Goal: Information Seeking & Learning: Obtain resource

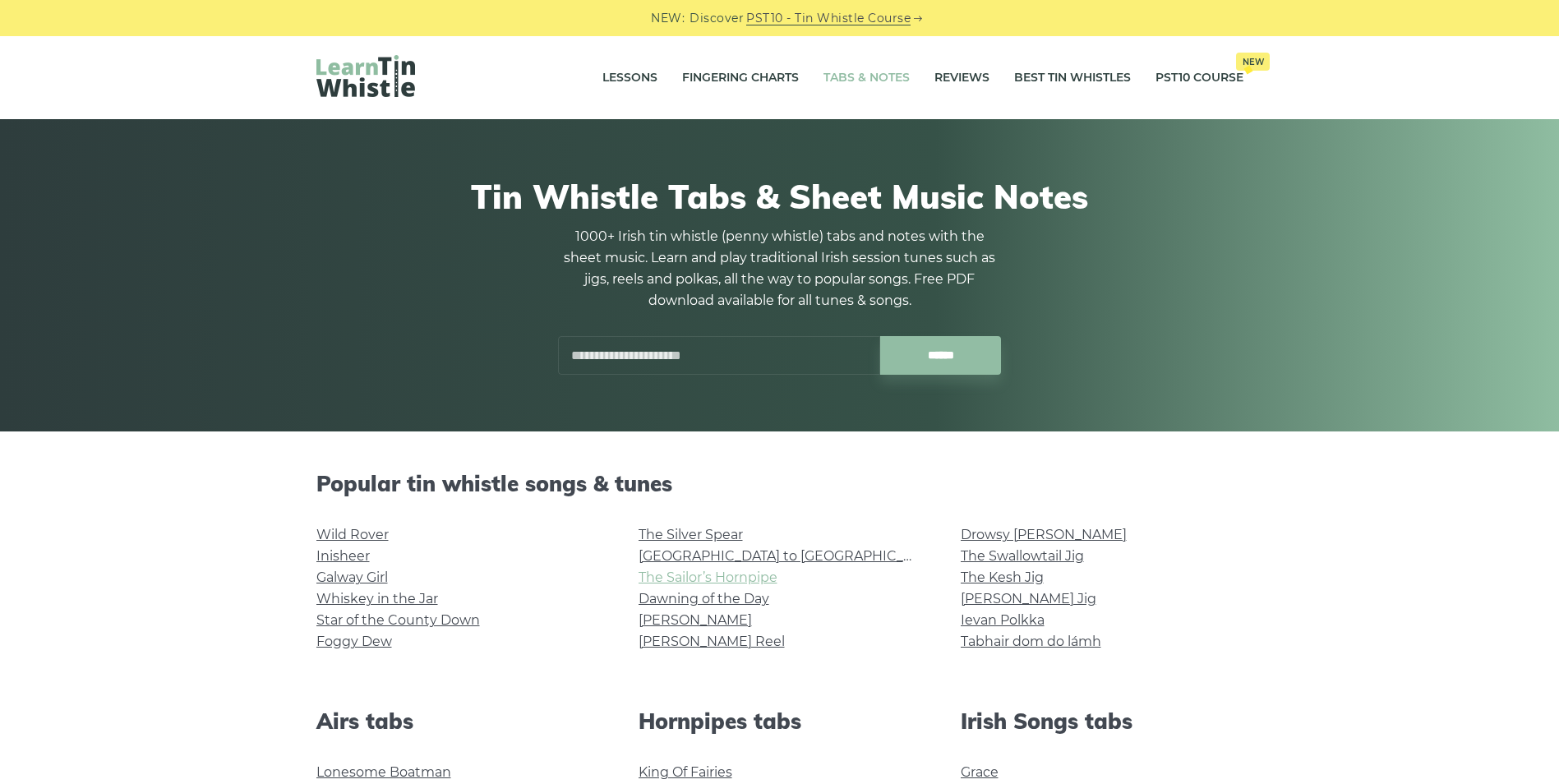
click at [686, 574] on link "The Sailor’s Hornpipe" at bounding box center [708, 577] width 139 height 16
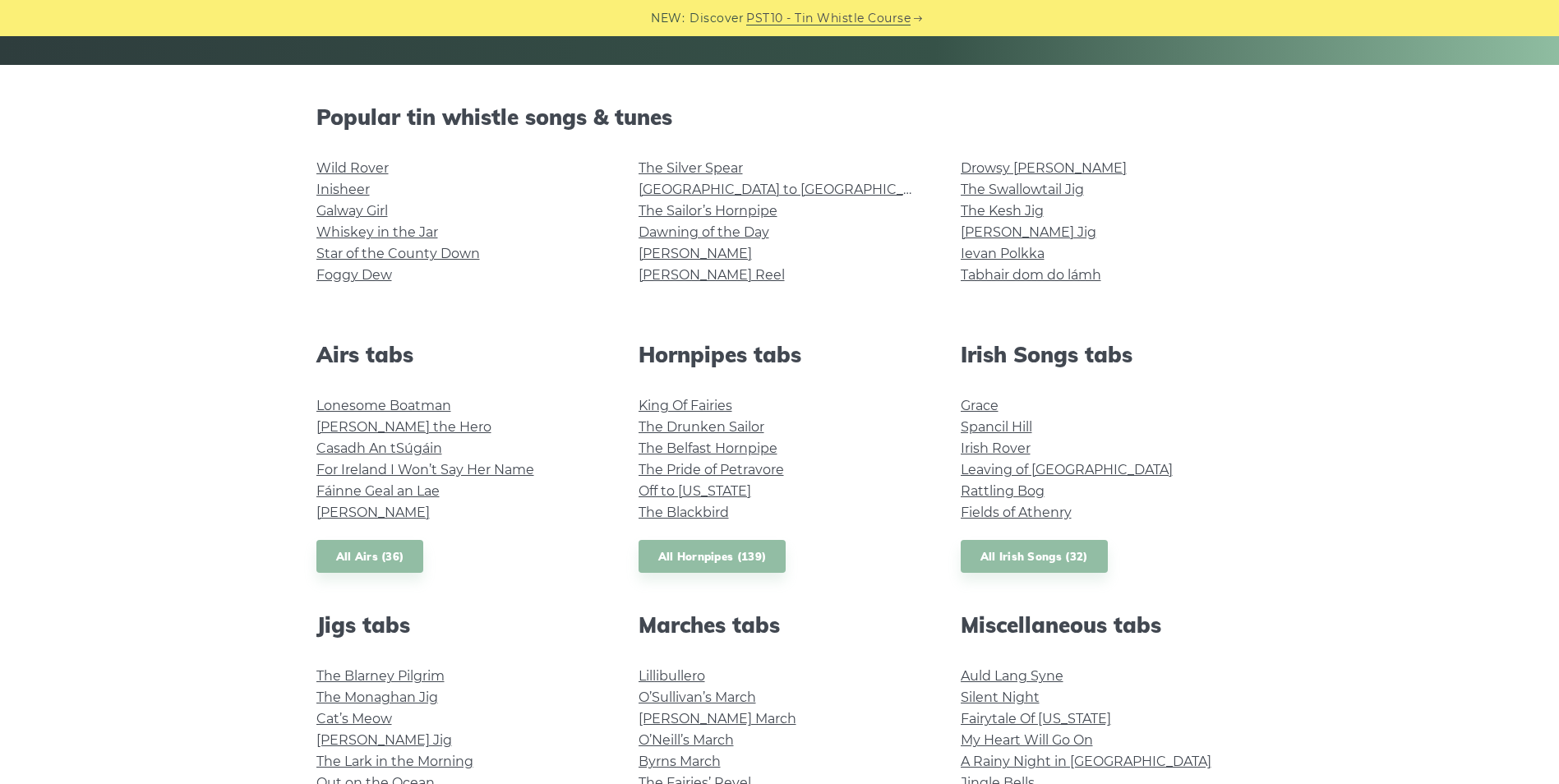
scroll to position [364, 0]
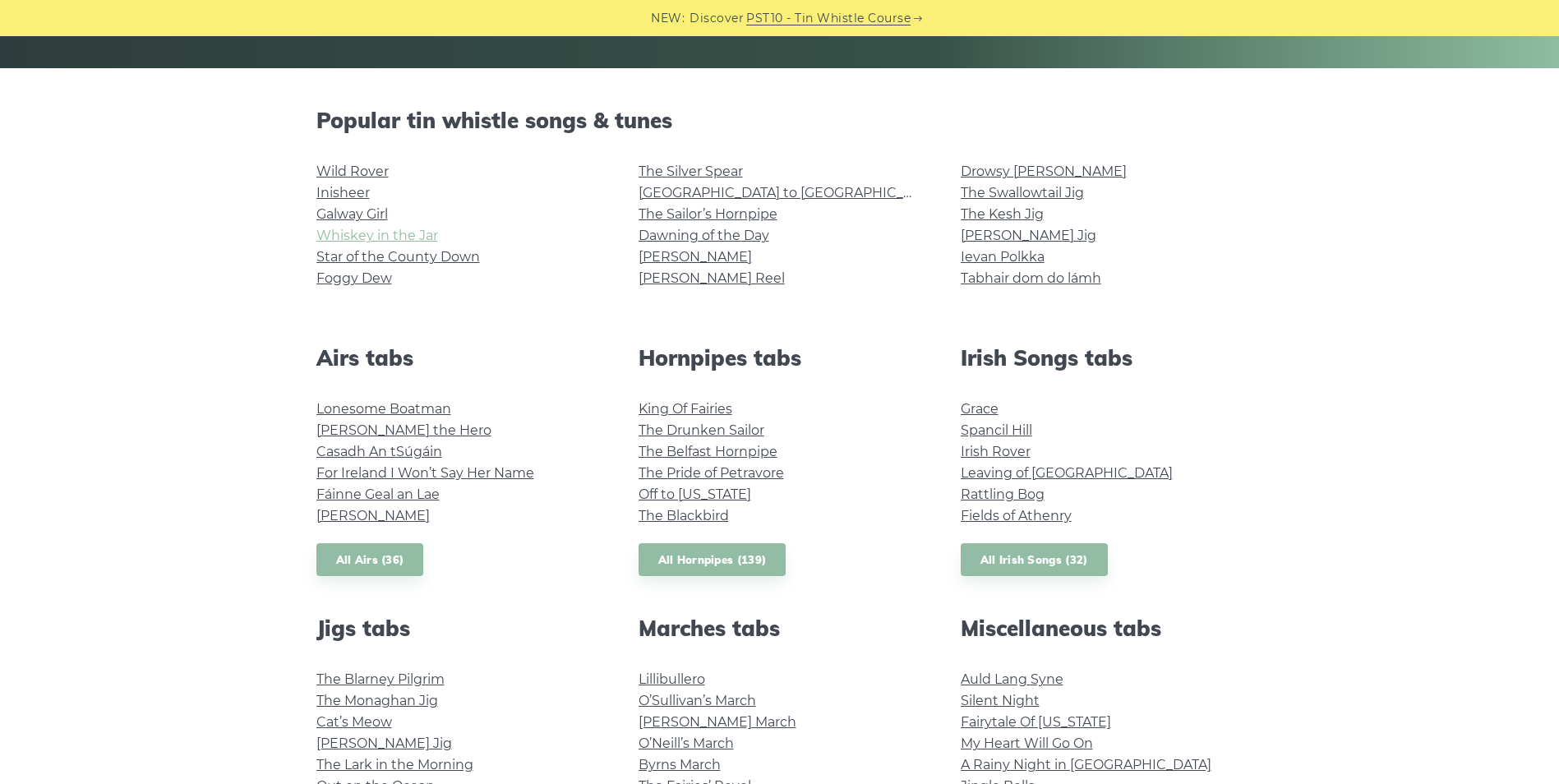
click at [355, 237] on link "Whiskey in the Jar" at bounding box center [378, 235] width 122 height 16
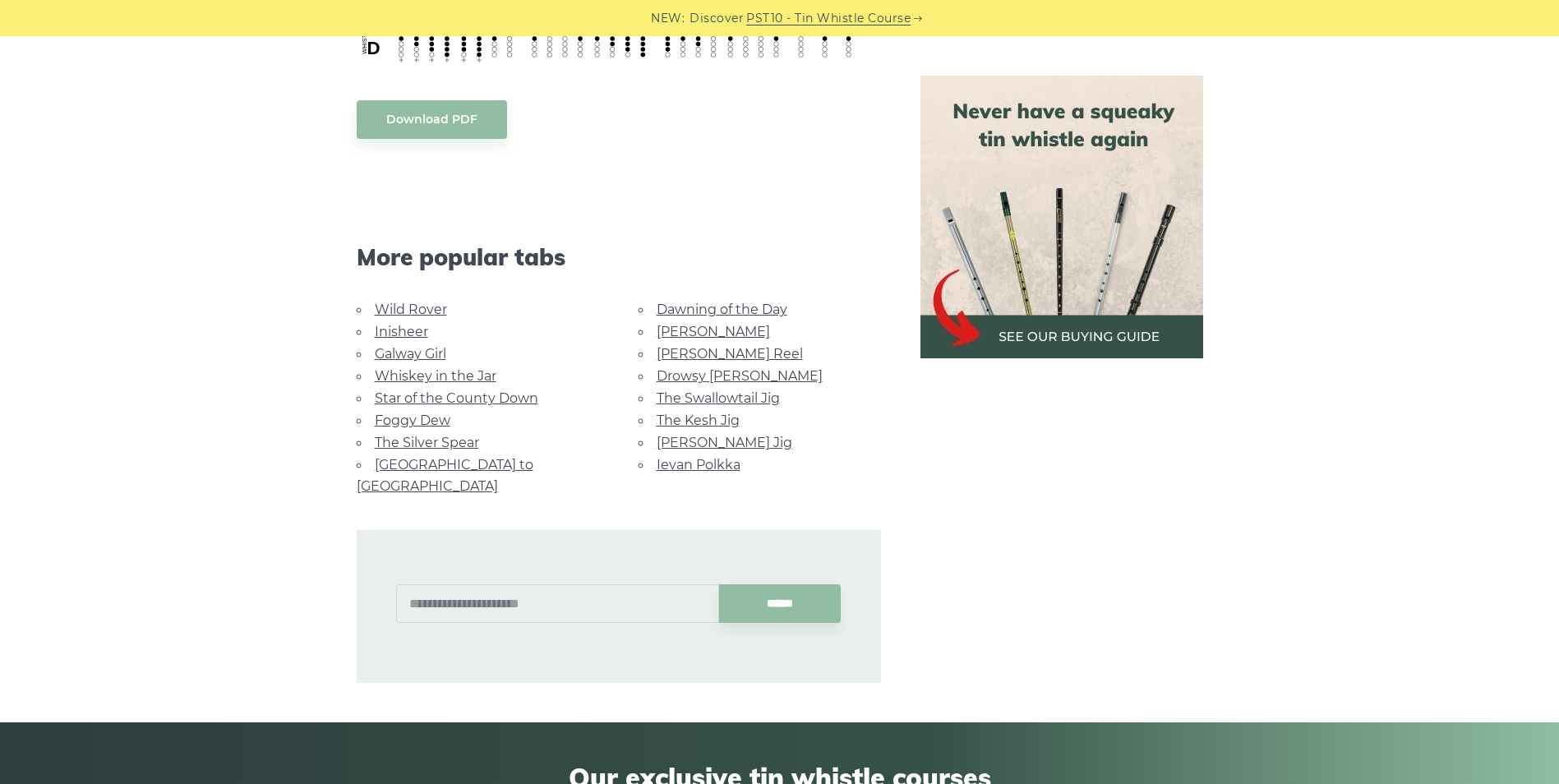
scroll to position [890, 0]
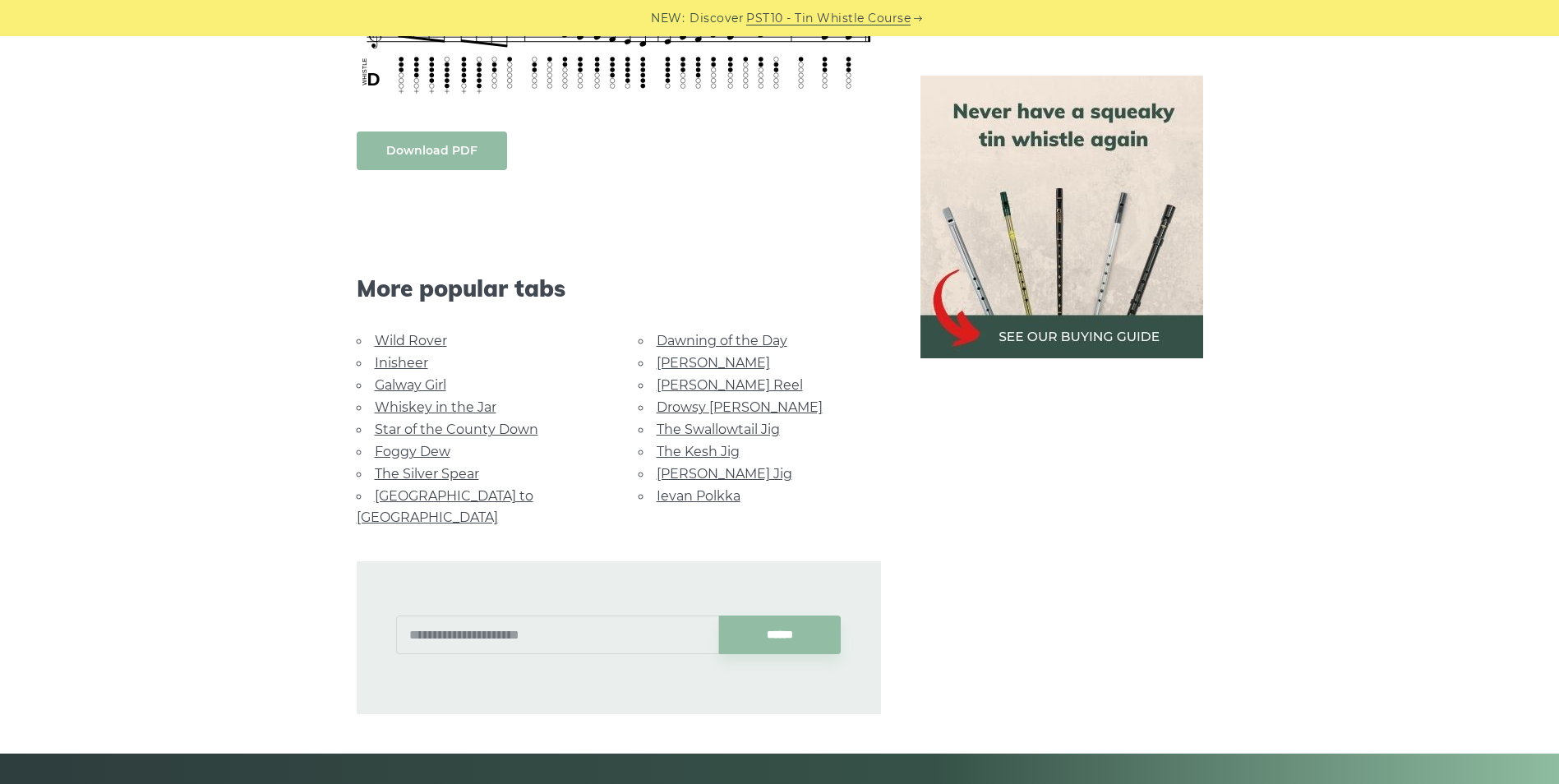
click at [415, 142] on body "NEW: Discover PST10 - Tin Whistle Course Lessons Fingering Charts Tabs & Notes …" at bounding box center [779, 391] width 1559 height 2561
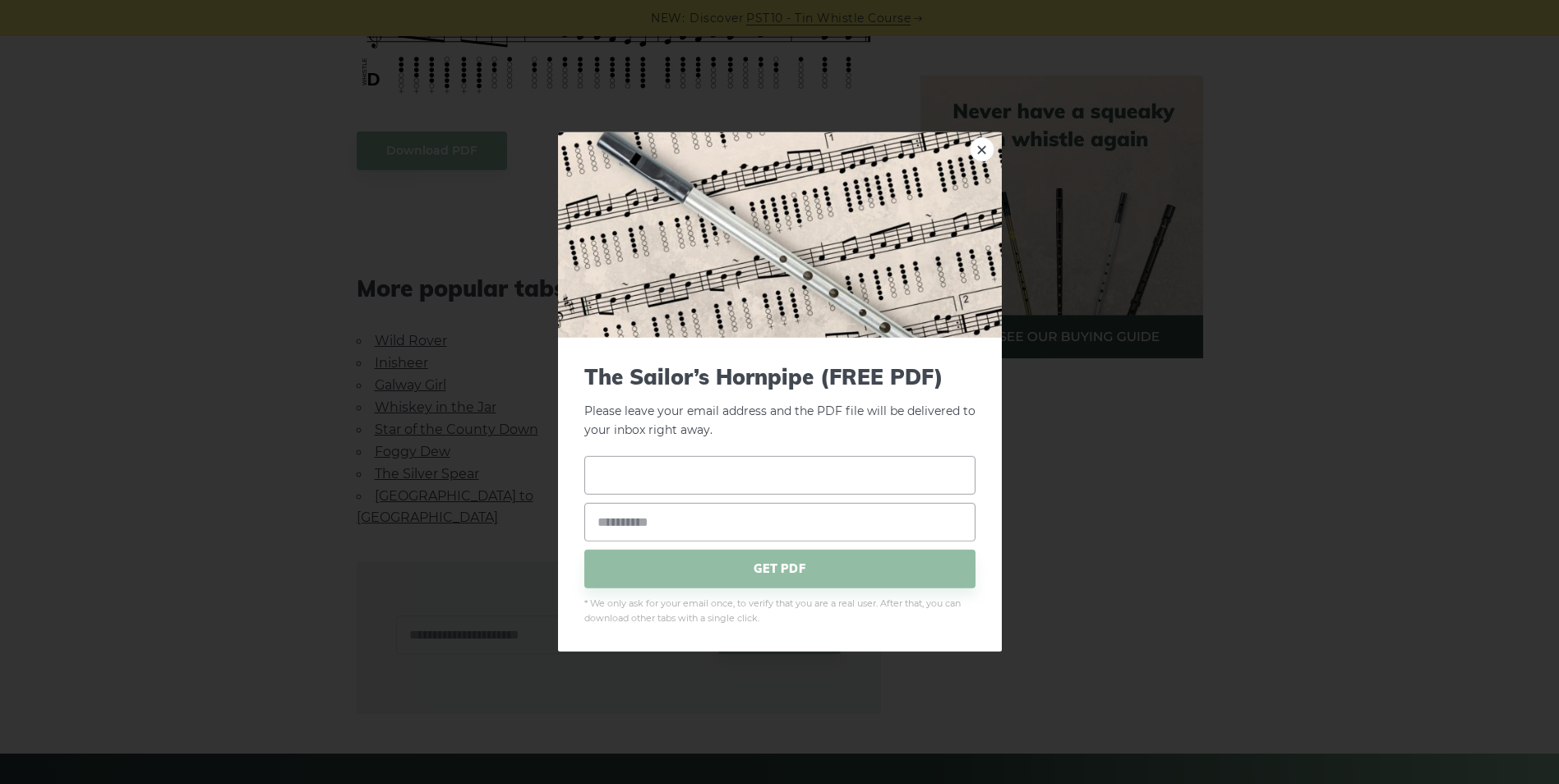
click at [712, 470] on input "text" at bounding box center [780, 474] width 391 height 39
click at [658, 474] on input "text" at bounding box center [780, 474] width 391 height 39
drag, startPoint x: 656, startPoint y: 475, endPoint x: 629, endPoint y: 468, distance: 27.9
click at [629, 468] on input "text" at bounding box center [780, 474] width 391 height 39
type input "******"
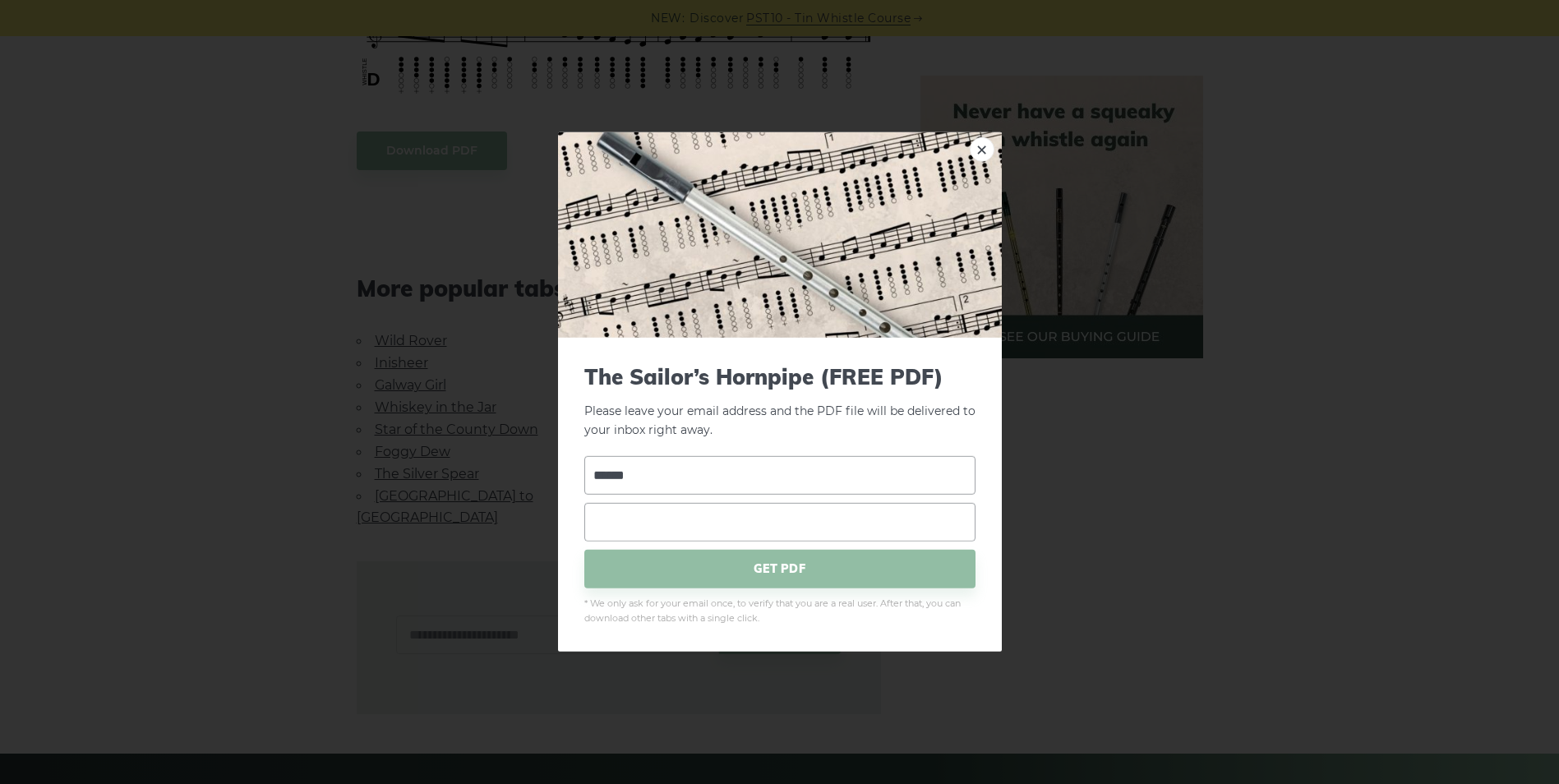
click at [679, 531] on input "email" at bounding box center [780, 521] width 391 height 39
type input "**********"
click at [702, 564] on span "GET PDF" at bounding box center [780, 568] width 391 height 39
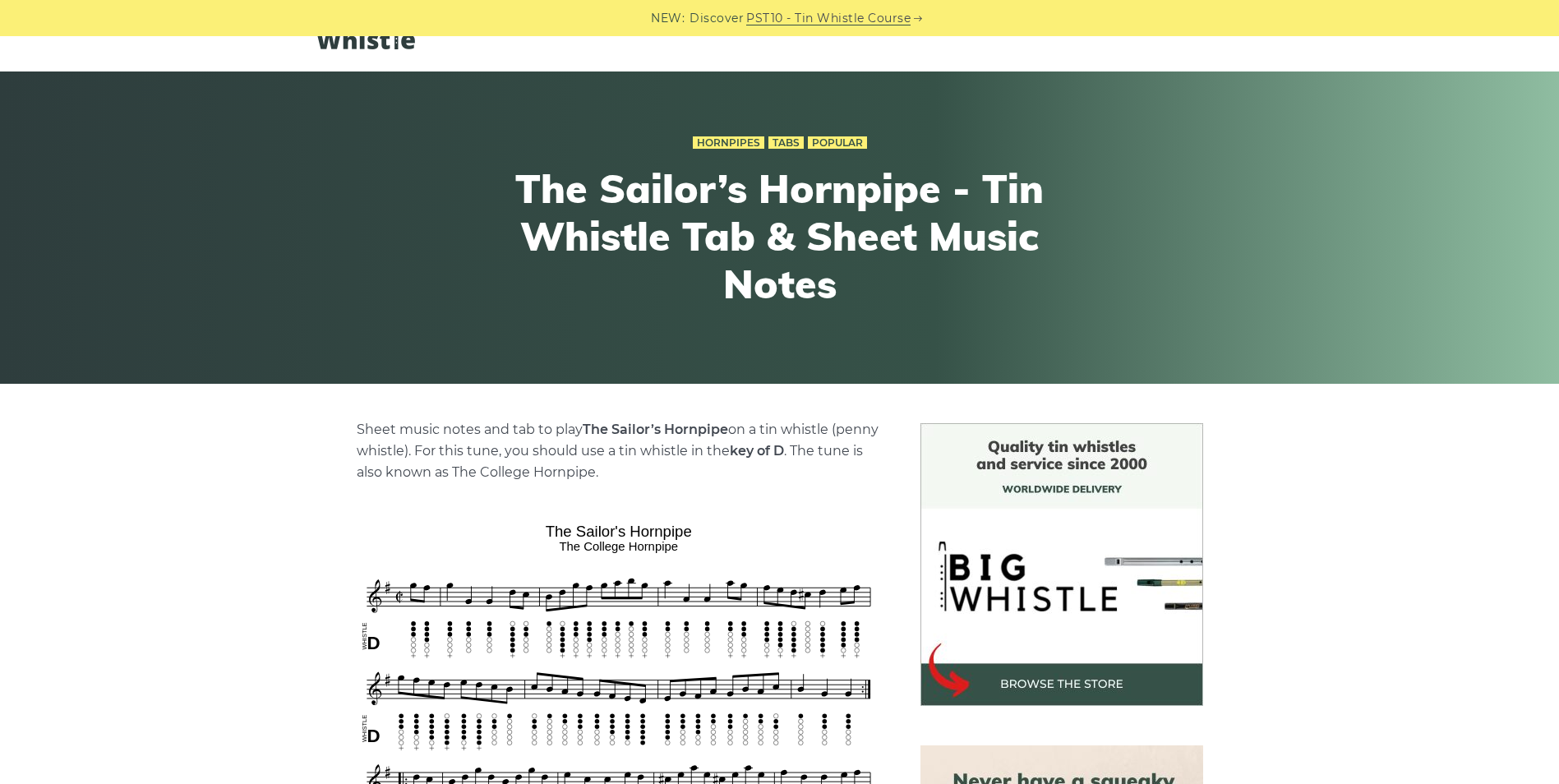
scroll to position [0, 0]
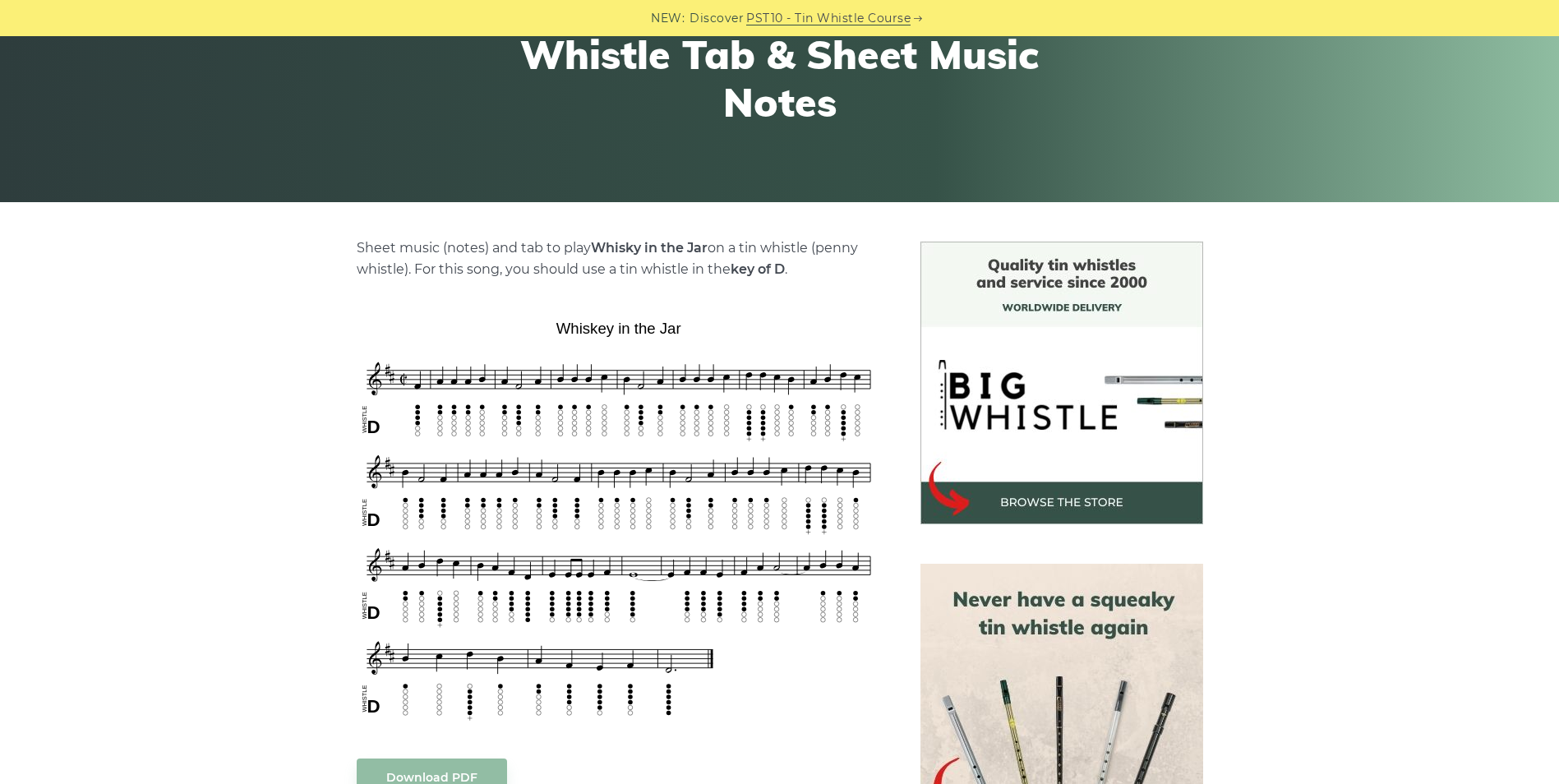
scroll to position [254, 0]
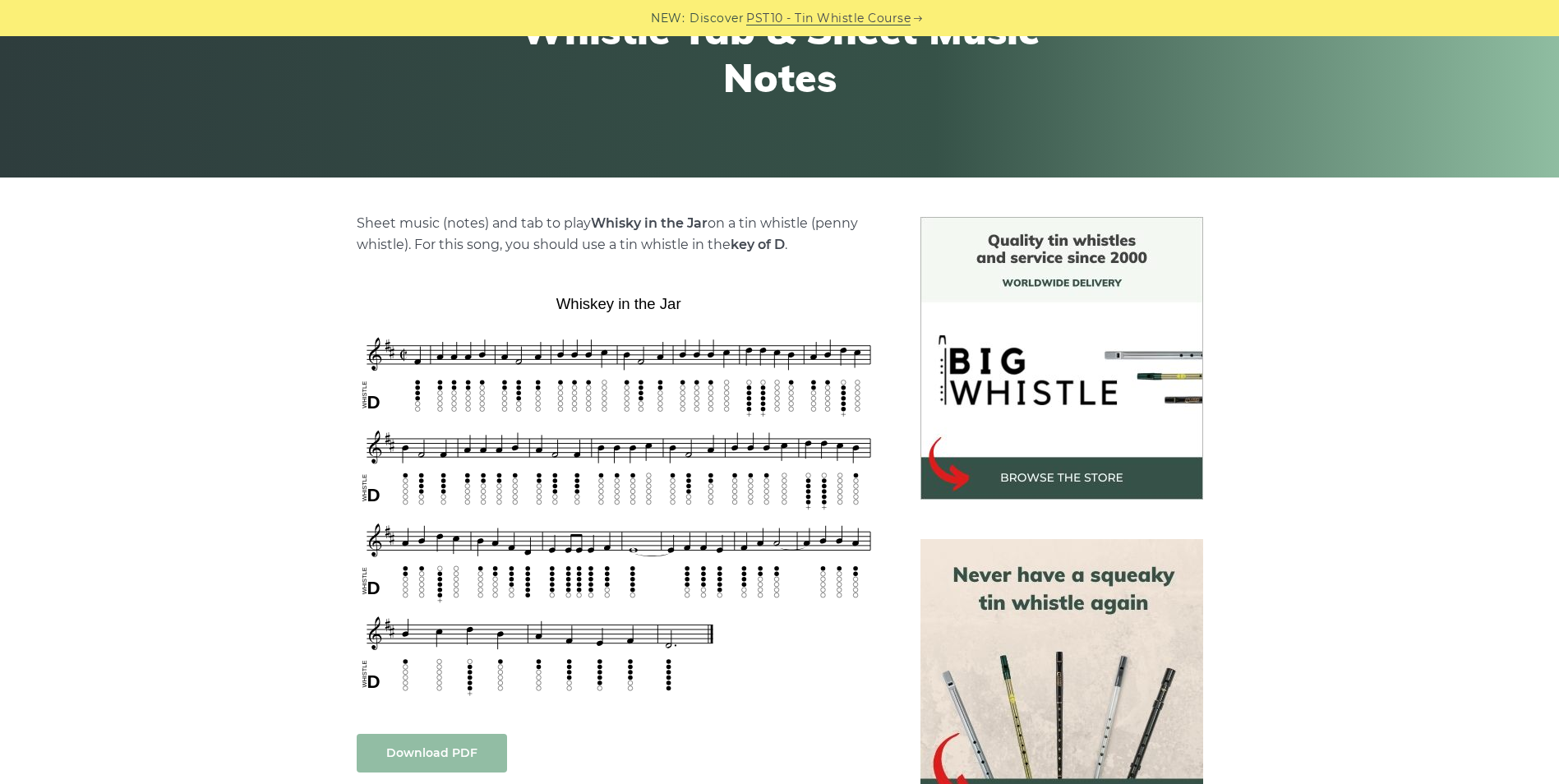
click at [437, 750] on link "Download PDF" at bounding box center [432, 753] width 150 height 39
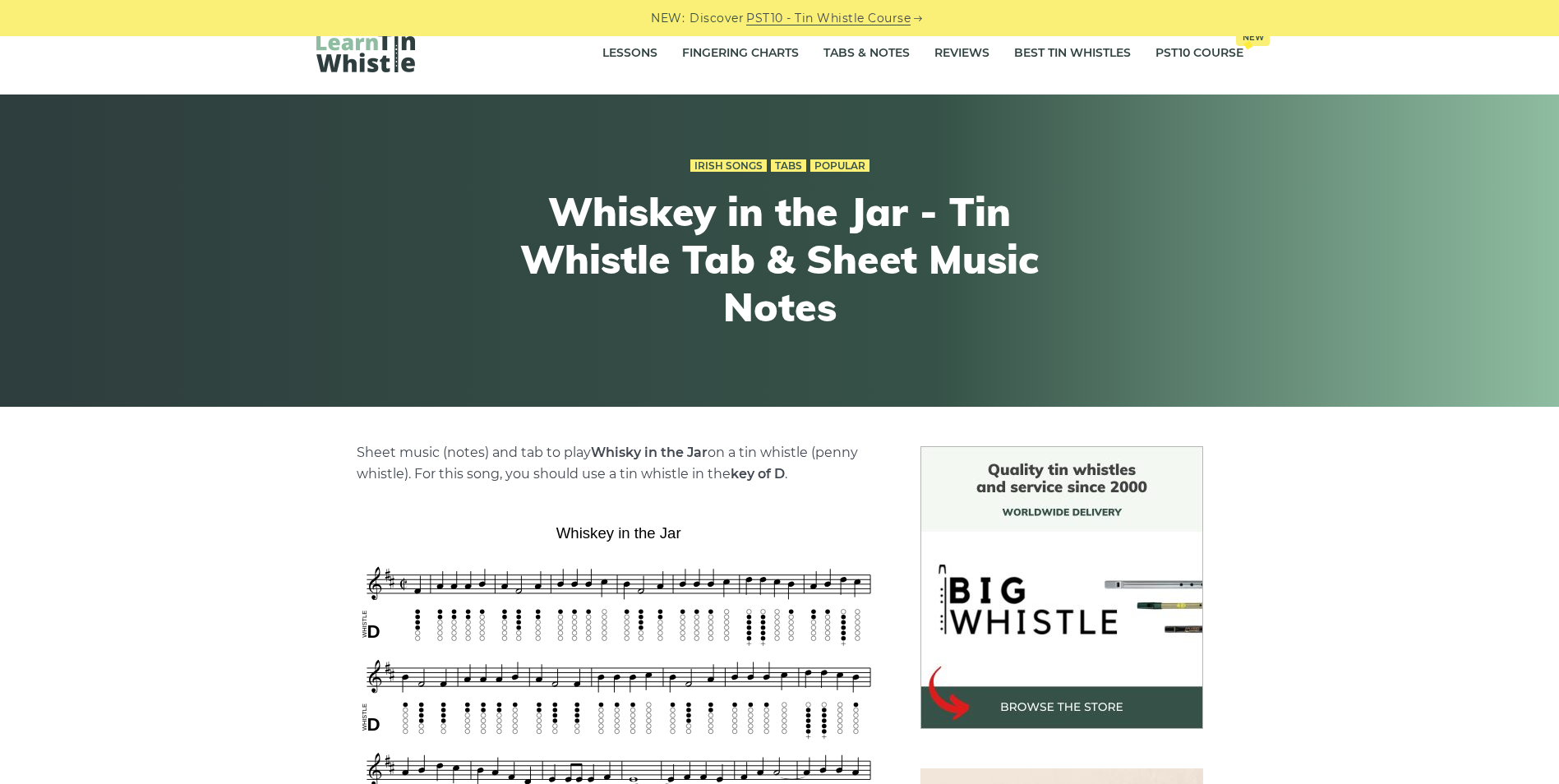
scroll to position [0, 0]
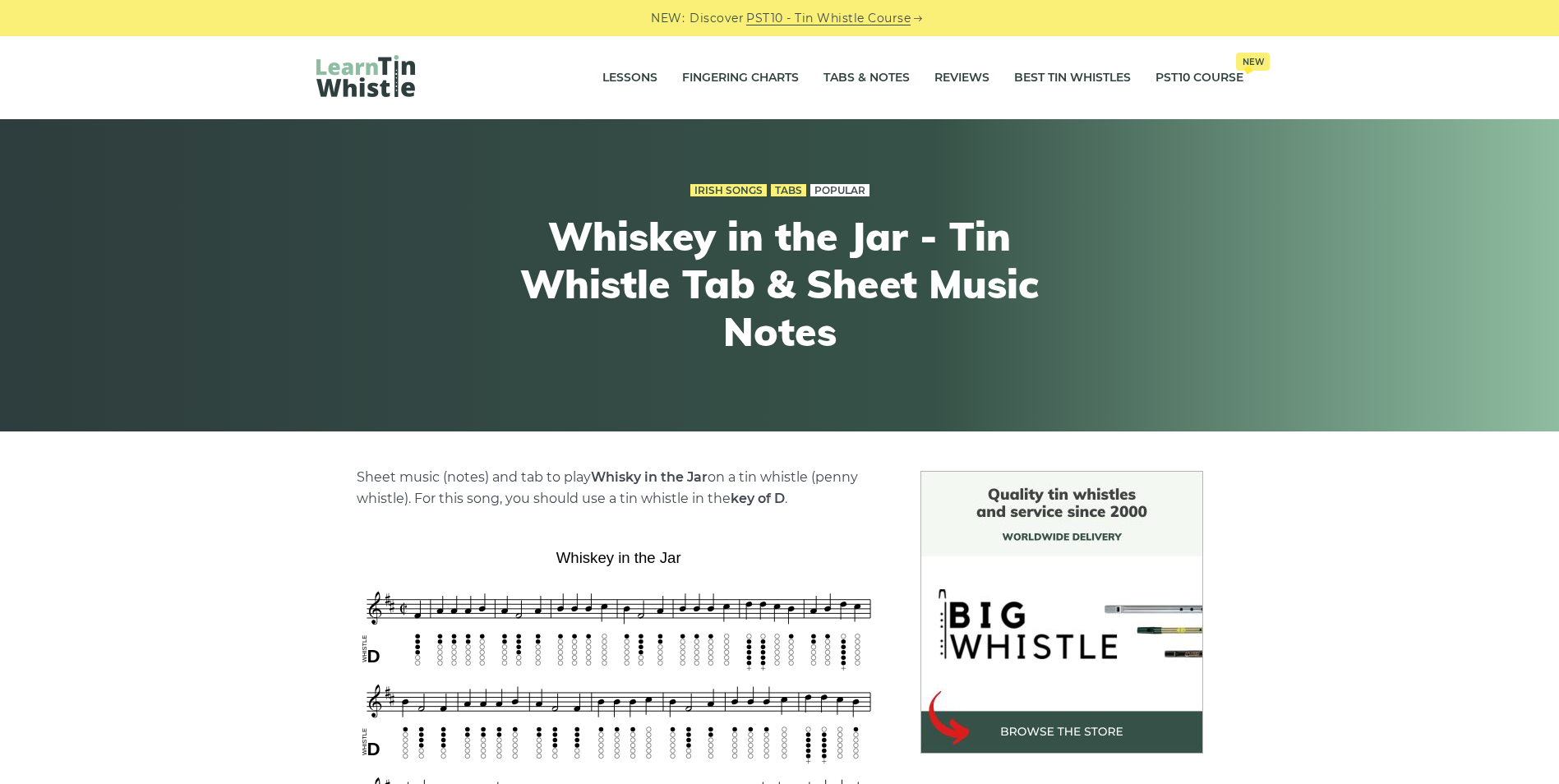
click at [841, 191] on link "Popular" at bounding box center [840, 190] width 59 height 13
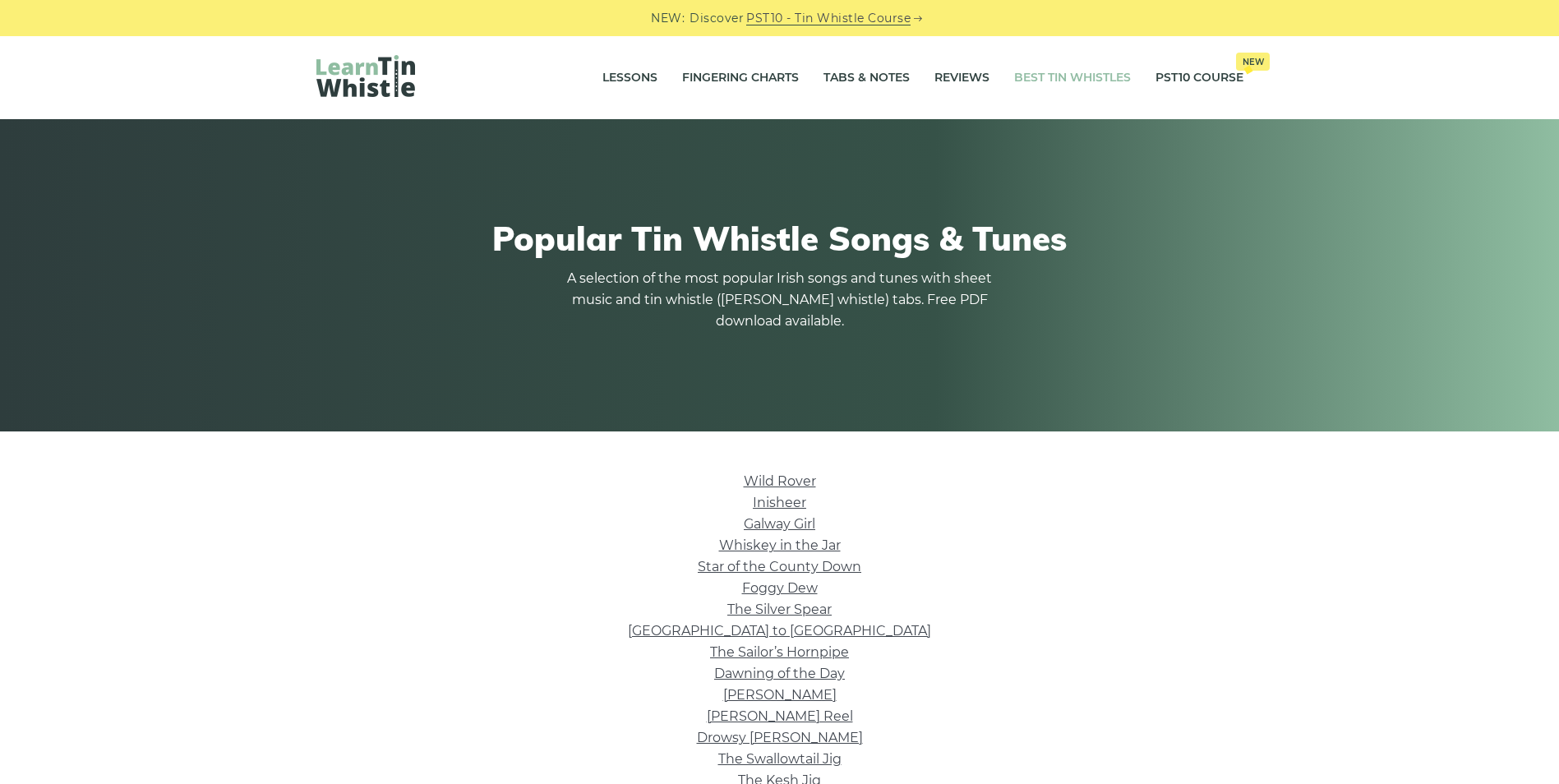
click at [1051, 79] on link "Best Tin Whistles" at bounding box center [1073, 78] width 117 height 41
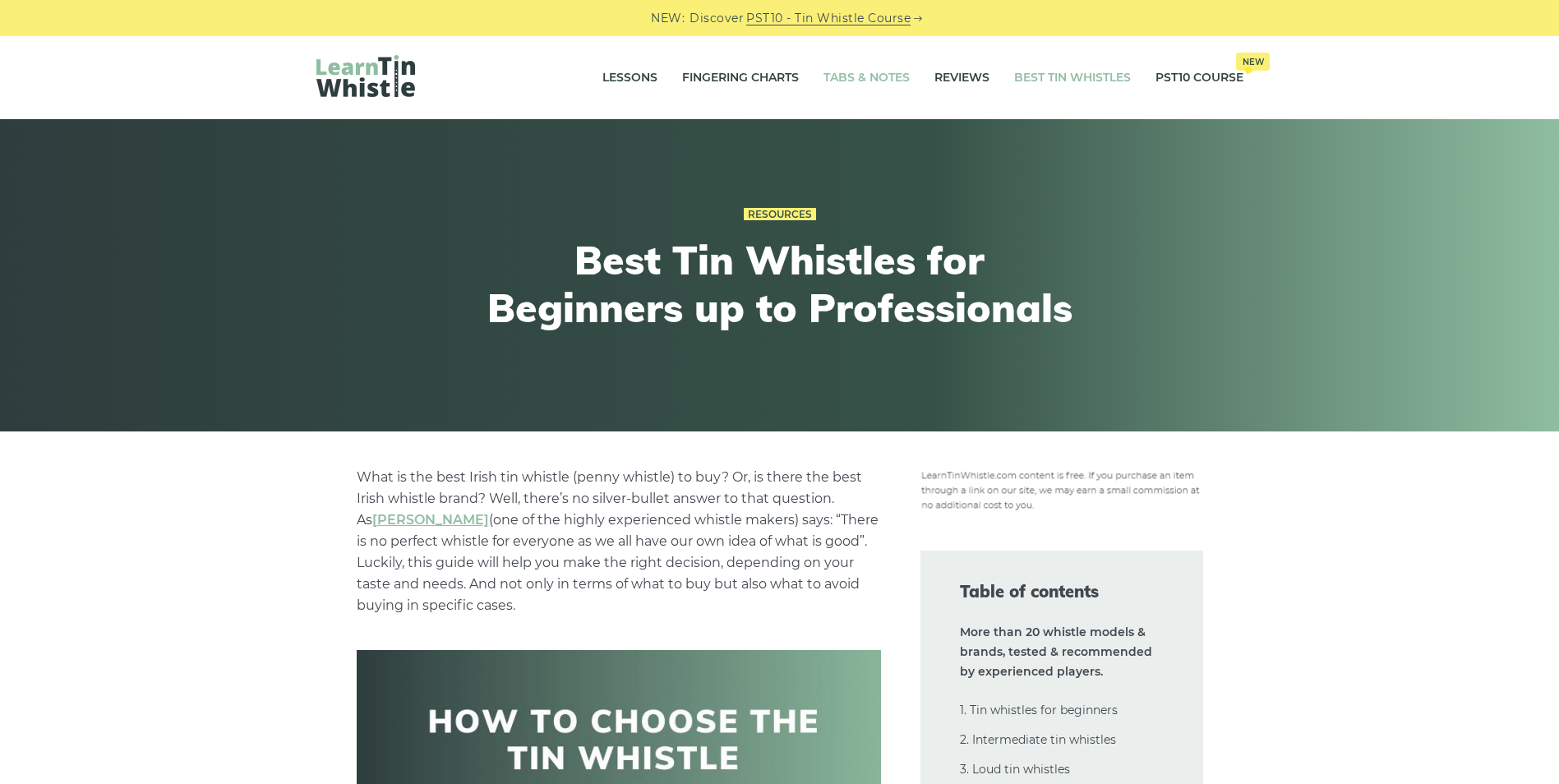
click at [841, 78] on link "Tabs & Notes" at bounding box center [866, 78] width 87 height 41
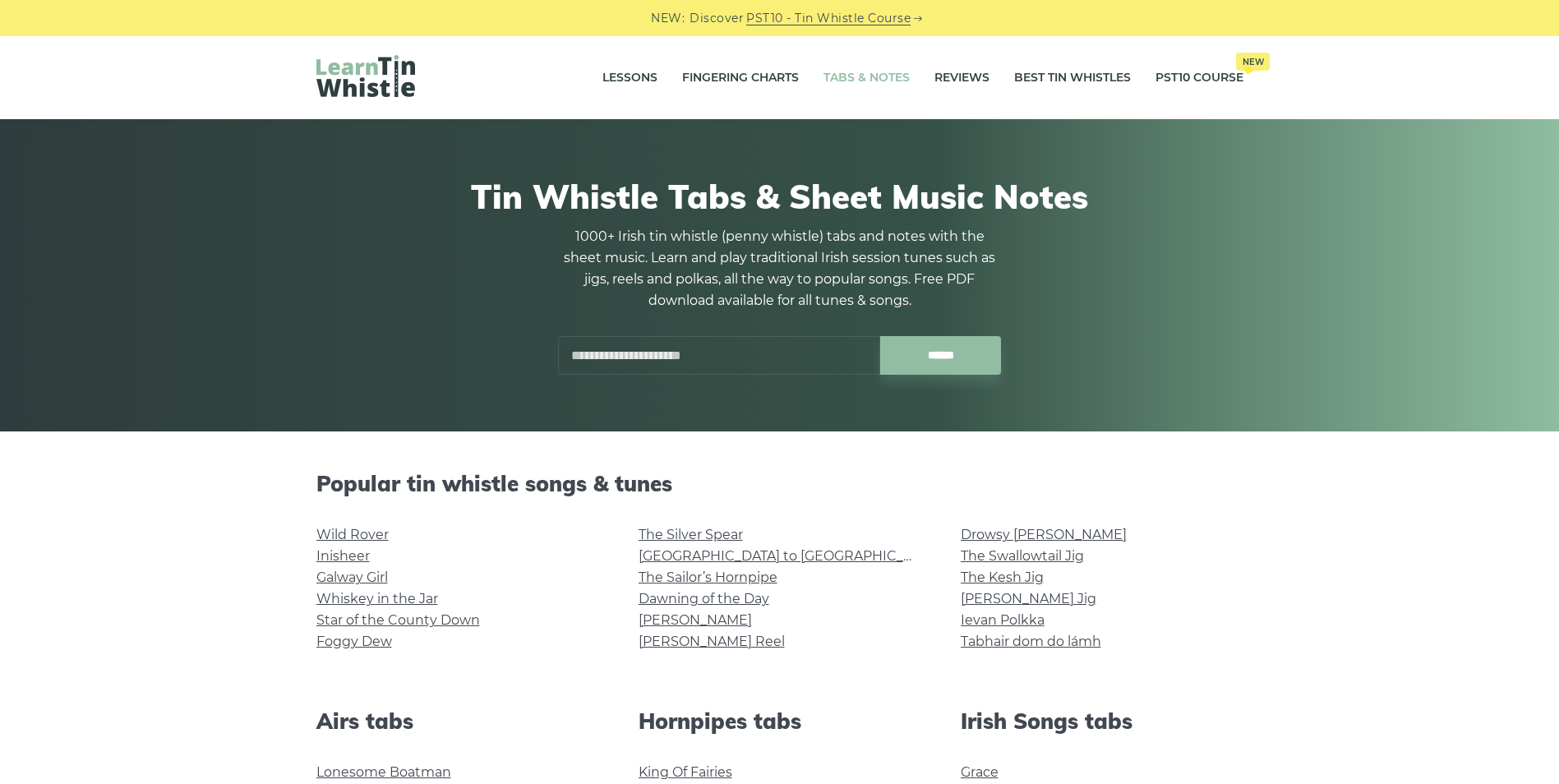
click at [626, 355] on input "text" at bounding box center [719, 355] width 322 height 39
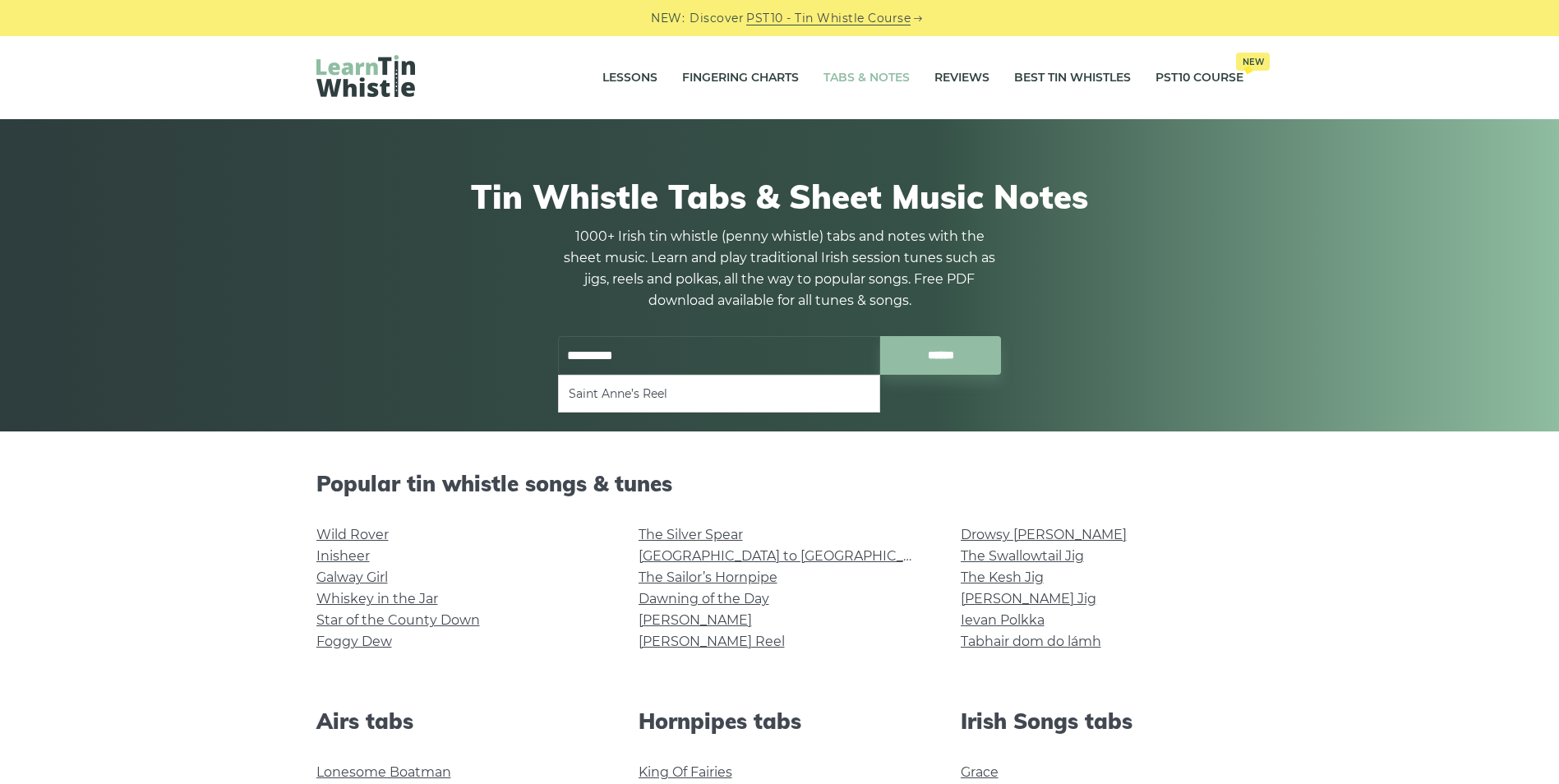
drag, startPoint x: 617, startPoint y: 400, endPoint x: 626, endPoint y: 376, distance: 25.6
click at [617, 397] on li "Saint Anne’s Reel" at bounding box center [719, 394] width 301 height 20
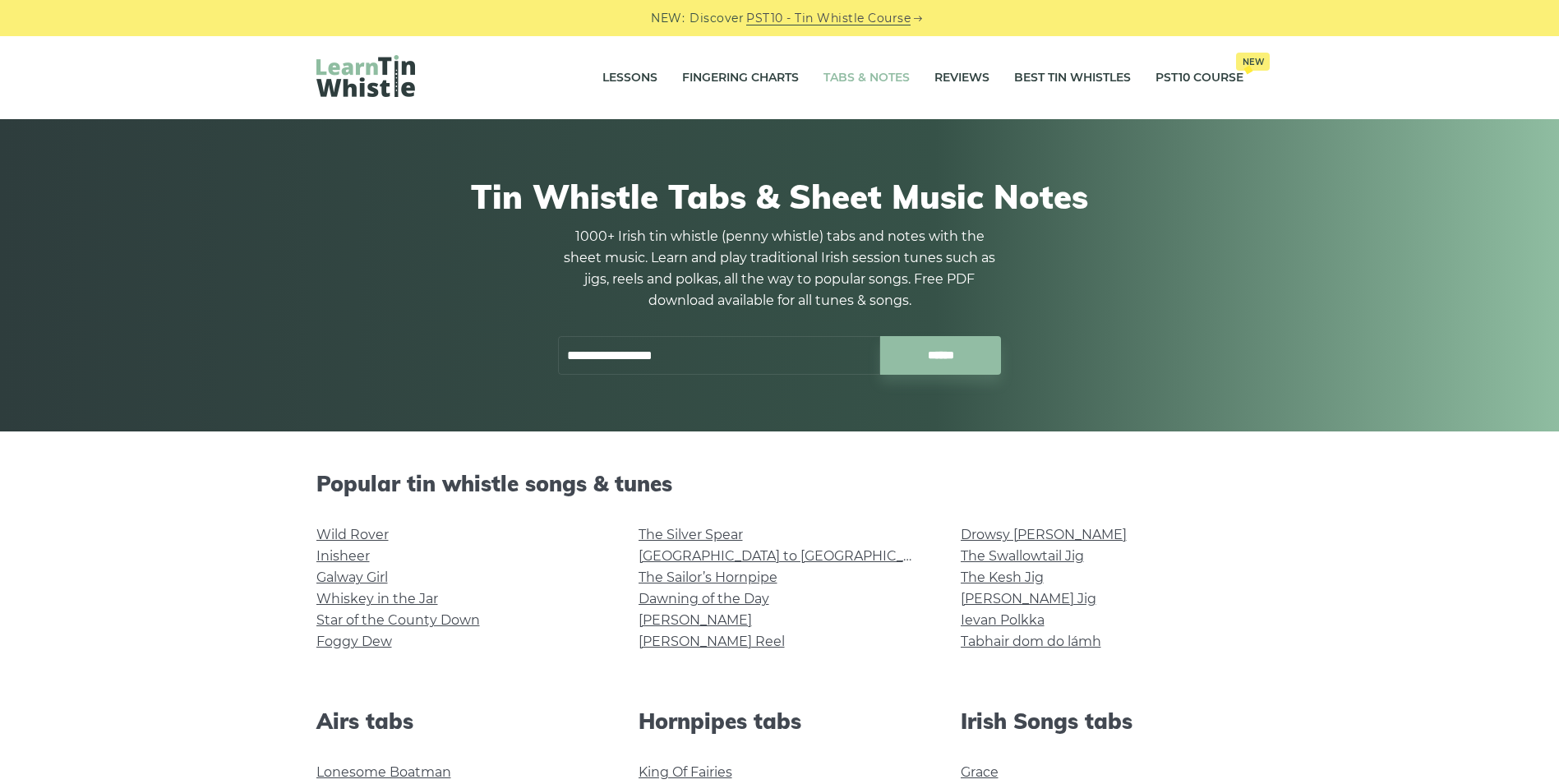
type input "**********"
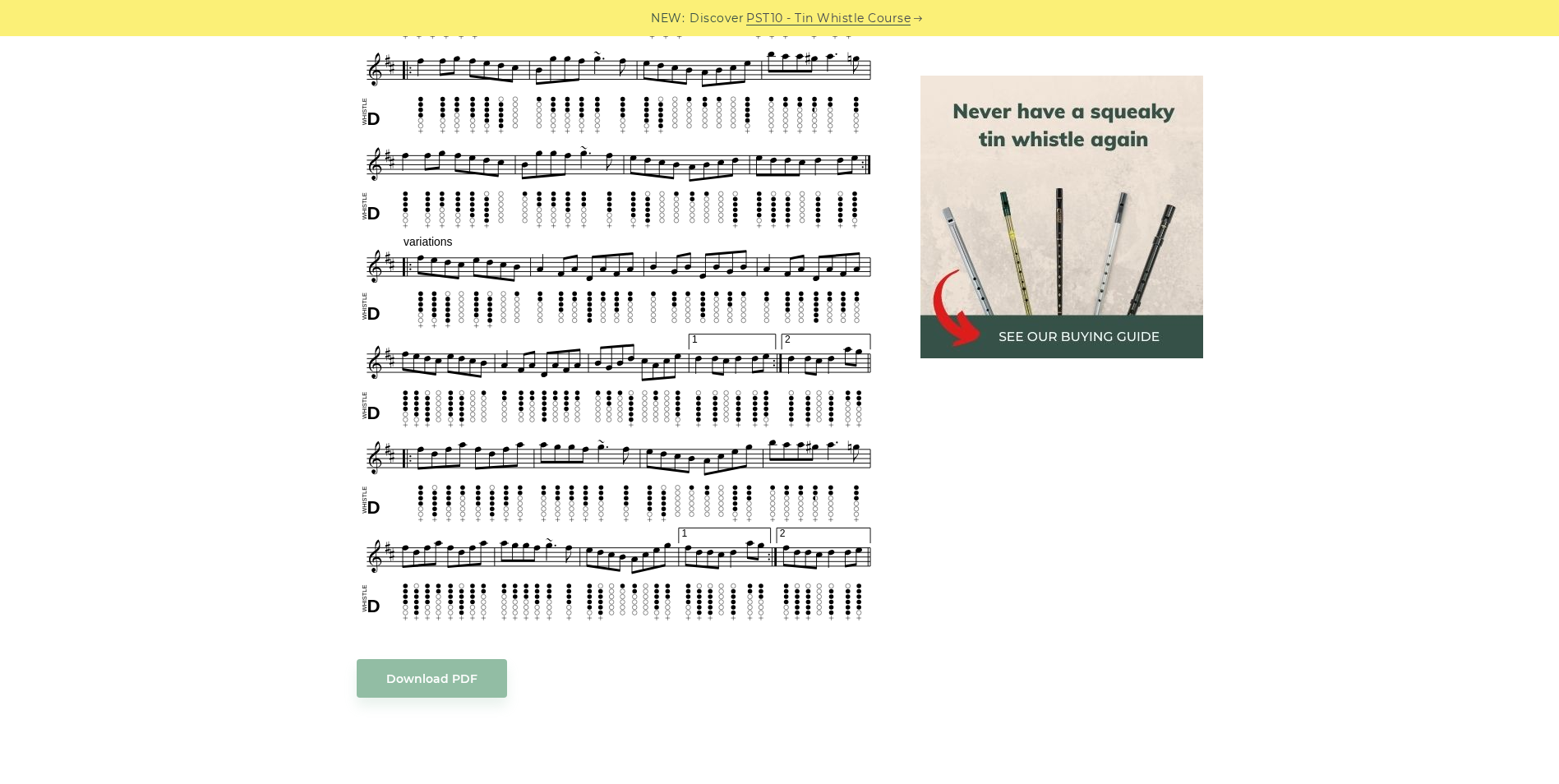
scroll to position [729, 0]
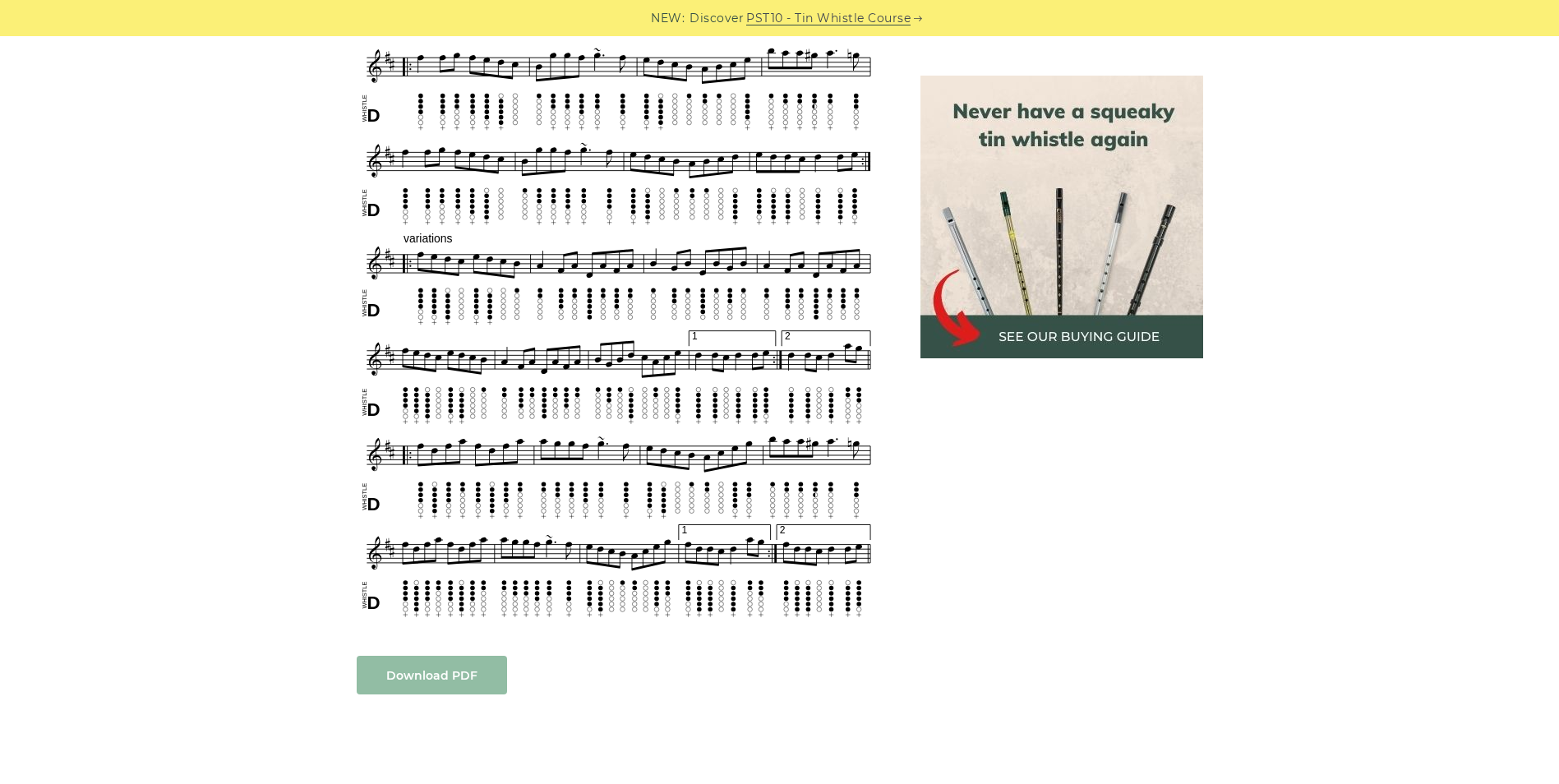
click at [435, 668] on link "Download PDF" at bounding box center [432, 674] width 150 height 39
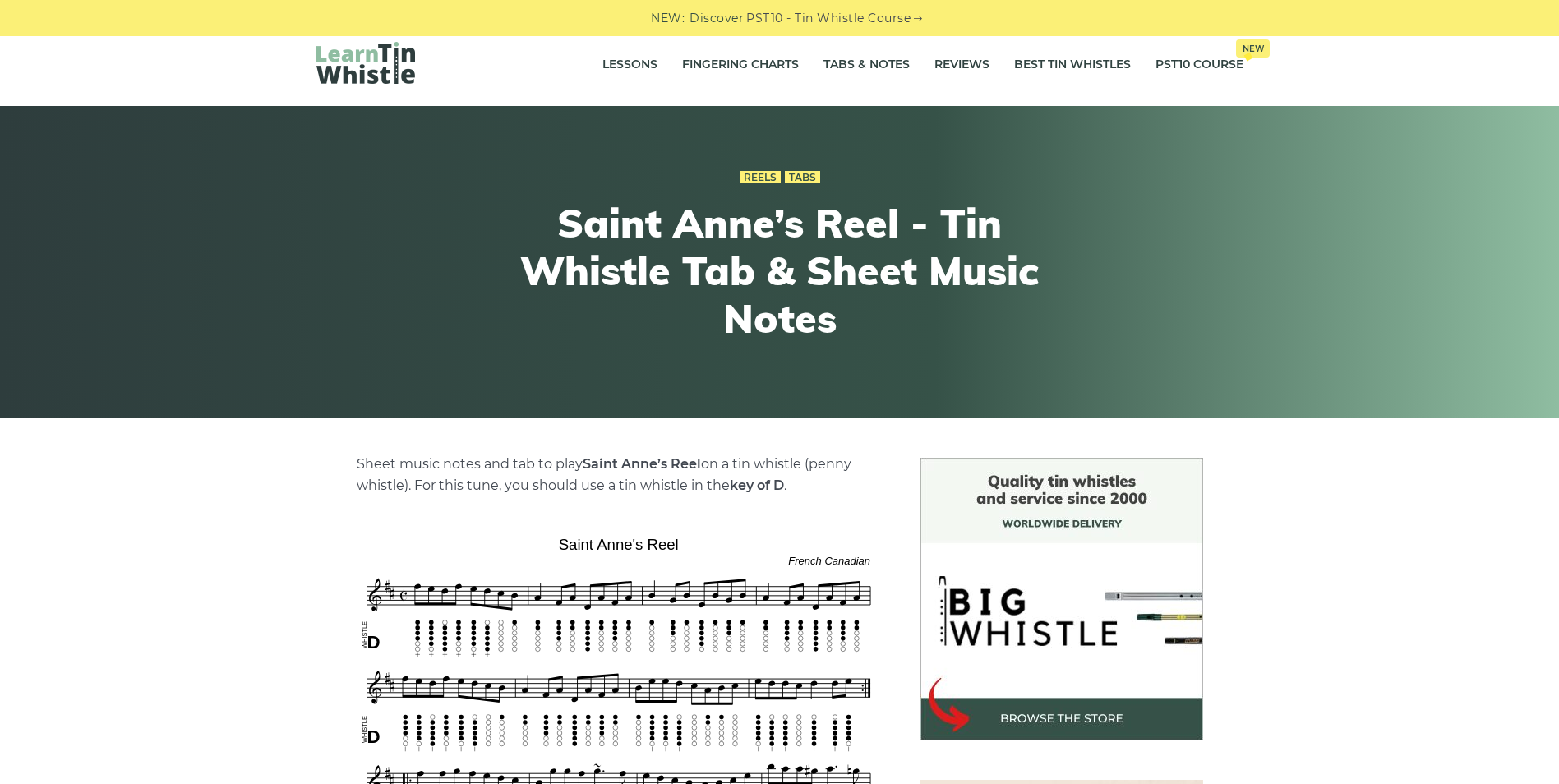
scroll to position [0, 0]
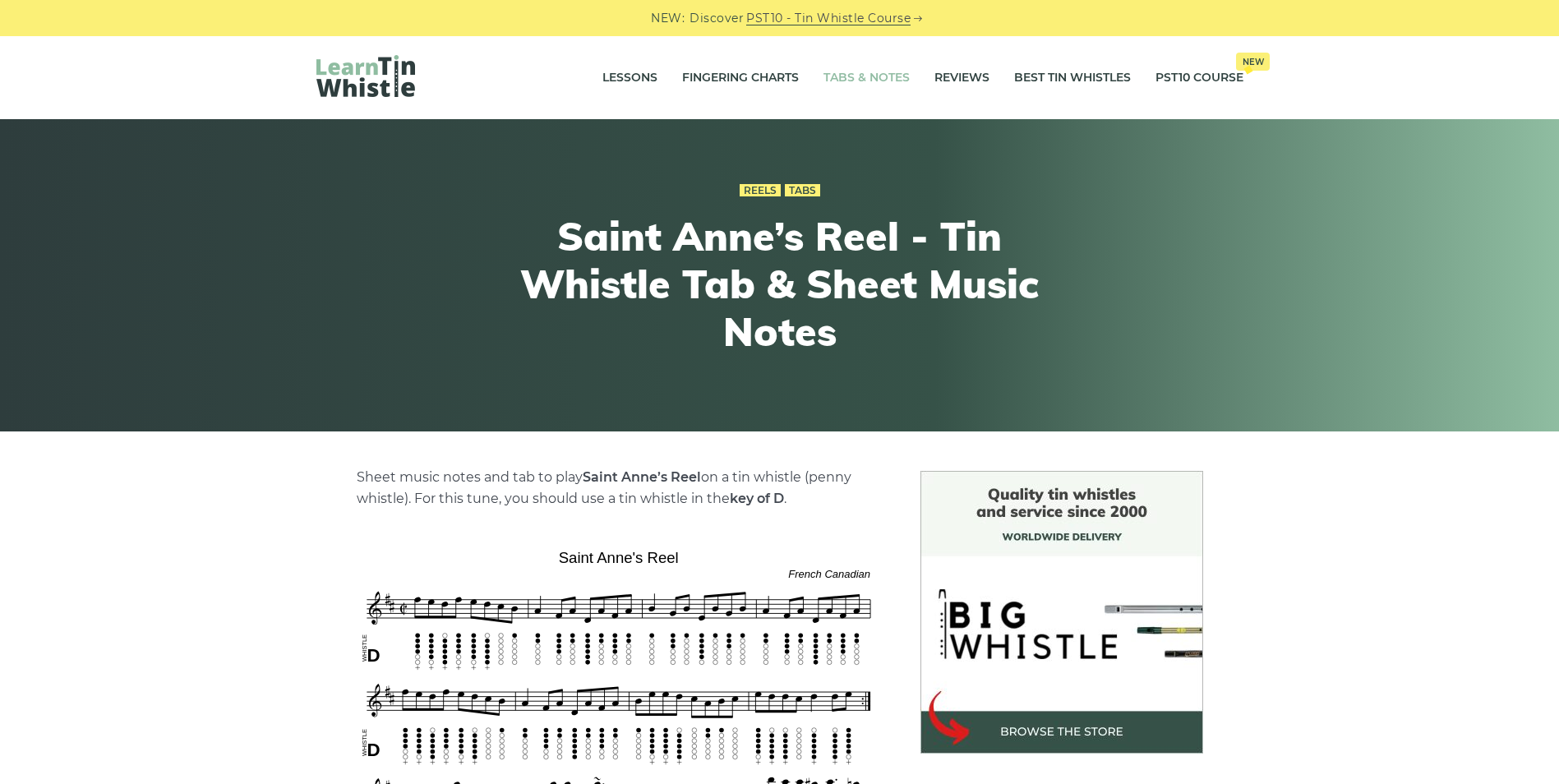
click at [854, 79] on link "Tabs & Notes" at bounding box center [866, 78] width 87 height 41
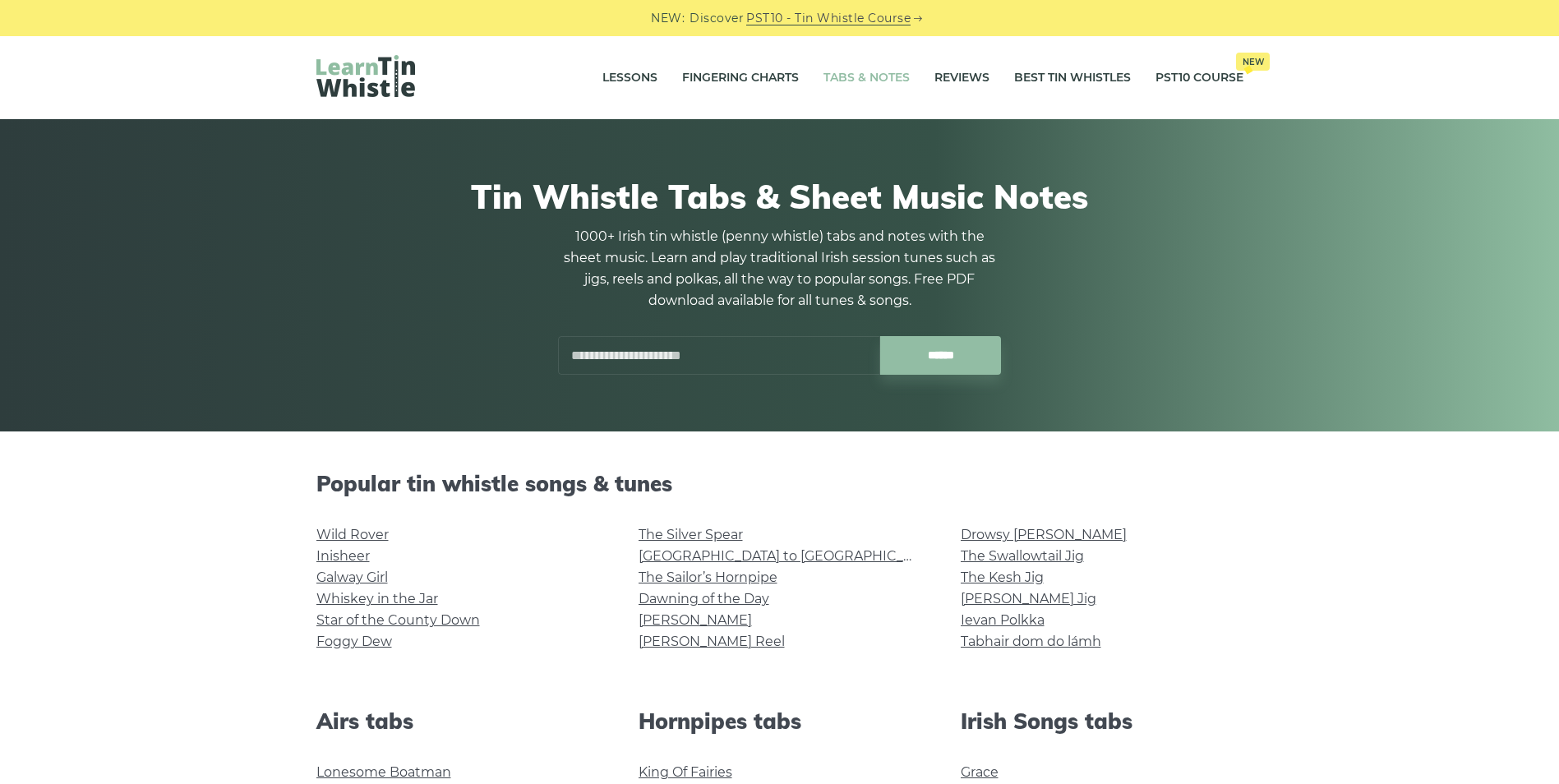
click at [625, 352] on input "text" at bounding box center [719, 355] width 322 height 39
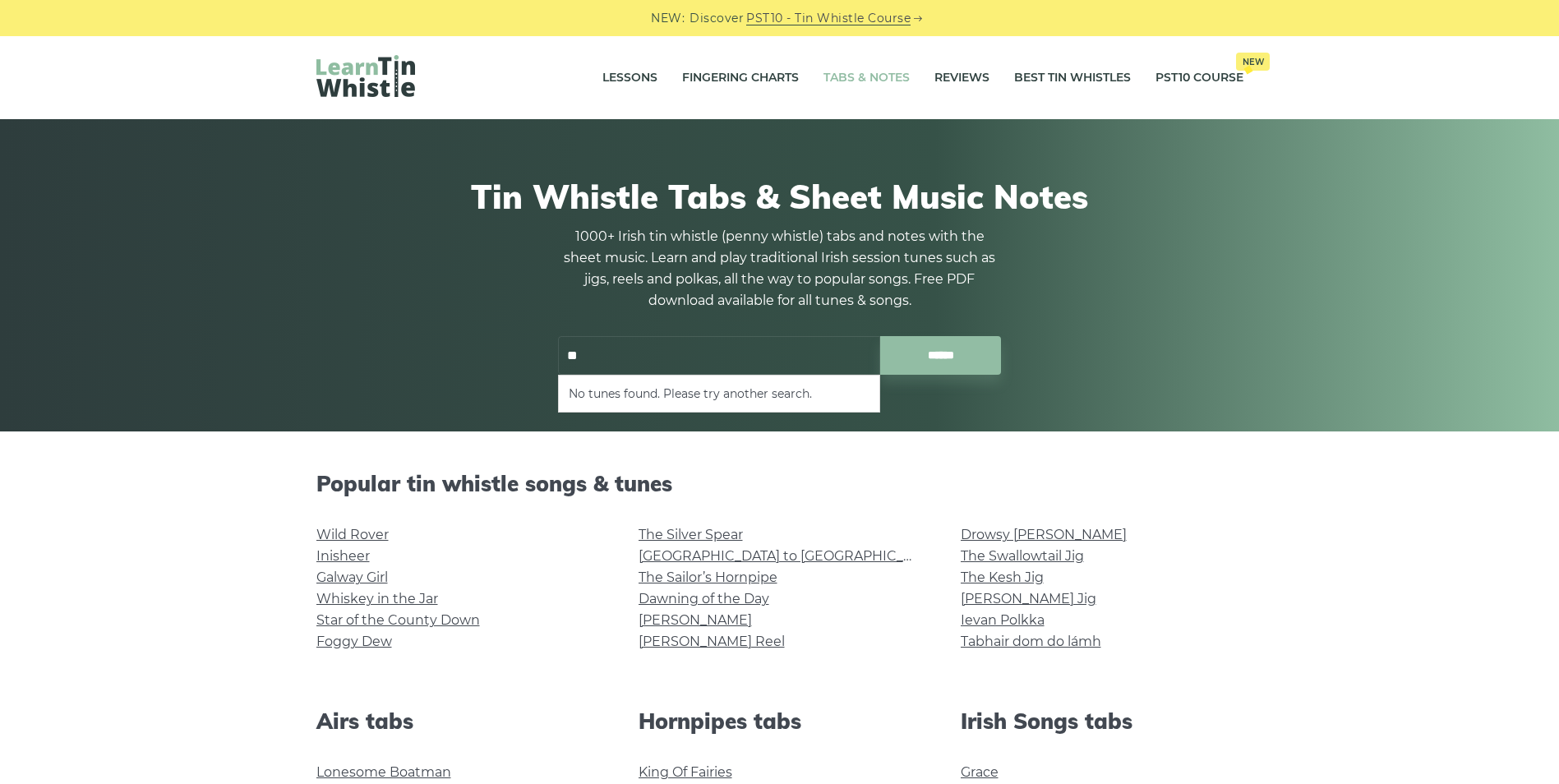
type input "*"
click at [949, 344] on input "******" at bounding box center [941, 355] width 121 height 39
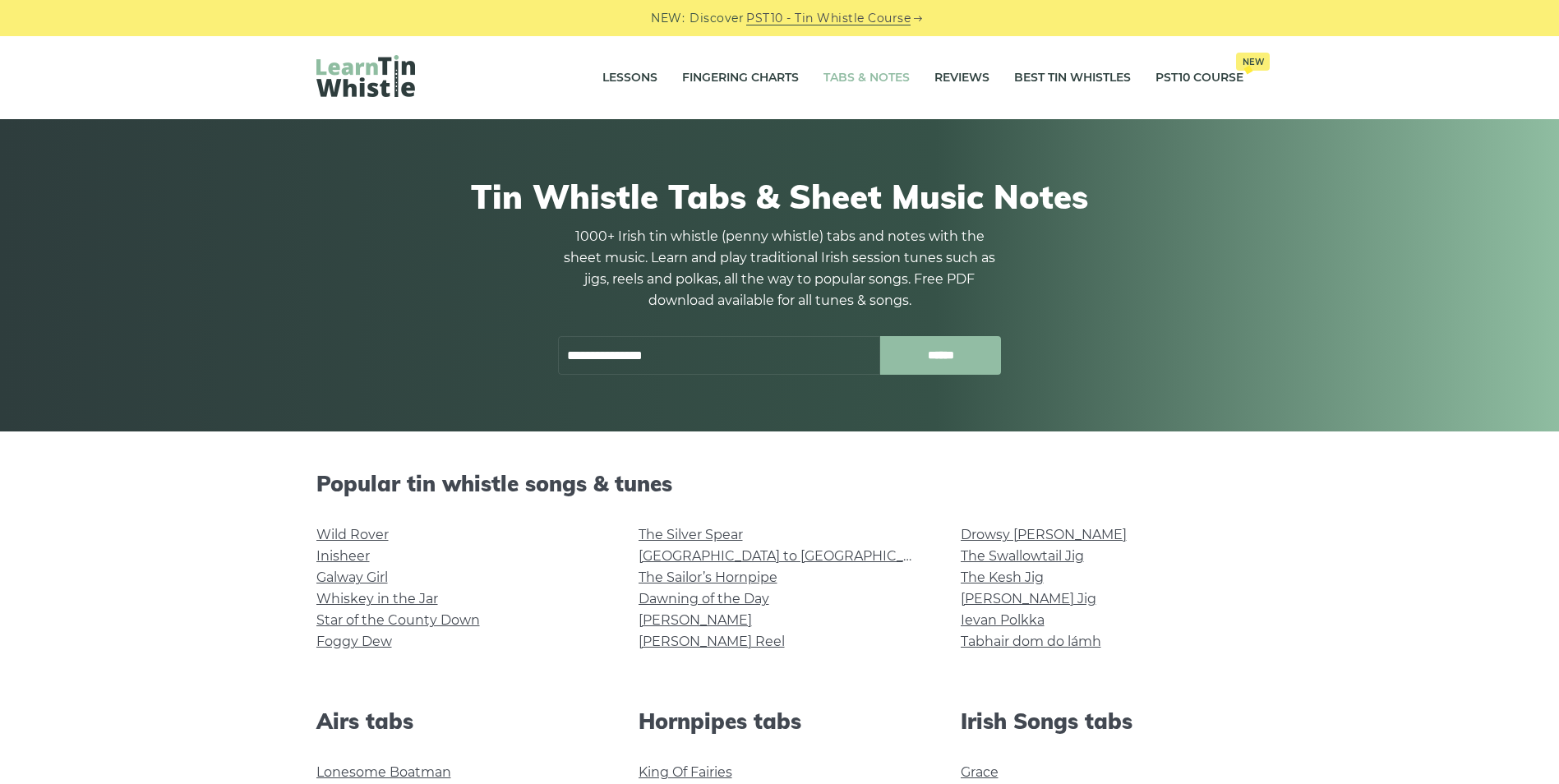
click at [955, 343] on input "******" at bounding box center [941, 355] width 121 height 39
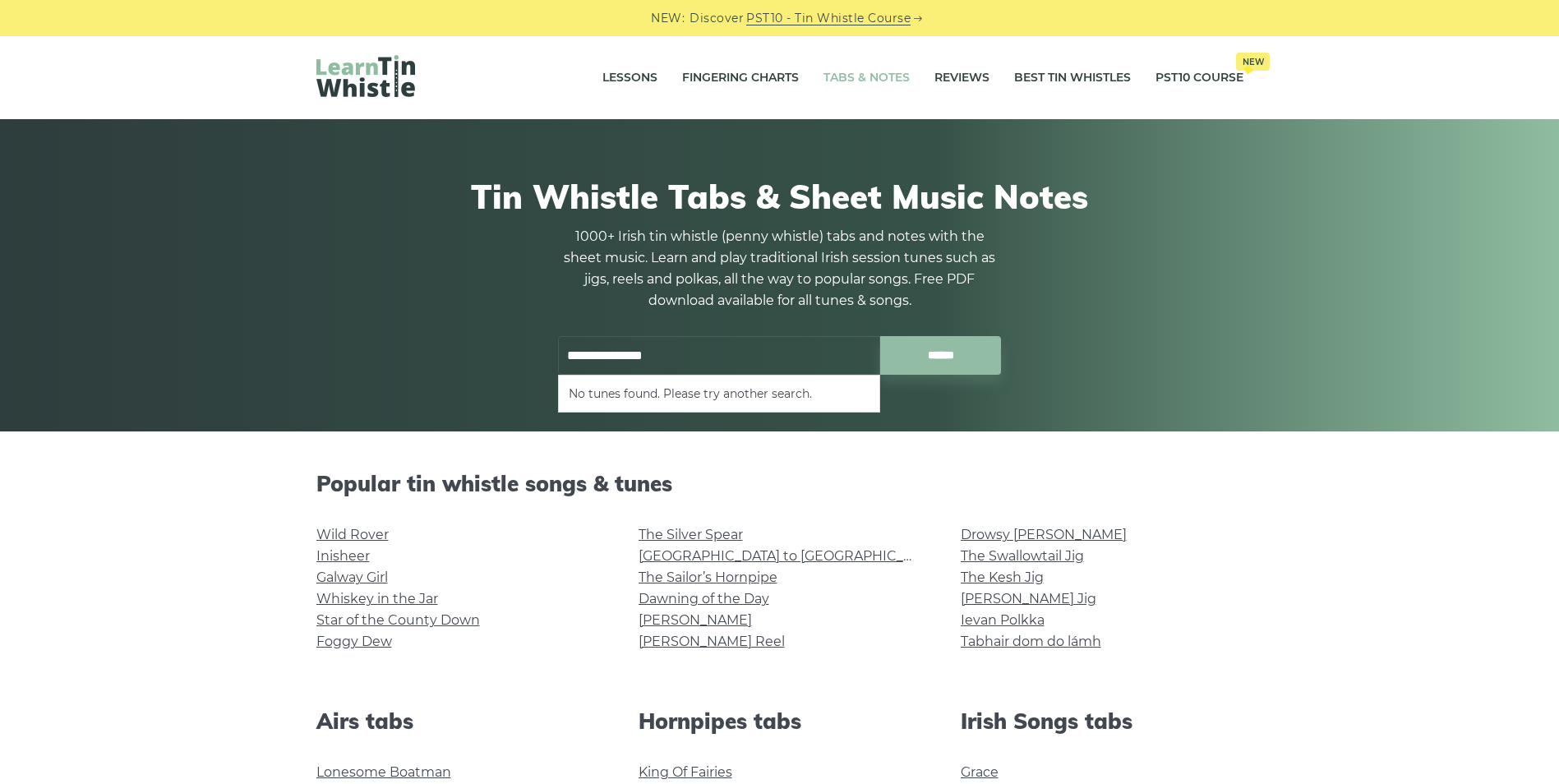
click at [733, 359] on input "**********" at bounding box center [719, 355] width 322 height 39
type input "*"
click at [629, 392] on li "The Blackberry Blossom" at bounding box center [719, 394] width 301 height 20
type input "**********"
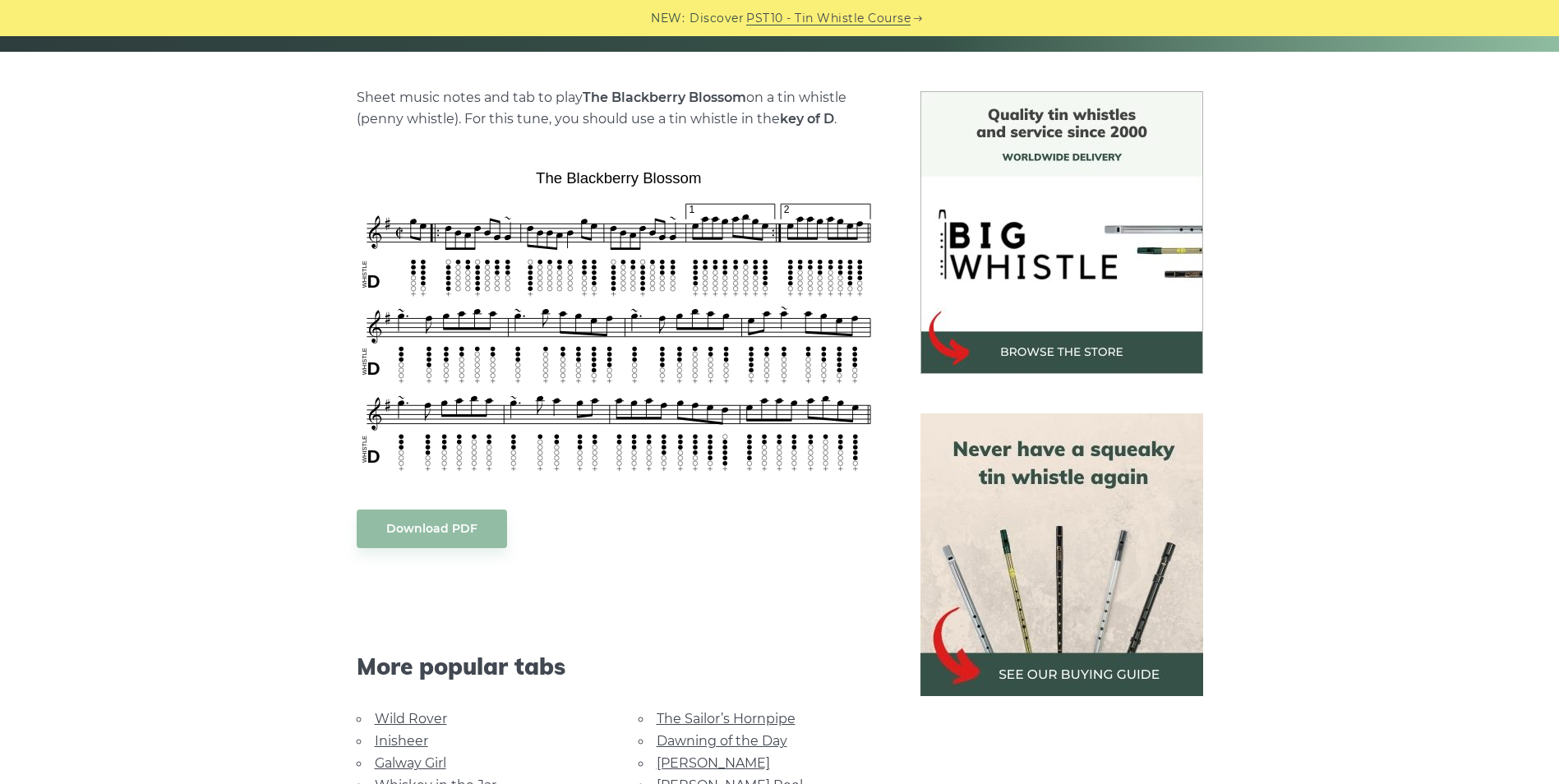
scroll to position [440, 0]
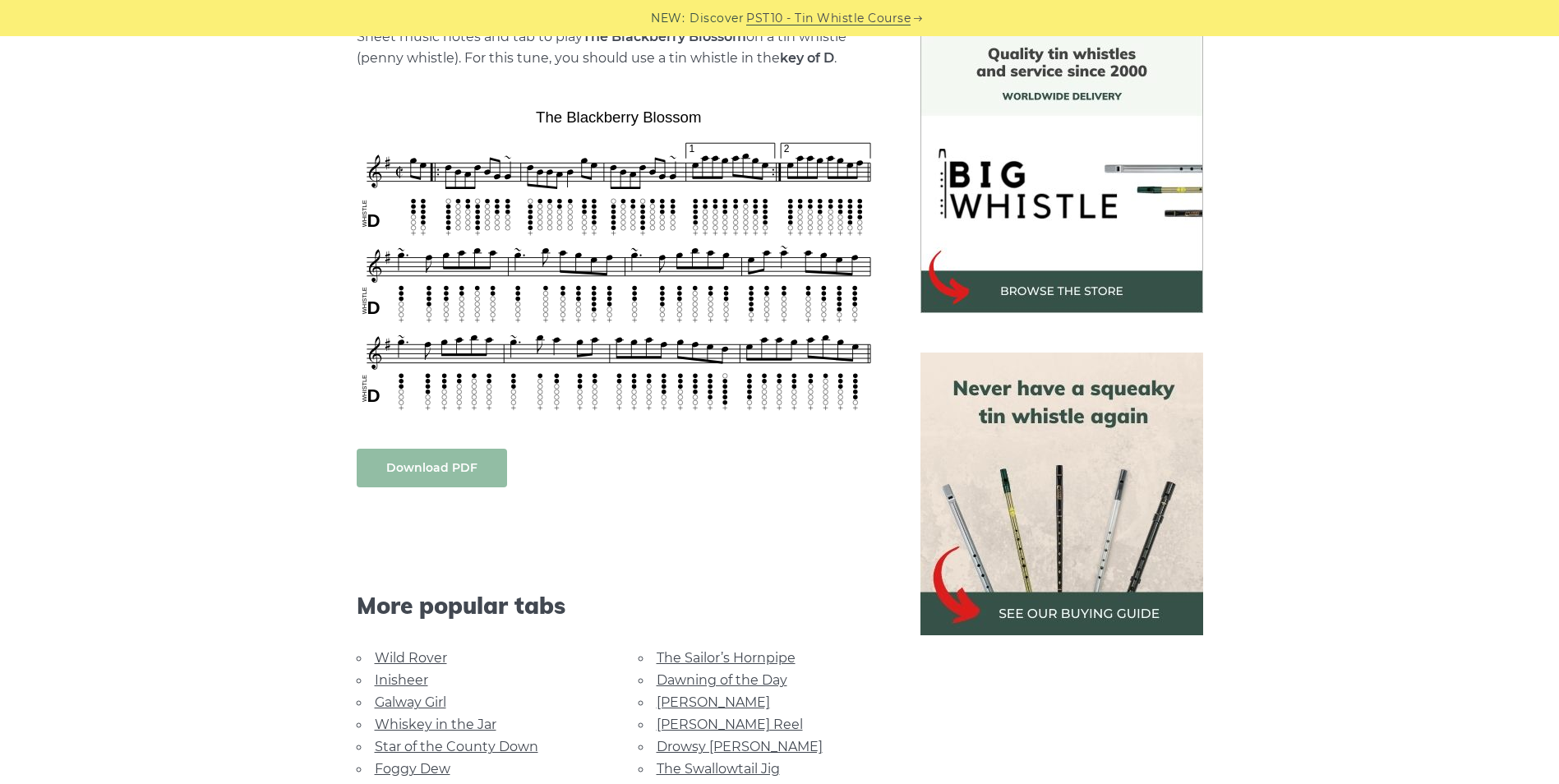
click at [455, 469] on link "Download PDF" at bounding box center [432, 467] width 150 height 39
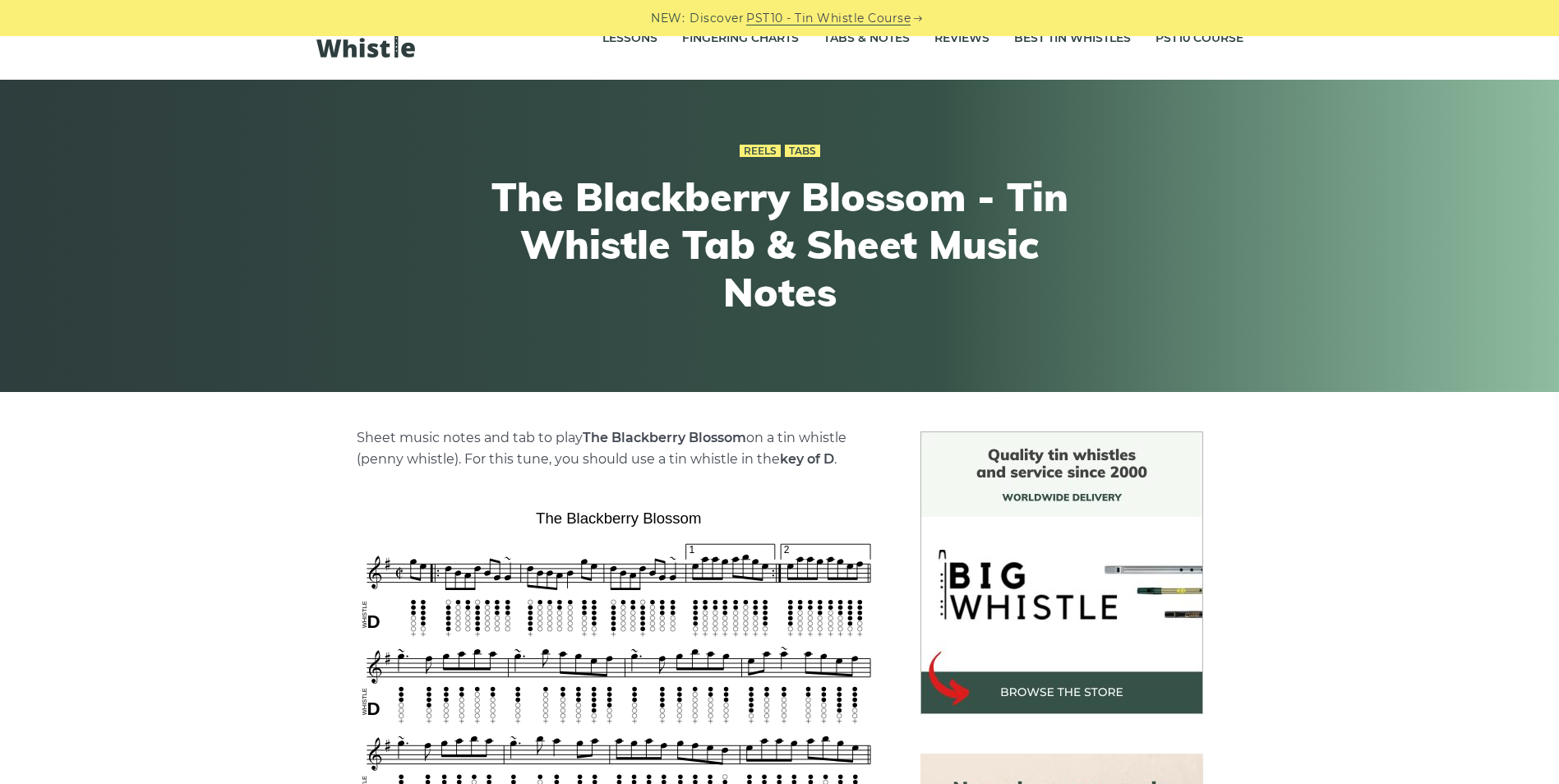
scroll to position [0, 0]
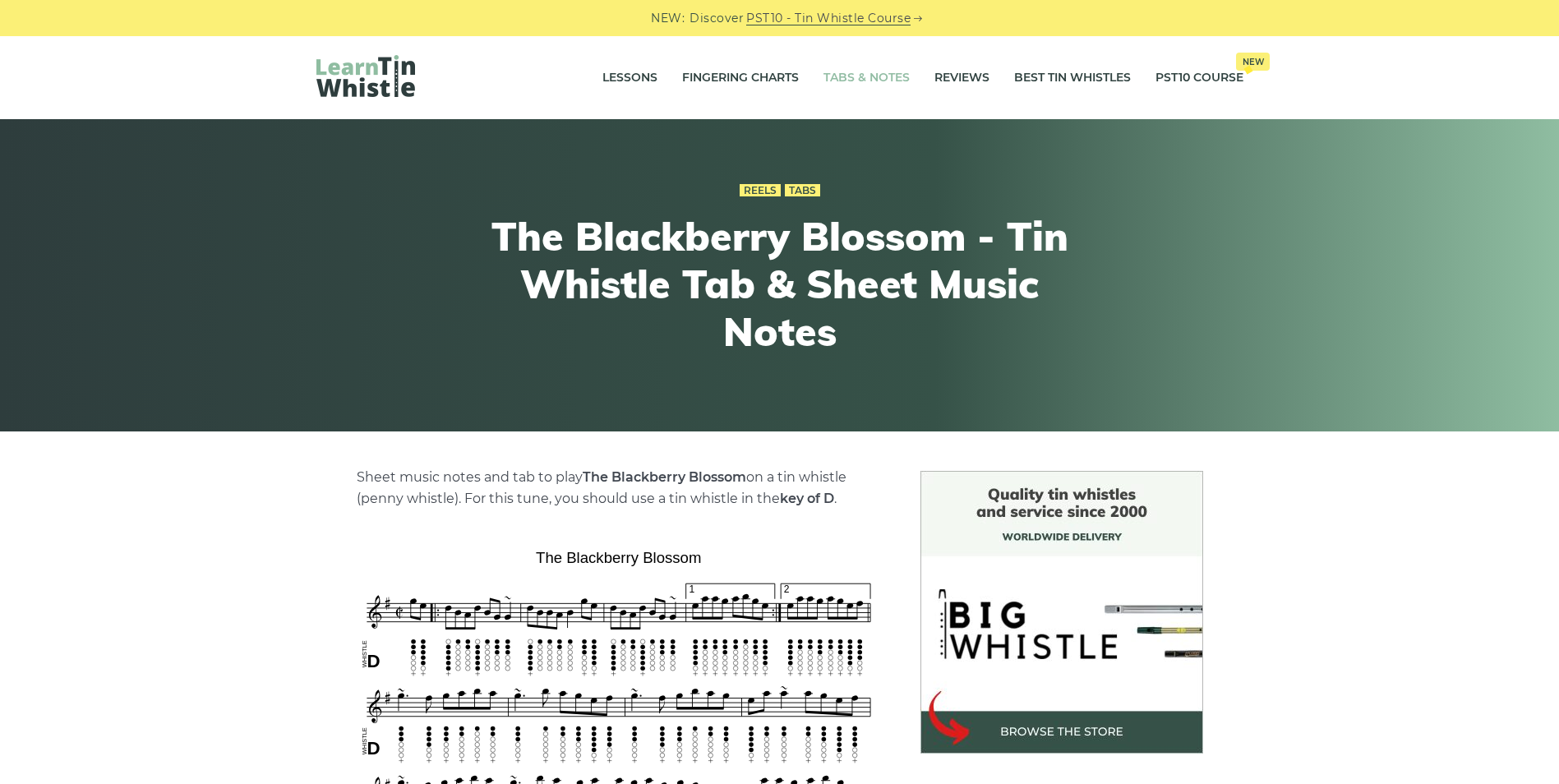
click at [874, 78] on link "Tabs & Notes" at bounding box center [866, 78] width 87 height 41
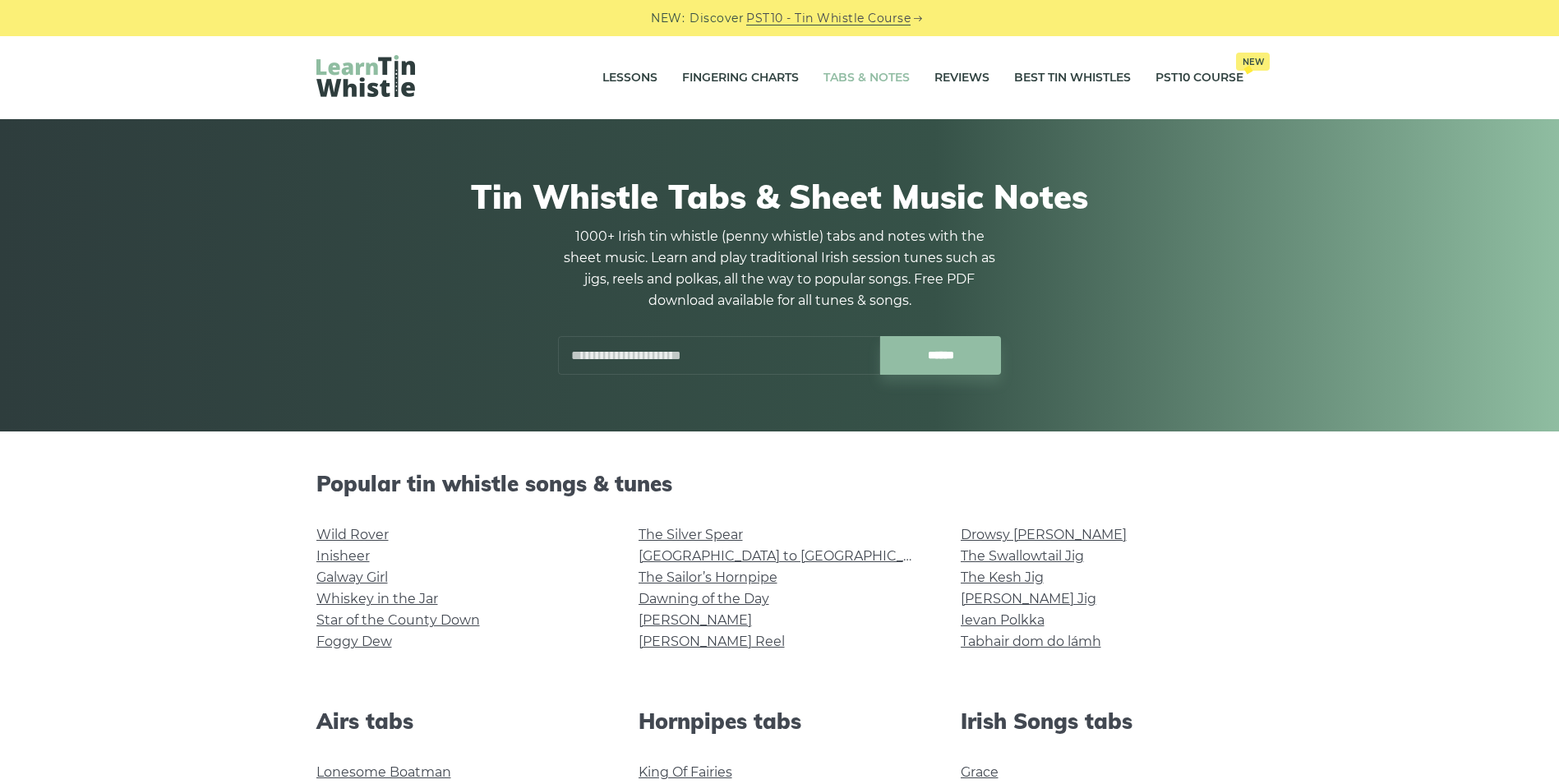
click at [646, 345] on input "text" at bounding box center [719, 355] width 322 height 39
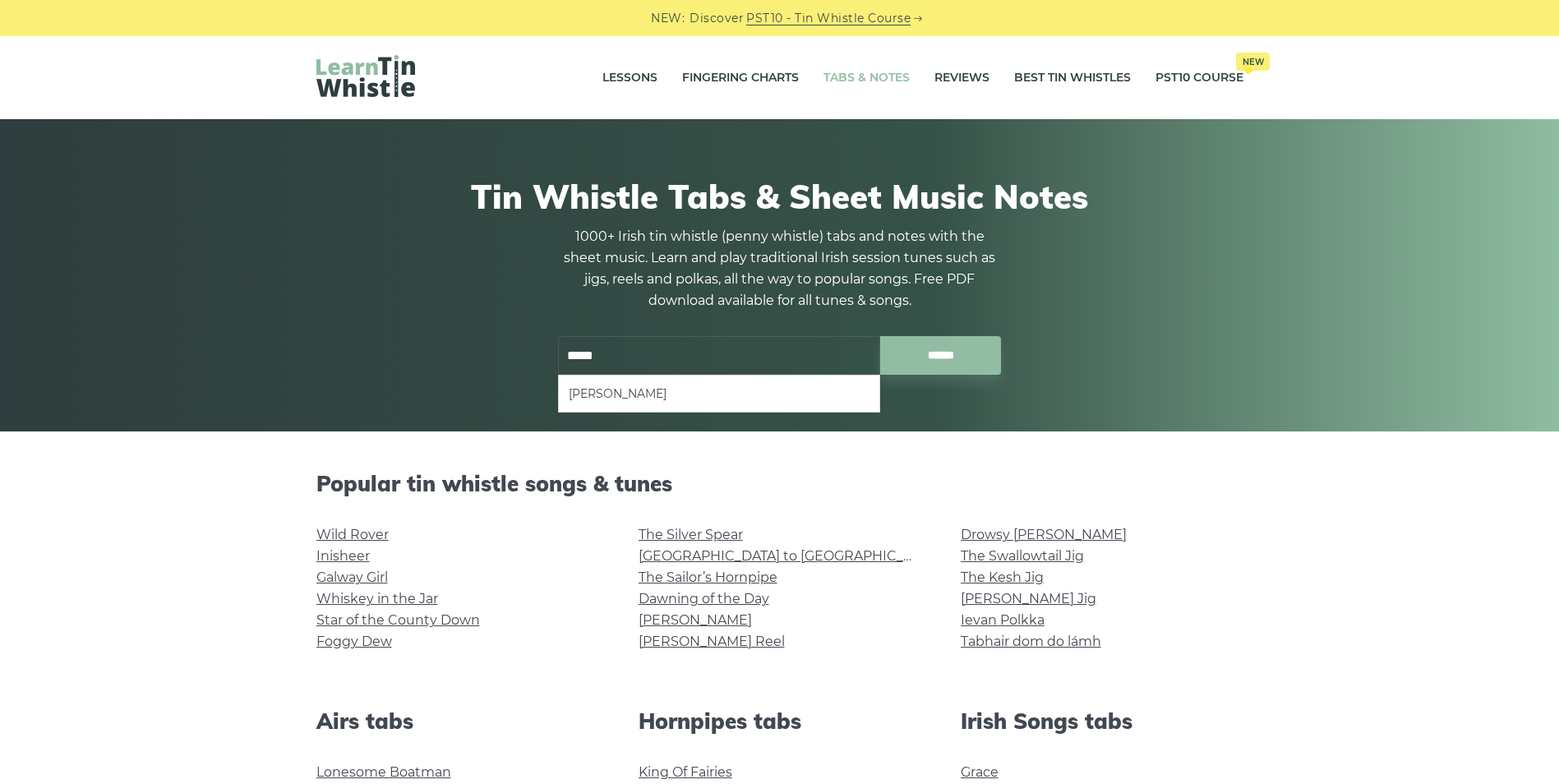
drag, startPoint x: 600, startPoint y: 398, endPoint x: 620, endPoint y: 378, distance: 28.3
click at [604, 385] on li "Danny Boy" at bounding box center [719, 394] width 301 height 20
type input "*********"
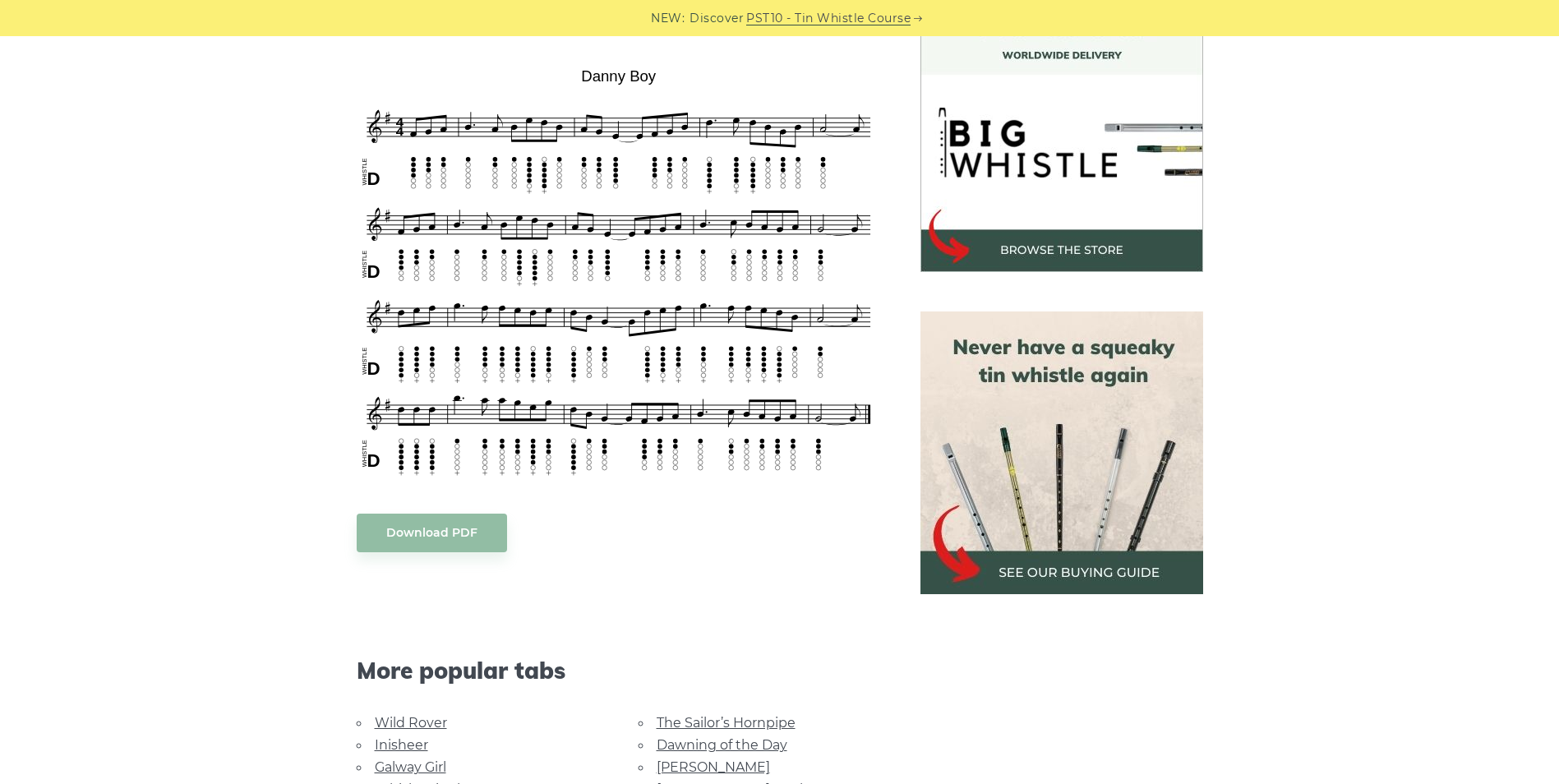
scroll to position [493, 0]
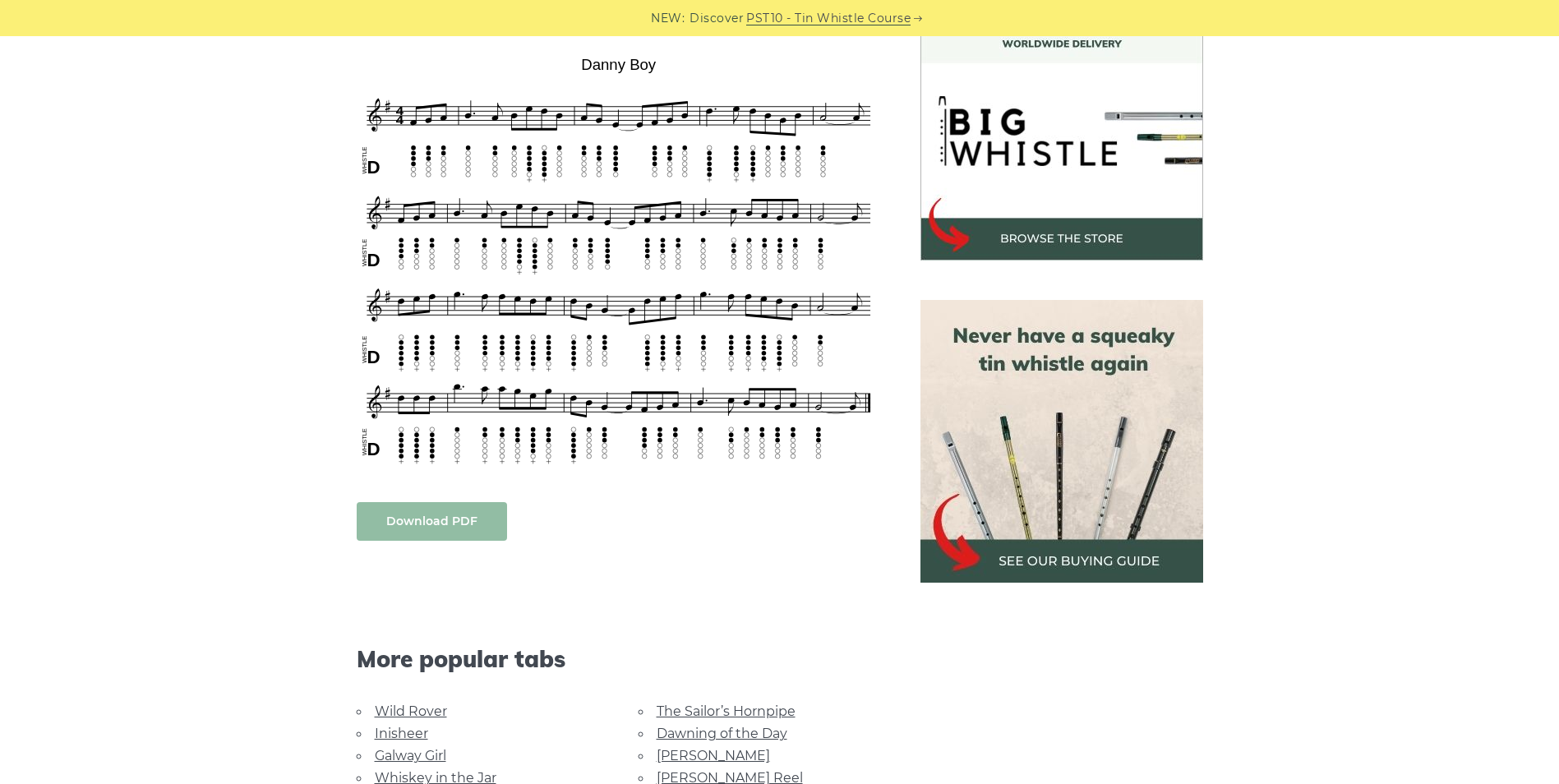
click at [447, 522] on link "Download PDF" at bounding box center [432, 521] width 150 height 39
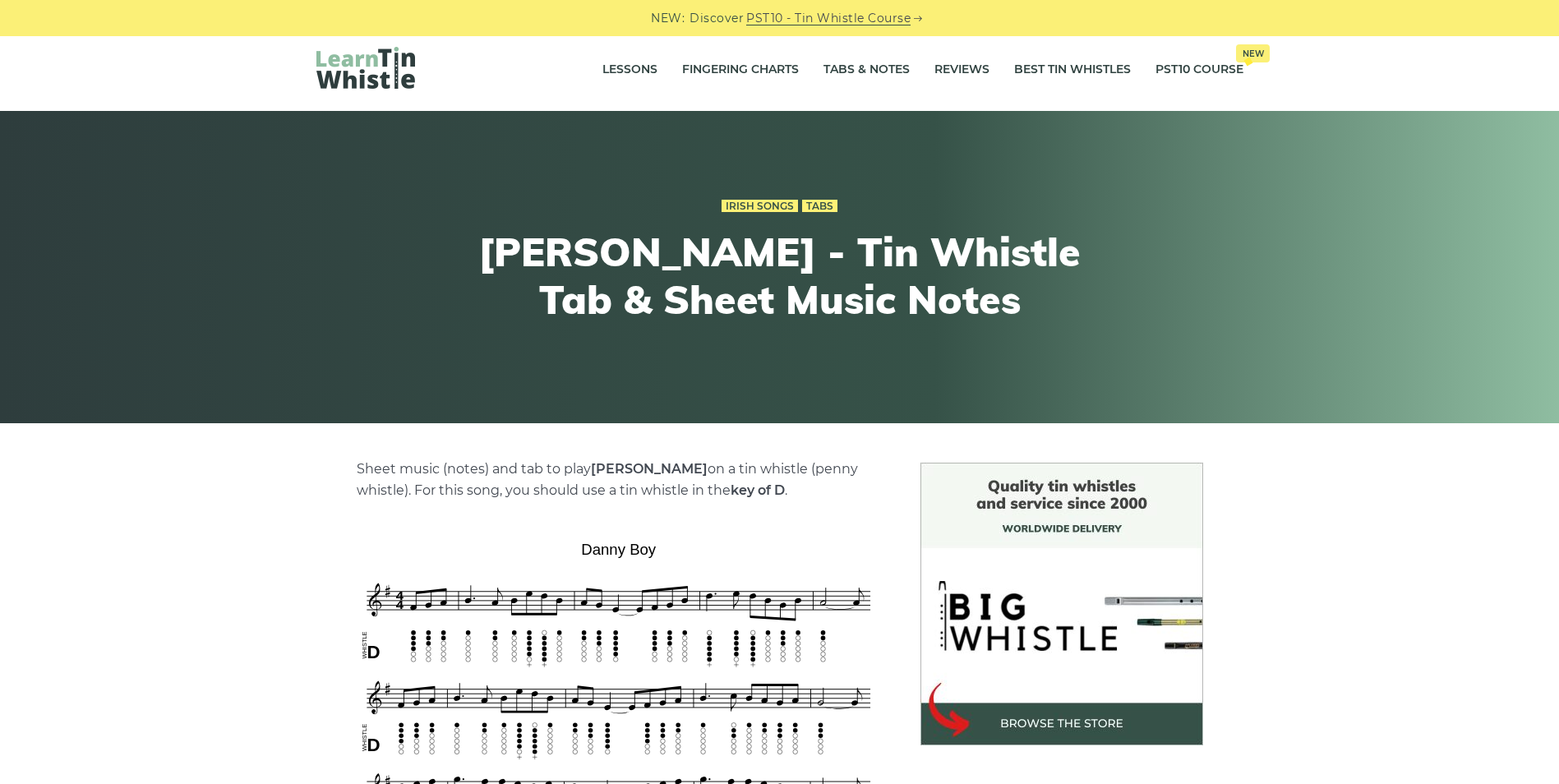
scroll to position [0, 0]
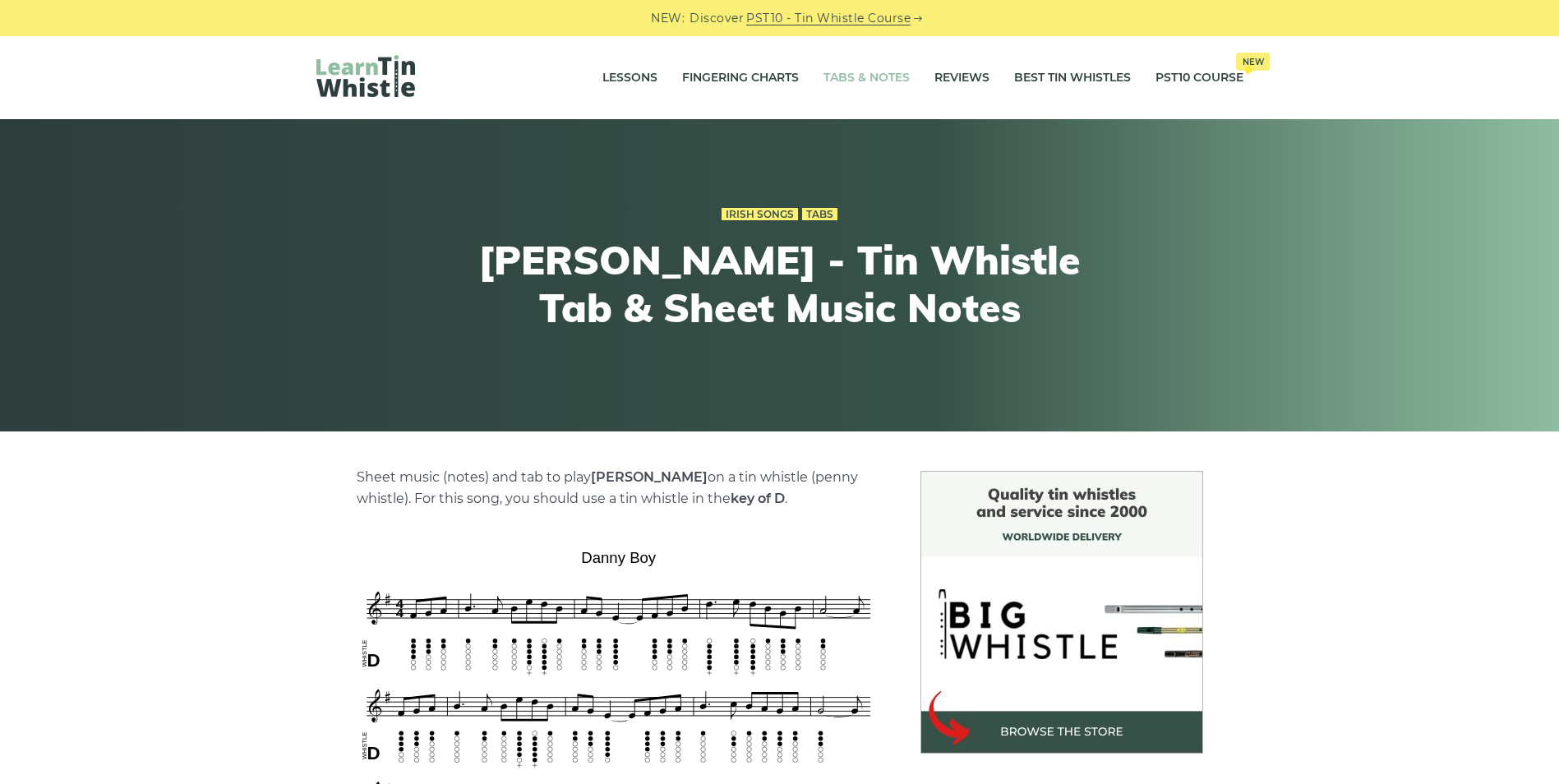
click at [832, 77] on link "Tabs & Notes" at bounding box center [866, 78] width 87 height 41
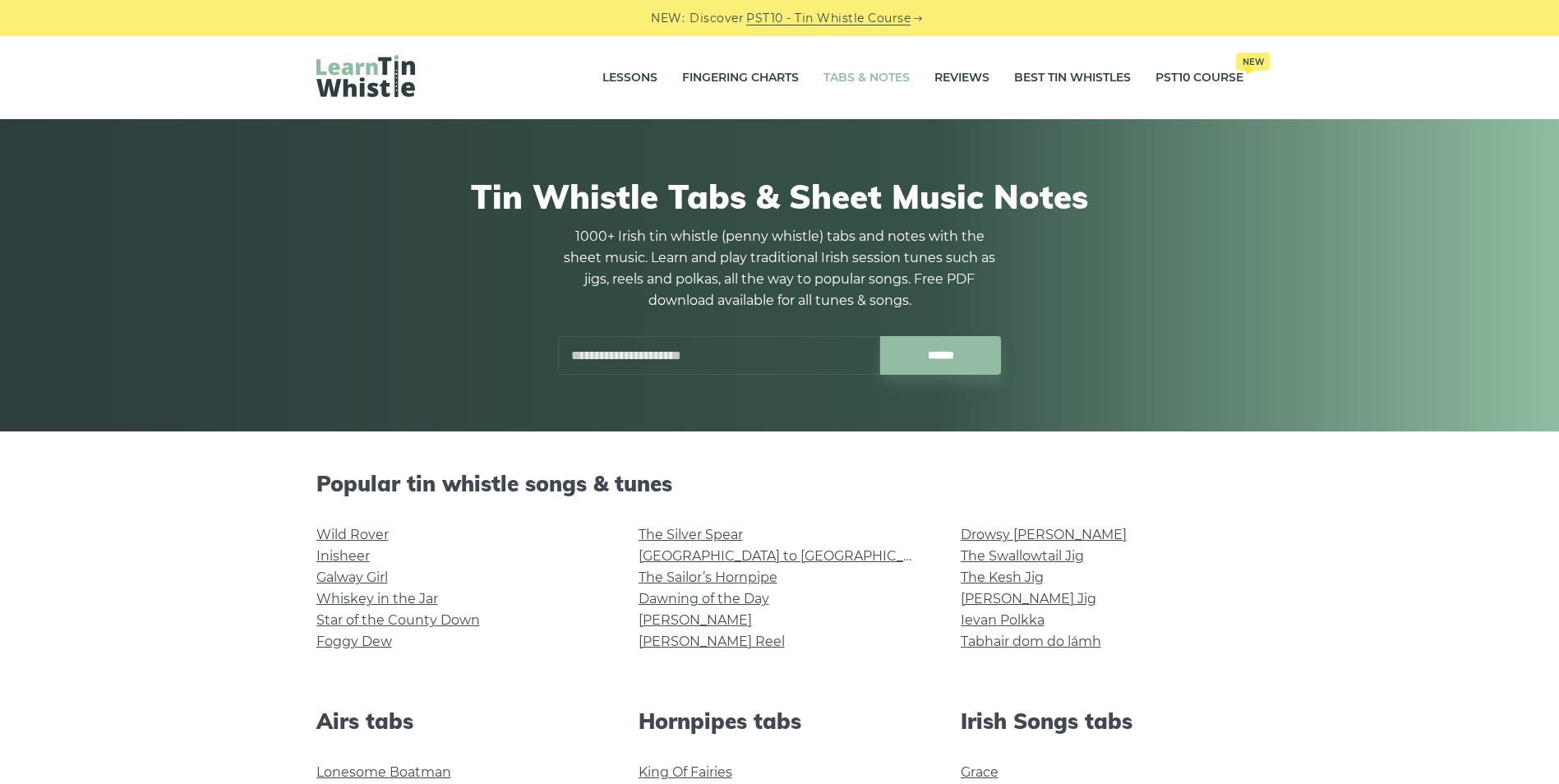
click at [578, 362] on input "text" at bounding box center [719, 355] width 322 height 39
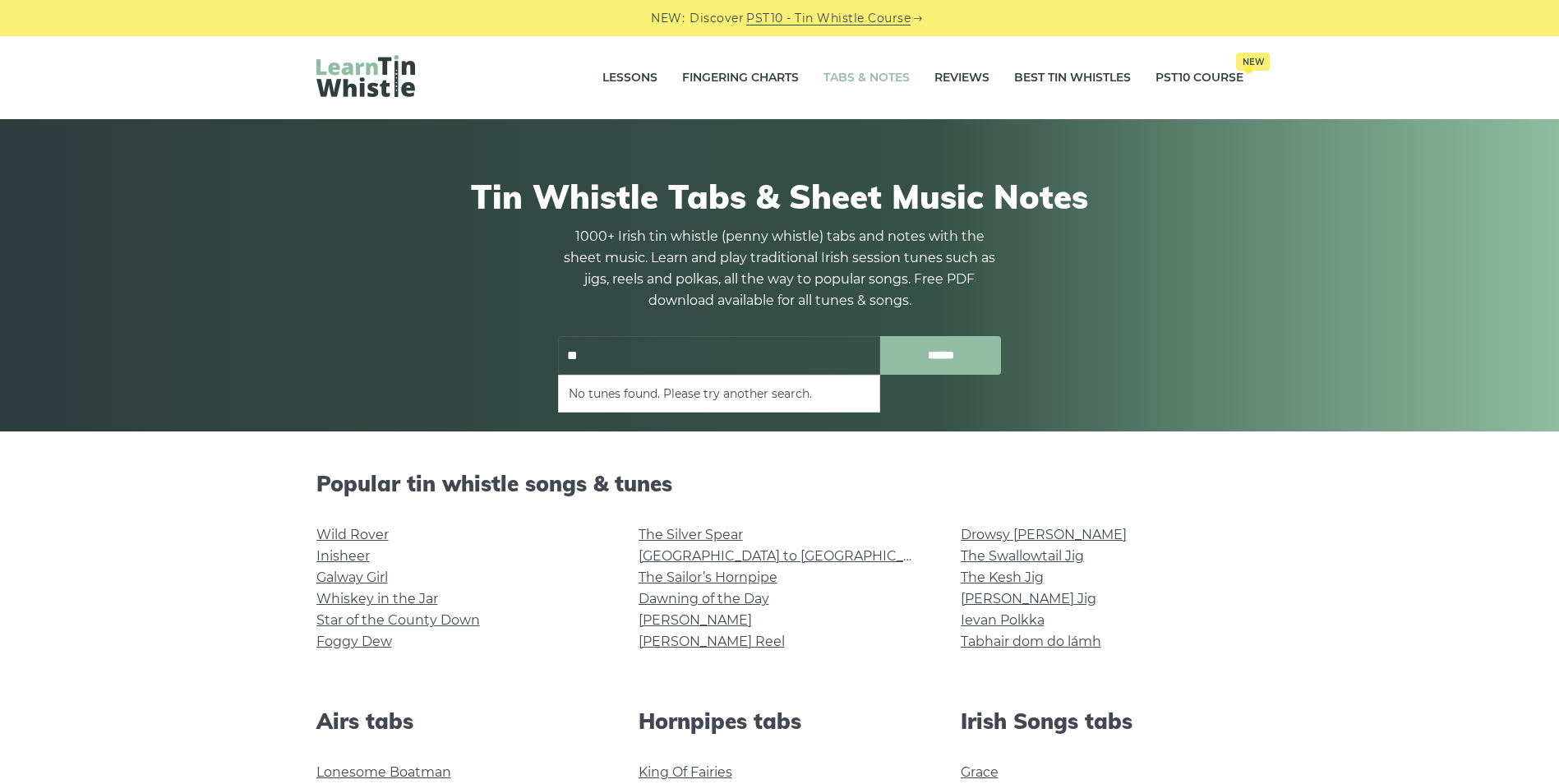
type input "*"
click at [589, 391] on li "[PERSON_NAME]’s Frolics" at bounding box center [719, 394] width 301 height 20
type input "**********"
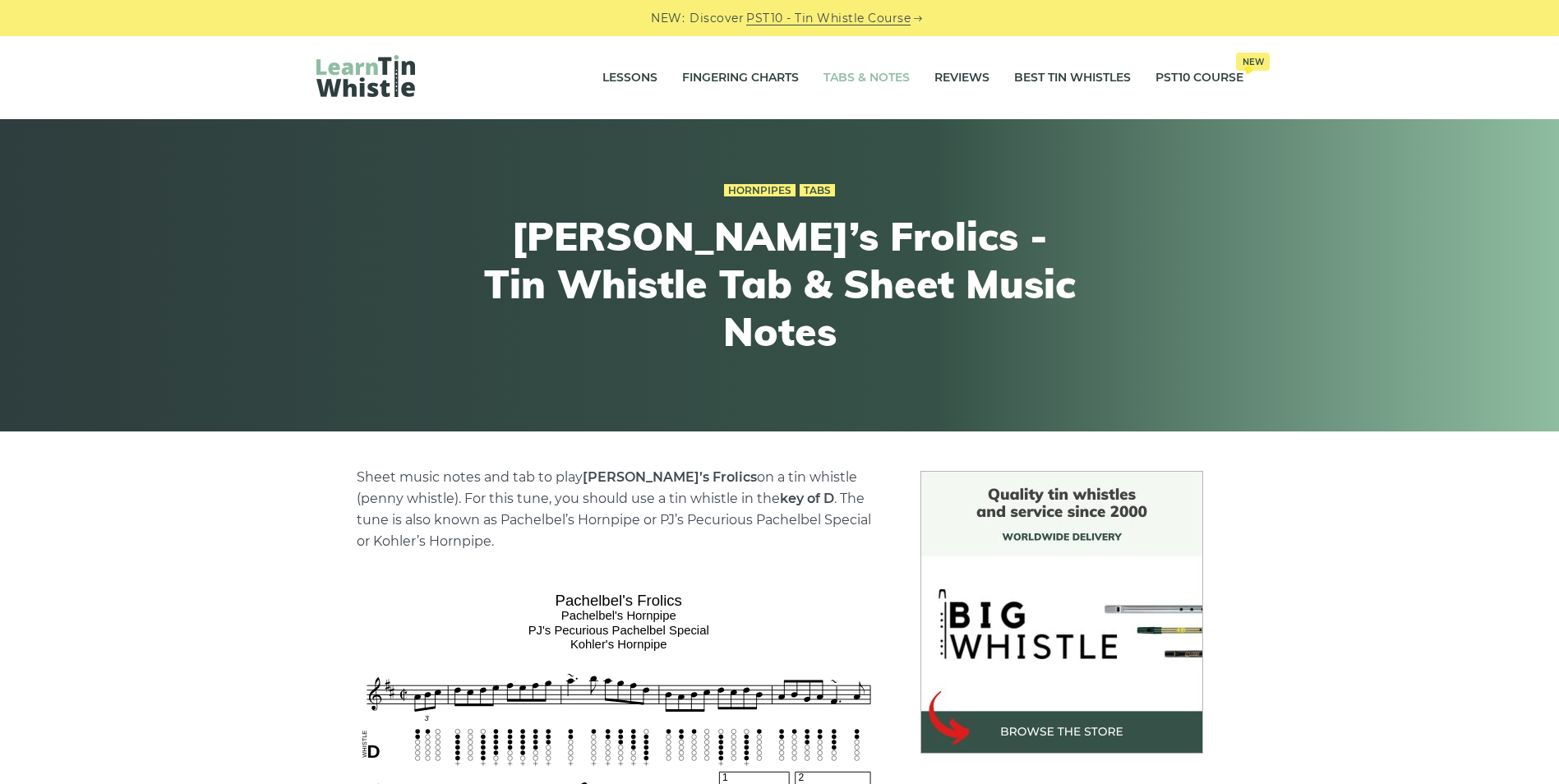
click at [857, 77] on link "Tabs & Notes" at bounding box center [866, 78] width 87 height 41
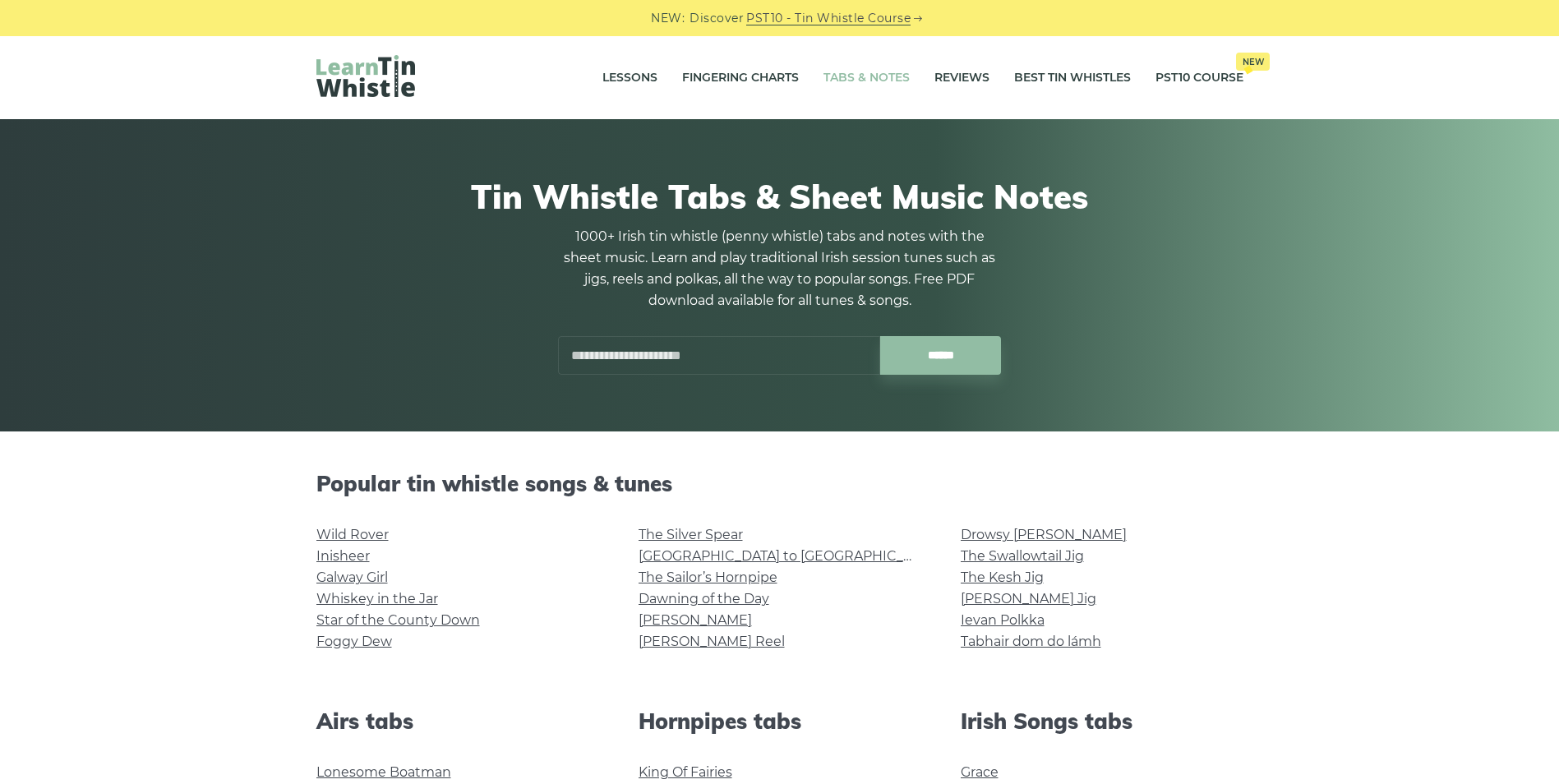
click at [595, 355] on input "text" at bounding box center [719, 355] width 322 height 39
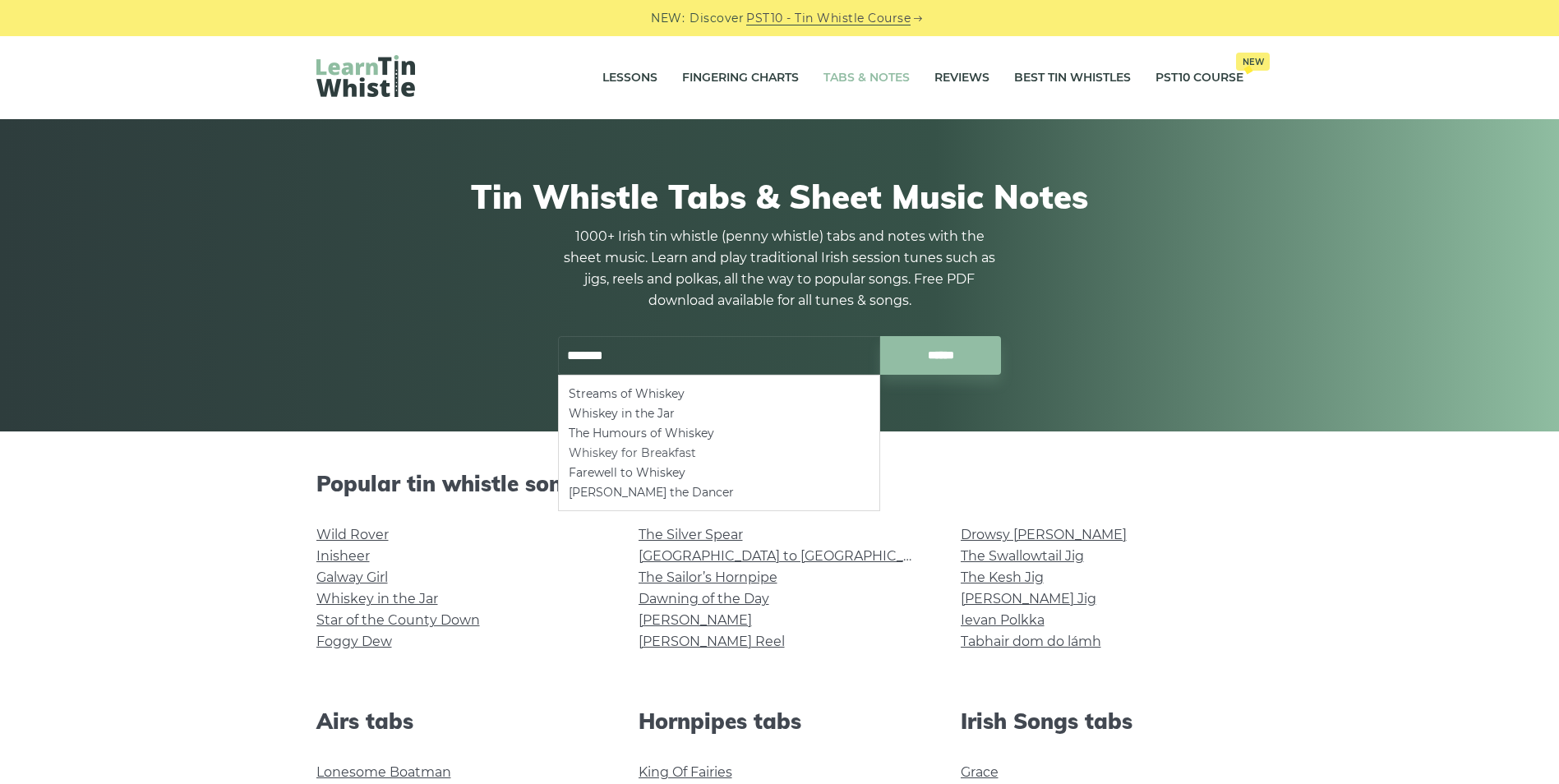
click at [624, 453] on li "Whiskey for Breakfast" at bounding box center [719, 453] width 301 height 20
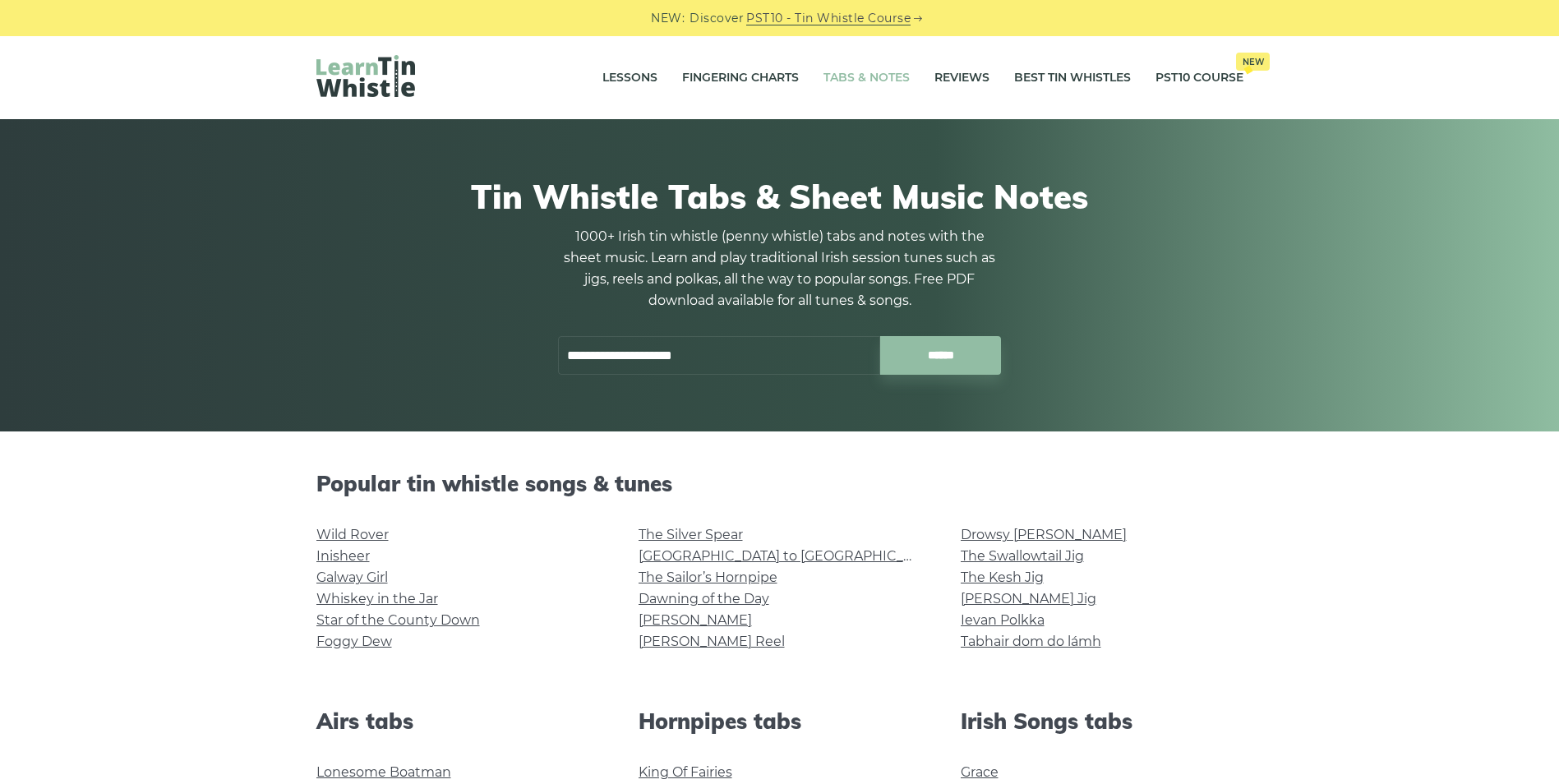
type input "**********"
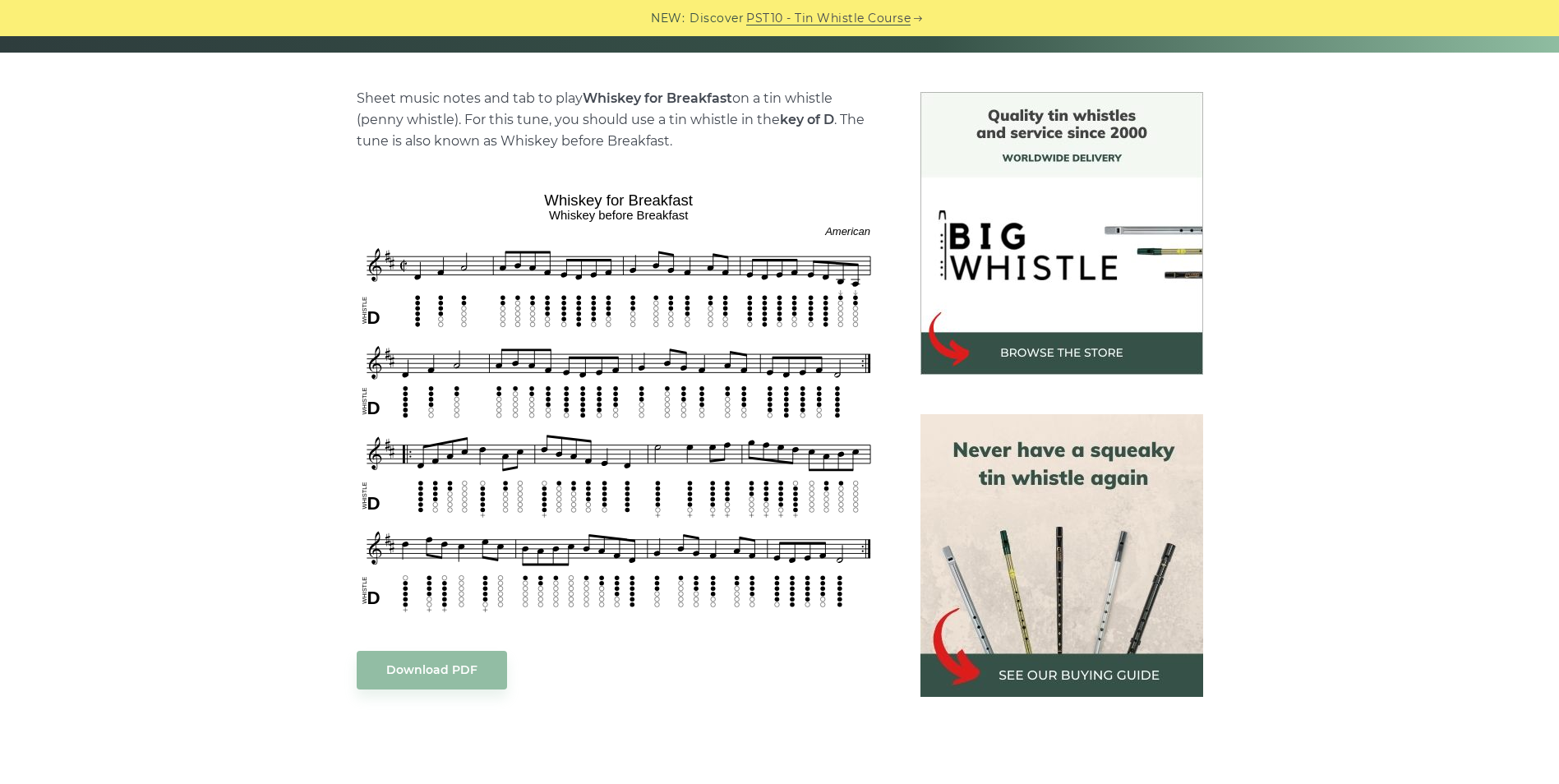
scroll to position [486, 0]
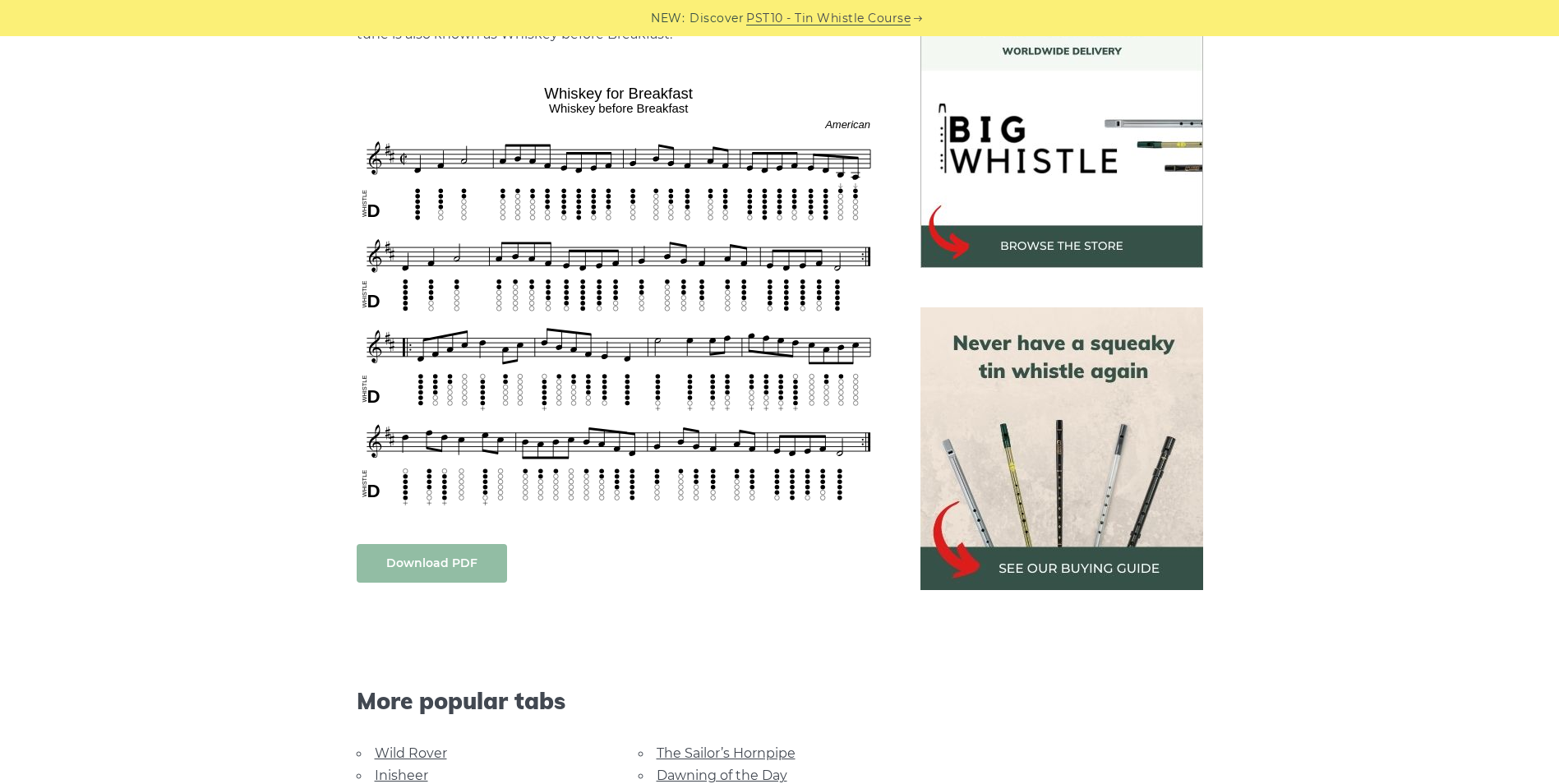
click at [406, 558] on link "Download PDF" at bounding box center [432, 563] width 150 height 39
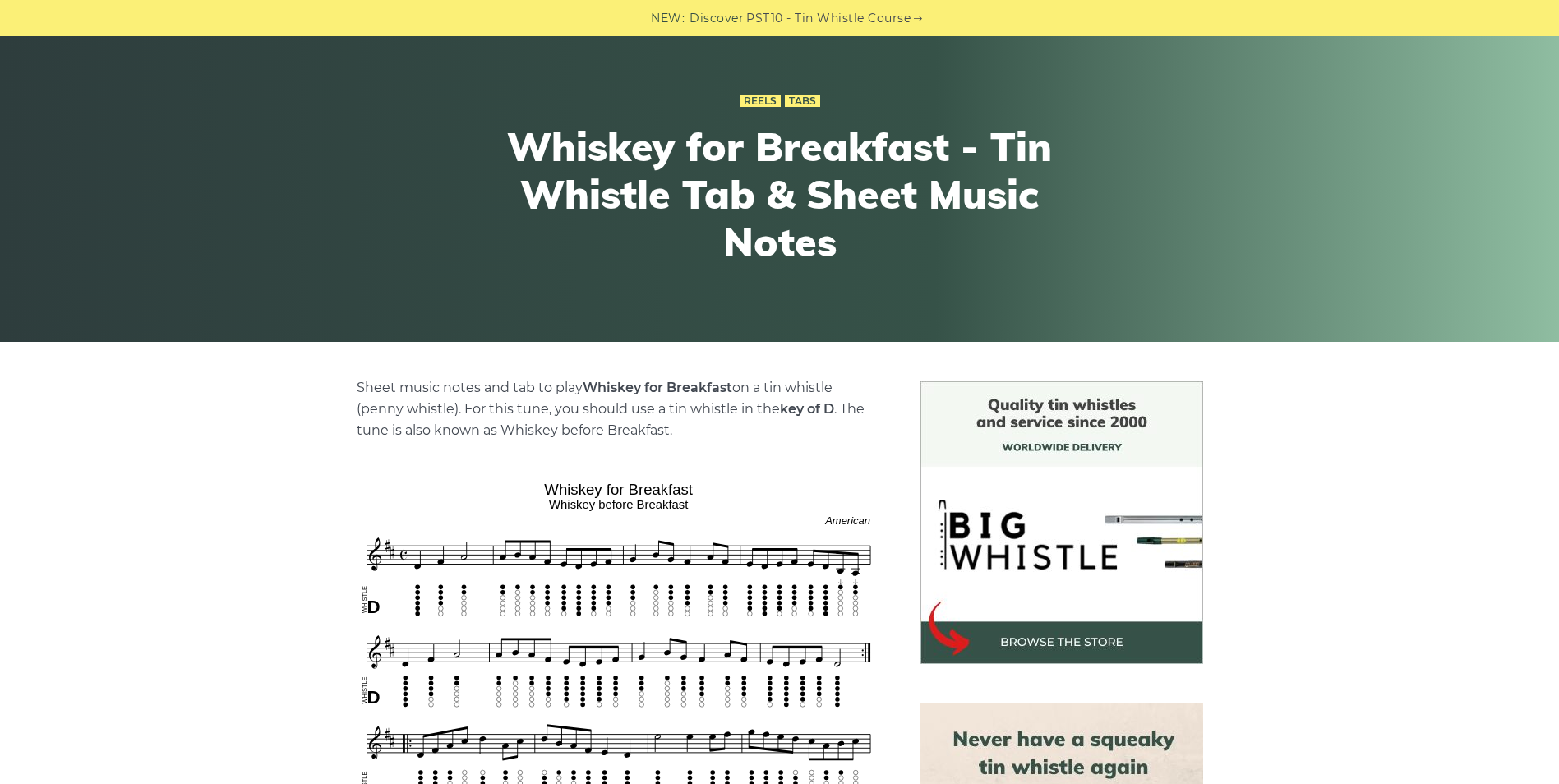
scroll to position [0, 0]
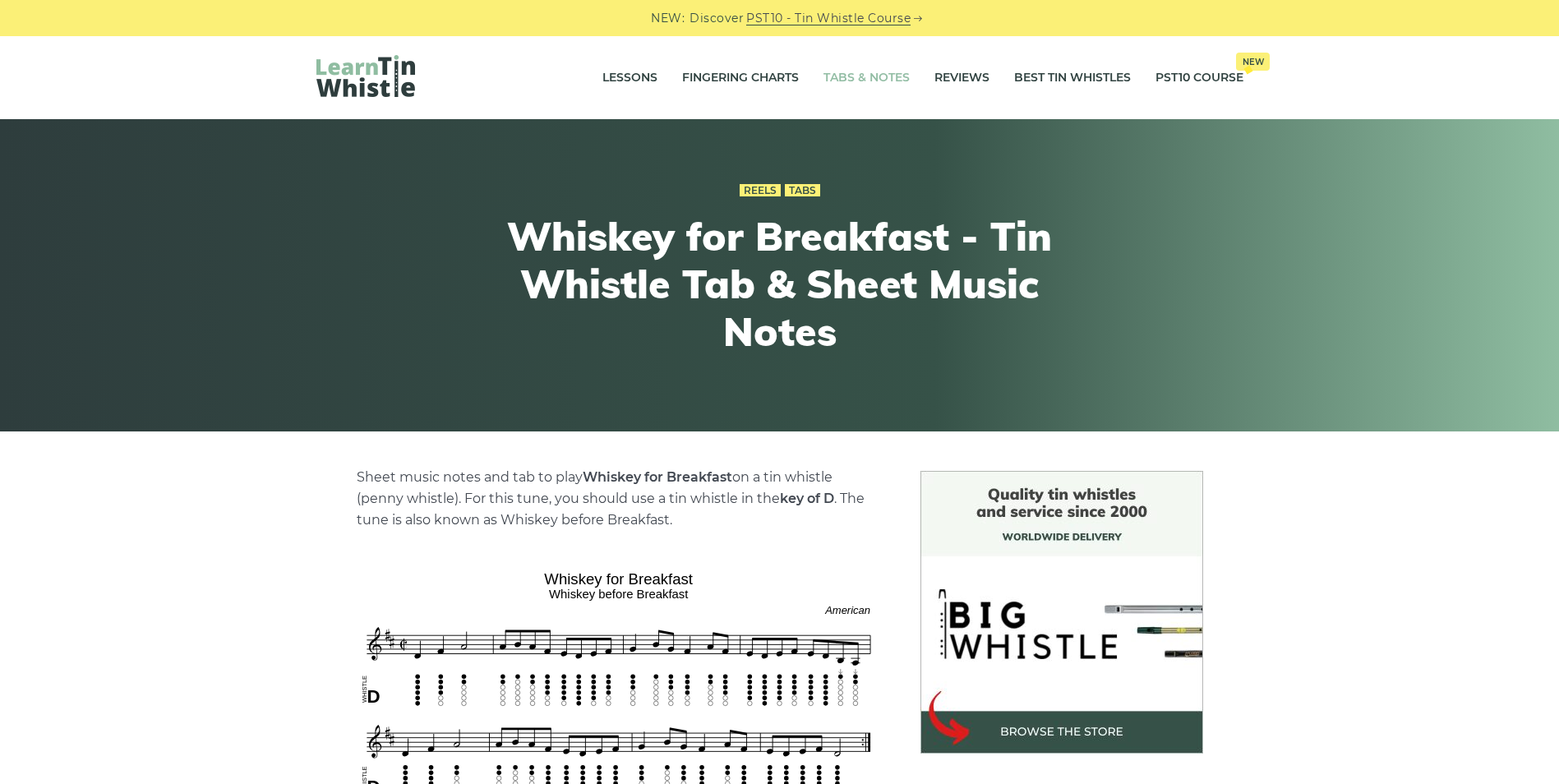
click at [885, 70] on link "Tabs & Notes" at bounding box center [866, 78] width 87 height 41
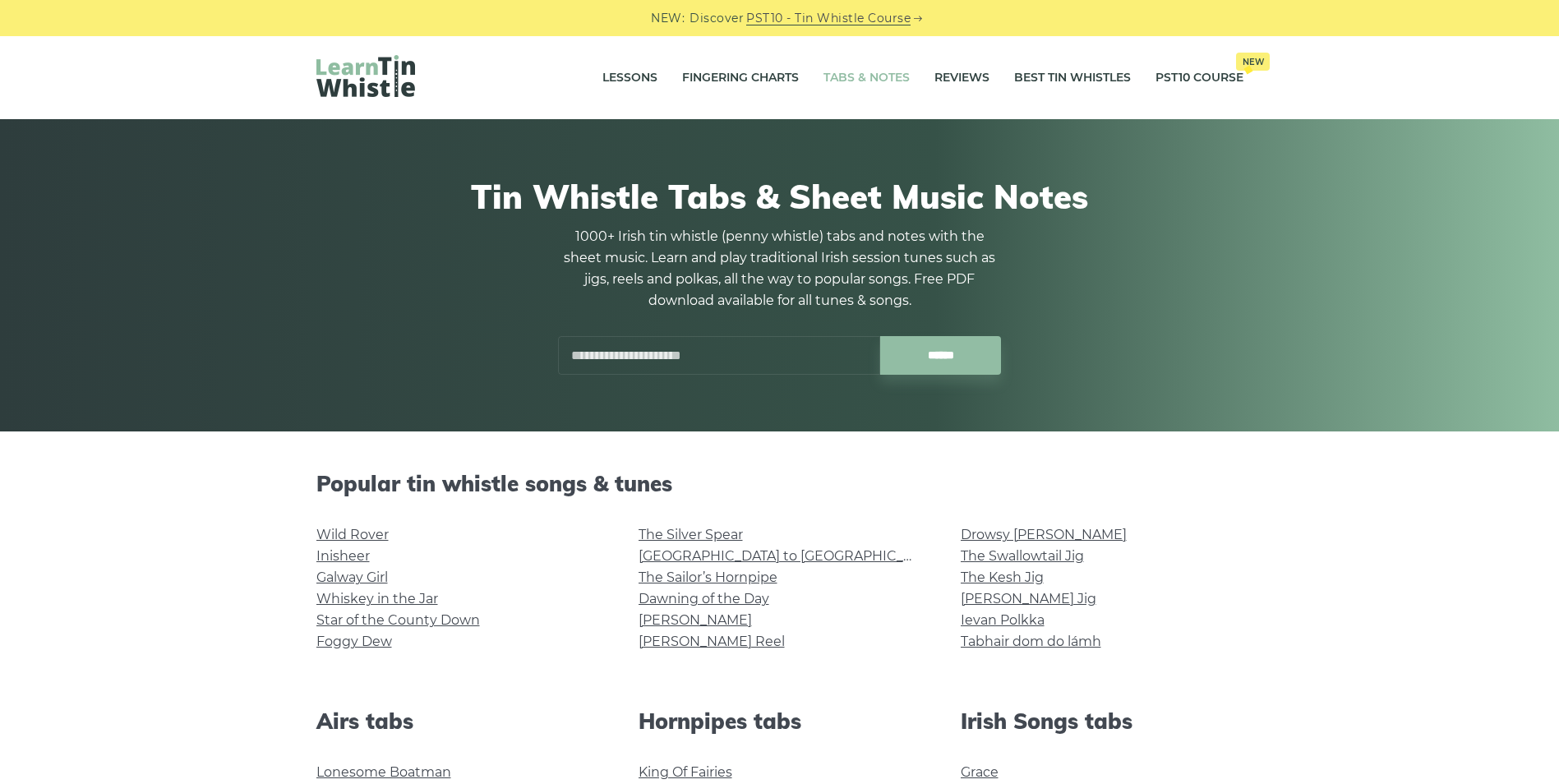
click at [603, 354] on input "text" at bounding box center [719, 355] width 322 height 39
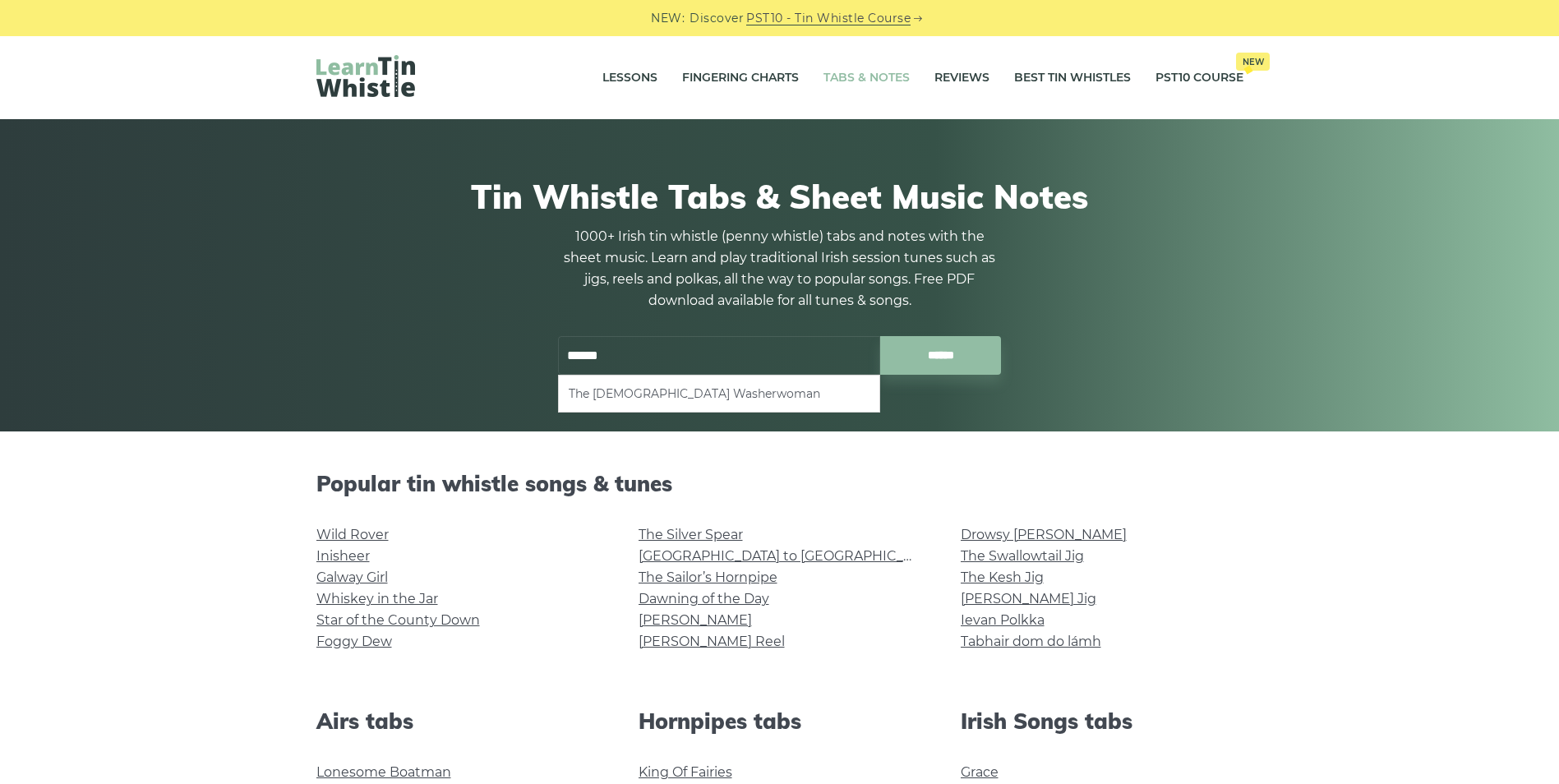
click at [658, 402] on li "The [DEMOGRAPHIC_DATA] Washerwoman" at bounding box center [719, 394] width 301 height 20
type input "**********"
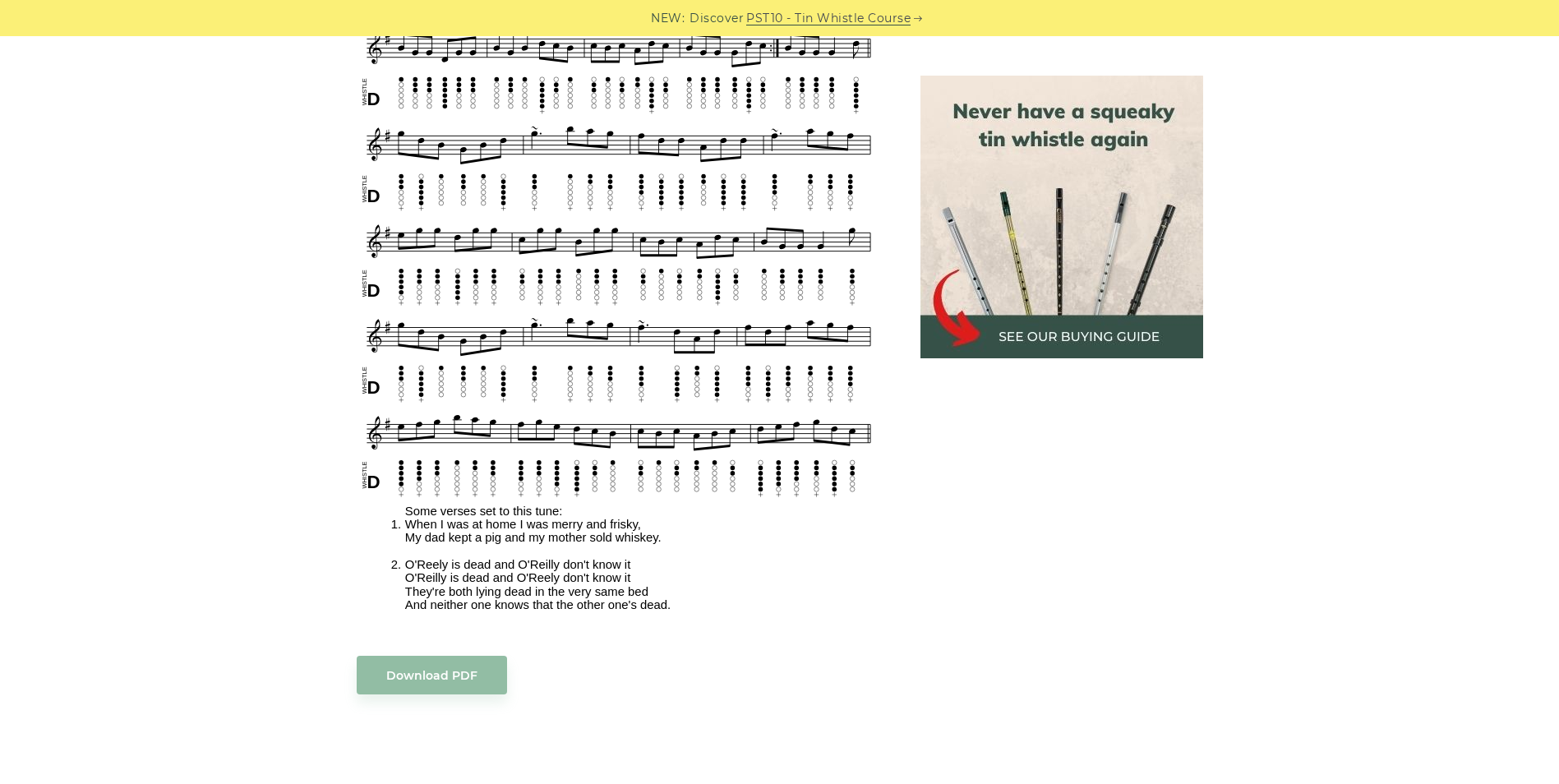
scroll to position [1110, 0]
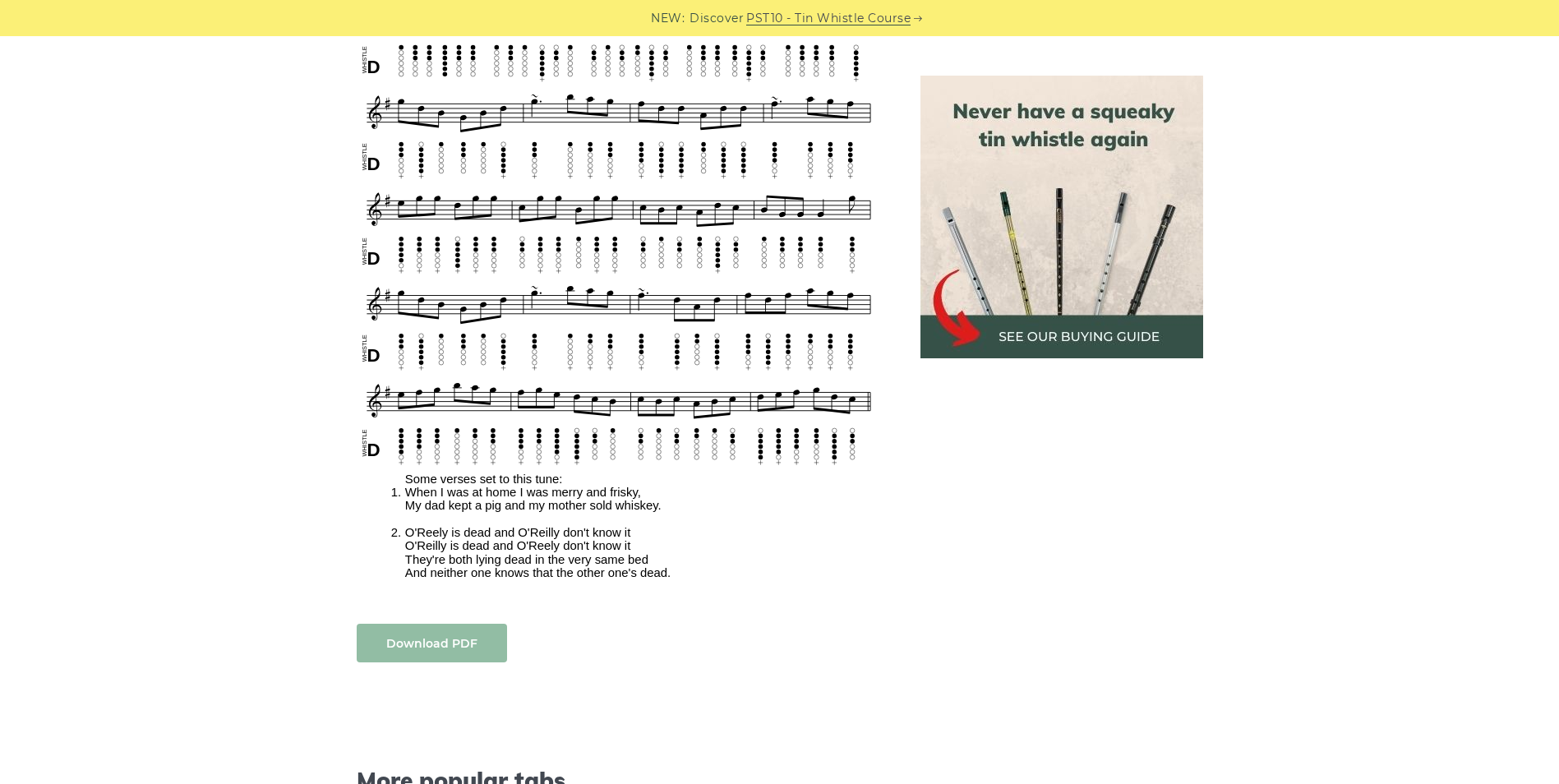
click at [431, 624] on link "Download PDF" at bounding box center [432, 643] width 150 height 39
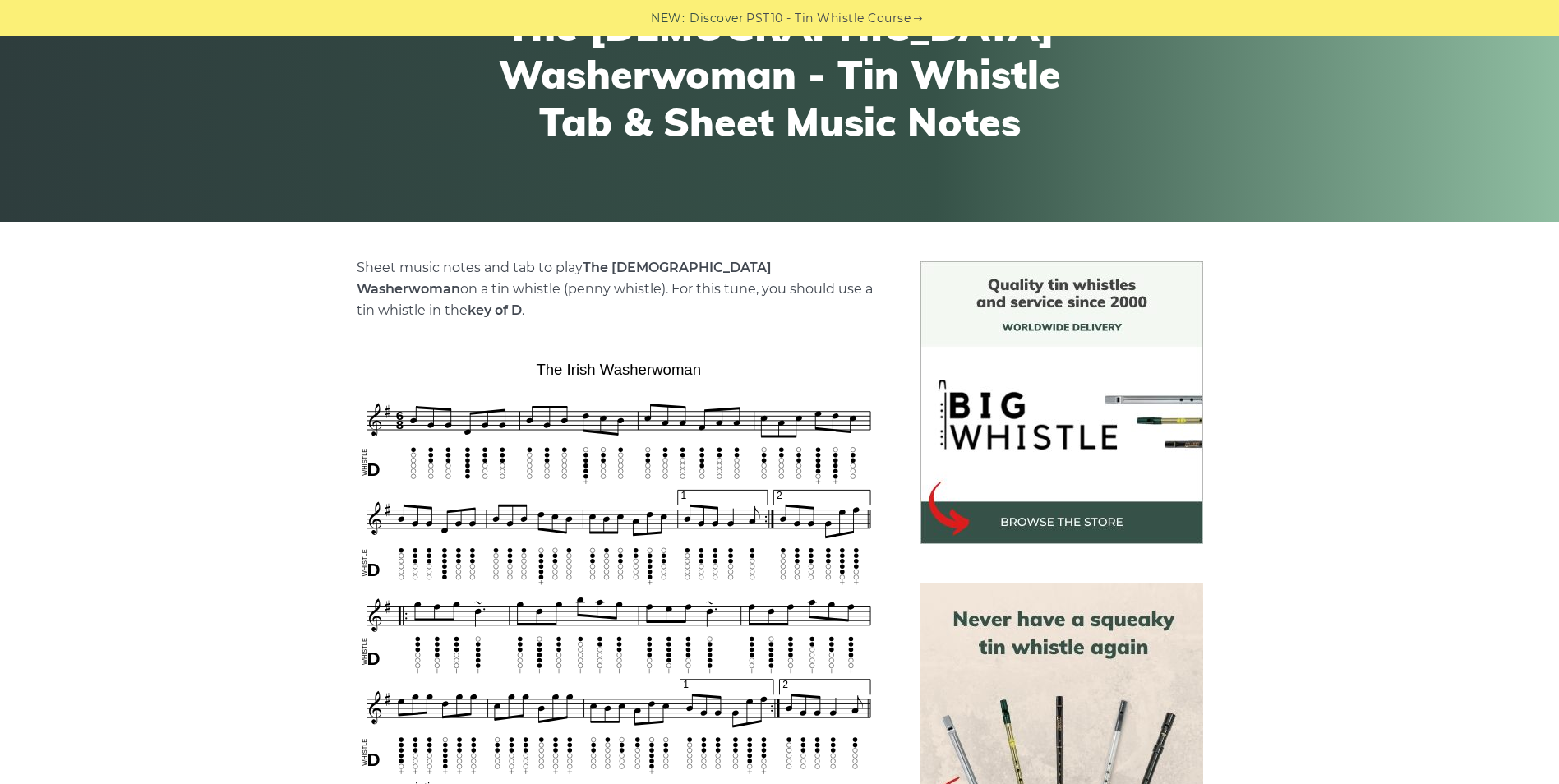
scroll to position [0, 0]
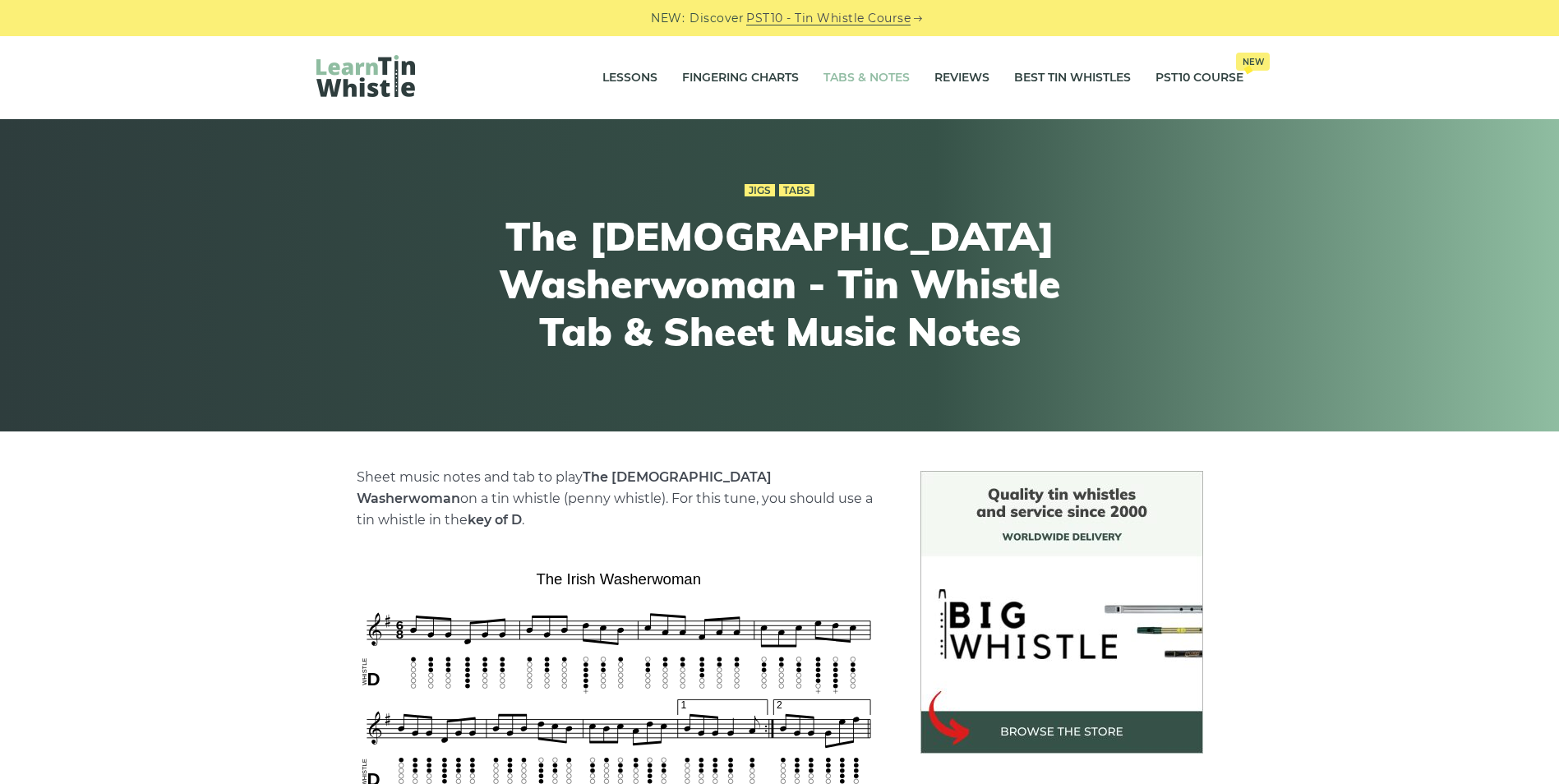
click at [839, 75] on link "Tabs & Notes" at bounding box center [866, 78] width 87 height 41
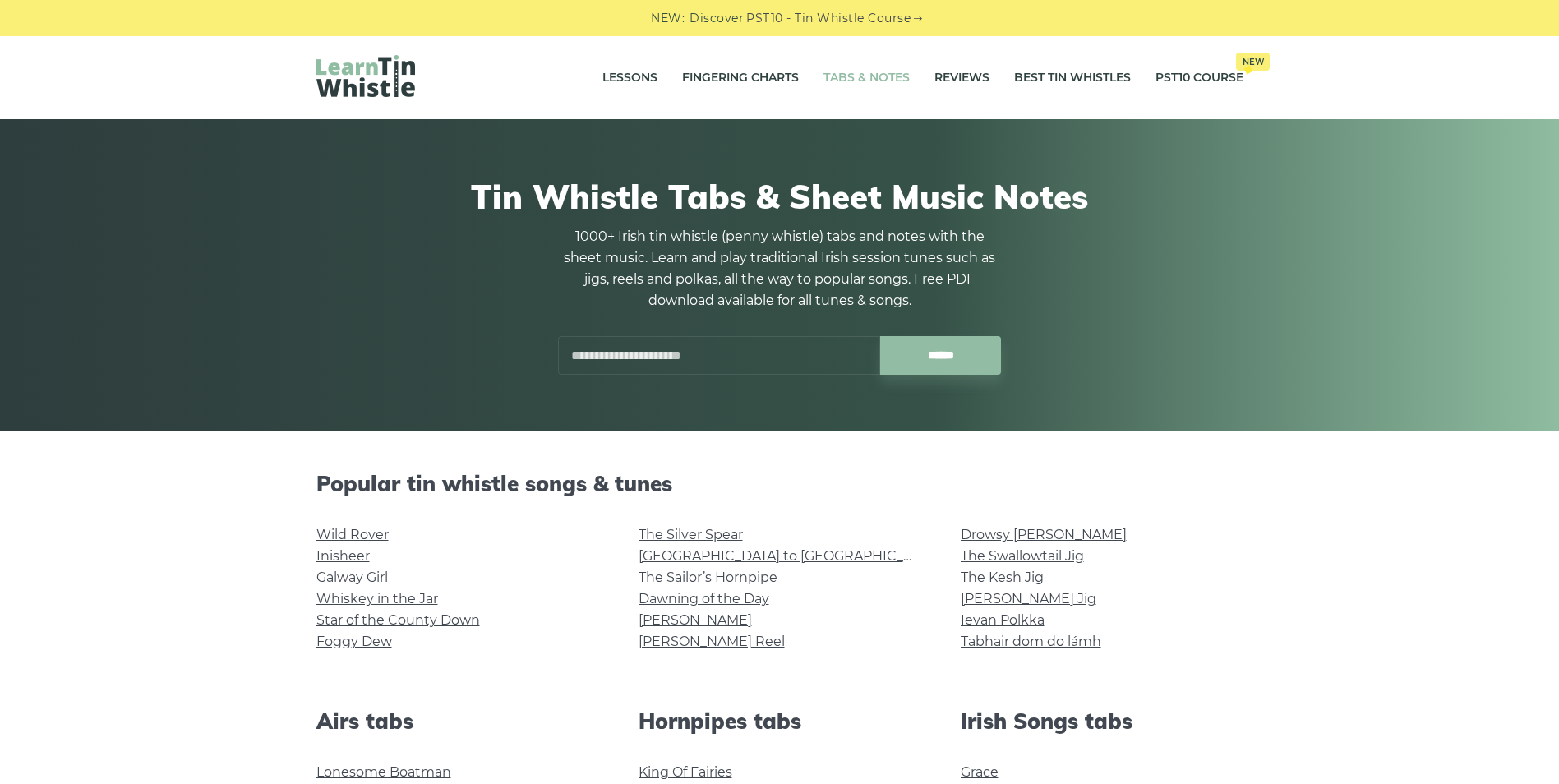
click at [602, 355] on input "text" at bounding box center [719, 355] width 322 height 39
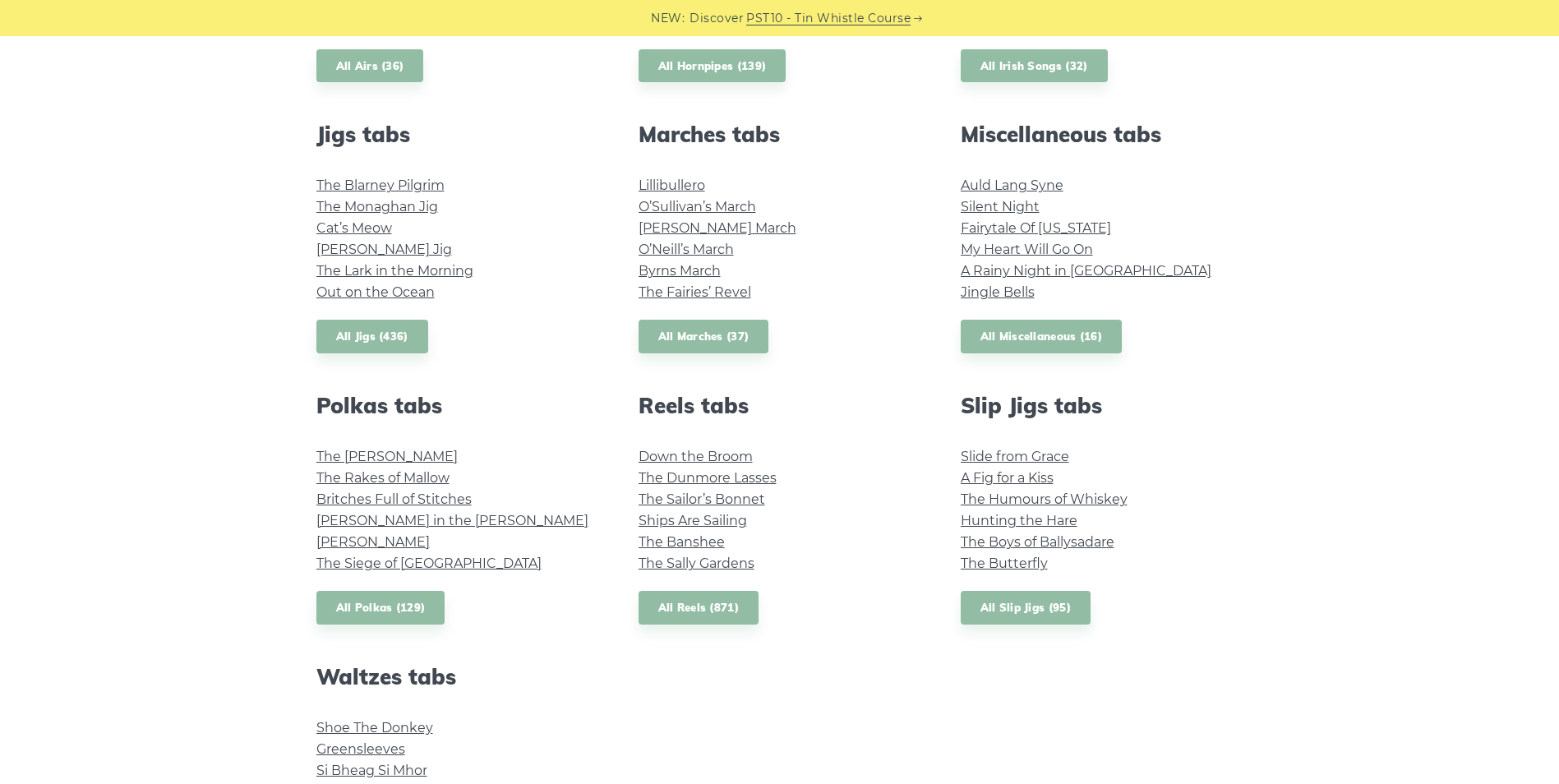
scroll to position [863, 0]
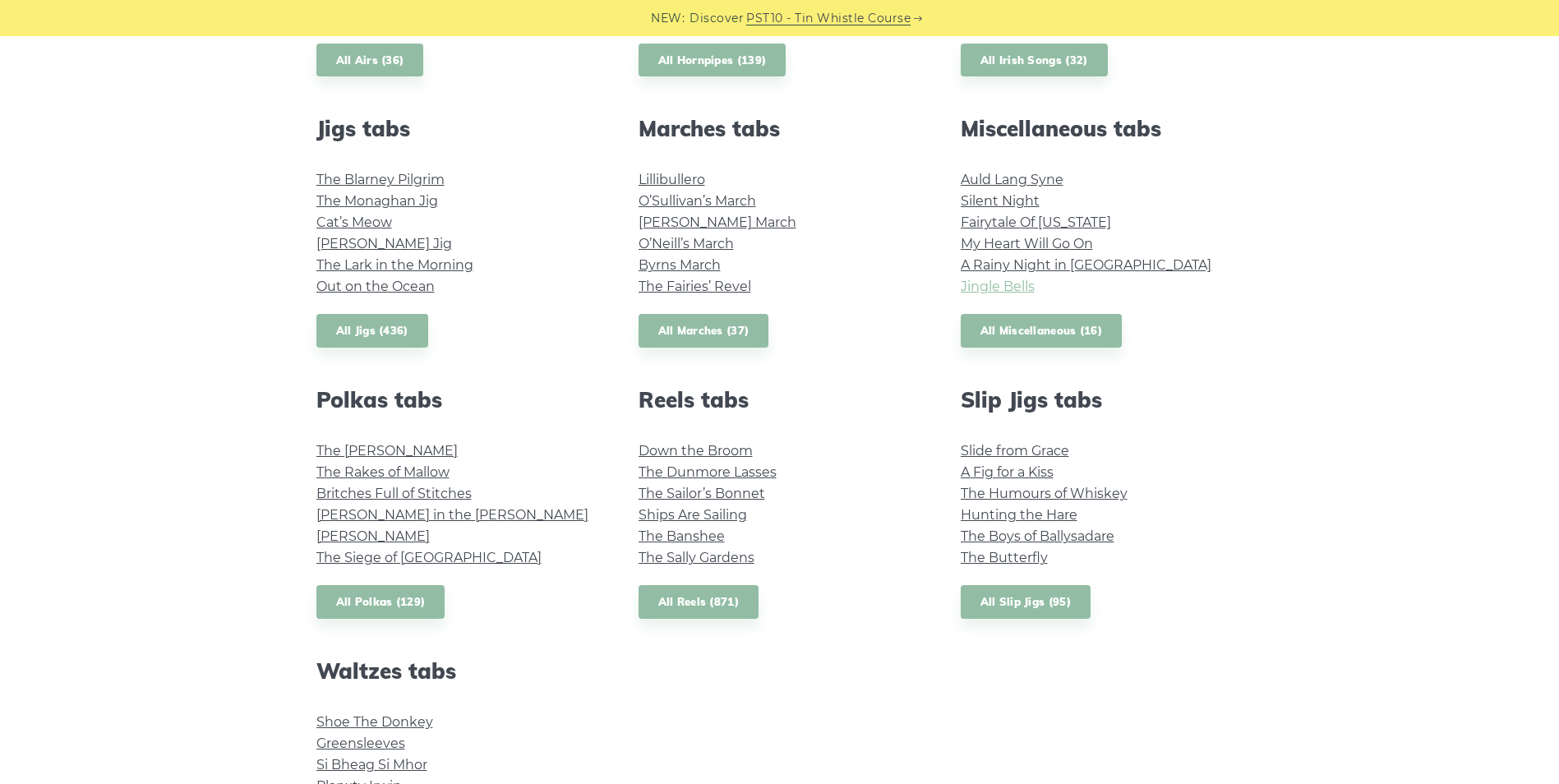
click at [991, 287] on link "Jingle Bells" at bounding box center [998, 286] width 74 height 16
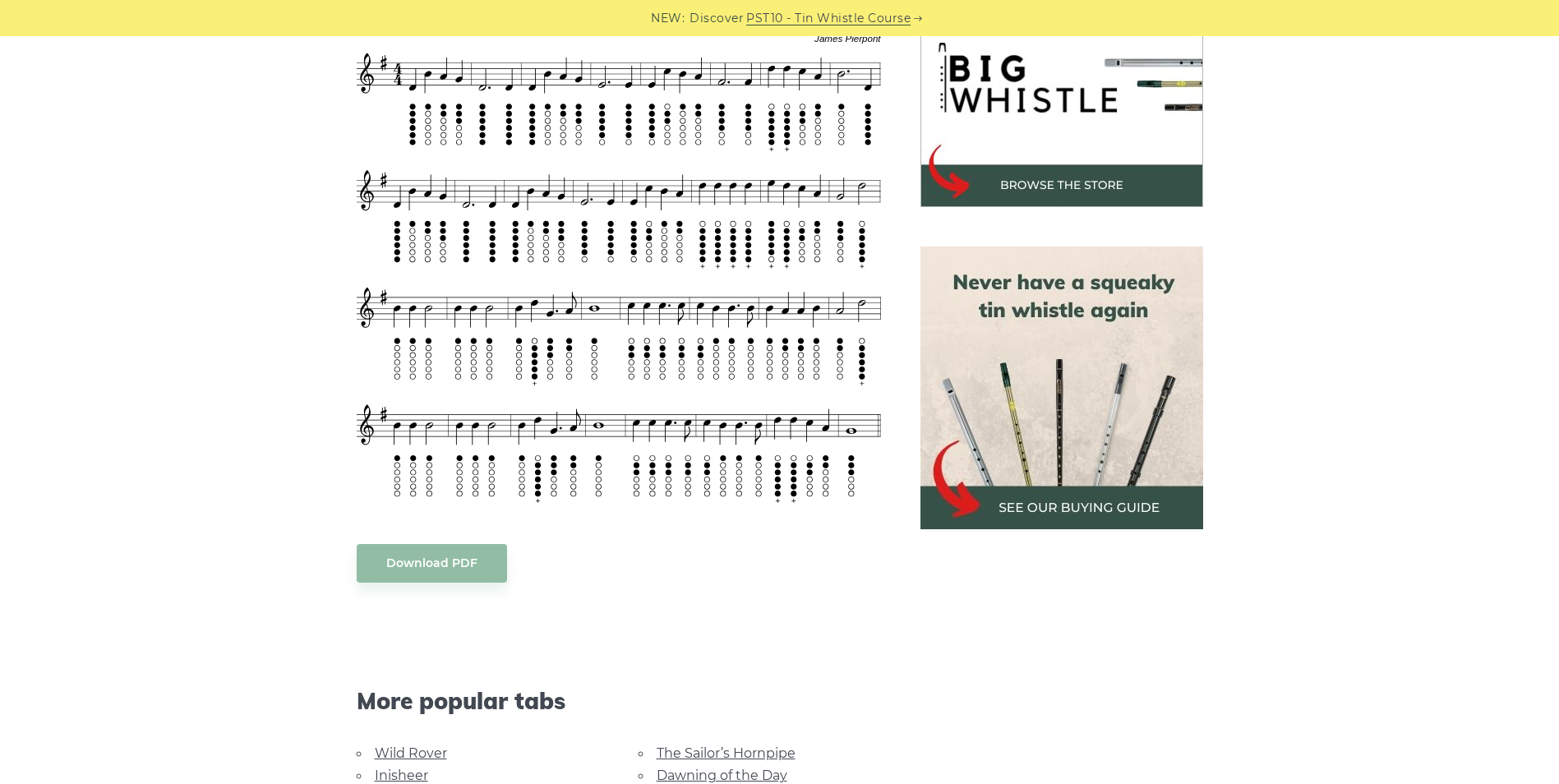
scroll to position [558, 0]
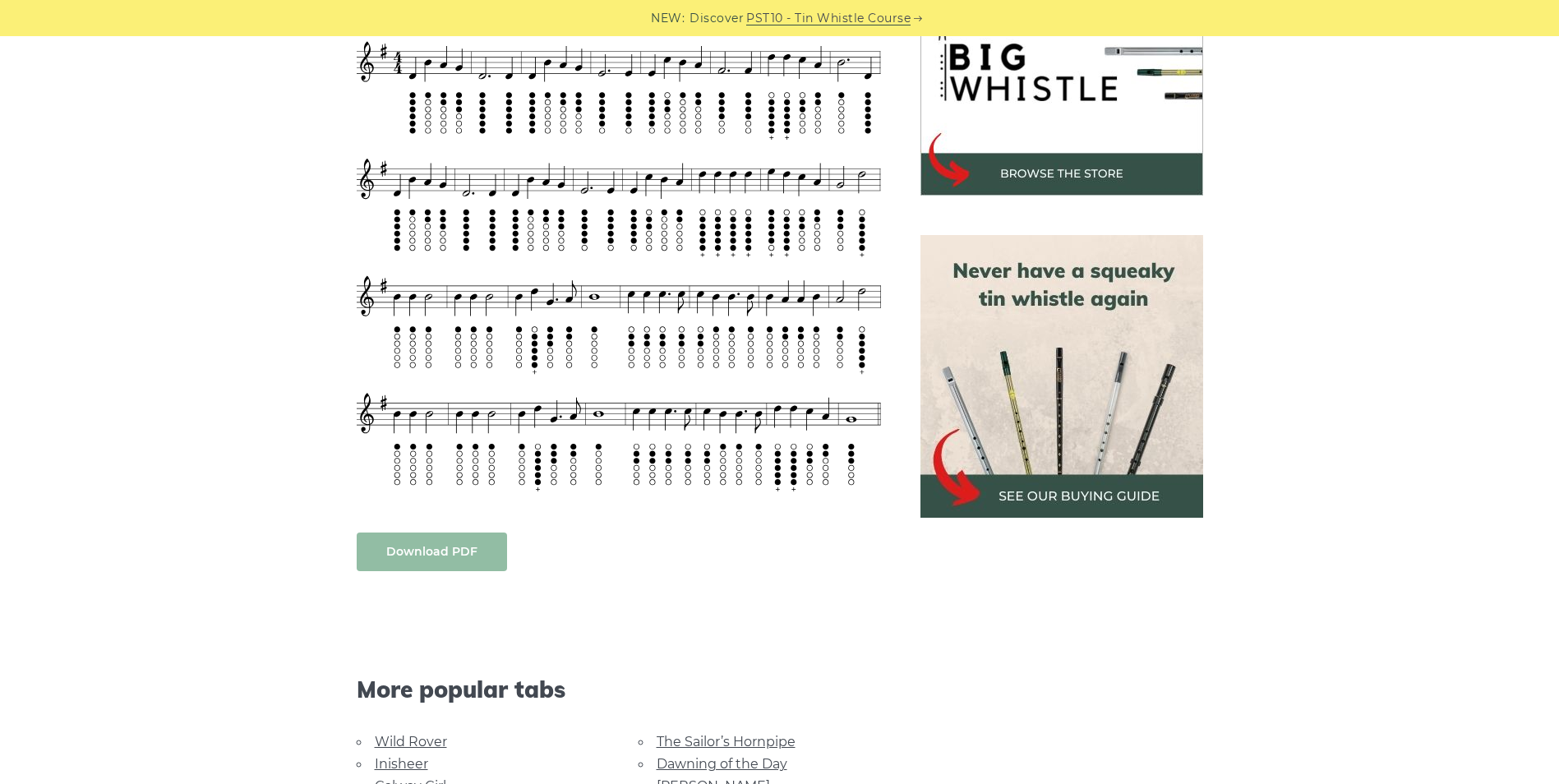
click at [390, 559] on link "Download PDF" at bounding box center [432, 552] width 150 height 39
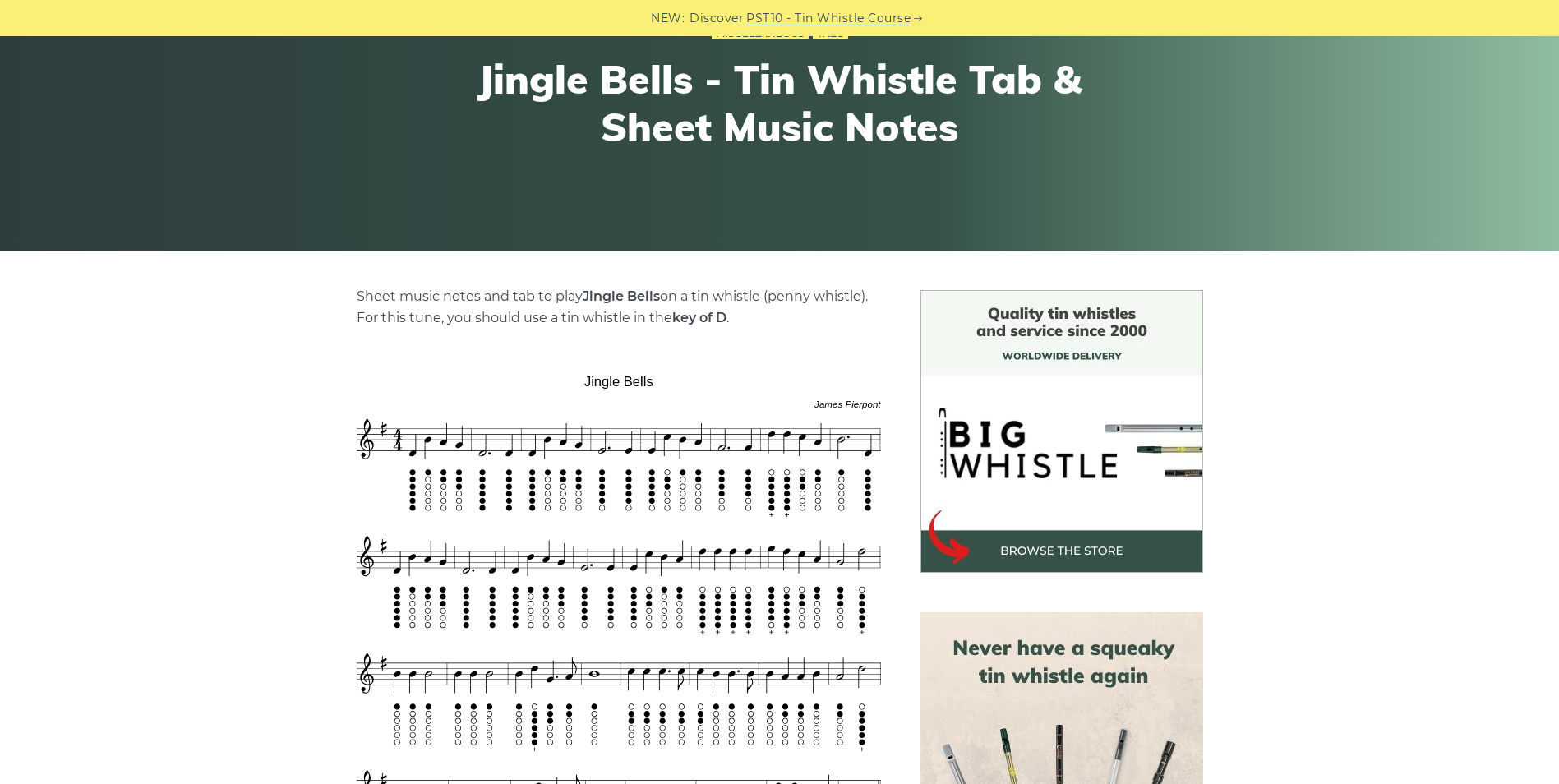
scroll to position [0, 0]
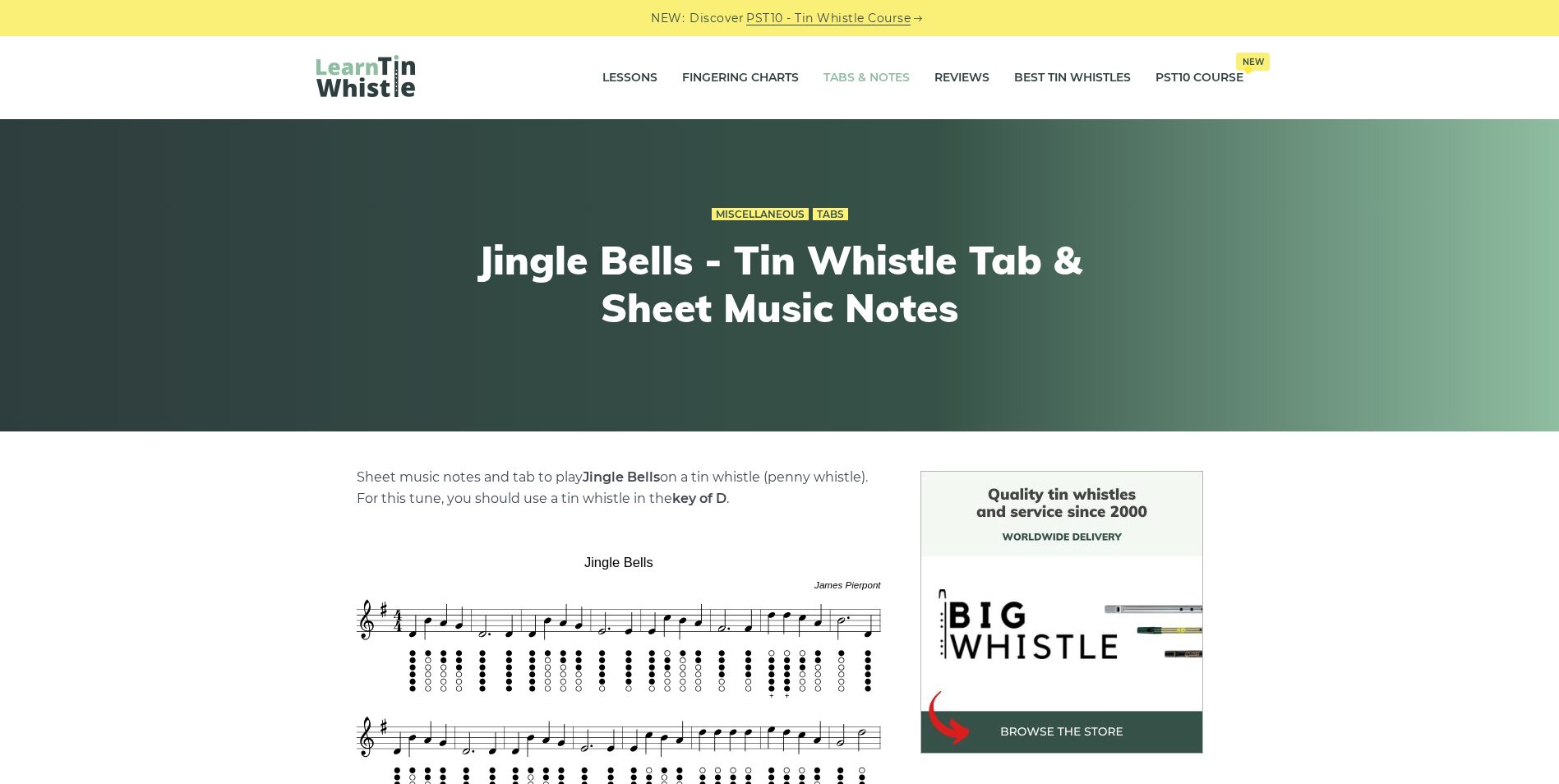
click at [856, 71] on link "Tabs & Notes" at bounding box center [866, 78] width 87 height 41
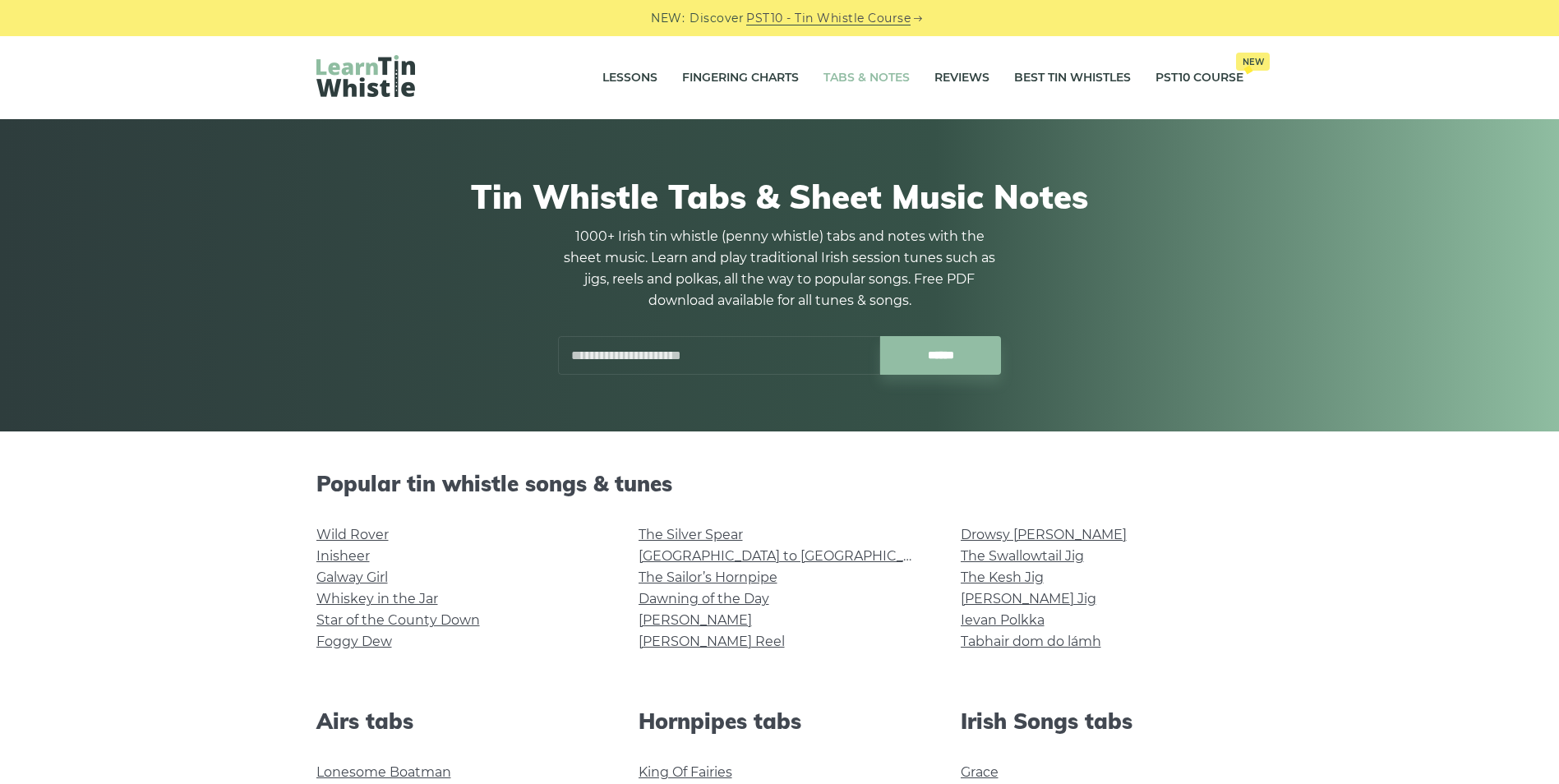
click at [621, 350] on input "text" at bounding box center [719, 355] width 322 height 39
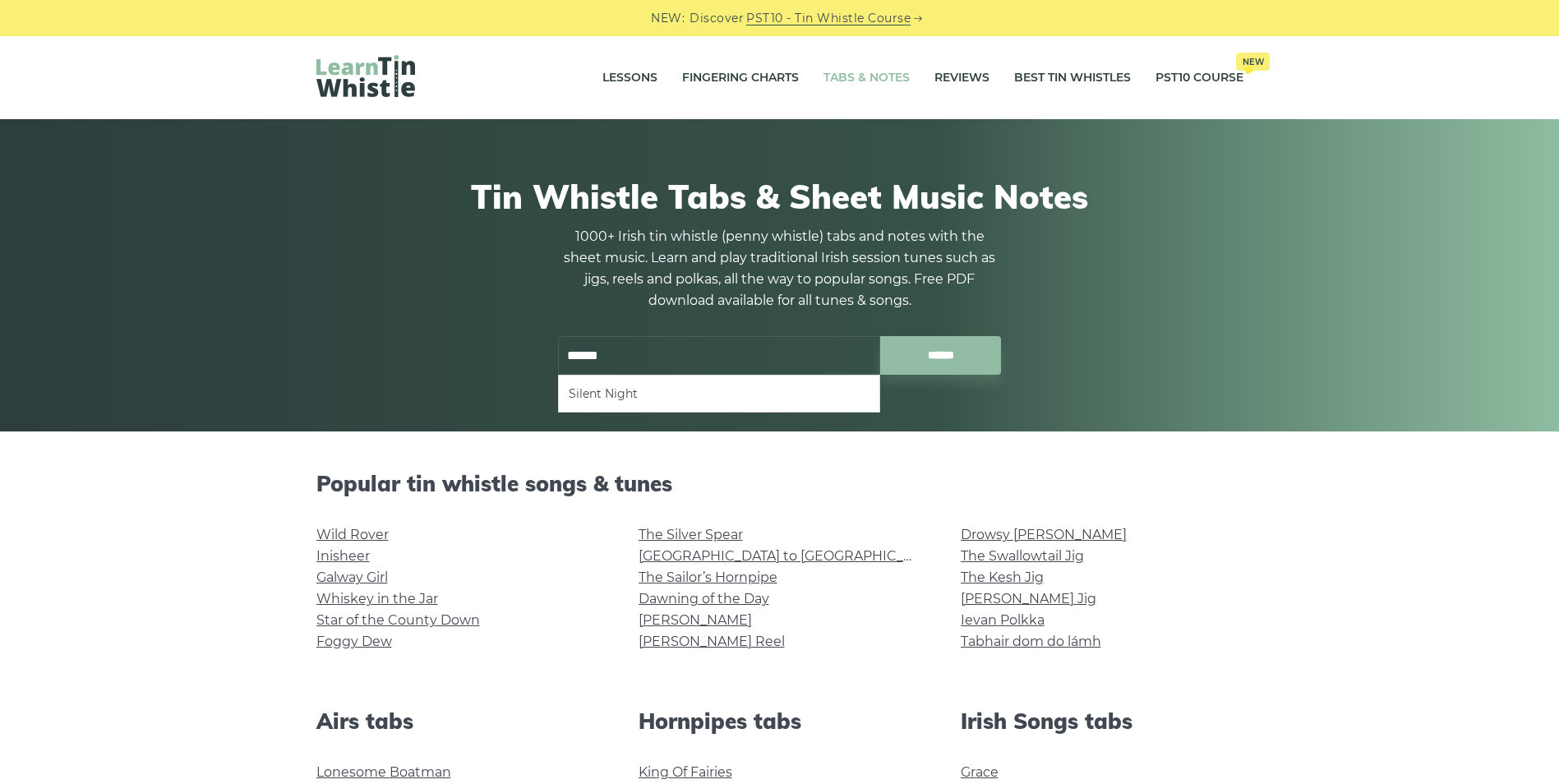
click at [628, 397] on li "Silent Night" at bounding box center [719, 394] width 301 height 20
type input "**********"
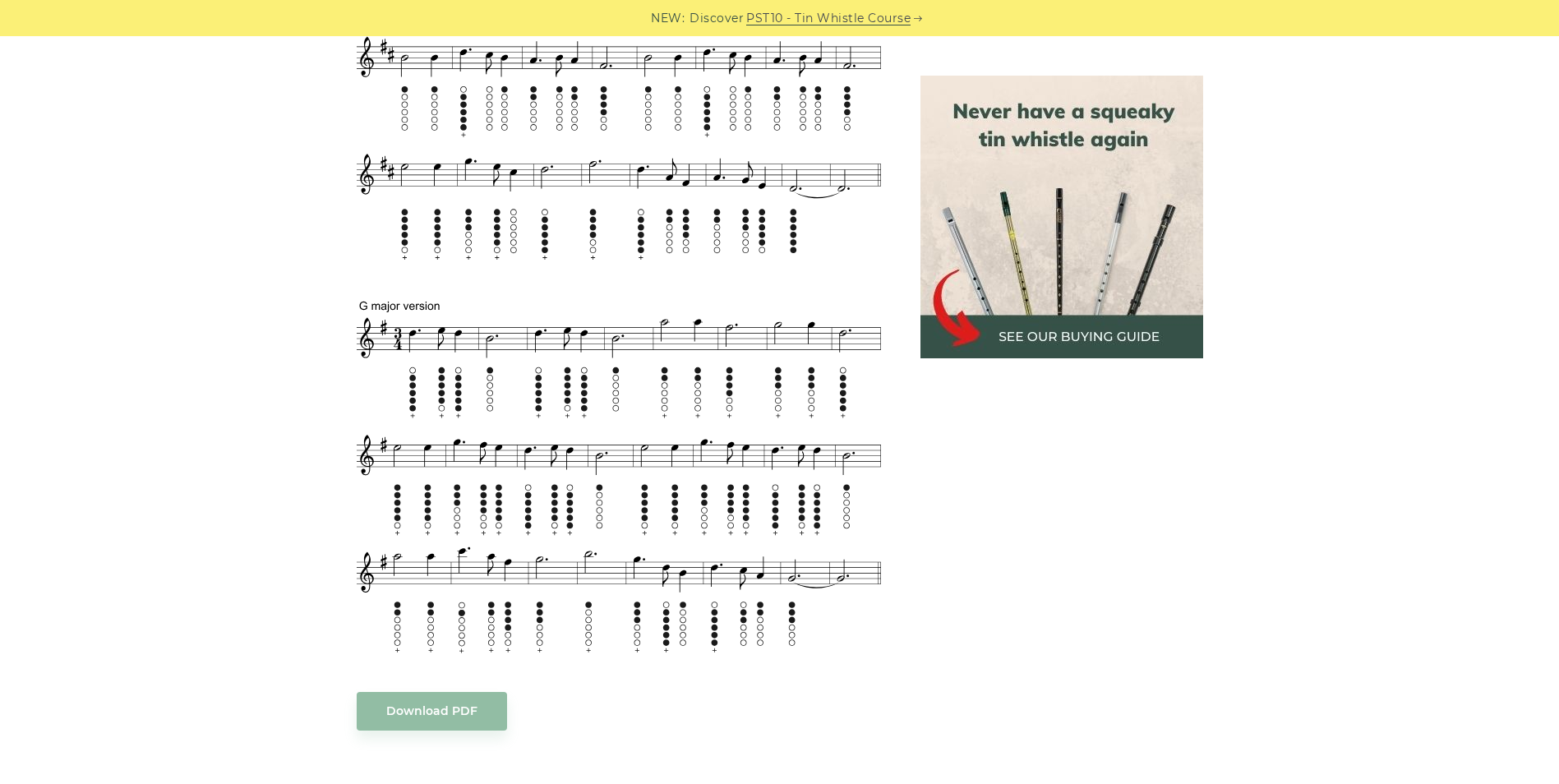
scroll to position [804, 0]
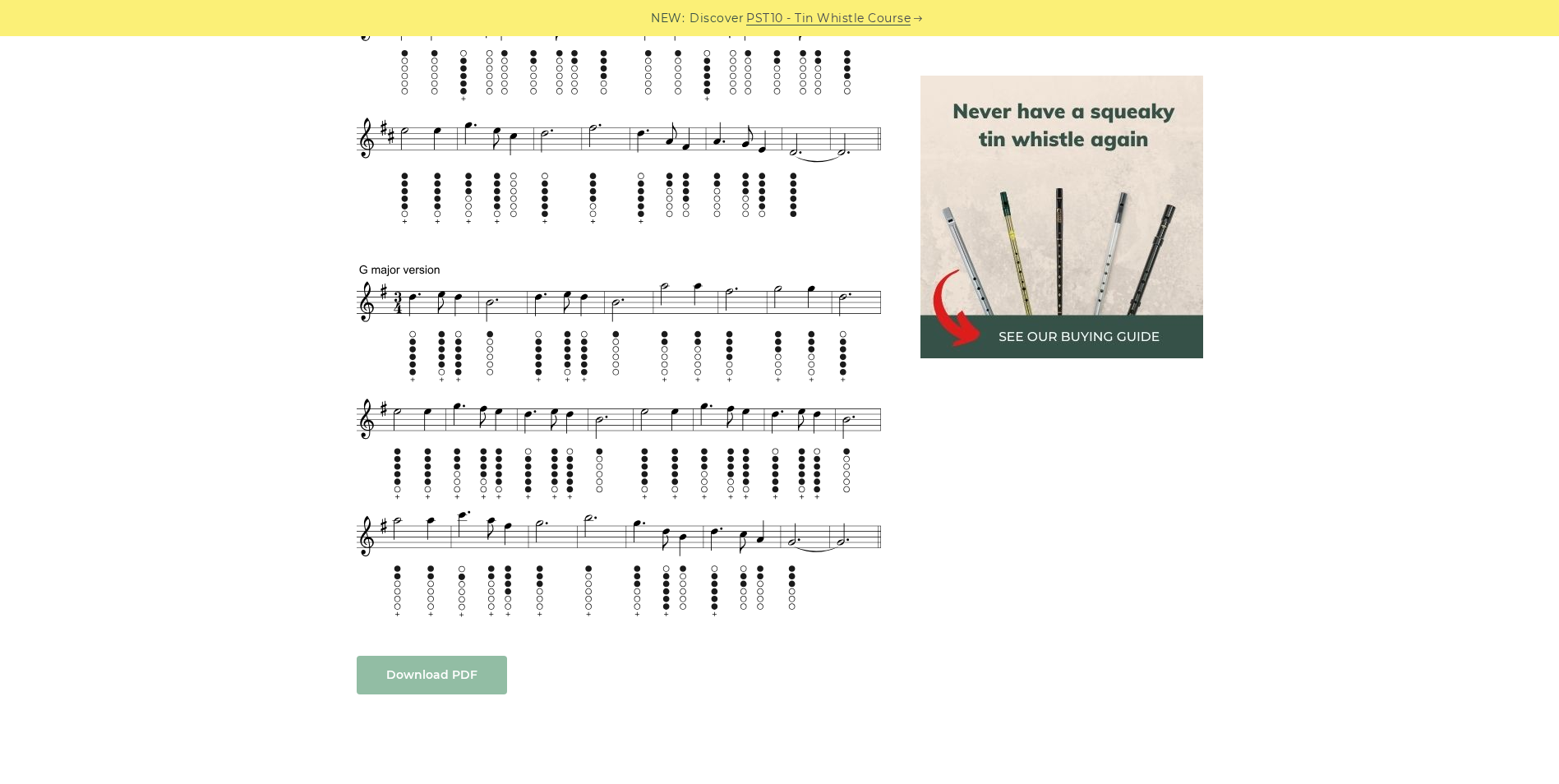
click at [406, 669] on link "Download PDF" at bounding box center [432, 674] width 150 height 39
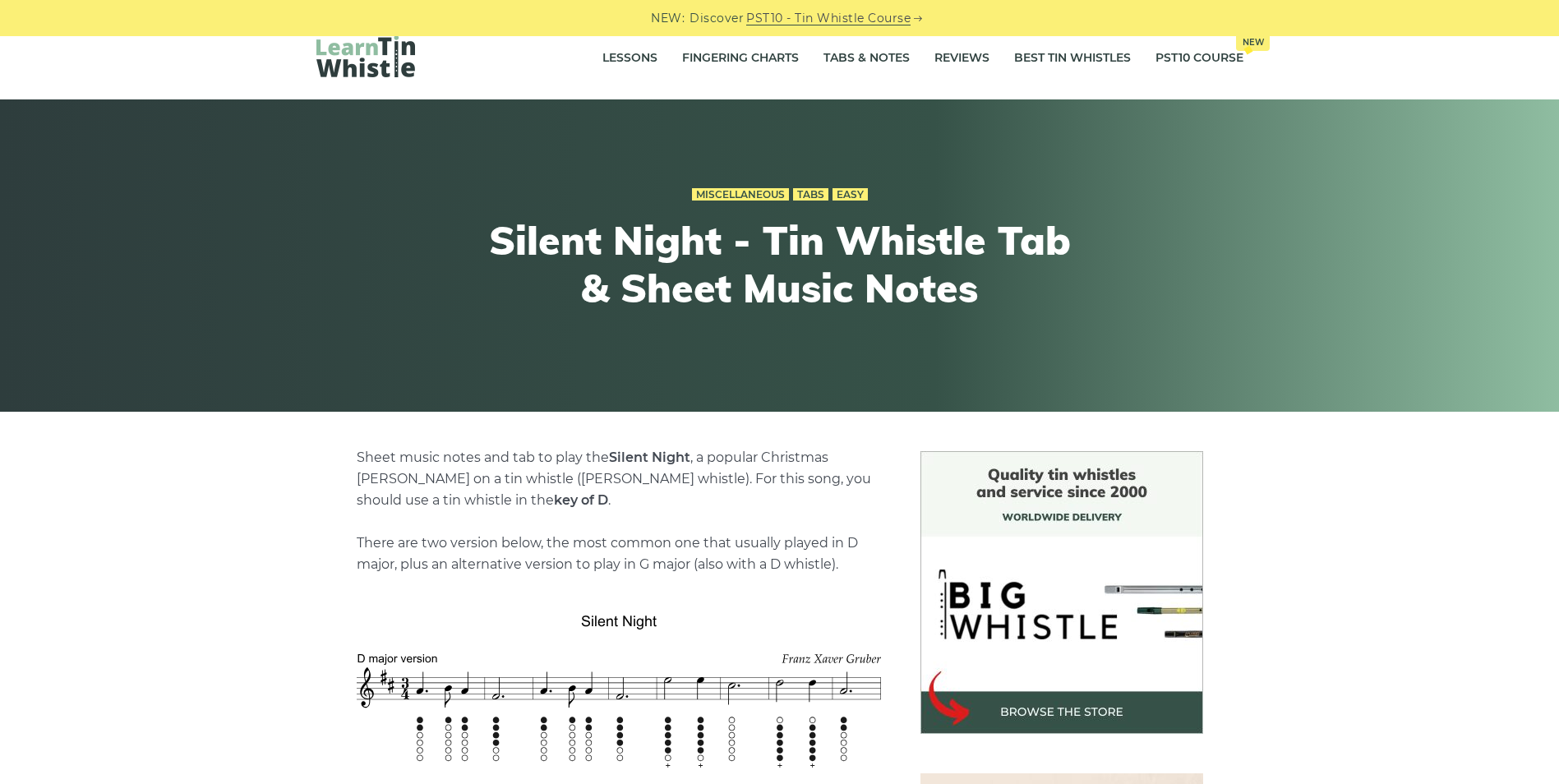
scroll to position [0, 0]
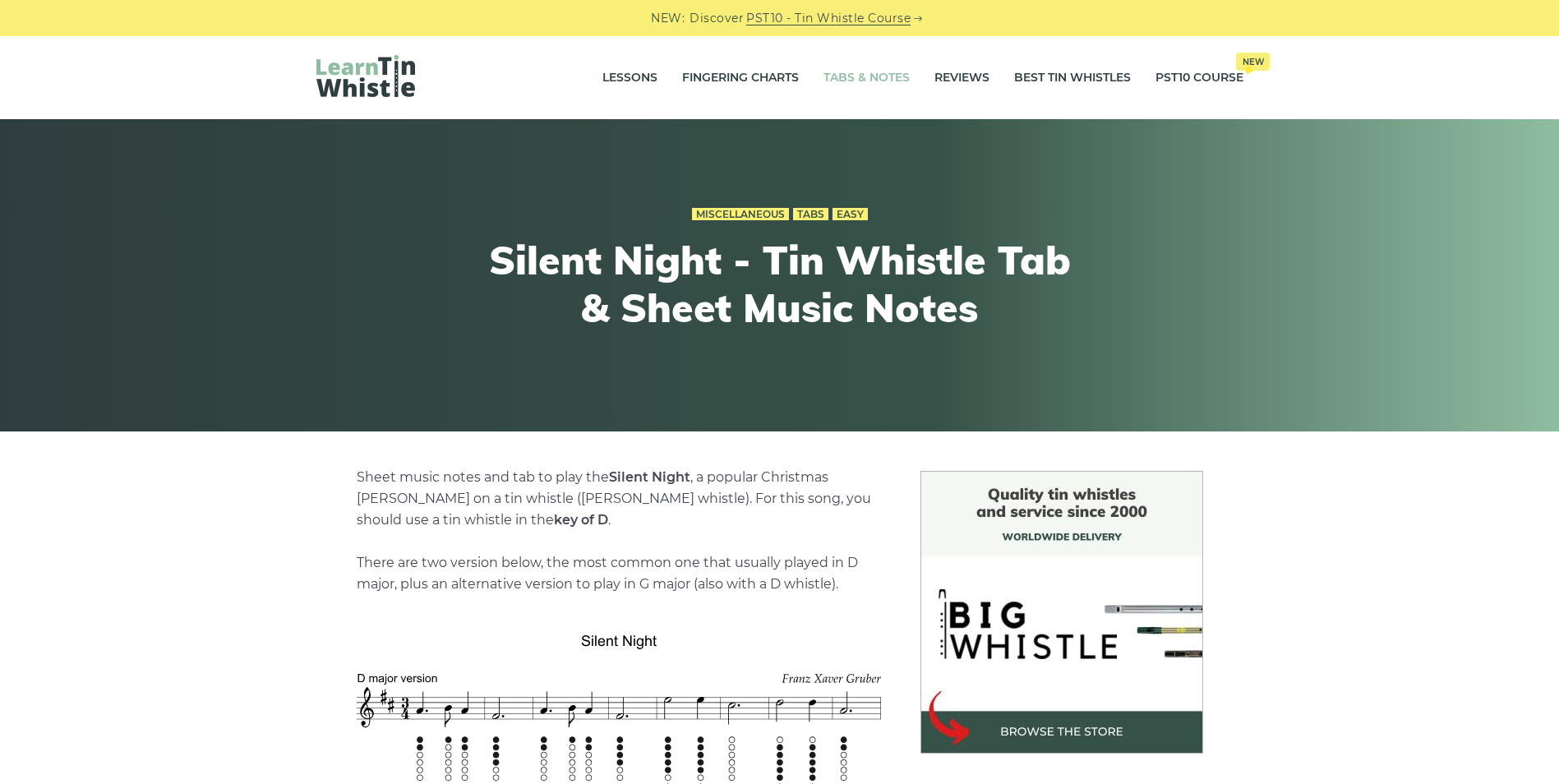
click at [839, 77] on link "Tabs & Notes" at bounding box center [866, 78] width 87 height 41
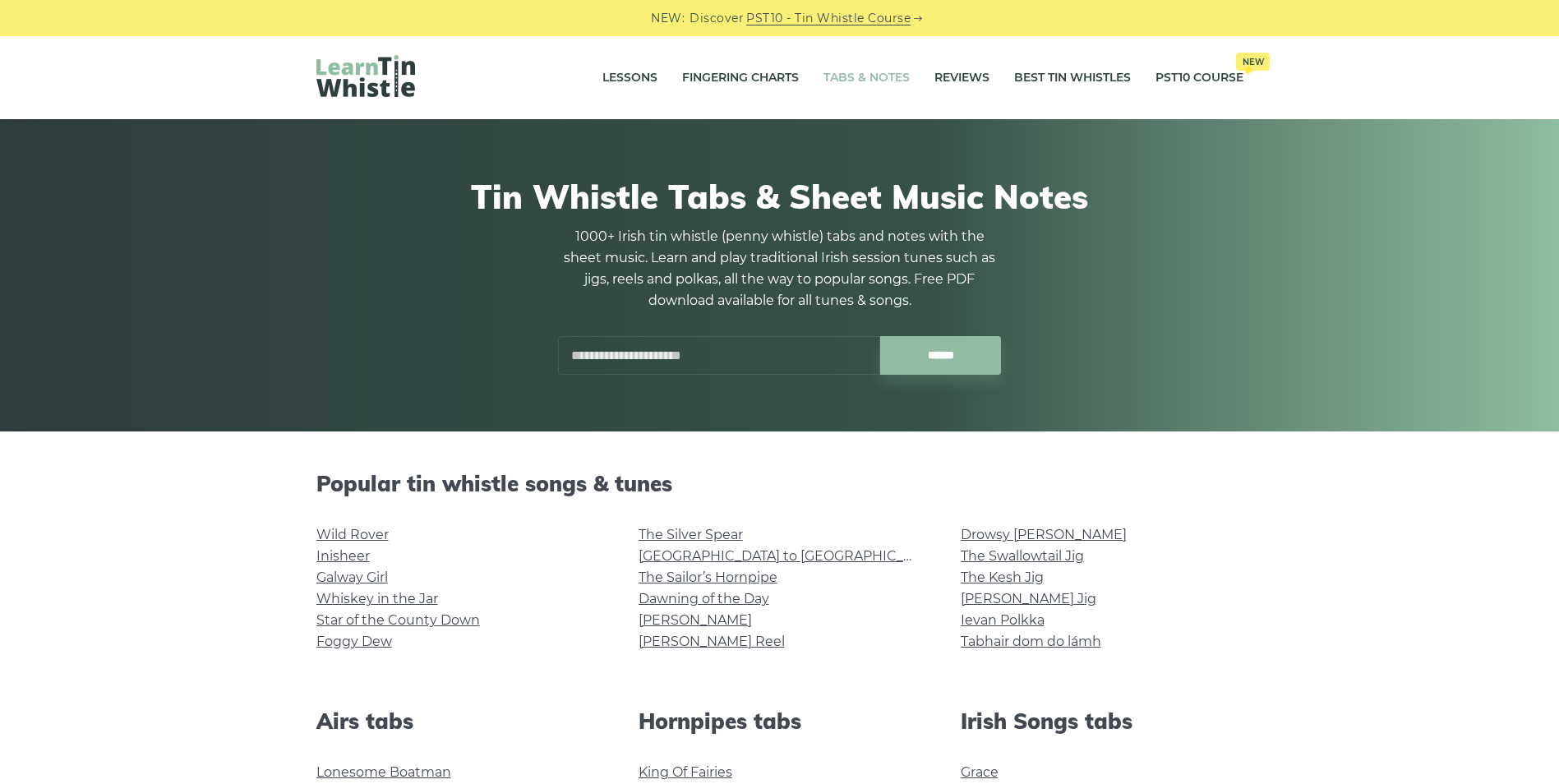
click at [598, 358] on input "text" at bounding box center [719, 355] width 322 height 39
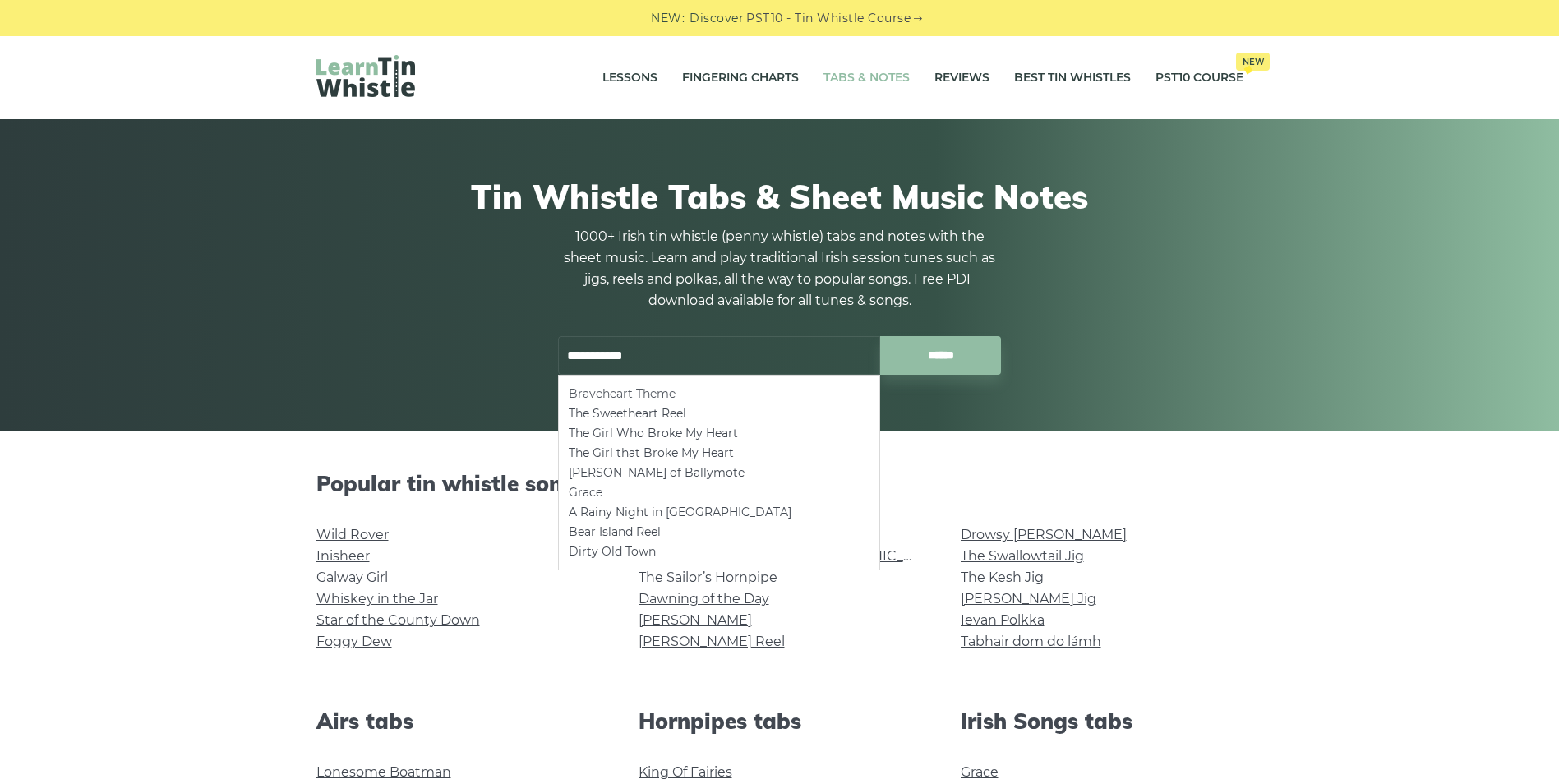
click at [609, 397] on li "Braveheart Theme" at bounding box center [719, 394] width 301 height 20
type input "**********"
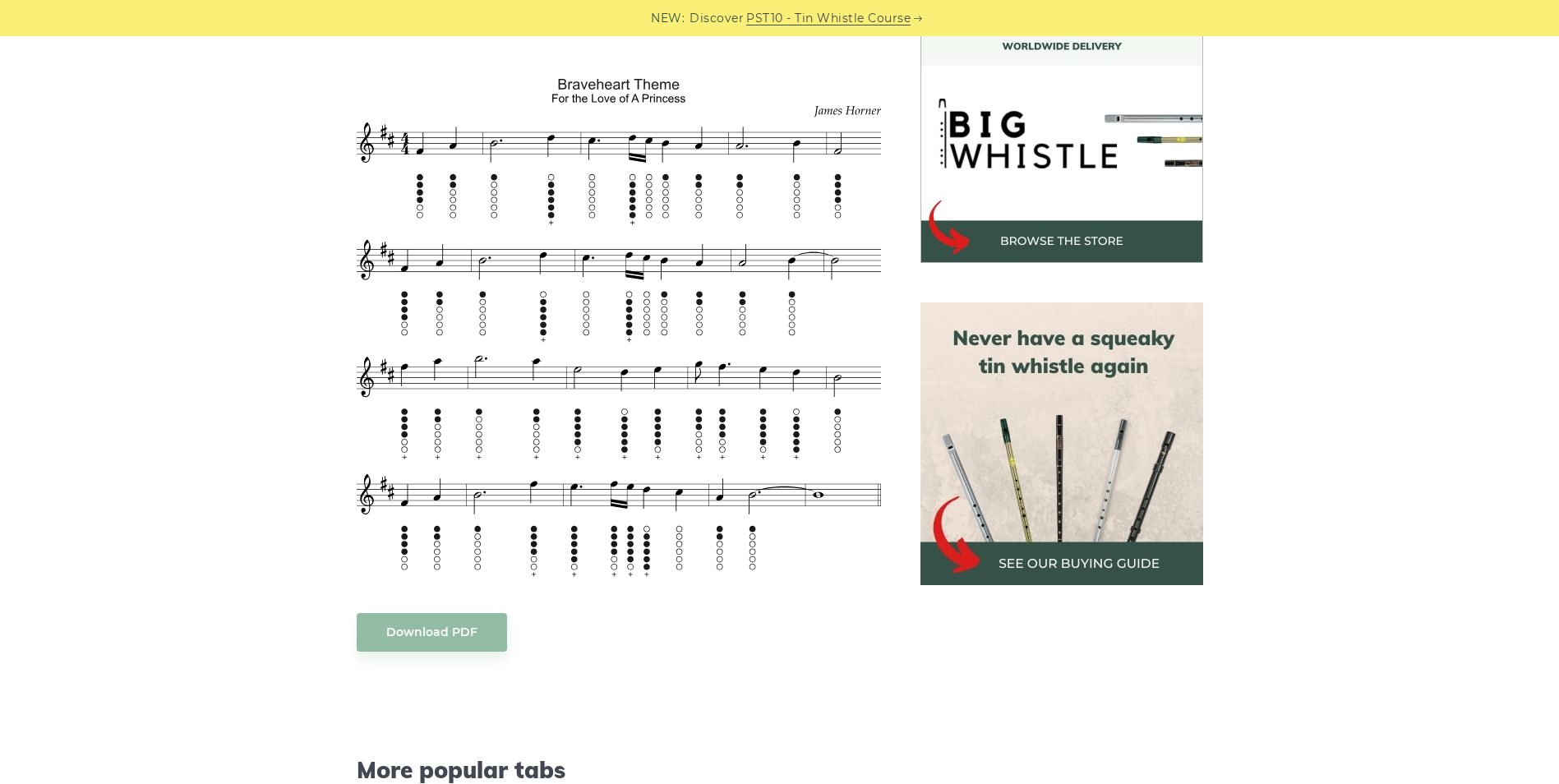
scroll to position [563, 0]
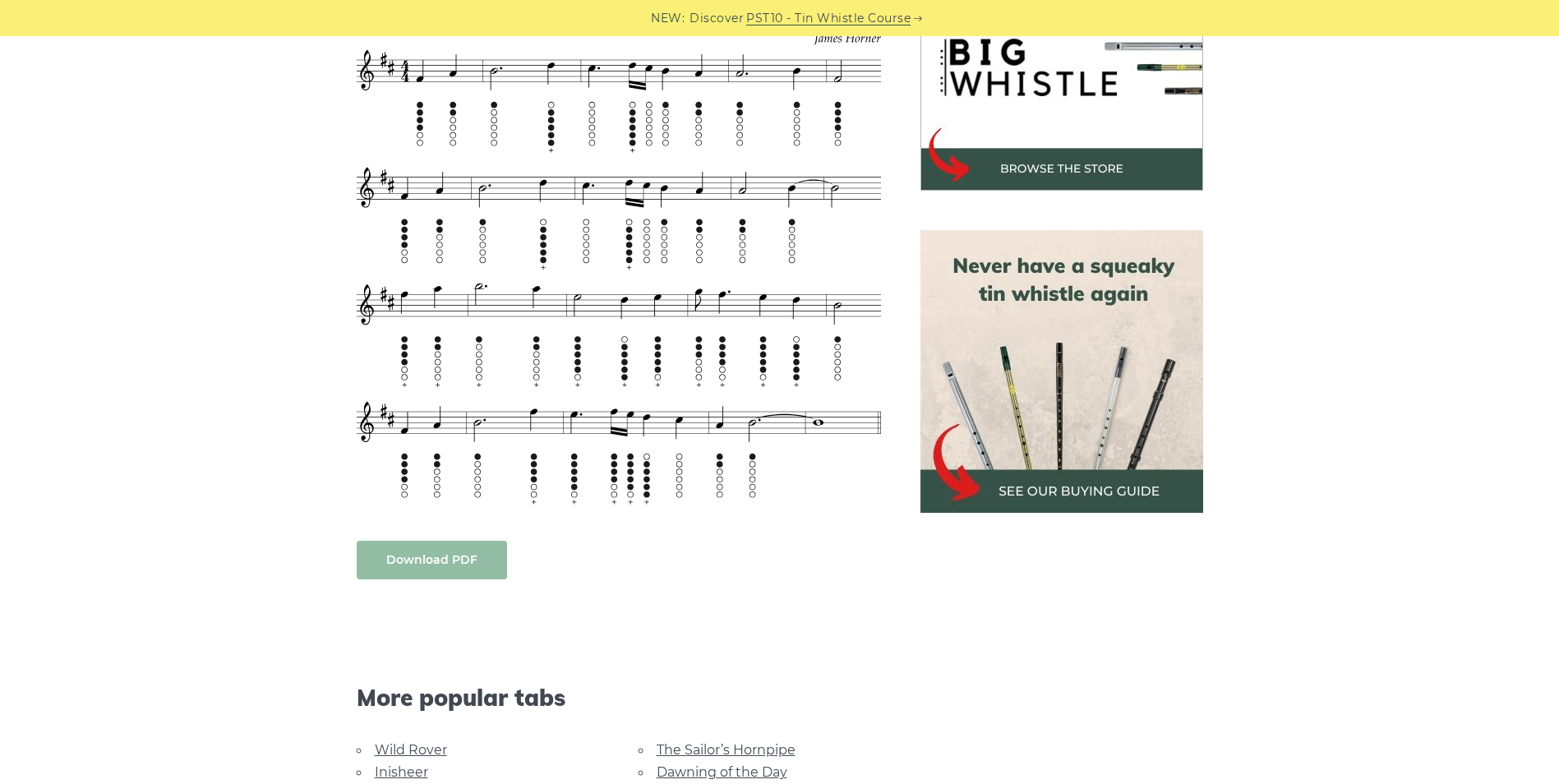
click at [431, 562] on link "Download PDF" at bounding box center [432, 560] width 150 height 39
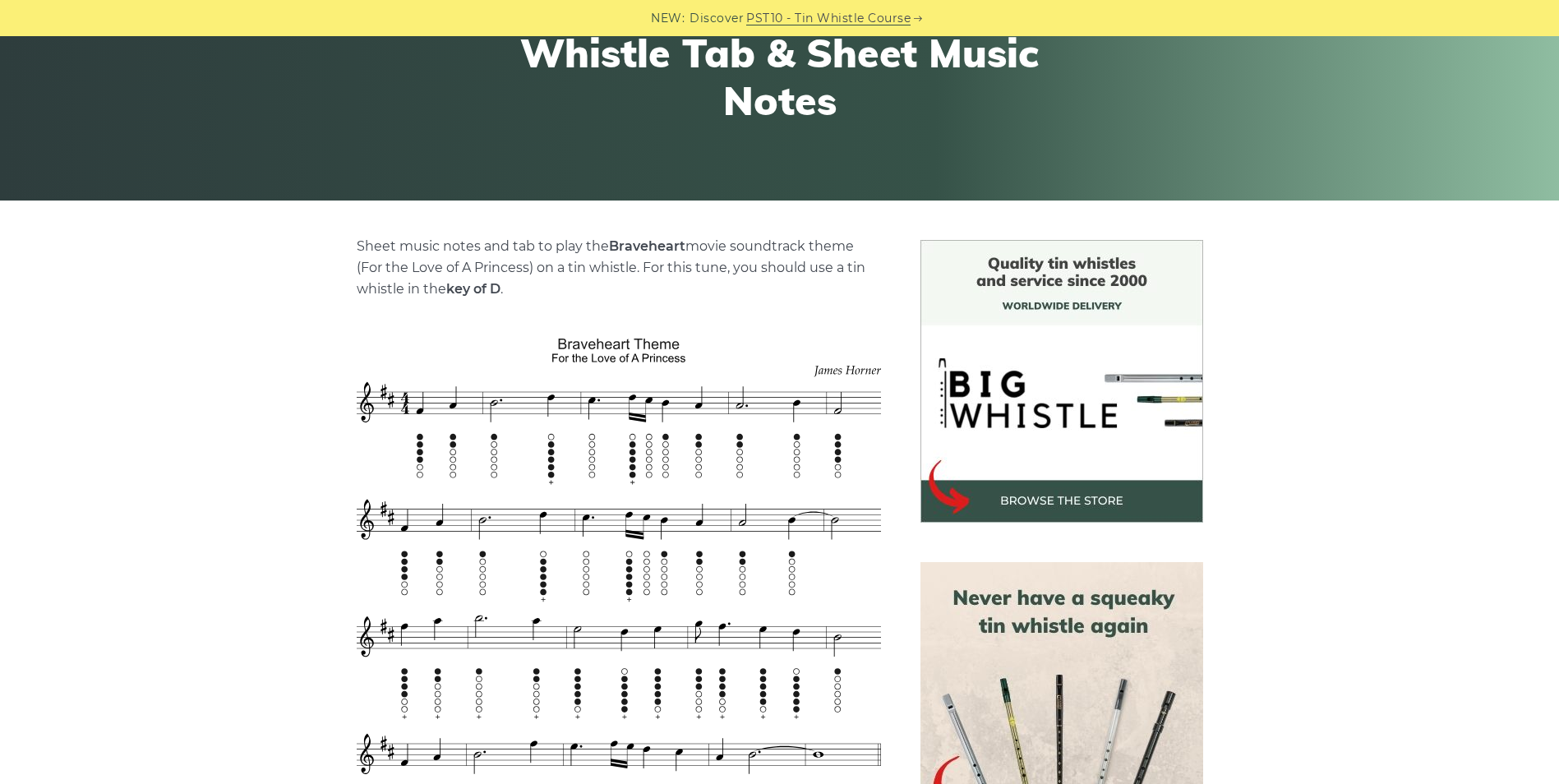
scroll to position [0, 0]
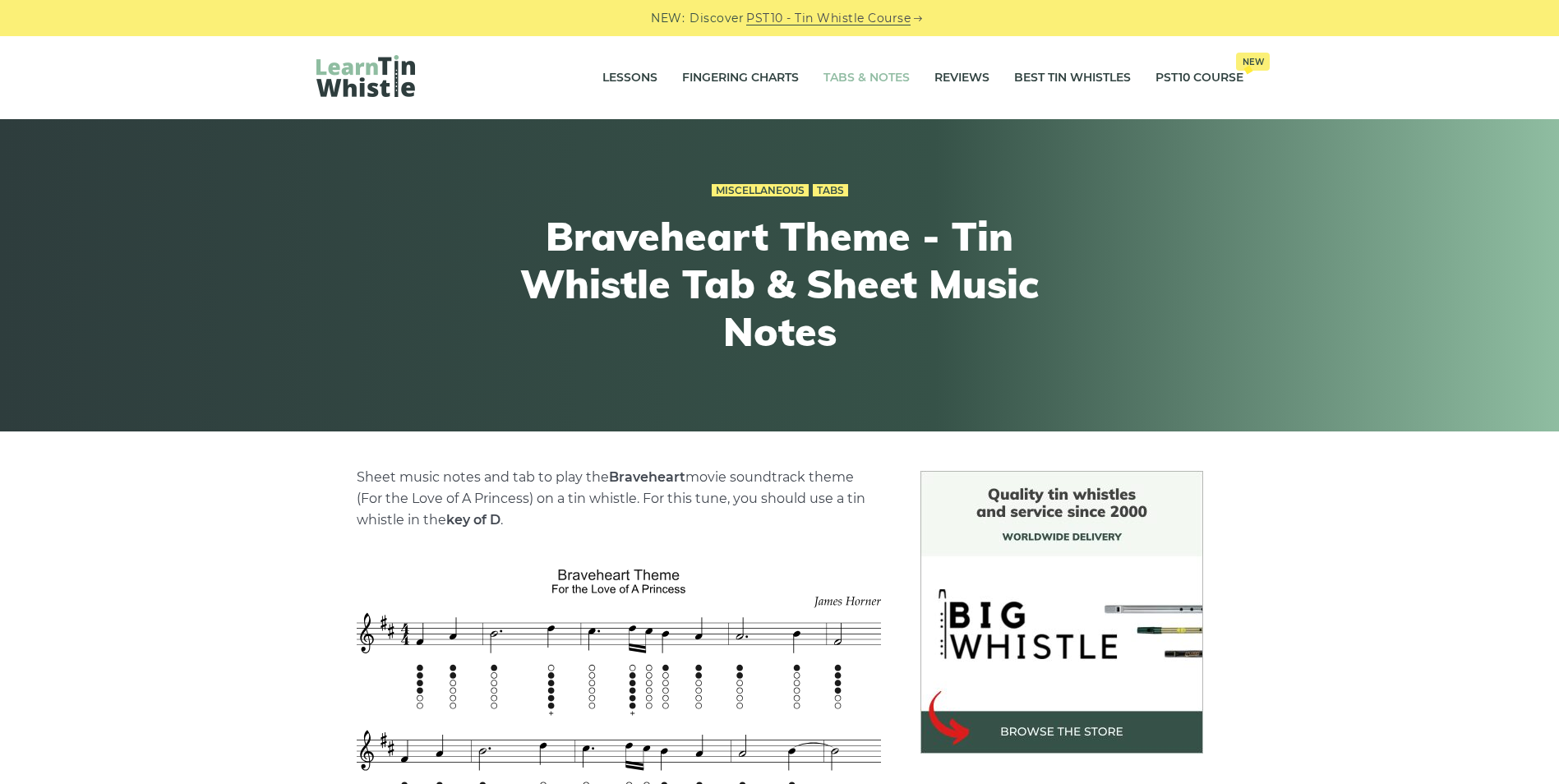
click at [871, 75] on link "Tabs & Notes" at bounding box center [866, 78] width 87 height 41
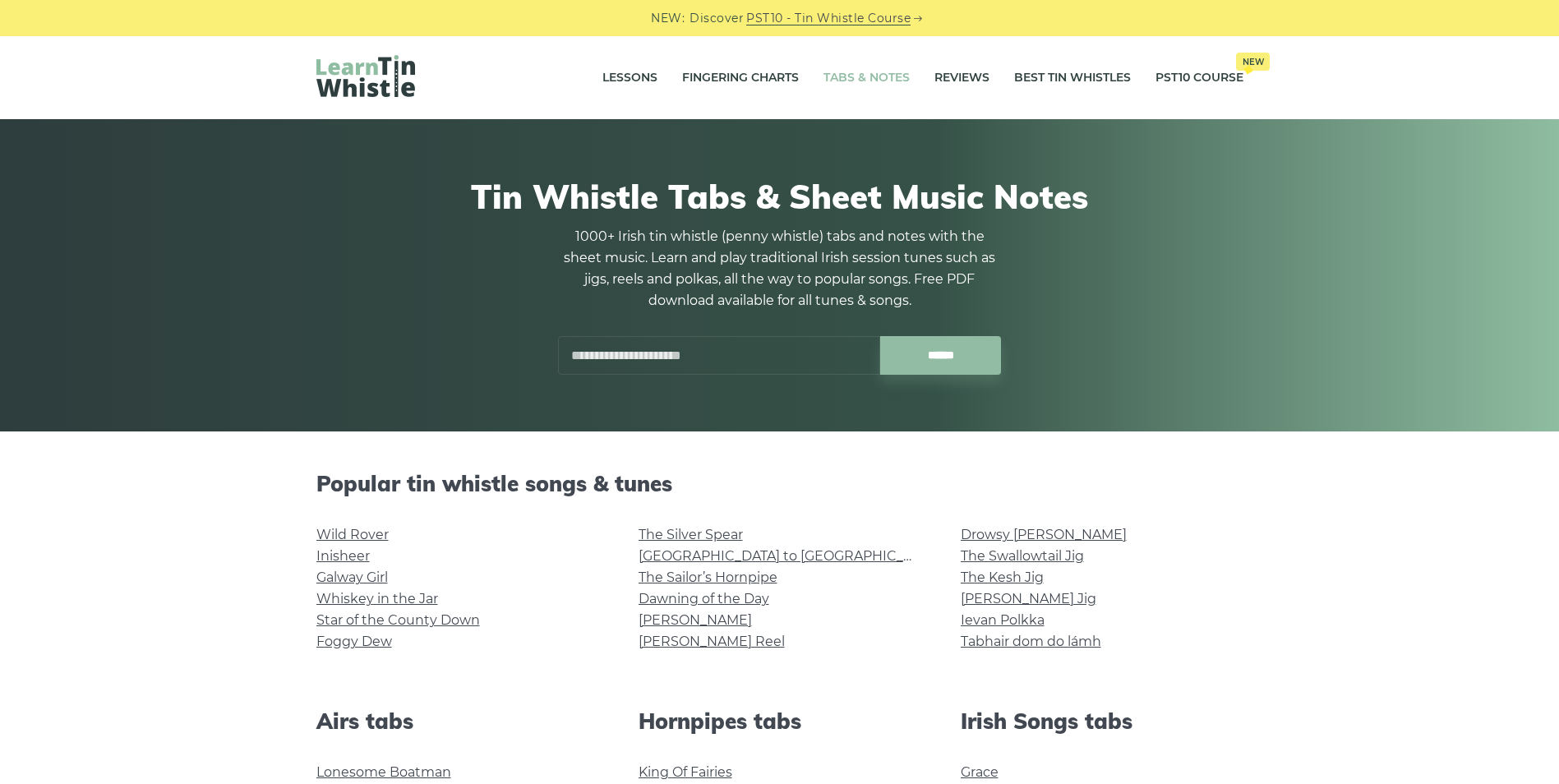
click at [601, 352] on input "text" at bounding box center [719, 355] width 322 height 39
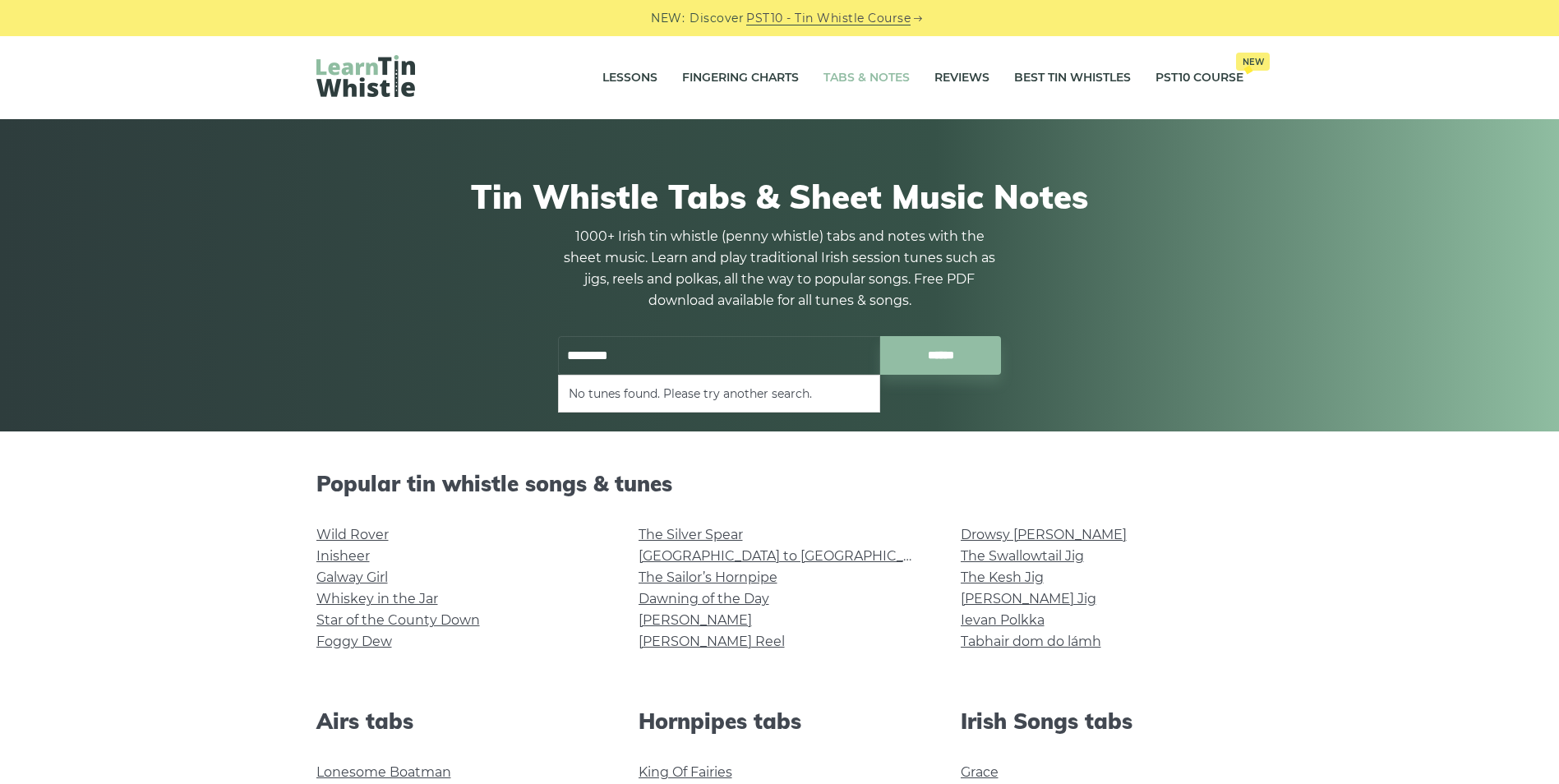
click at [571, 349] on input "********" at bounding box center [719, 355] width 322 height 39
click at [934, 358] on input "******" at bounding box center [941, 355] width 121 height 39
click at [934, 357] on input "******" at bounding box center [941, 355] width 121 height 39
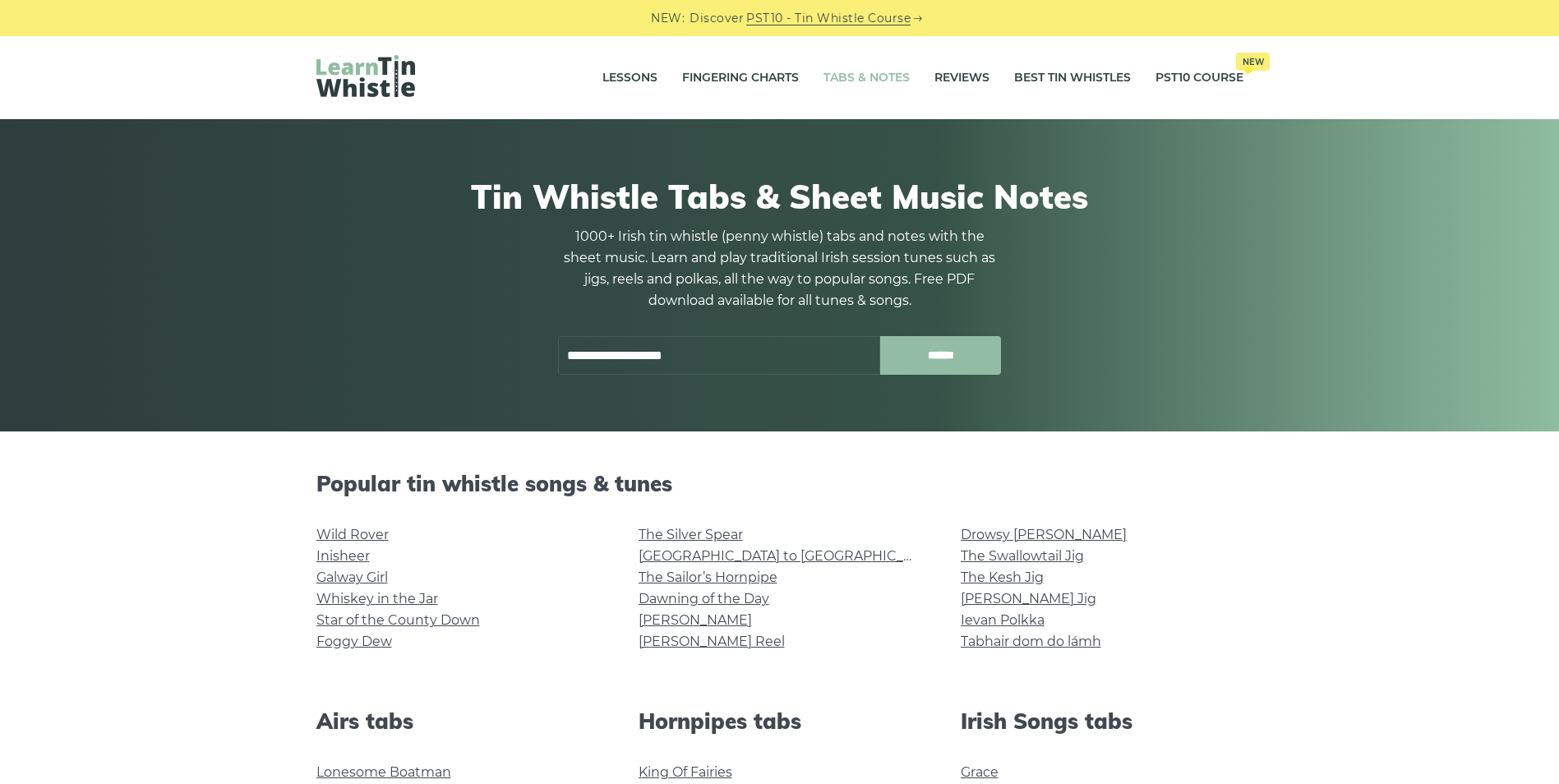
click at [934, 357] on input "******" at bounding box center [941, 355] width 121 height 39
click at [935, 356] on input "******" at bounding box center [941, 355] width 121 height 39
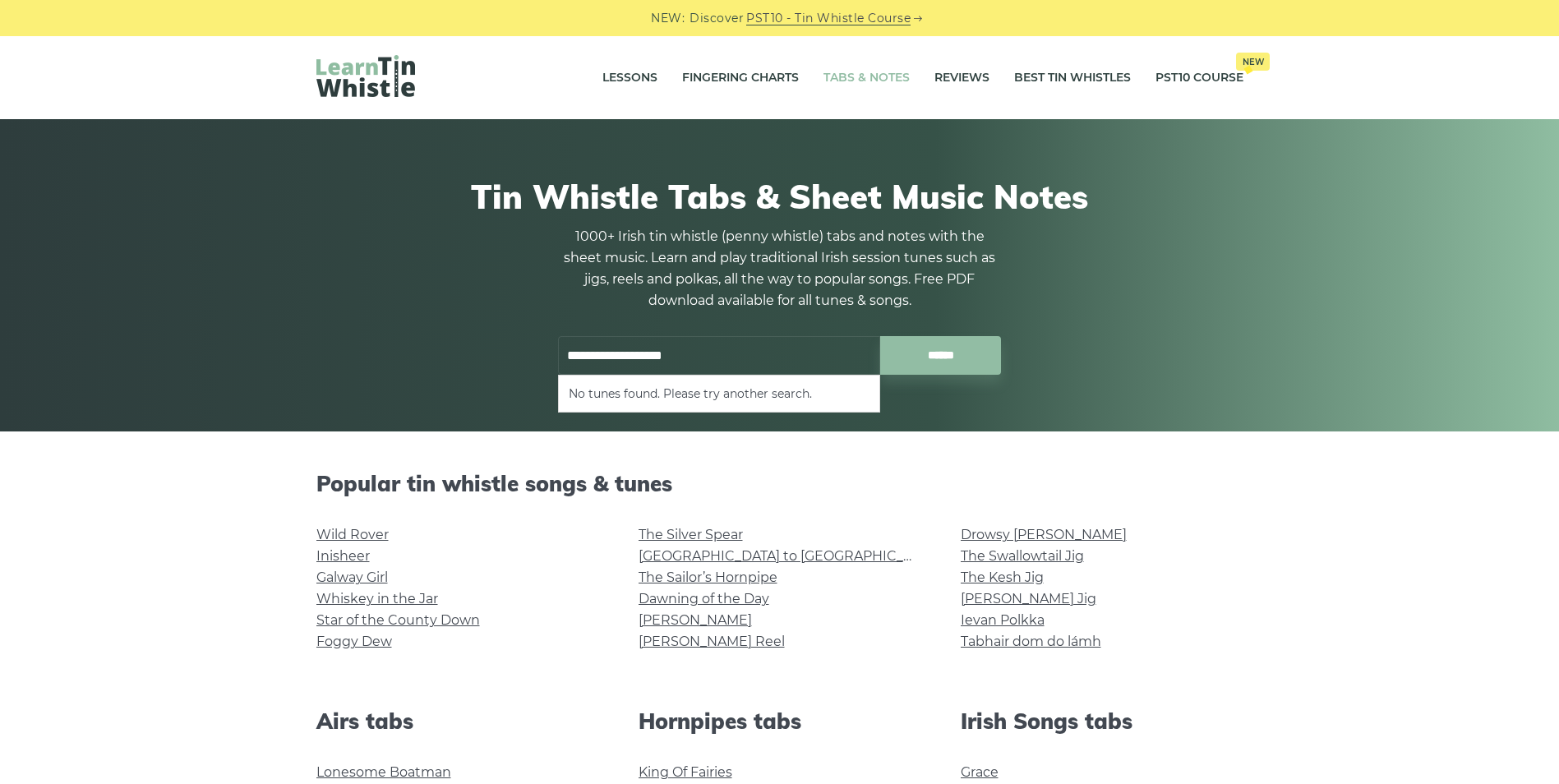
click at [731, 353] on input "**********" at bounding box center [719, 355] width 322 height 39
type input "*"
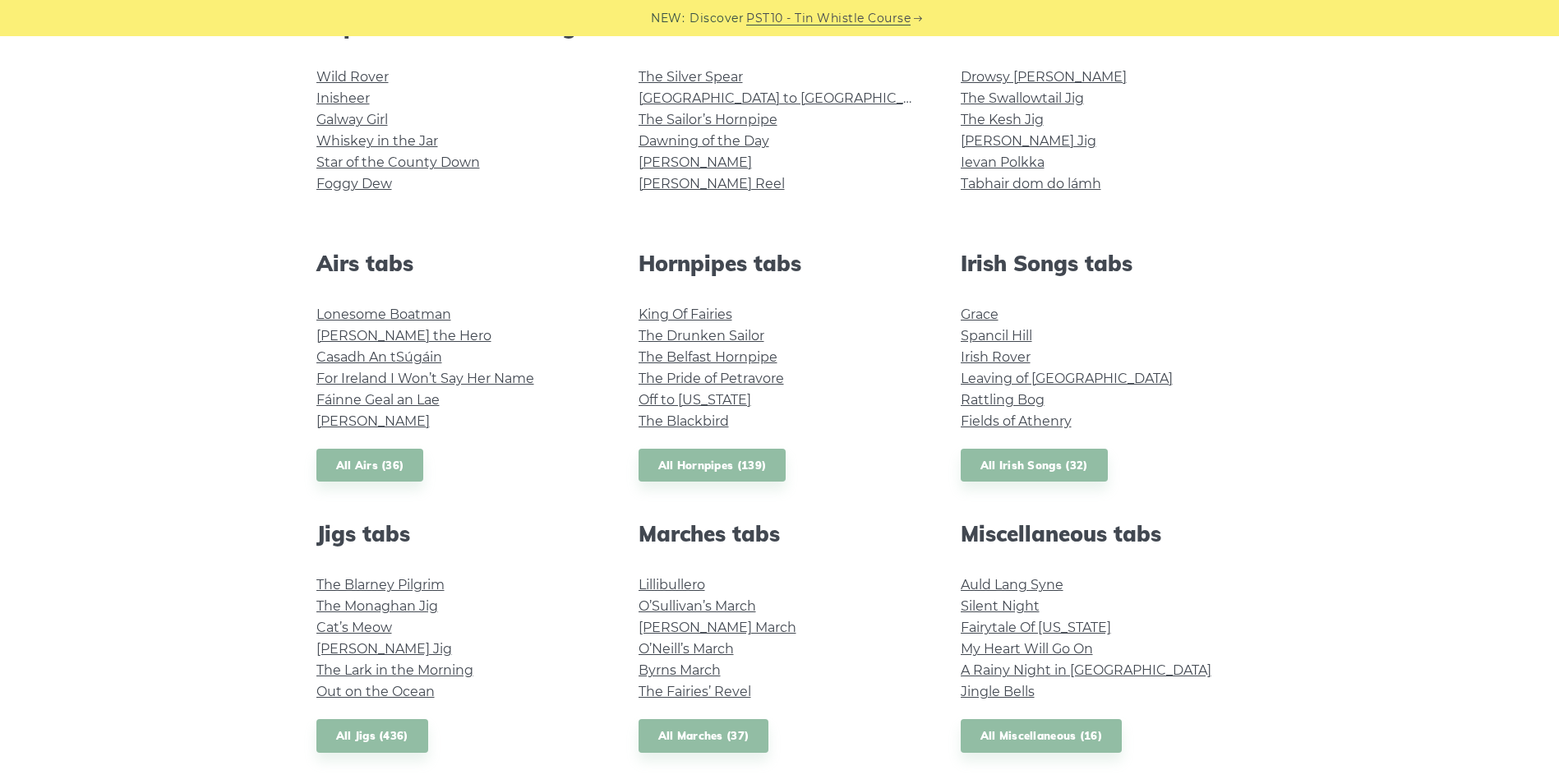
scroll to position [463, 0]
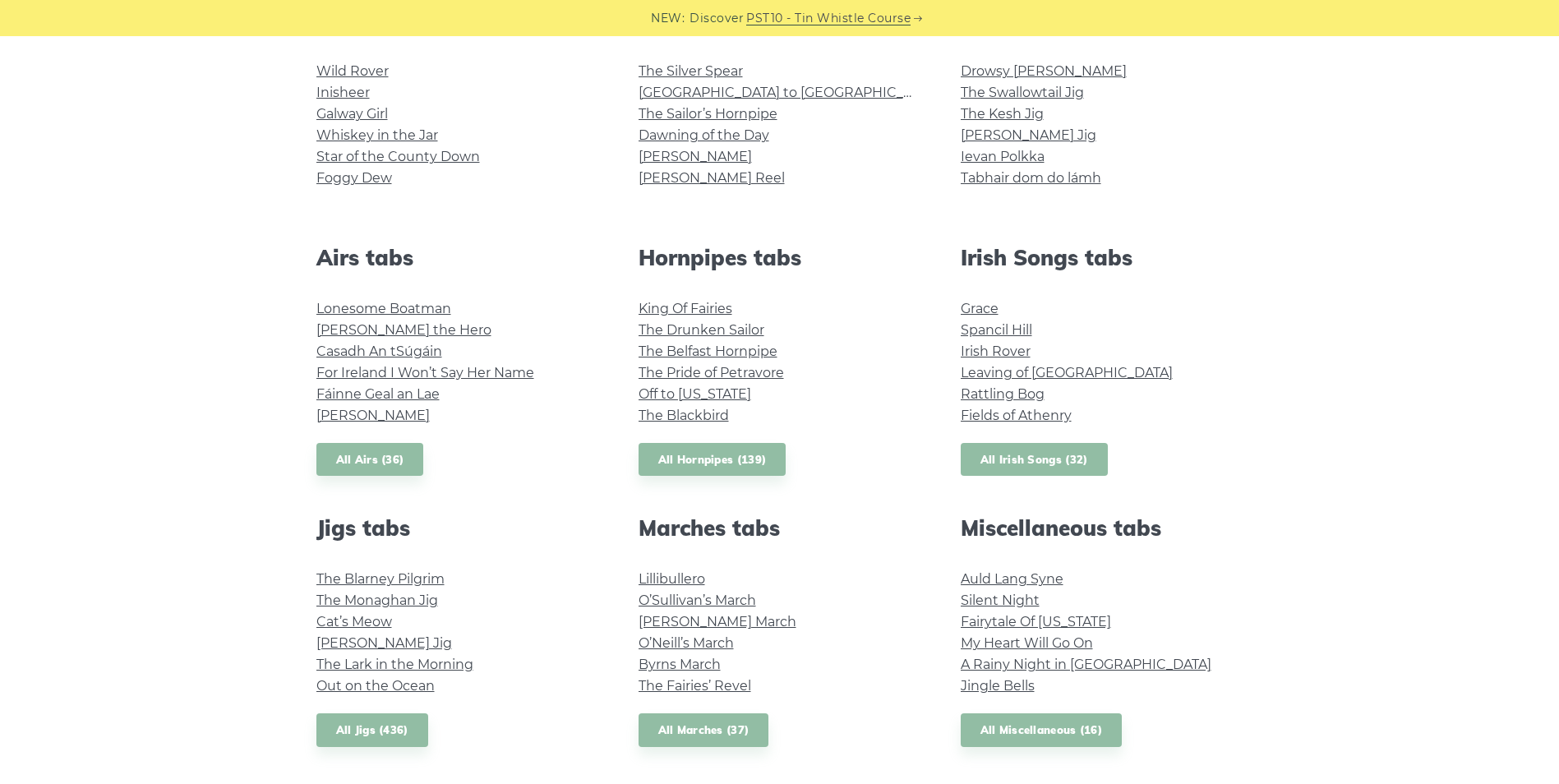
click at [990, 459] on link "All Irish Songs (32)" at bounding box center [1034, 459] width 147 height 34
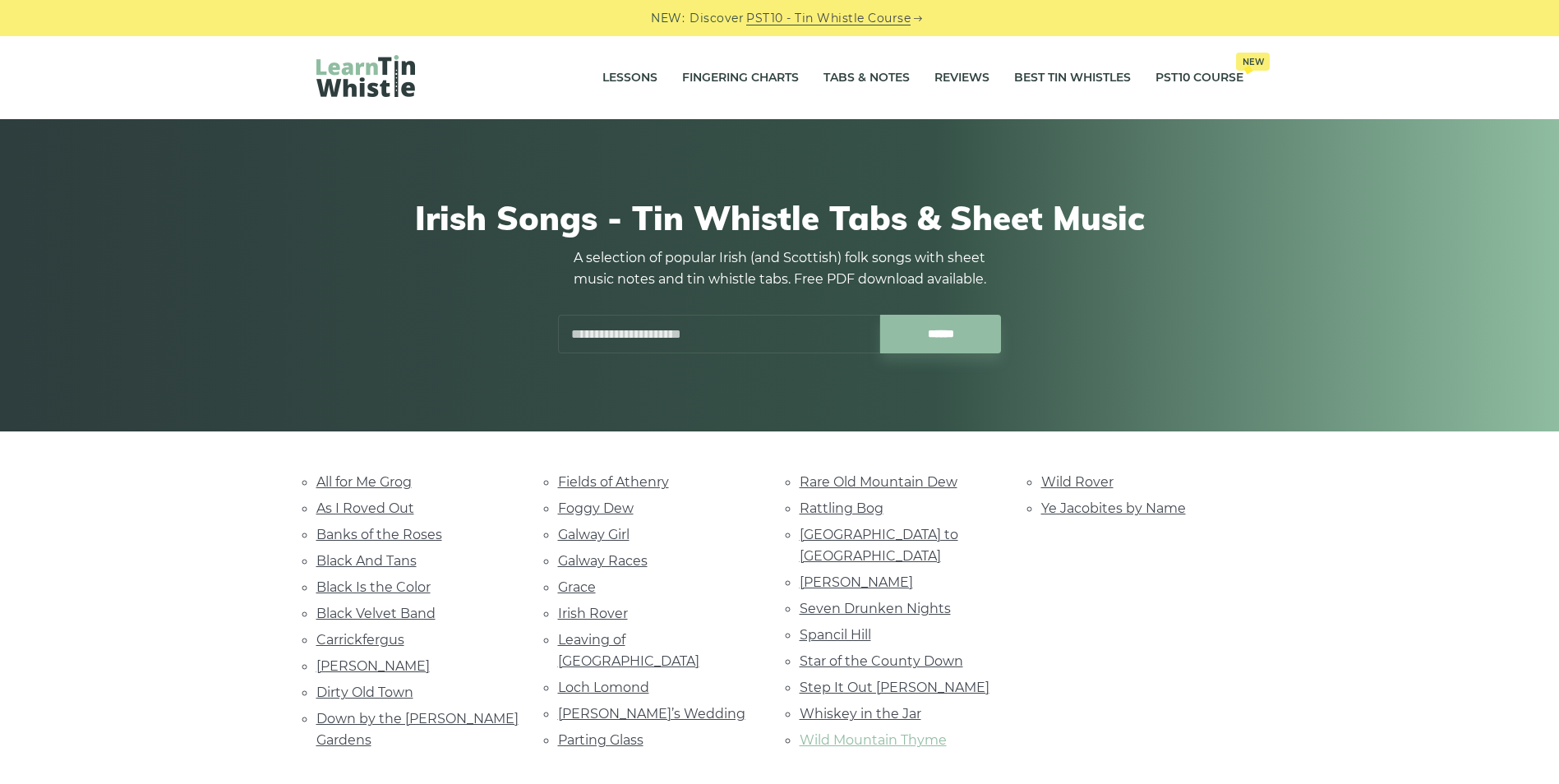
click at [843, 732] on link "Wild Mountain Thyme" at bounding box center [873, 739] width 147 height 16
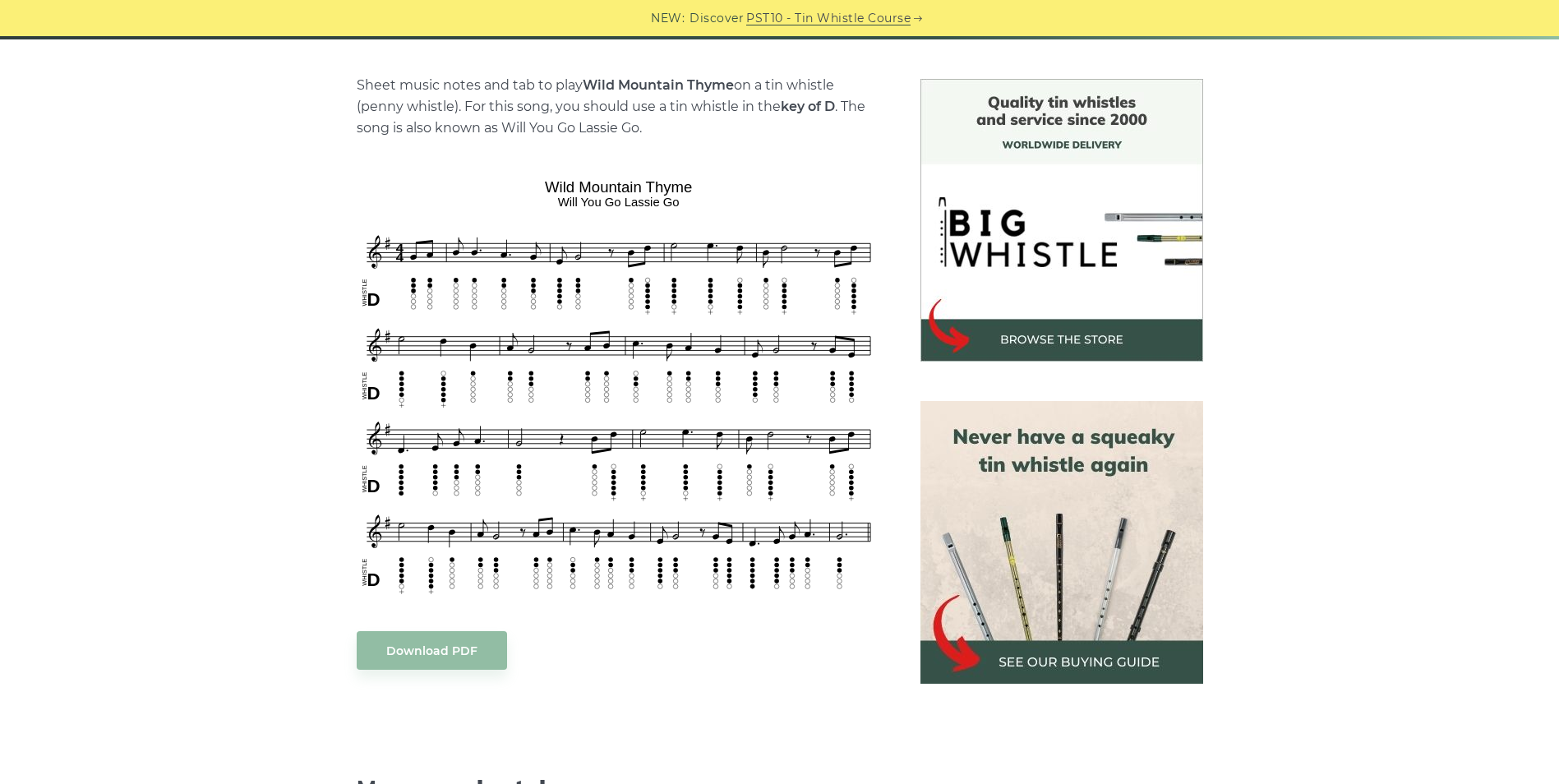
scroll to position [485, 0]
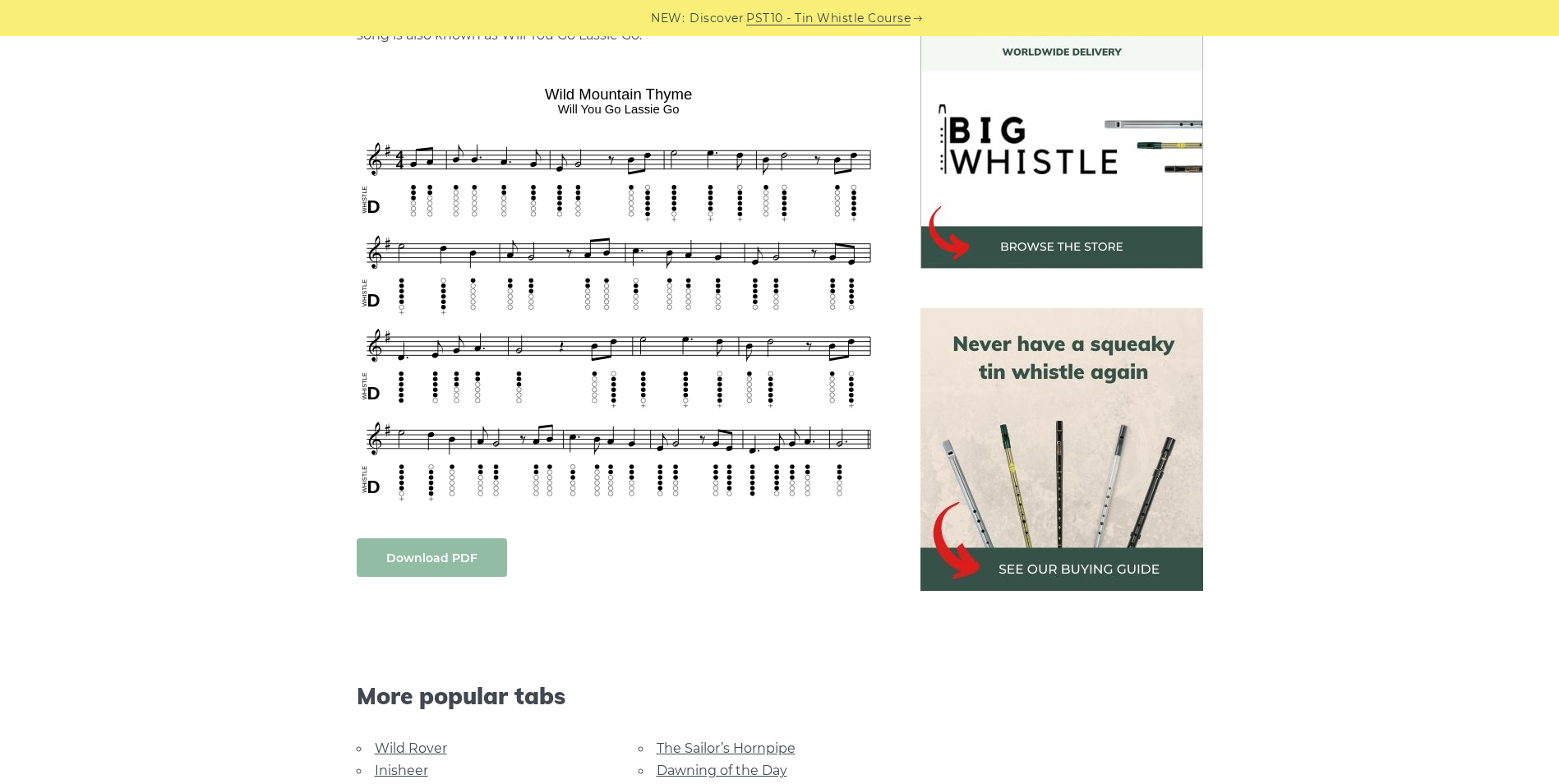
click at [401, 552] on link "Download PDF" at bounding box center [432, 557] width 150 height 39
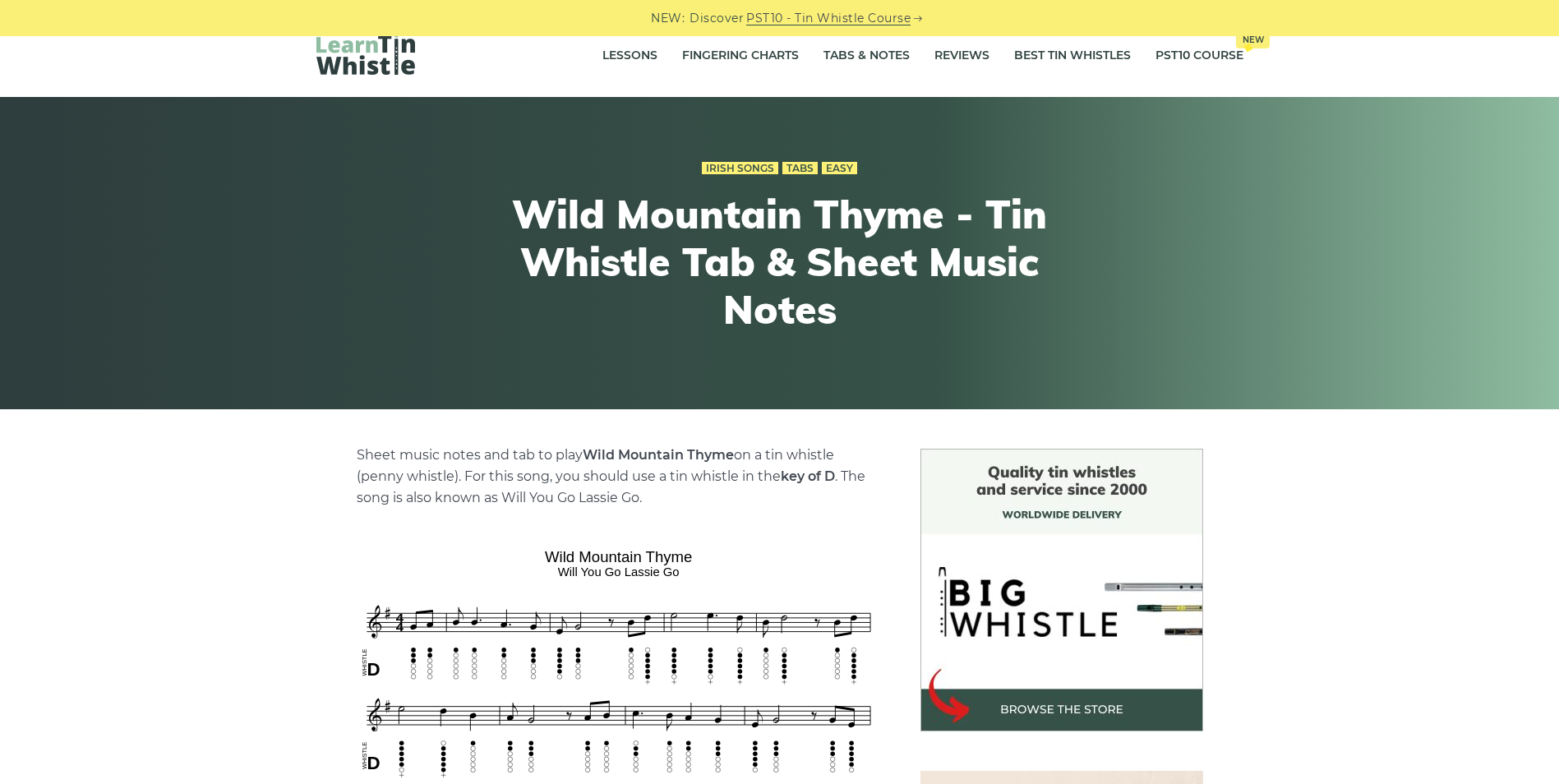
scroll to position [0, 0]
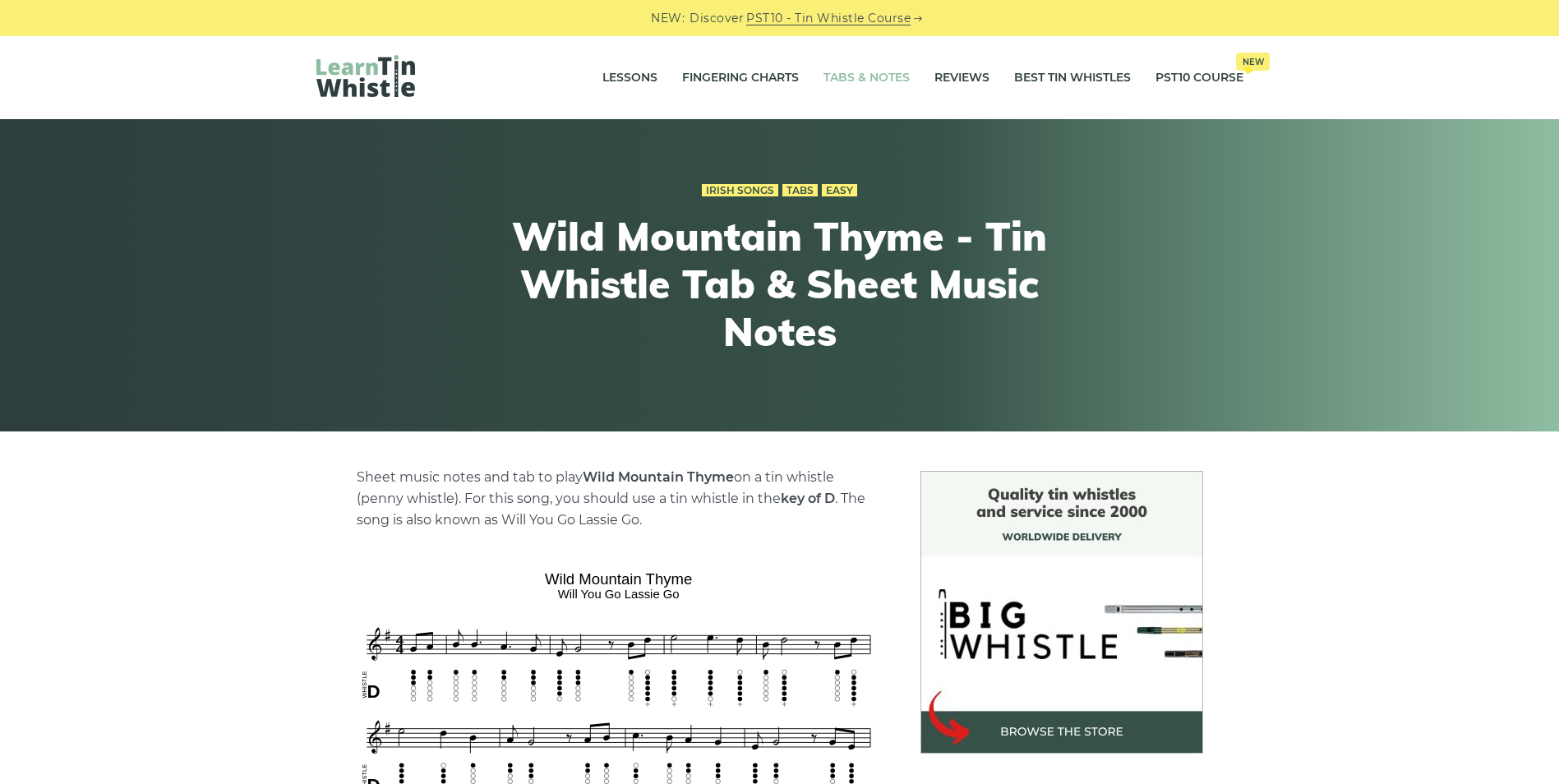
click at [840, 75] on link "Tabs & Notes" at bounding box center [866, 78] width 87 height 41
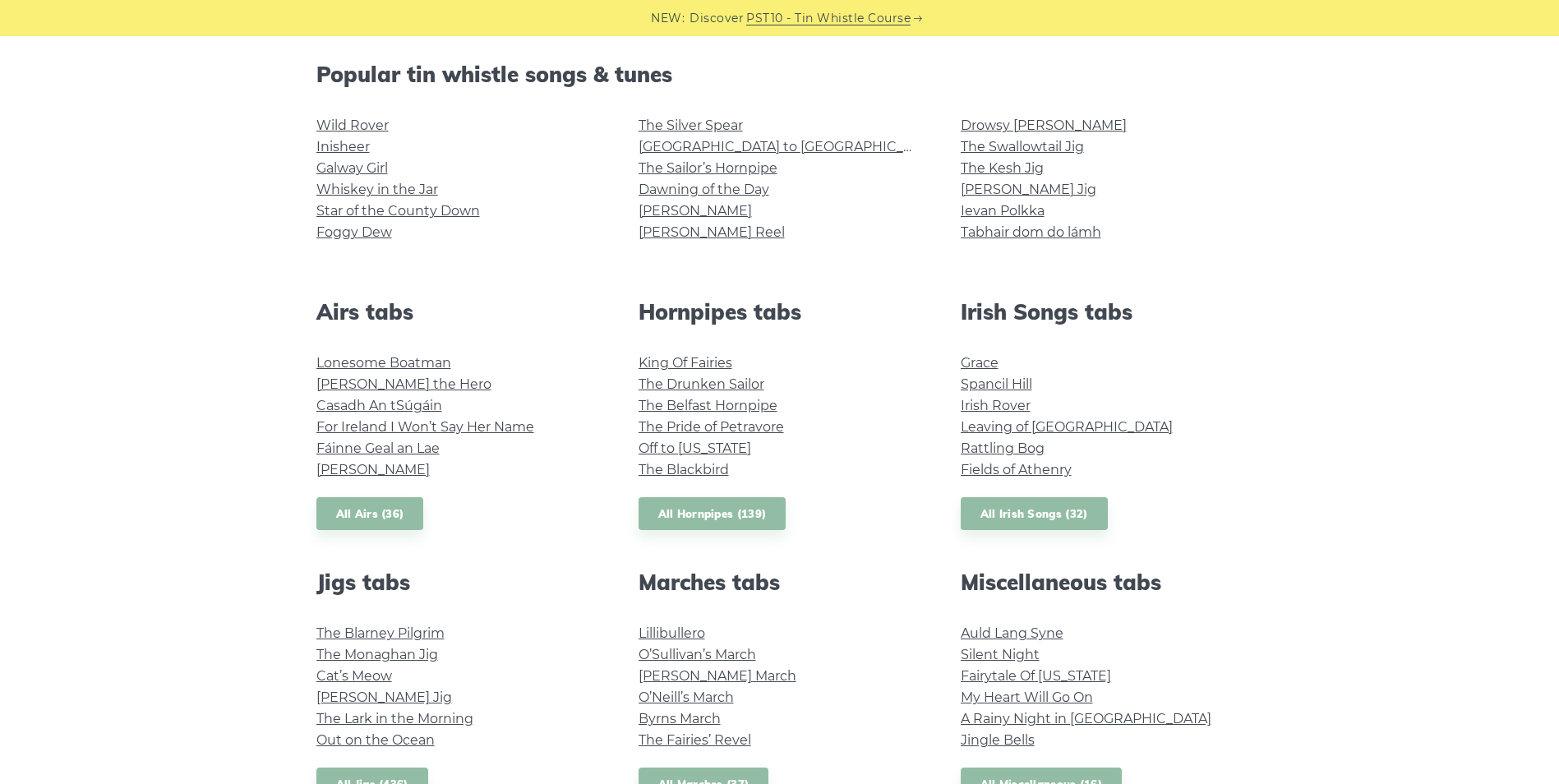
scroll to position [433, 0]
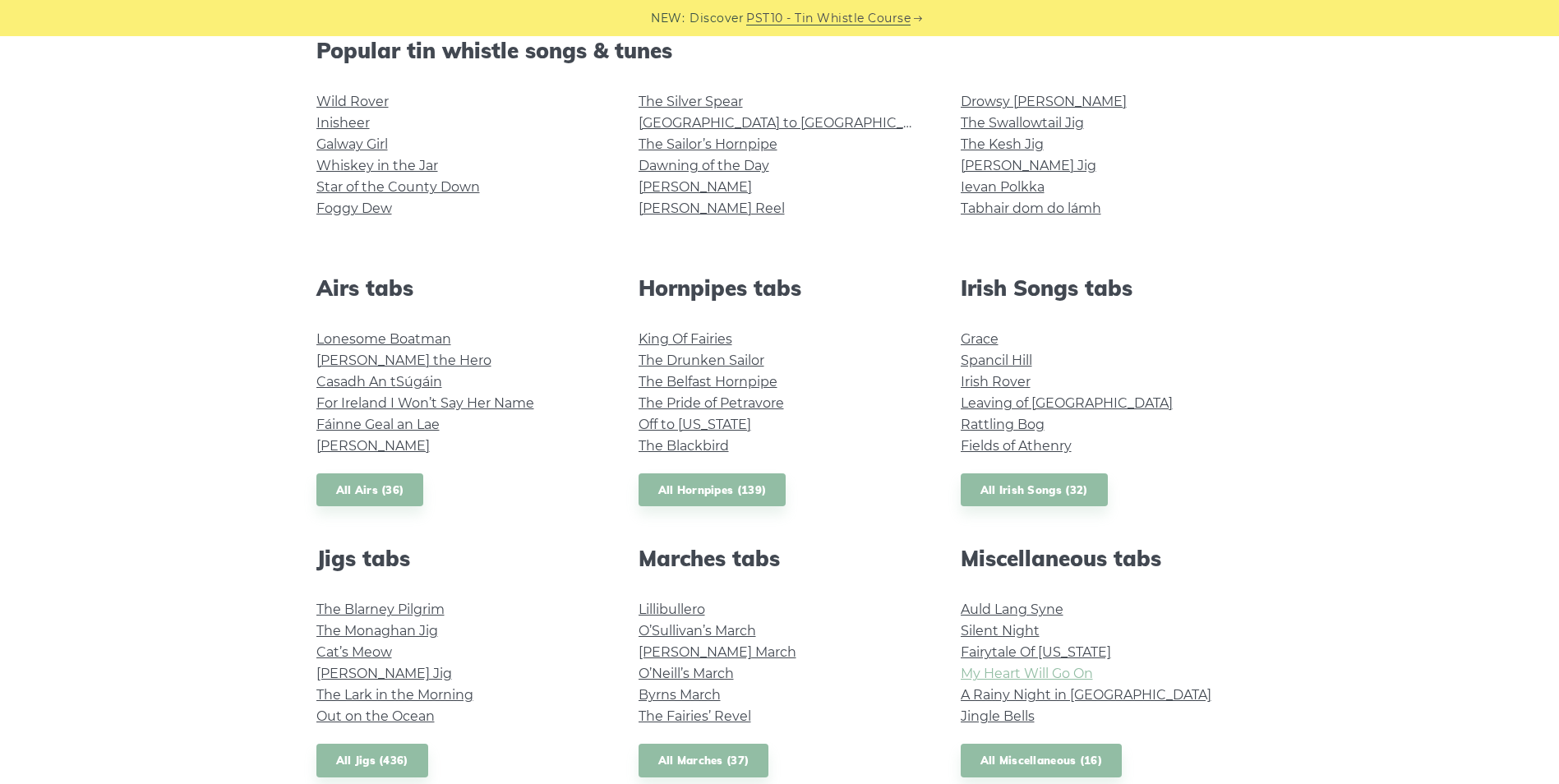
click at [1019, 673] on link "My Heart Will Go On" at bounding box center [1026, 673] width 132 height 16
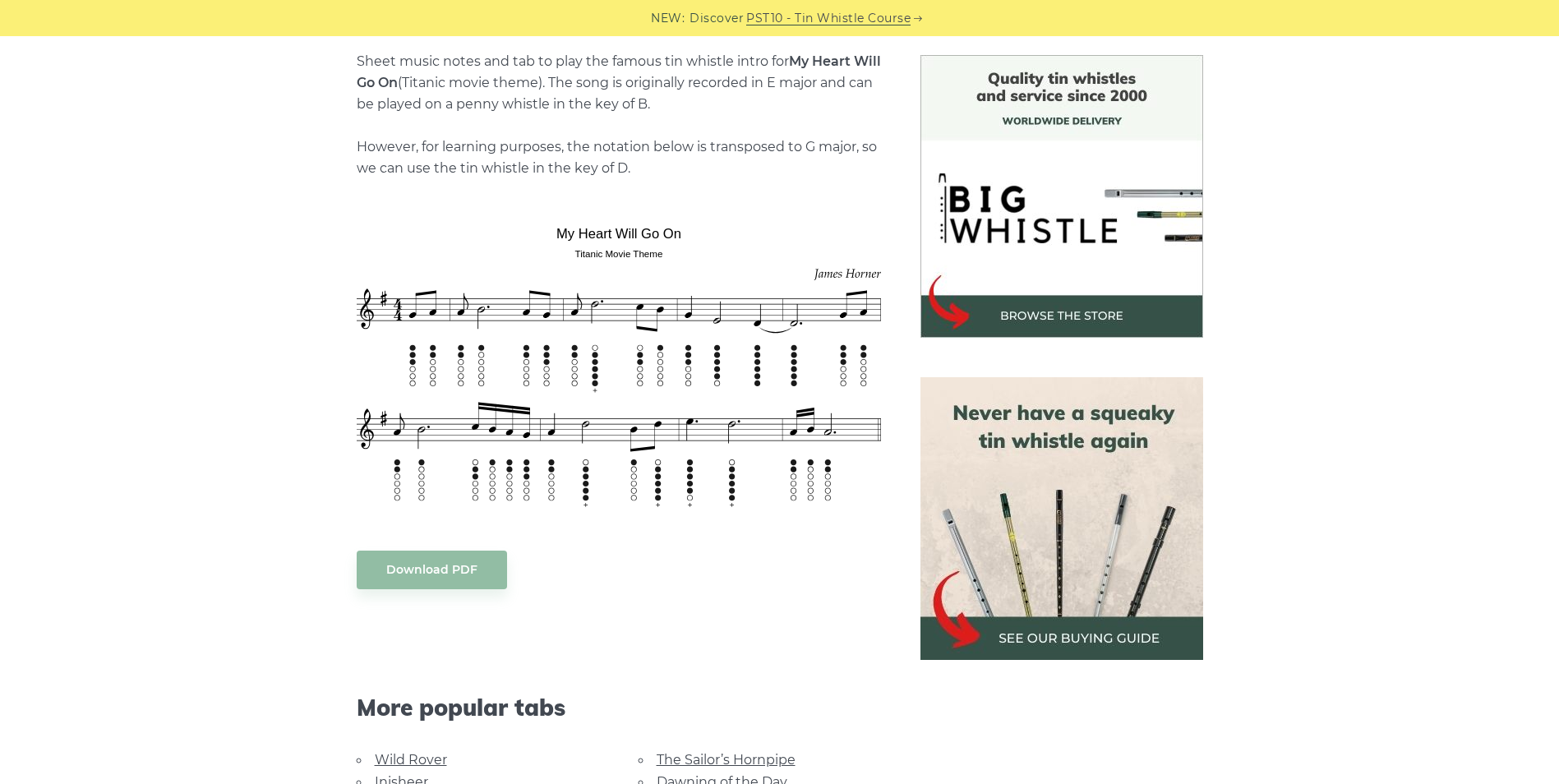
scroll to position [424, 0]
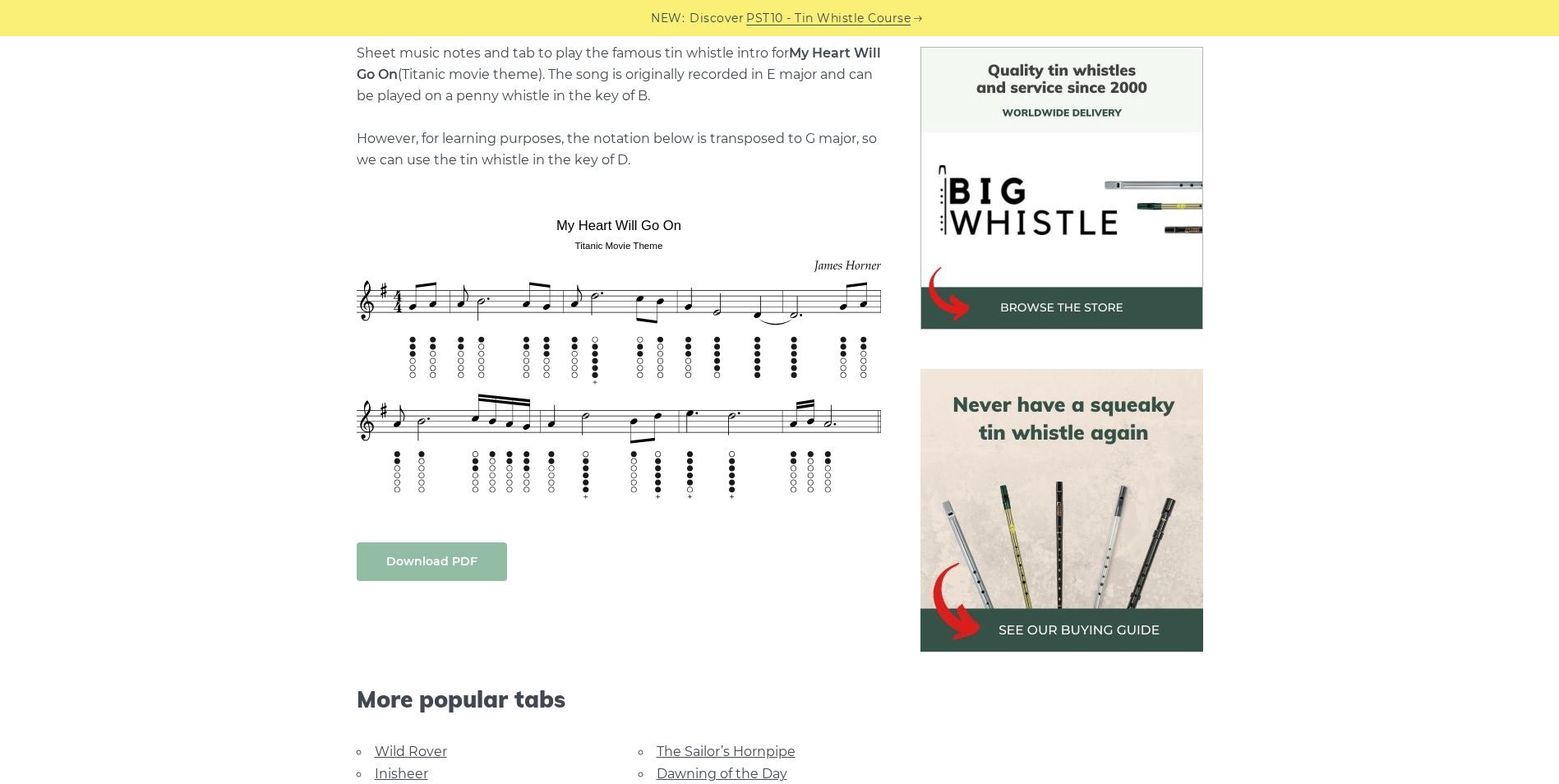
click at [454, 556] on link "Download PDF" at bounding box center [432, 561] width 150 height 39
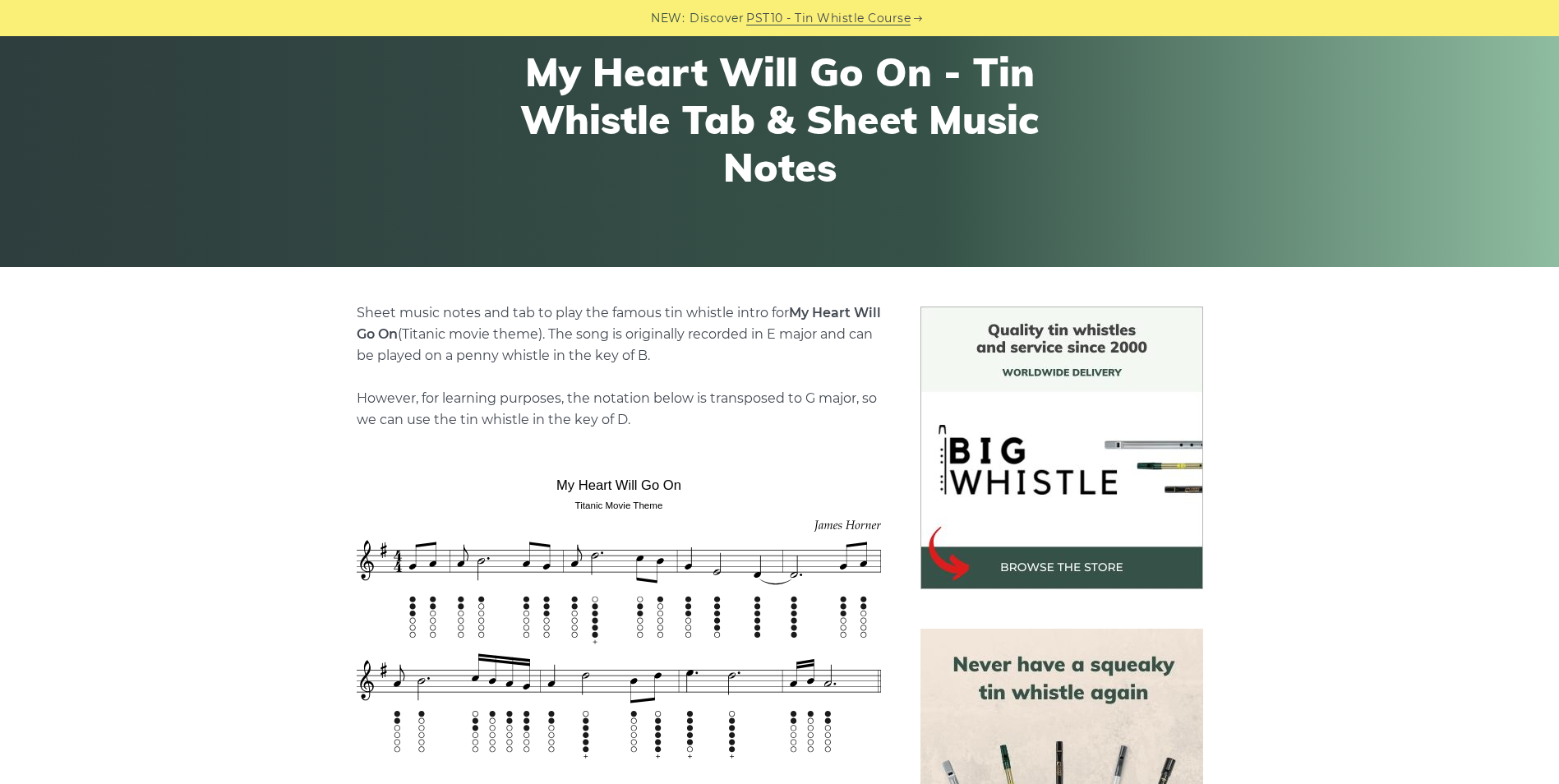
scroll to position [0, 0]
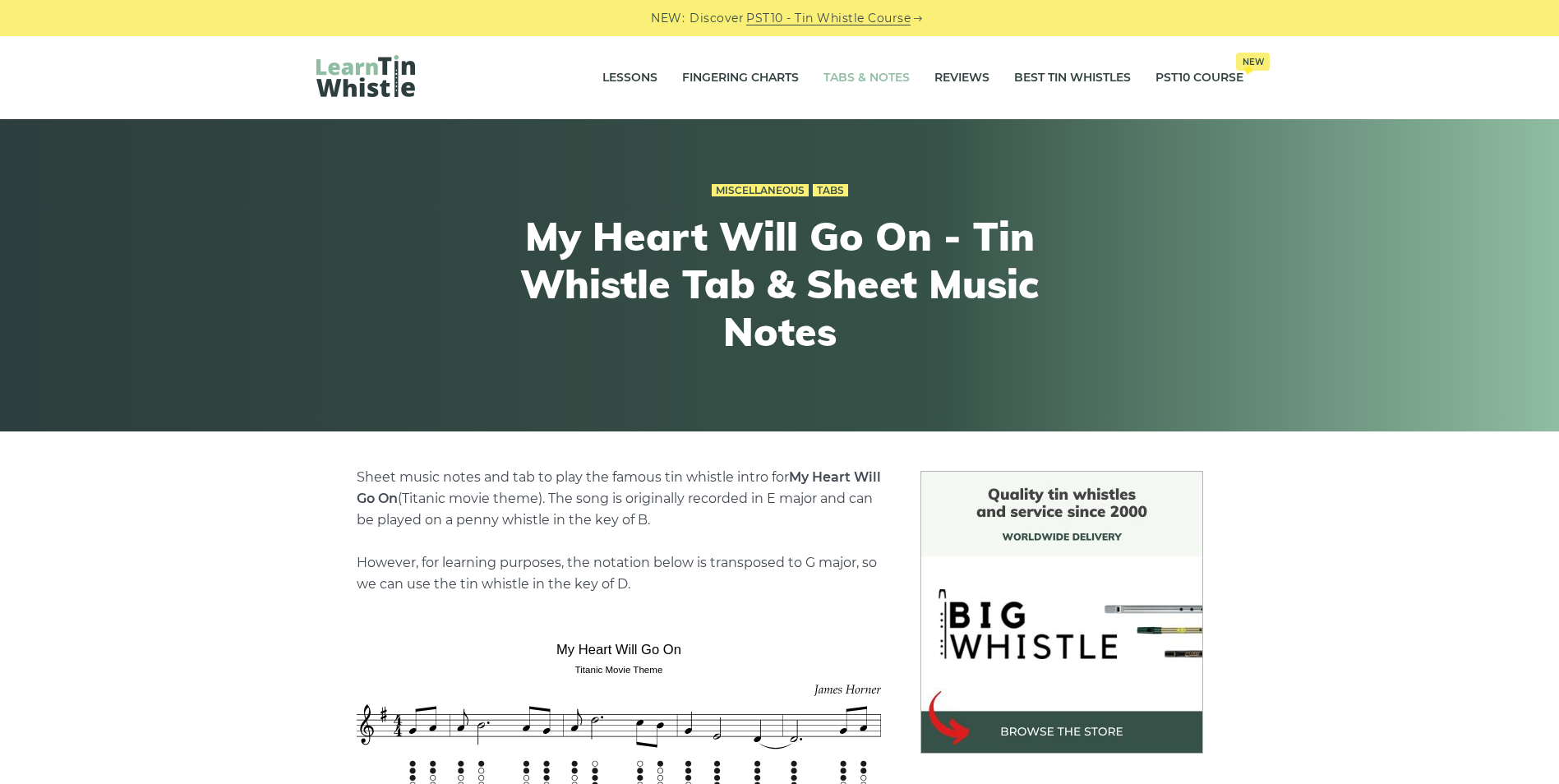
click at [851, 81] on link "Tabs & Notes" at bounding box center [866, 78] width 87 height 41
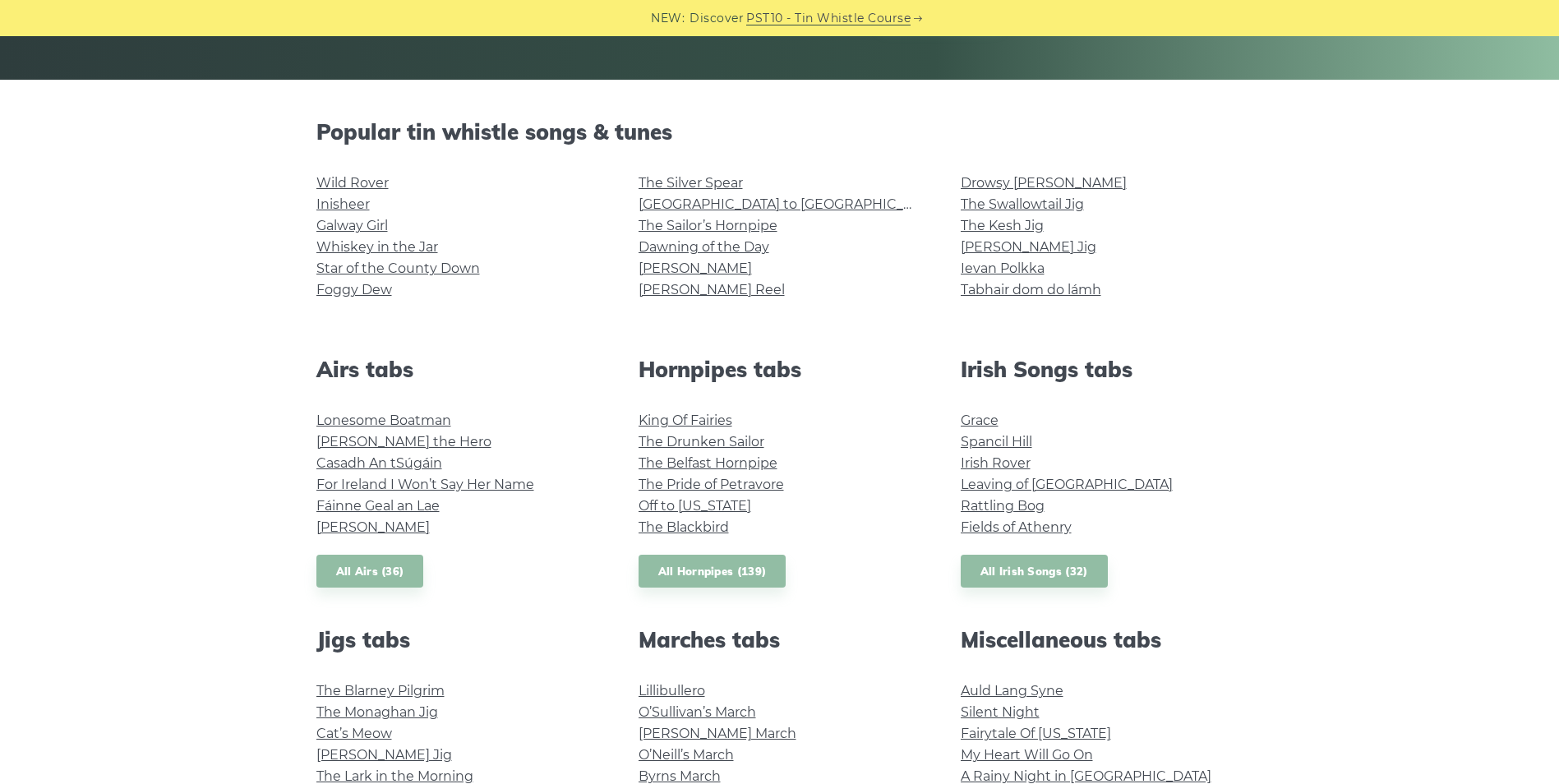
scroll to position [367, 0]
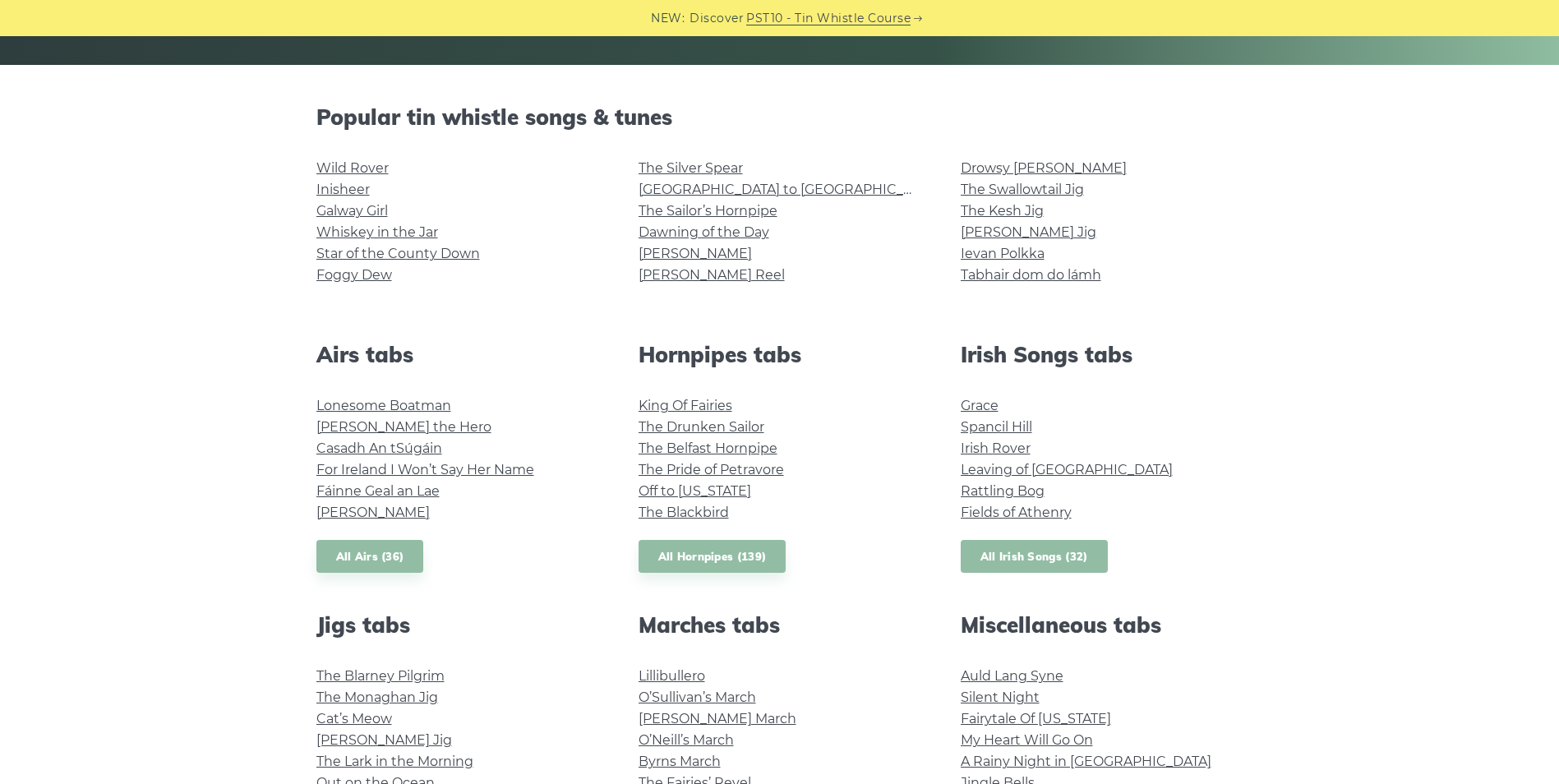
click at [1035, 555] on link "All Irish Songs (32)" at bounding box center [1034, 556] width 147 height 34
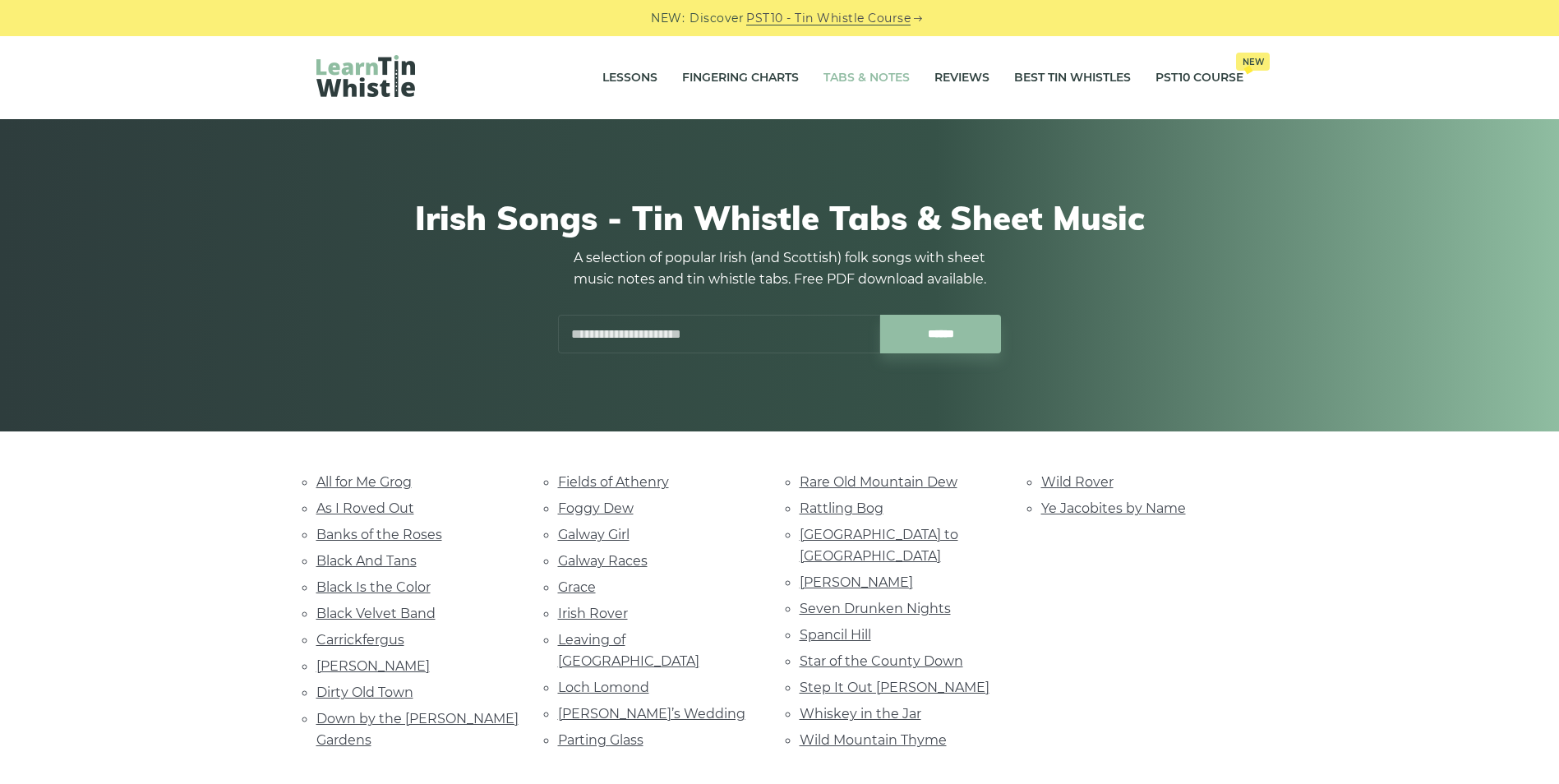
click at [876, 84] on link "Tabs & Notes" at bounding box center [866, 78] width 87 height 41
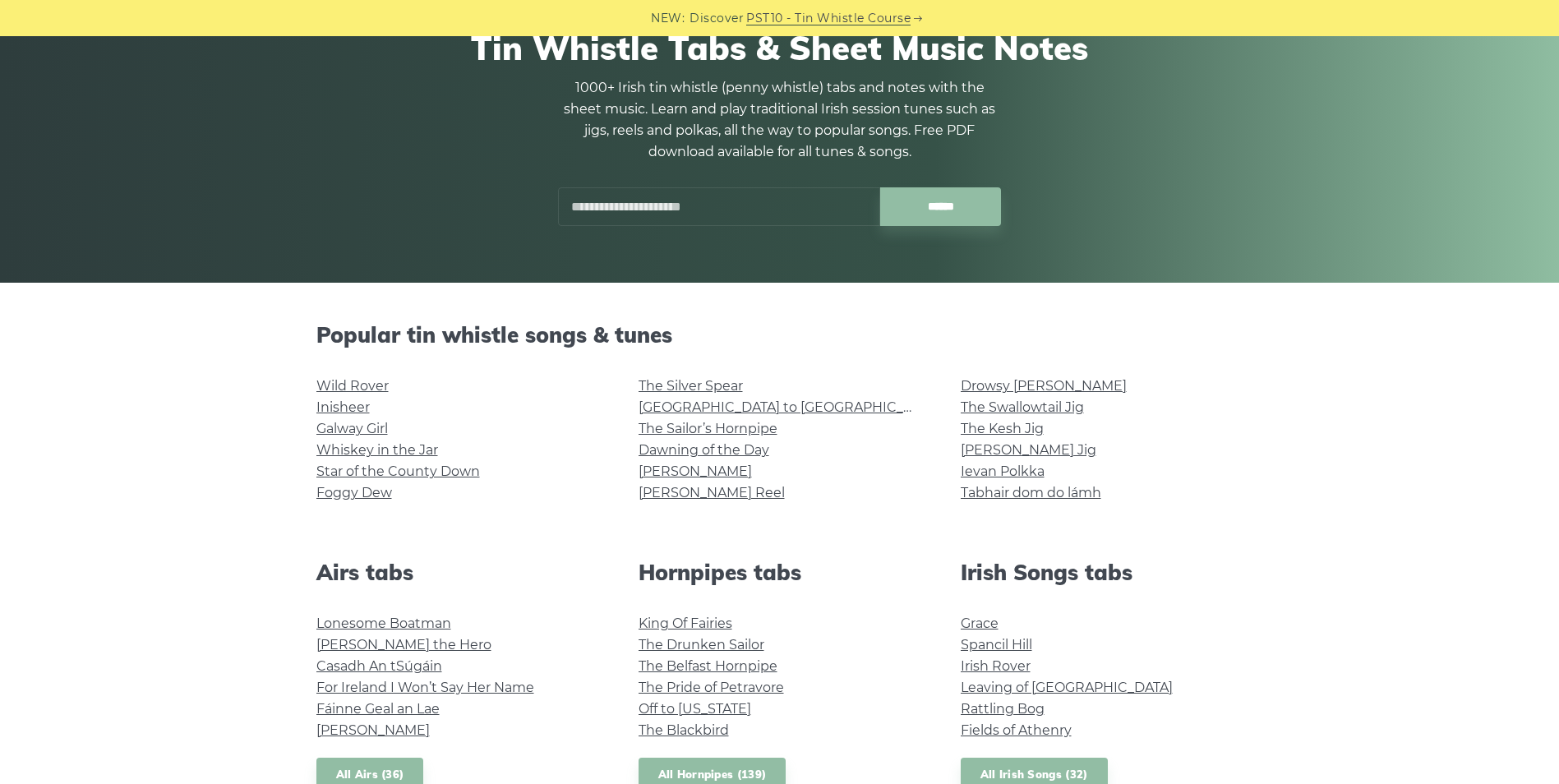
scroll to position [139, 0]
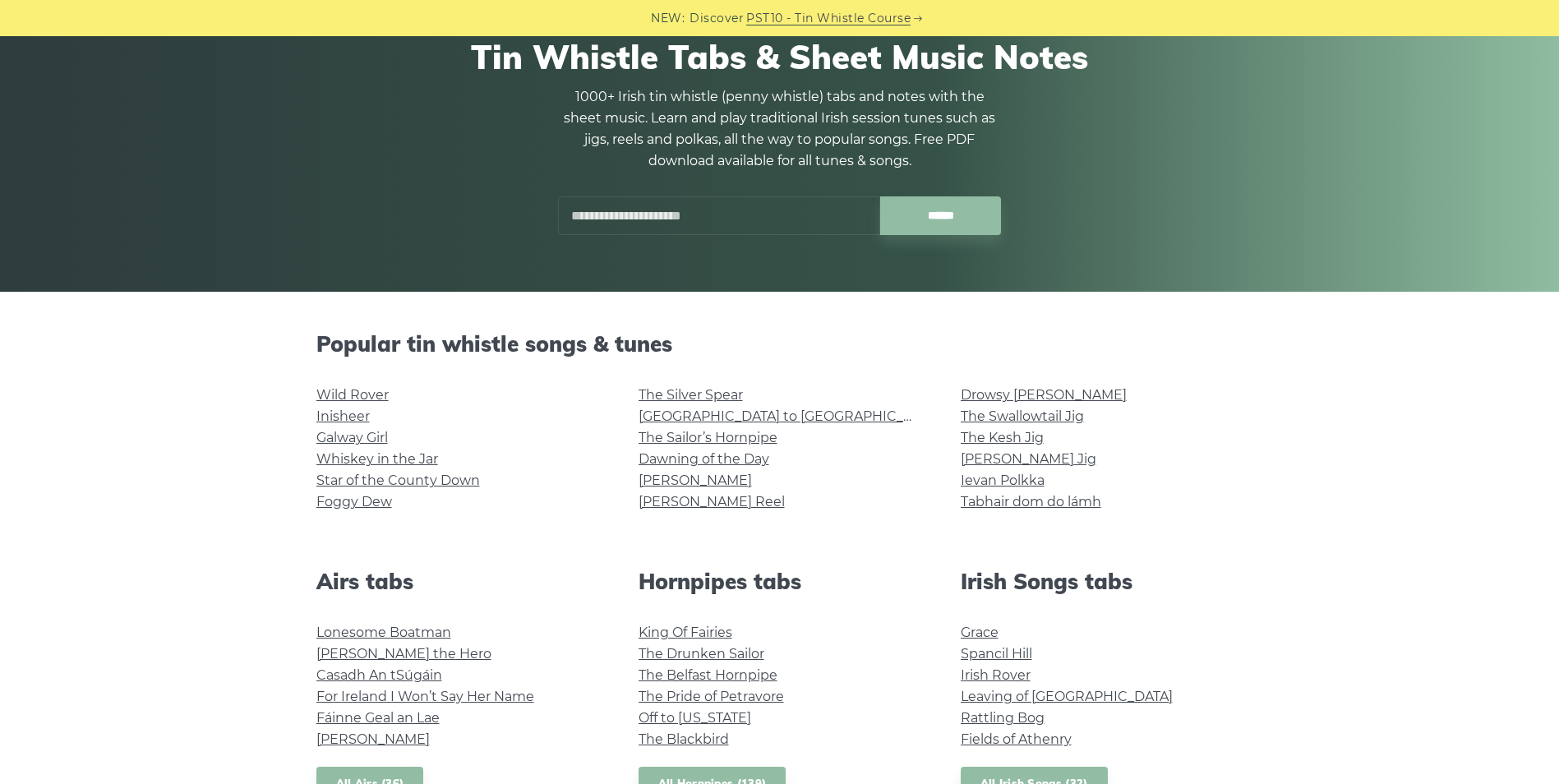
click at [672, 219] on input "text" at bounding box center [719, 215] width 322 height 39
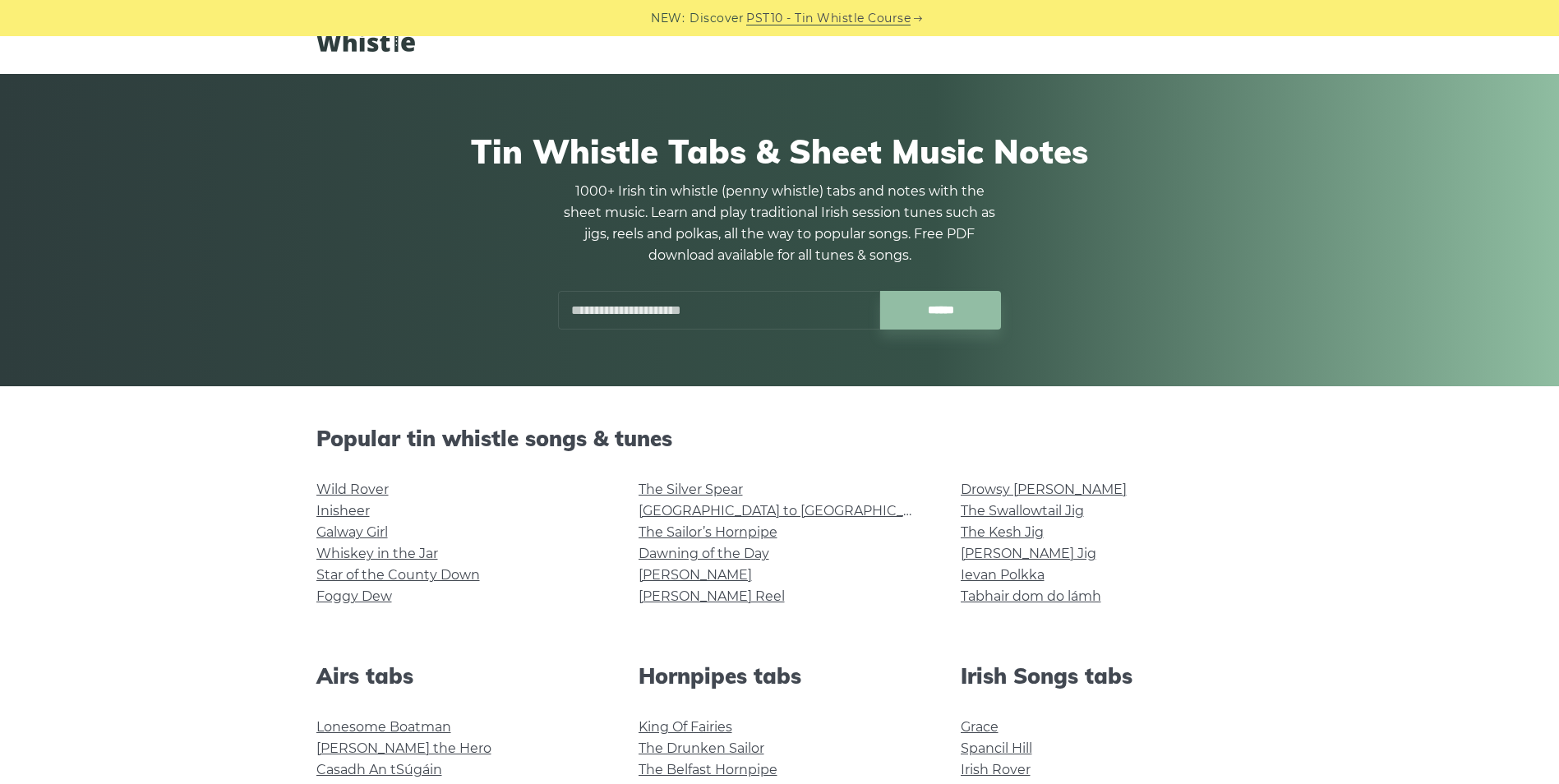
scroll to position [0, 0]
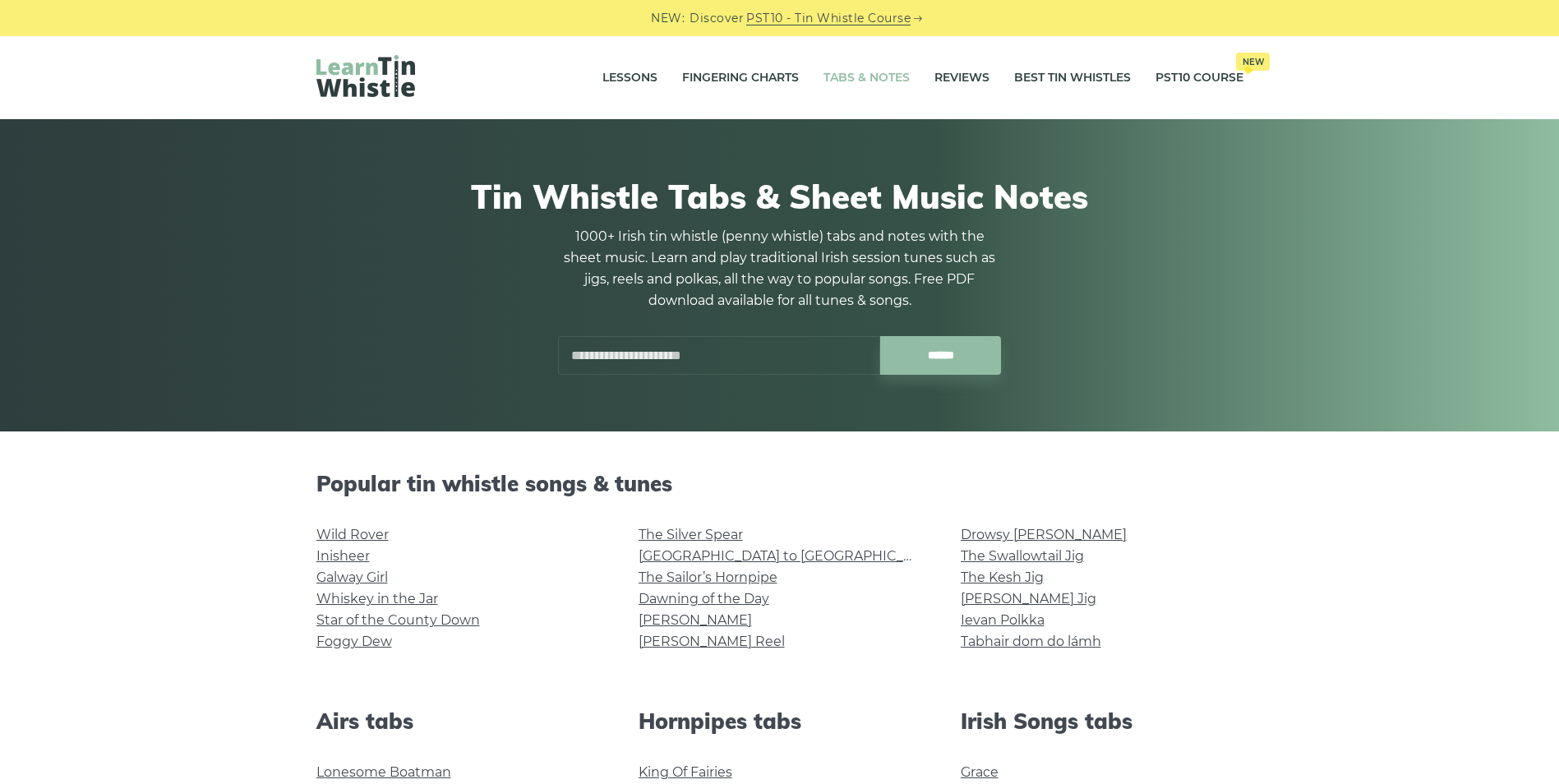
click at [870, 77] on link "Tabs & Notes" at bounding box center [866, 78] width 87 height 41
click at [617, 354] on input "text" at bounding box center [719, 355] width 322 height 39
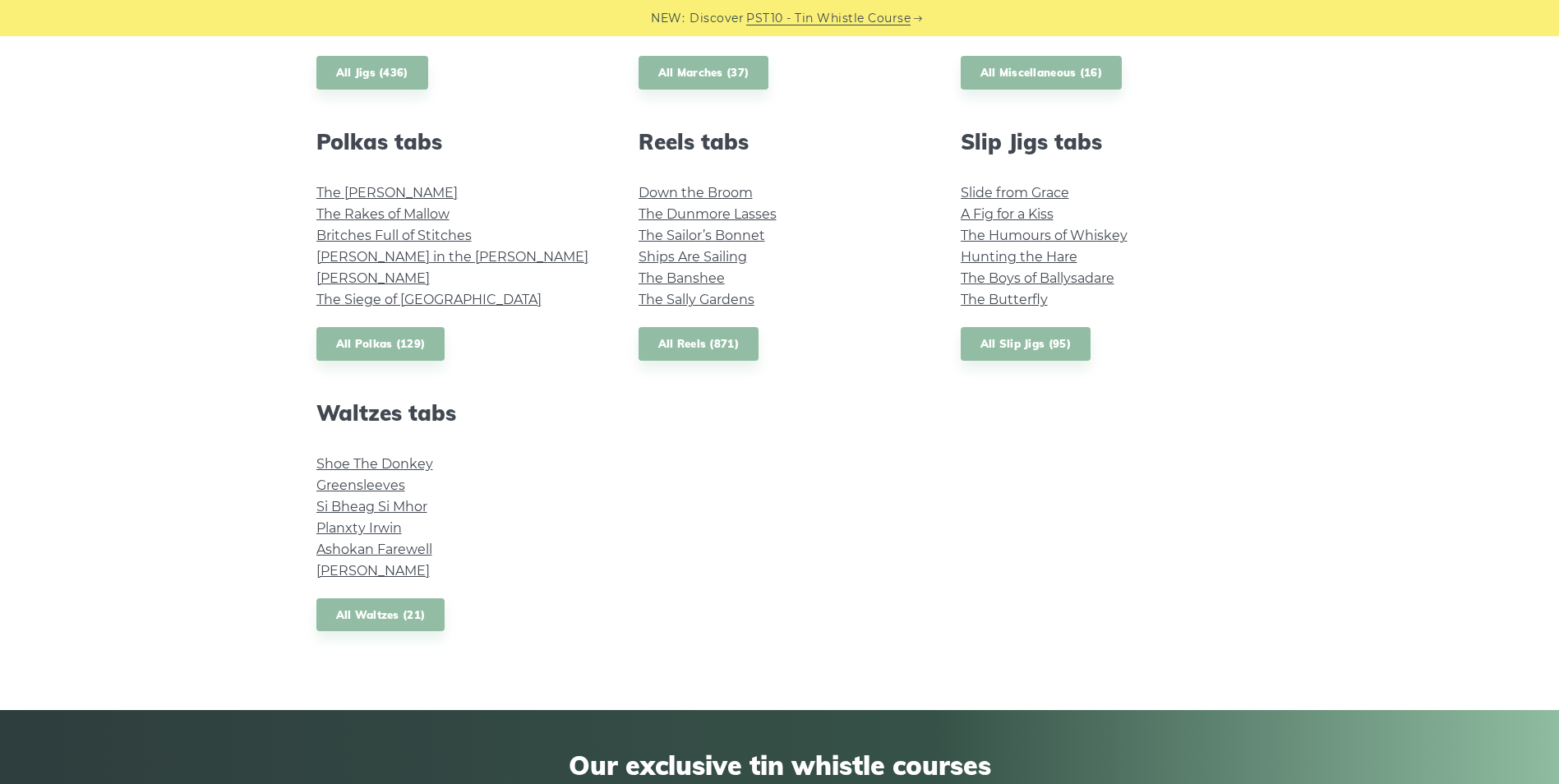
scroll to position [1130, 0]
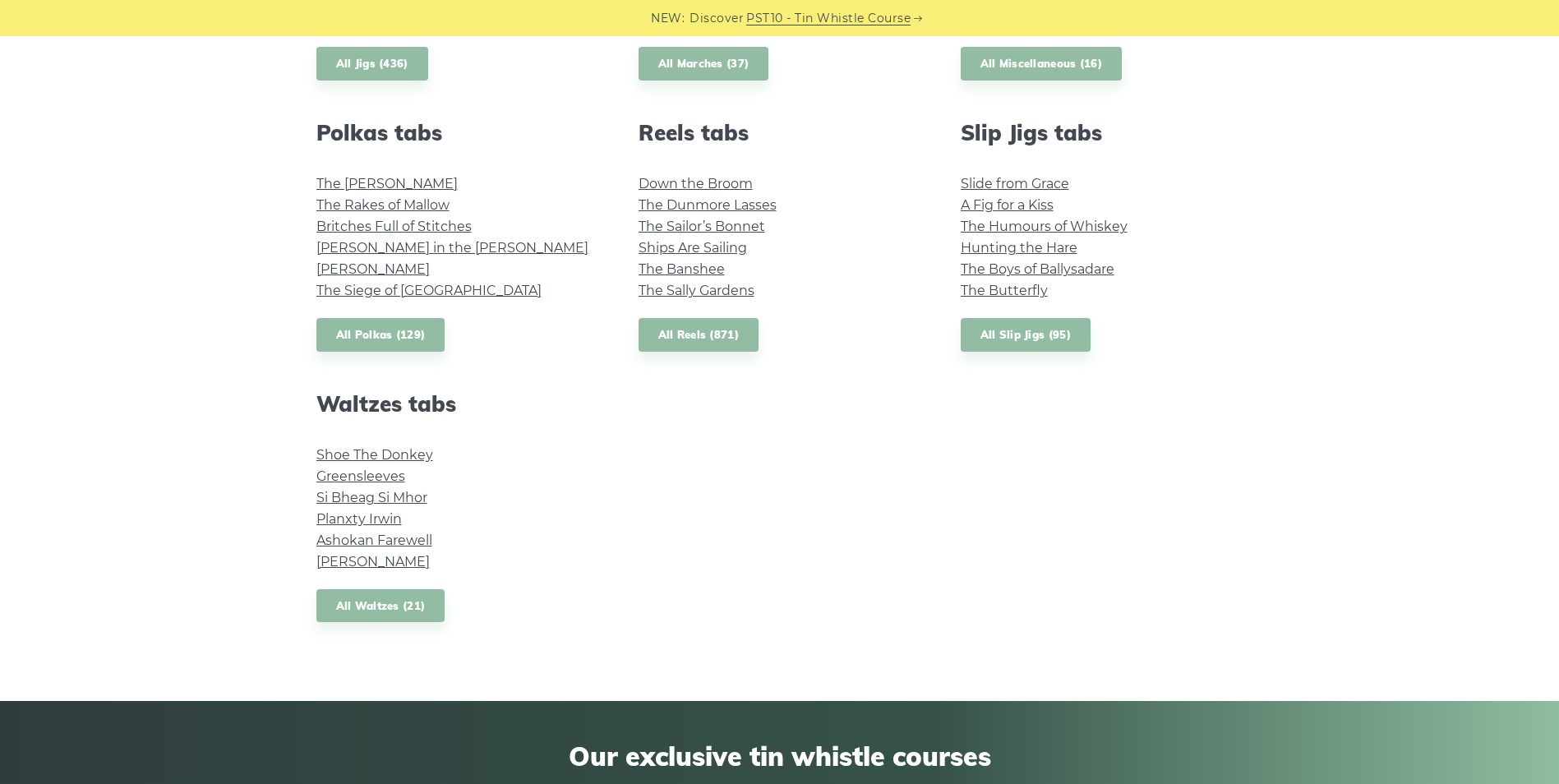
click at [351, 549] on li "Ashokan Farewell" at bounding box center [458, 541] width 283 height 21
click at [351, 546] on link "Ashokan Farewell" at bounding box center [374, 540] width 116 height 16
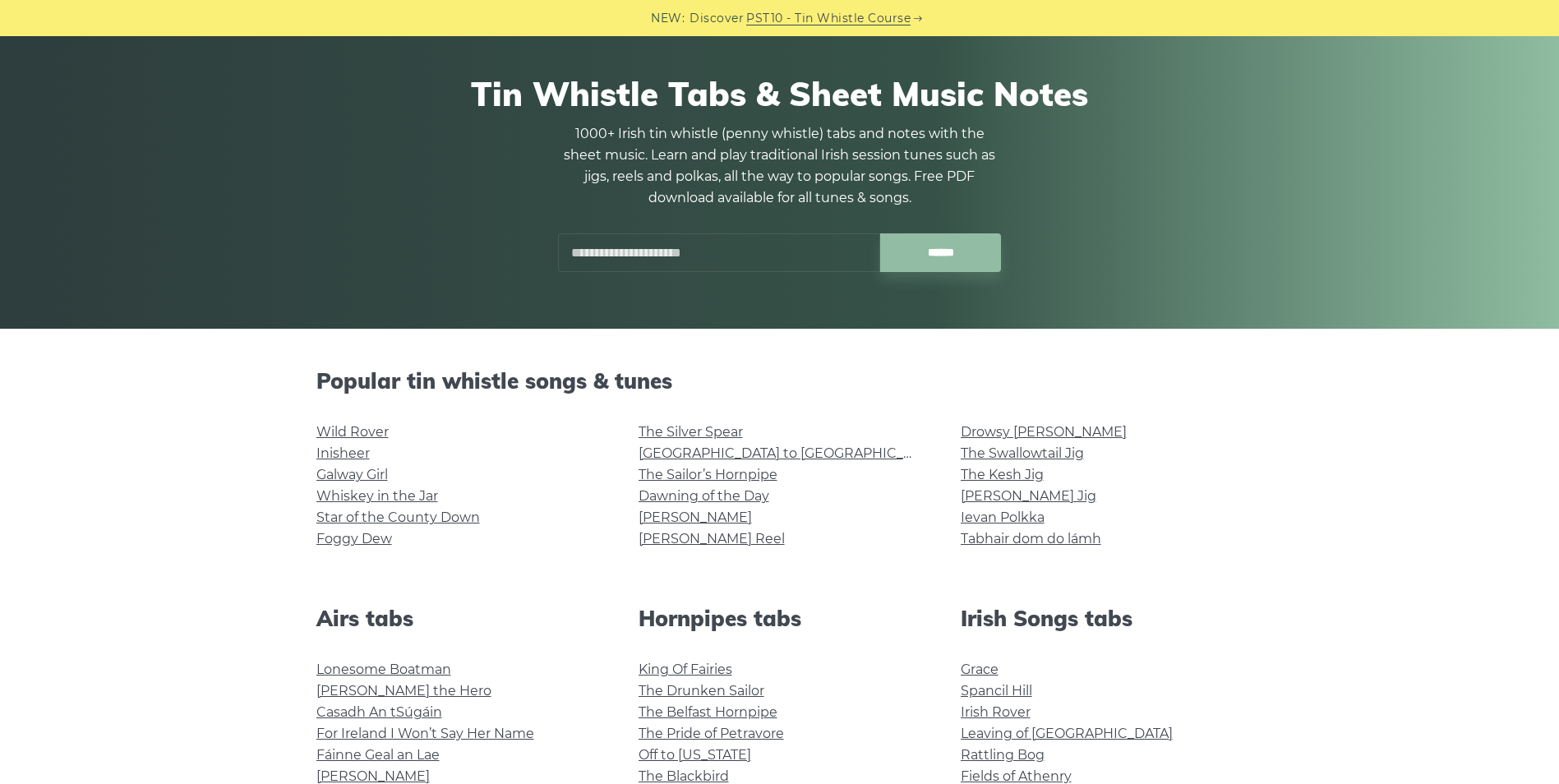
scroll to position [97, 0]
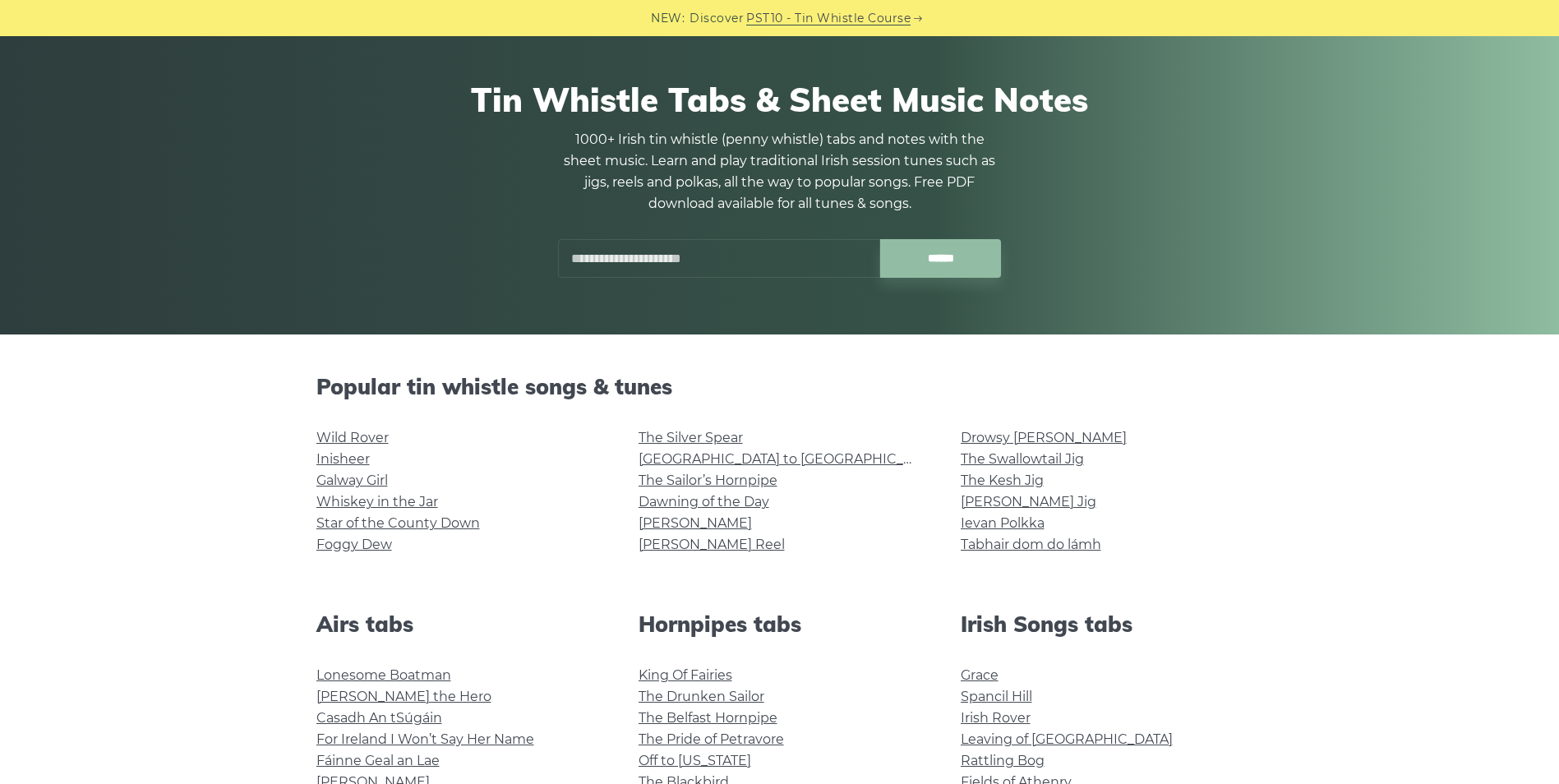
drag, startPoint x: 652, startPoint y: 257, endPoint x: 673, endPoint y: 241, distance: 26.4
click at [652, 256] on input "text" at bounding box center [719, 258] width 322 height 39
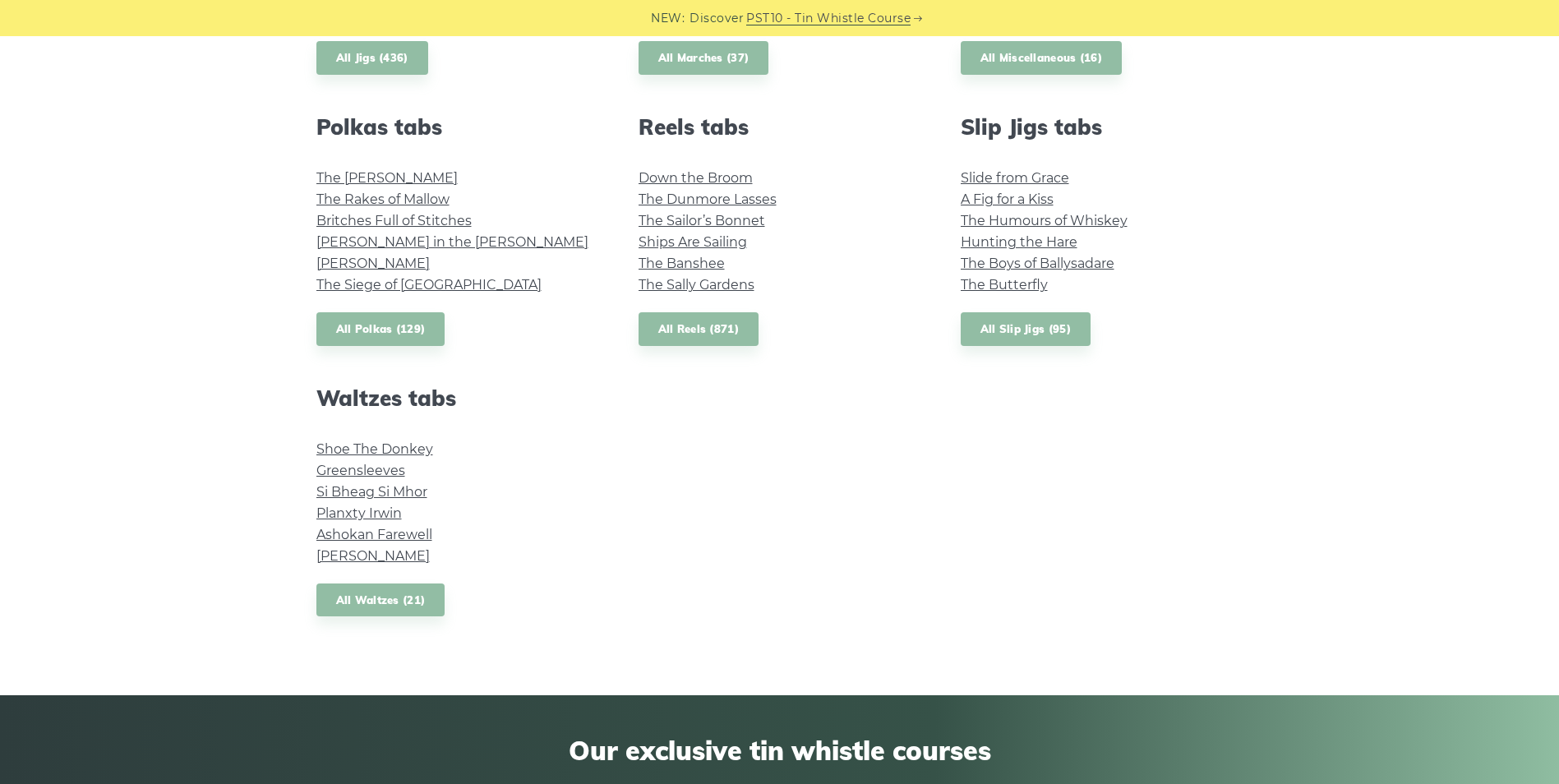
scroll to position [1142, 0]
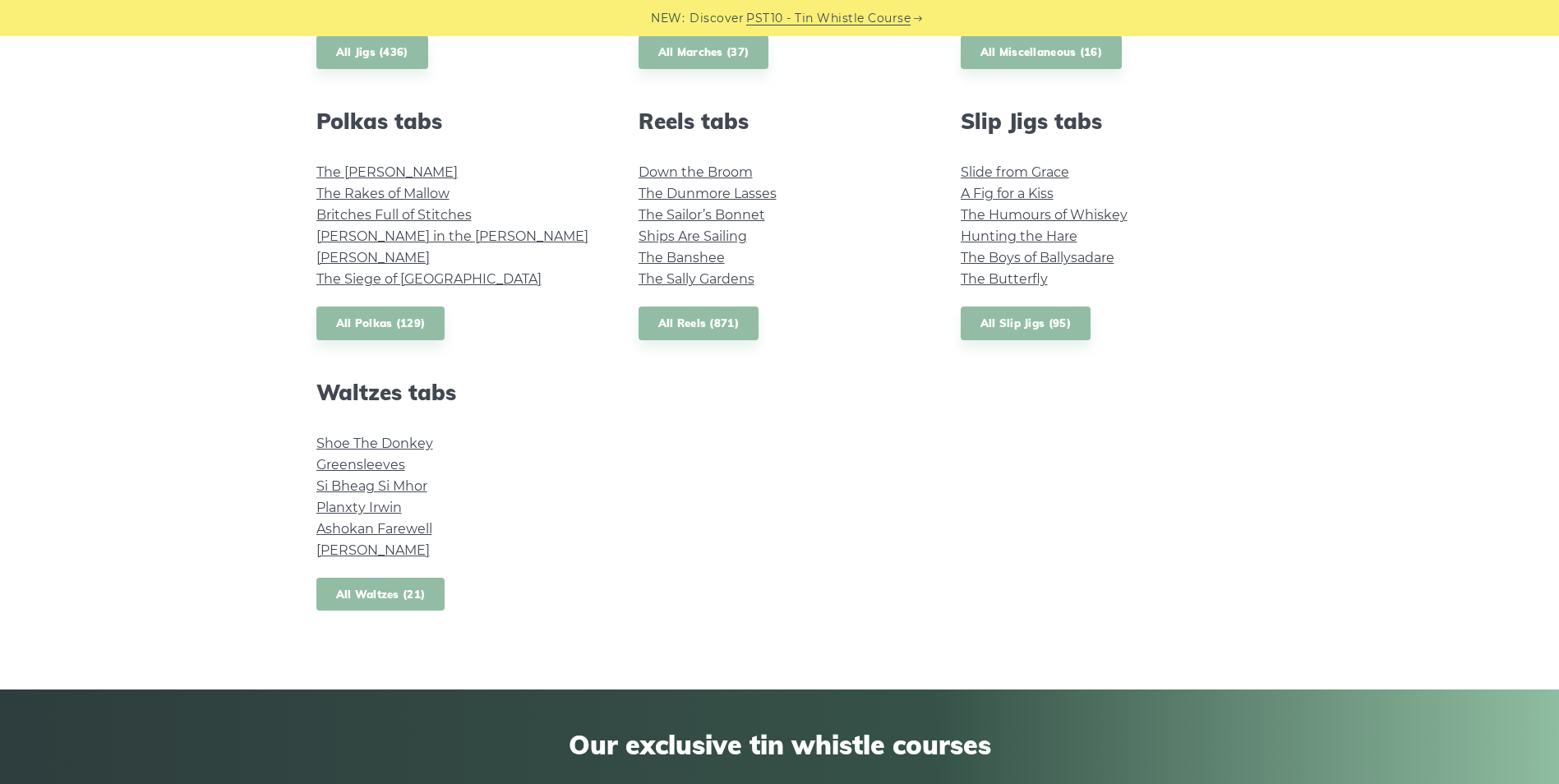
click at [364, 592] on link "All Waltzes (21)" at bounding box center [381, 594] width 129 height 34
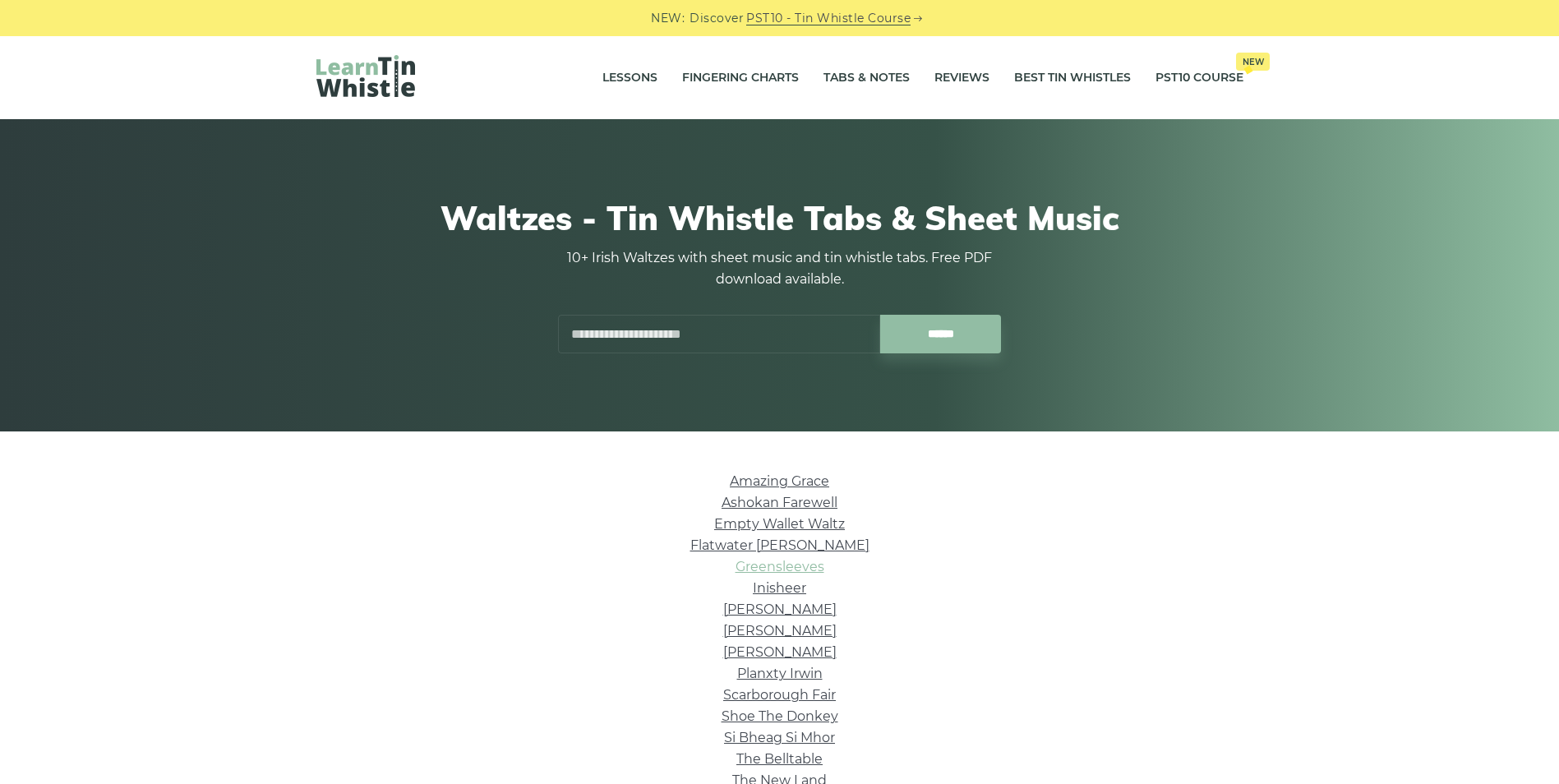
click at [762, 569] on link "Greensleeves" at bounding box center [780, 566] width 89 height 16
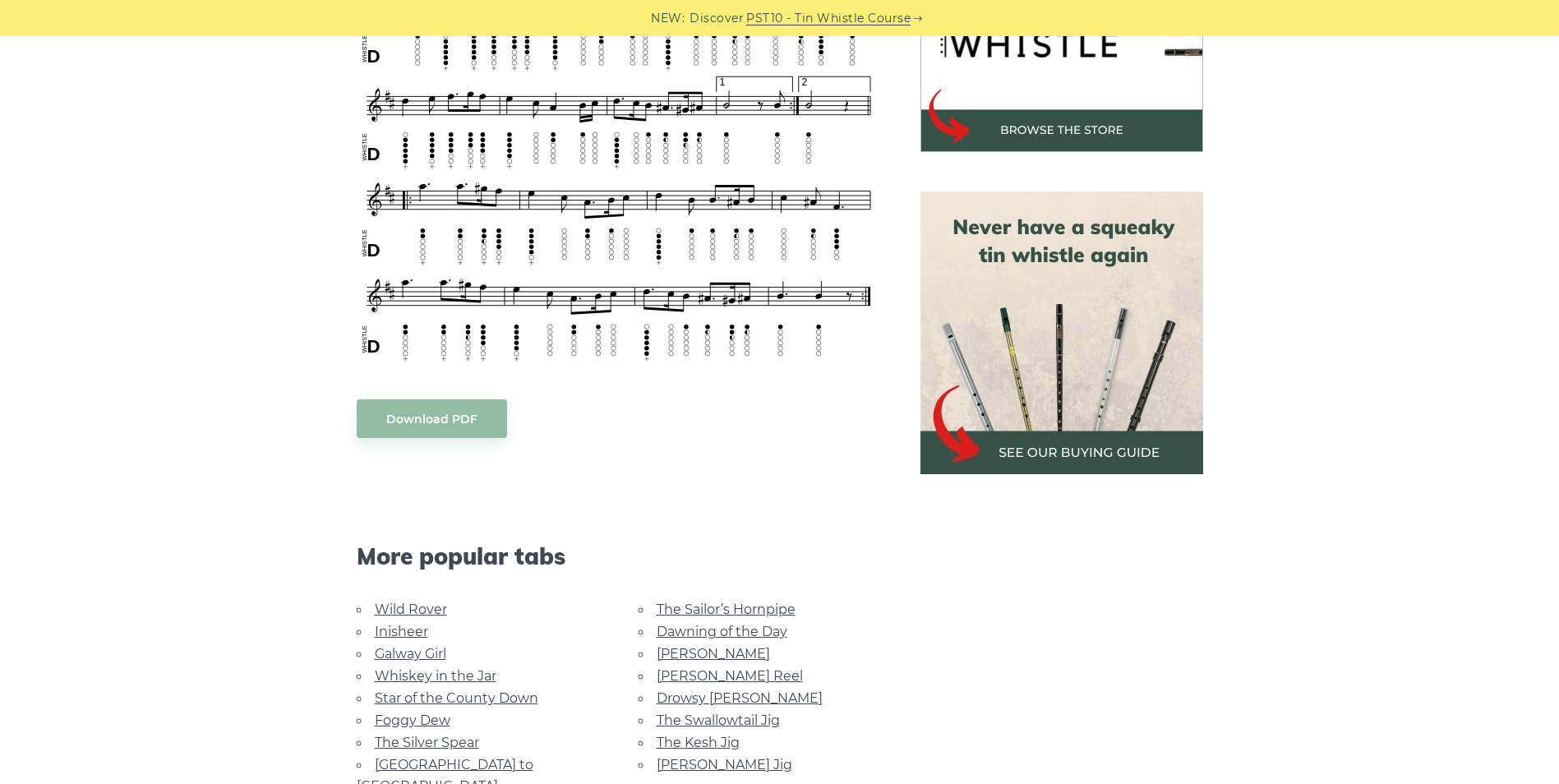
scroll to position [657, 0]
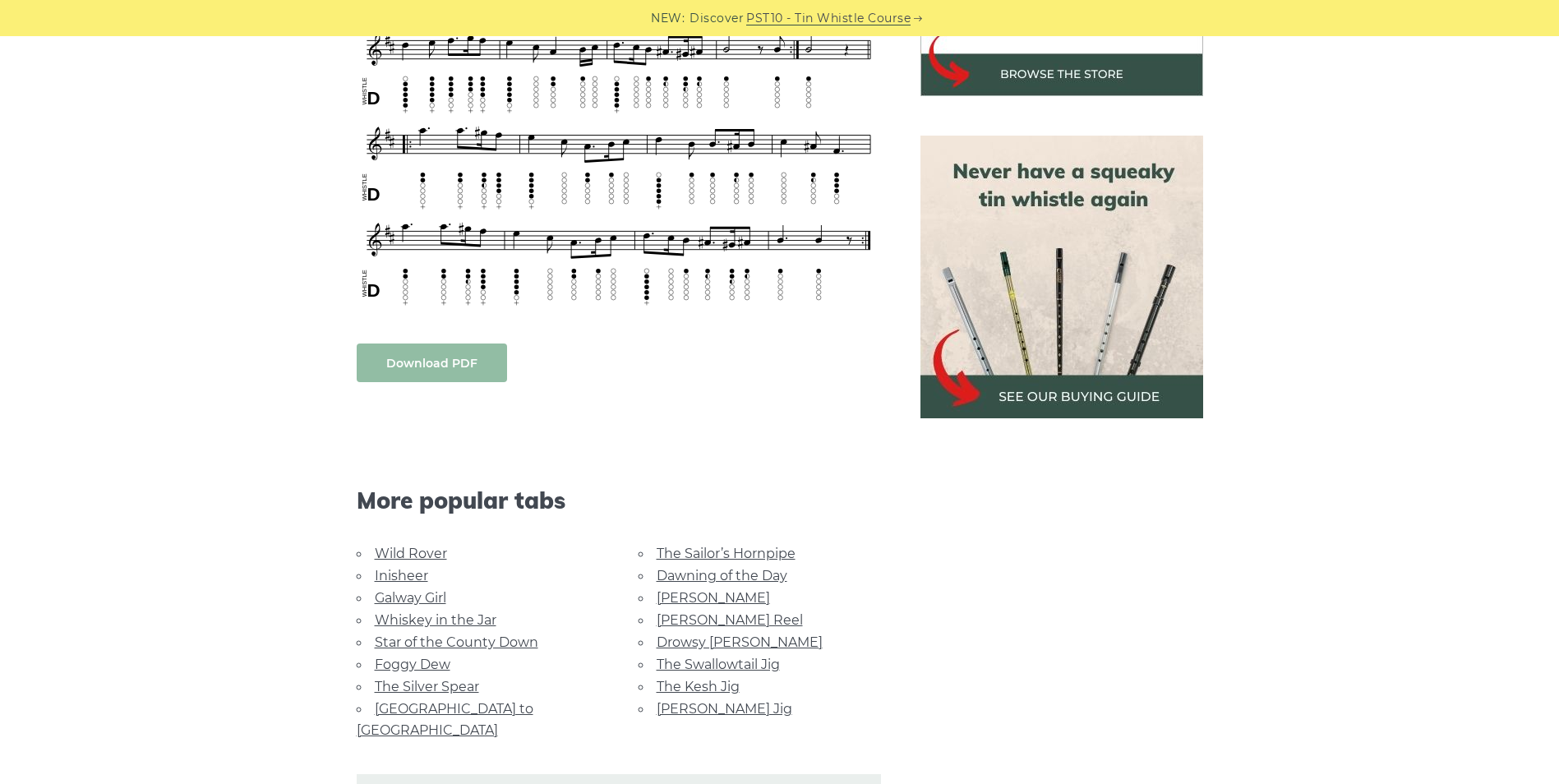
click at [441, 377] on link "Download PDF" at bounding box center [432, 363] width 150 height 39
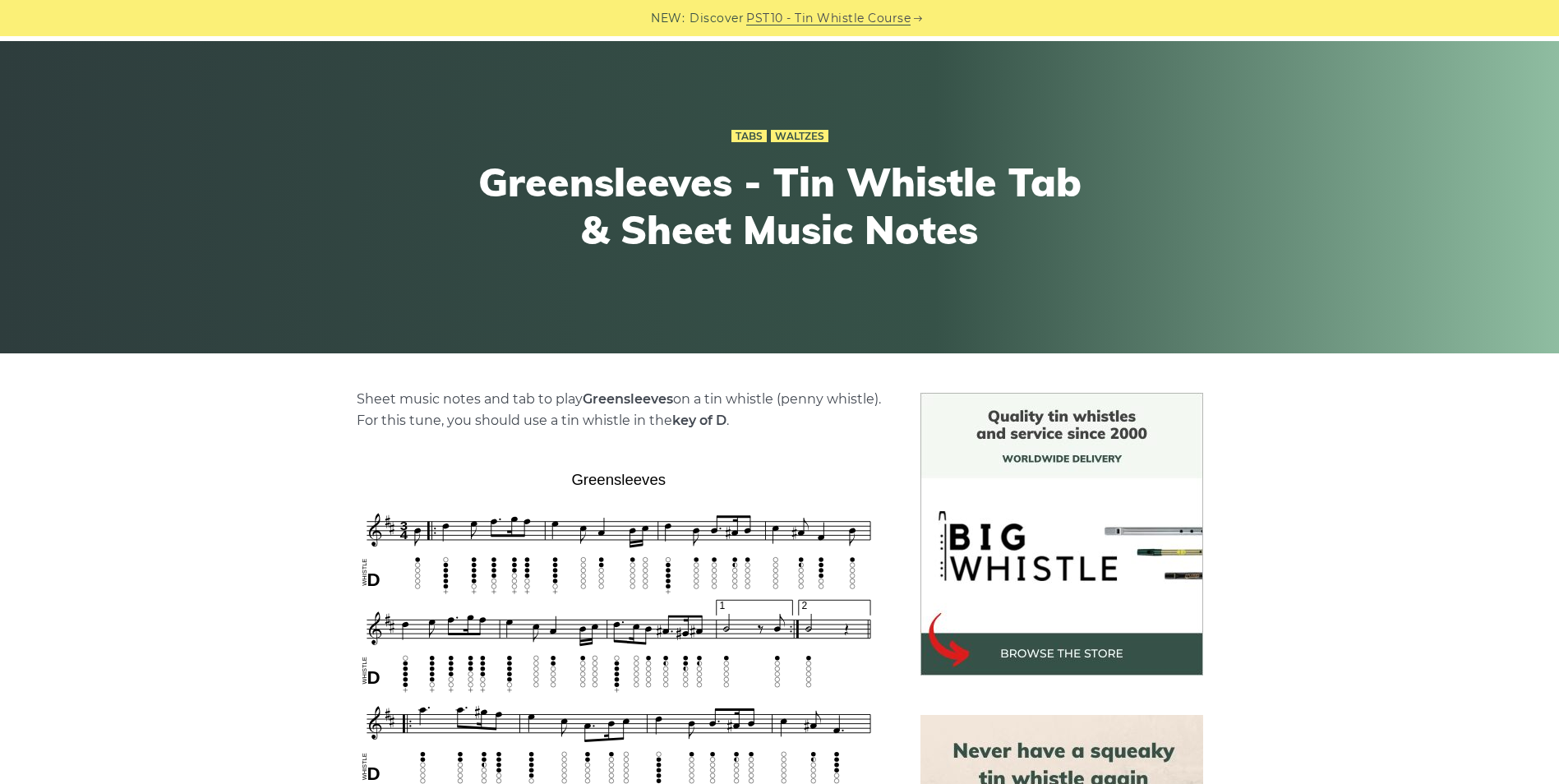
scroll to position [0, 0]
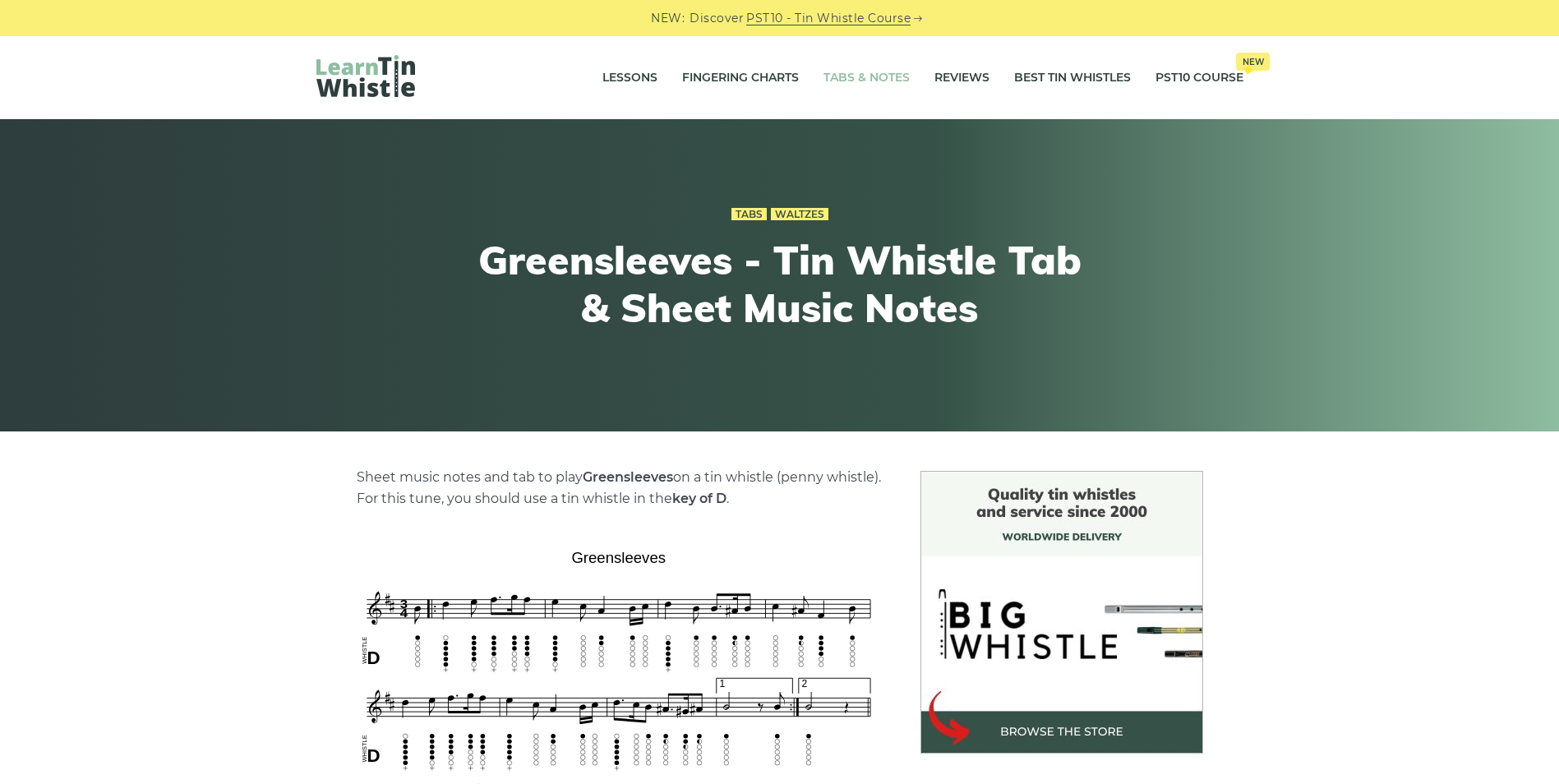
click at [851, 81] on link "Tabs & Notes" at bounding box center [866, 78] width 87 height 41
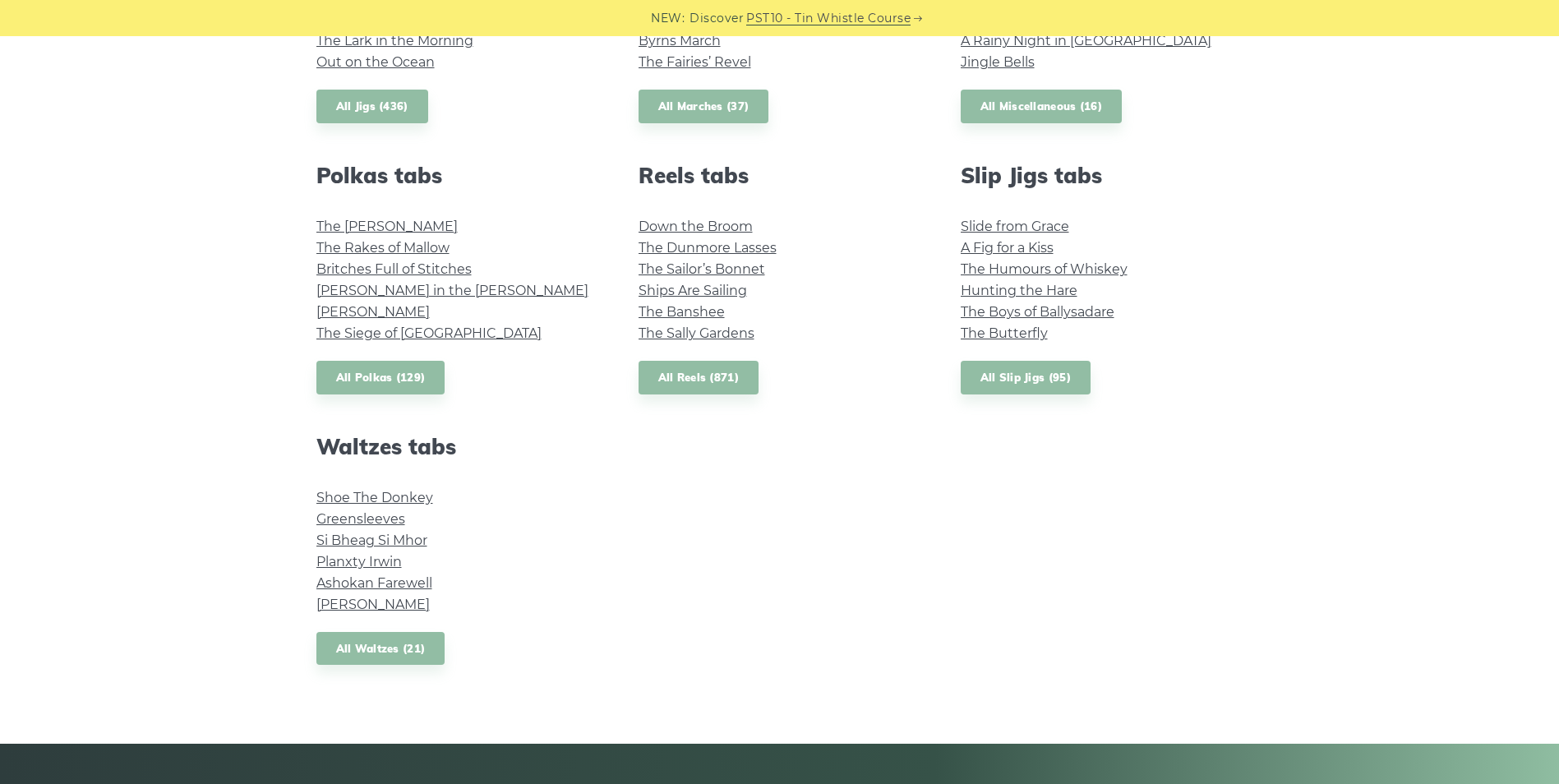
scroll to position [1112, 0]
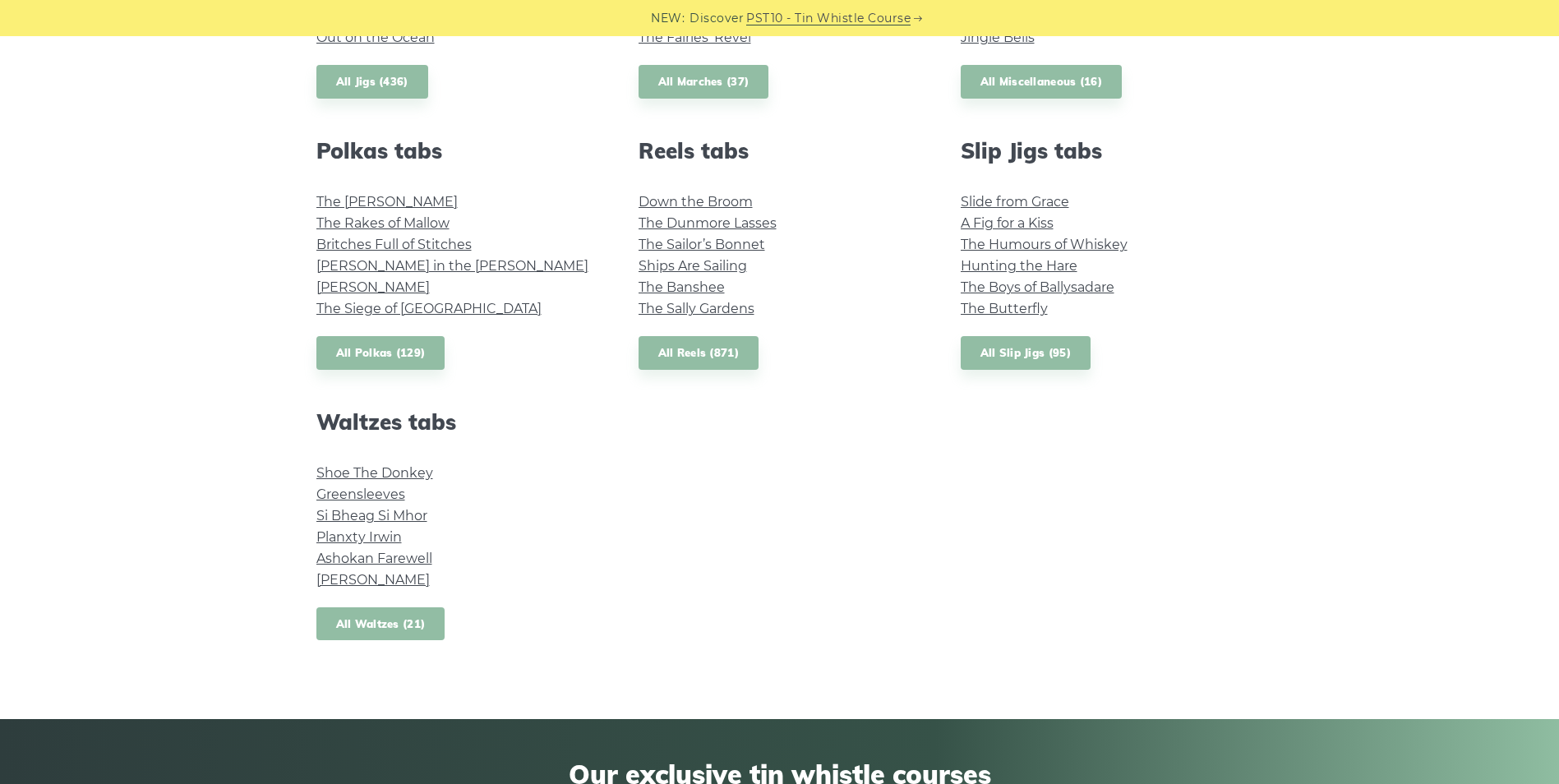
click at [340, 621] on link "All Waltzes (21)" at bounding box center [381, 624] width 129 height 34
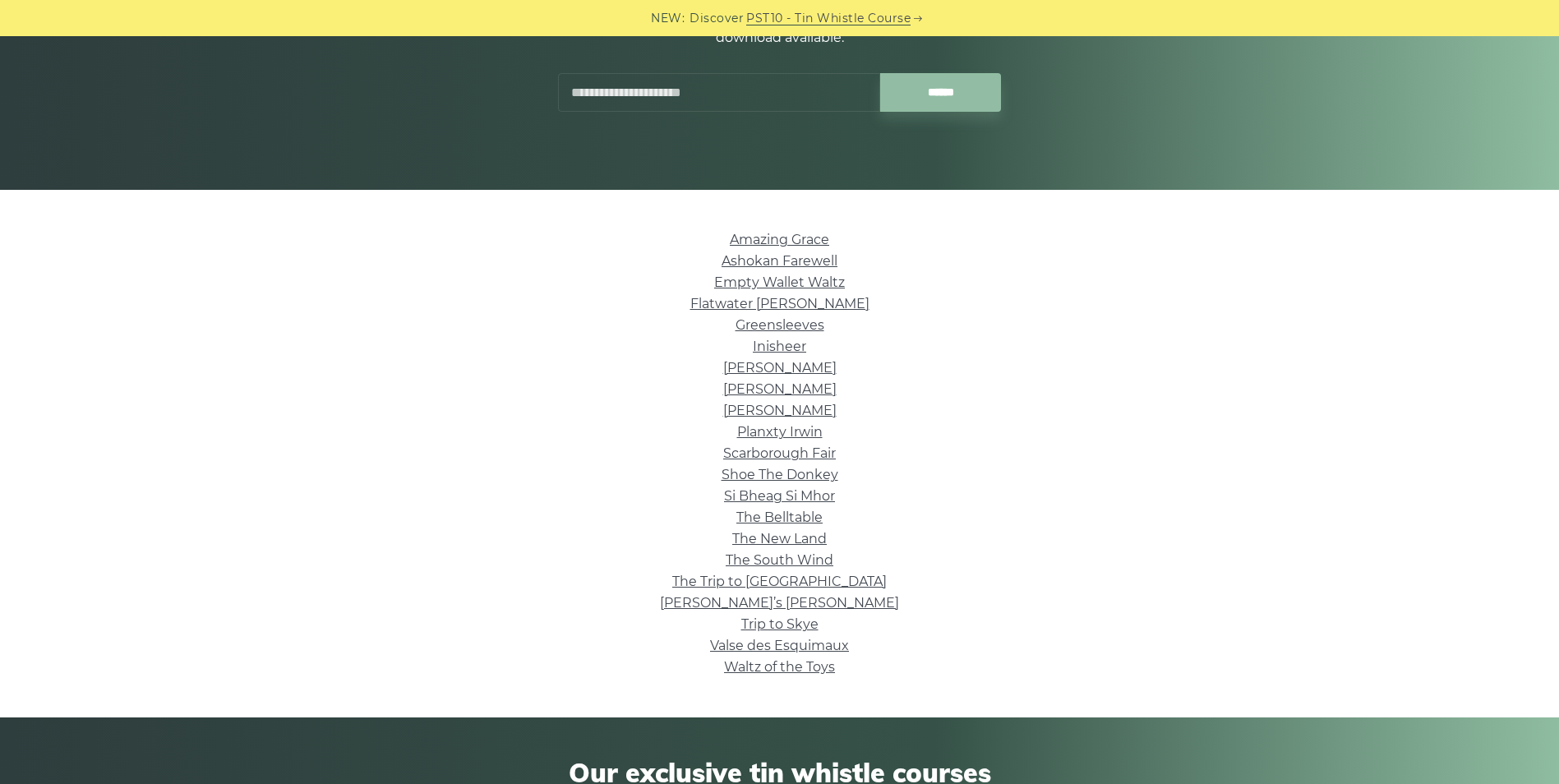
scroll to position [244, 0]
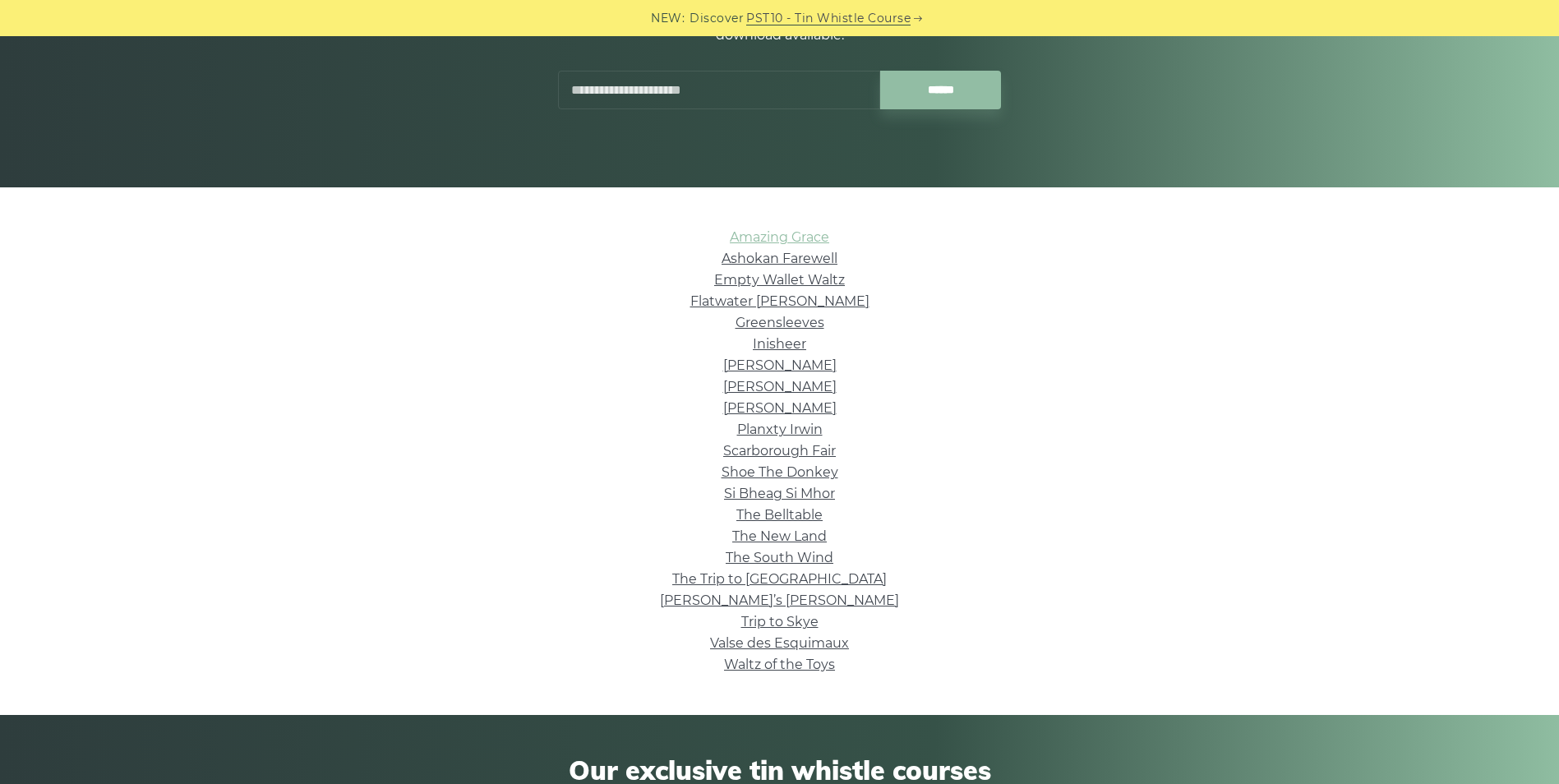
click at [769, 241] on link "Amazing Grace" at bounding box center [779, 237] width 100 height 16
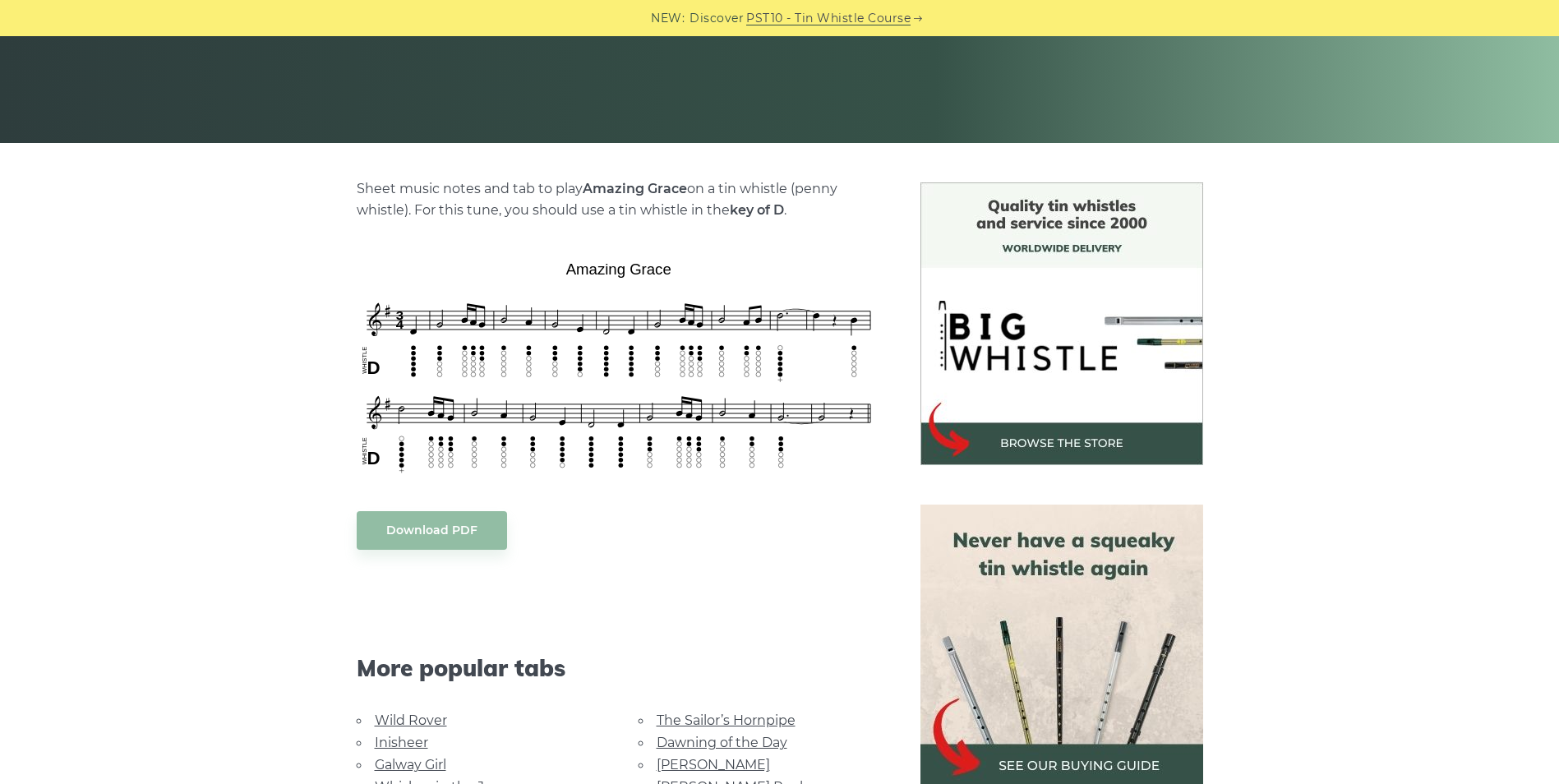
scroll to position [373, 0]
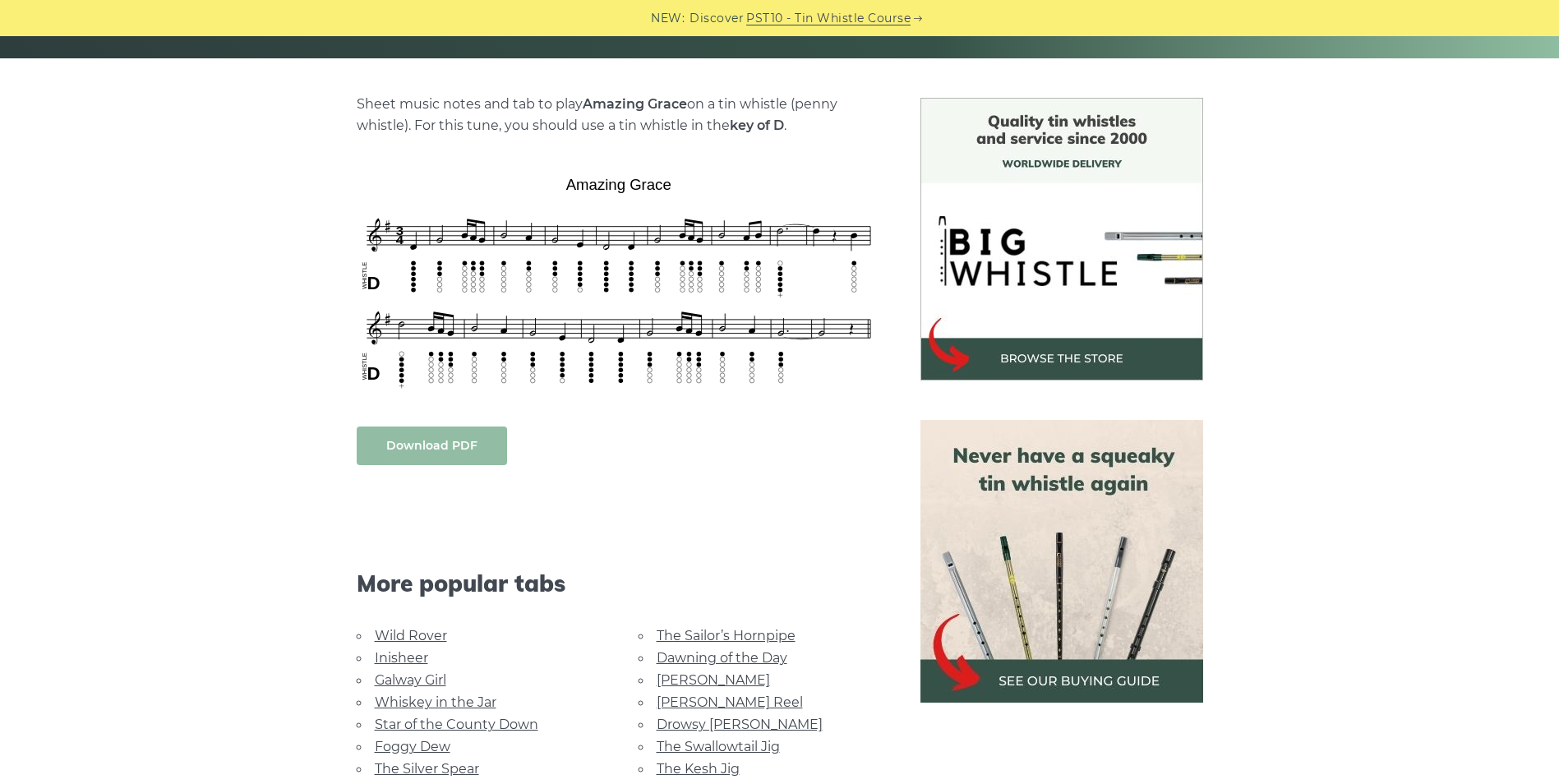
click at [409, 444] on link "Download PDF" at bounding box center [432, 445] width 150 height 39
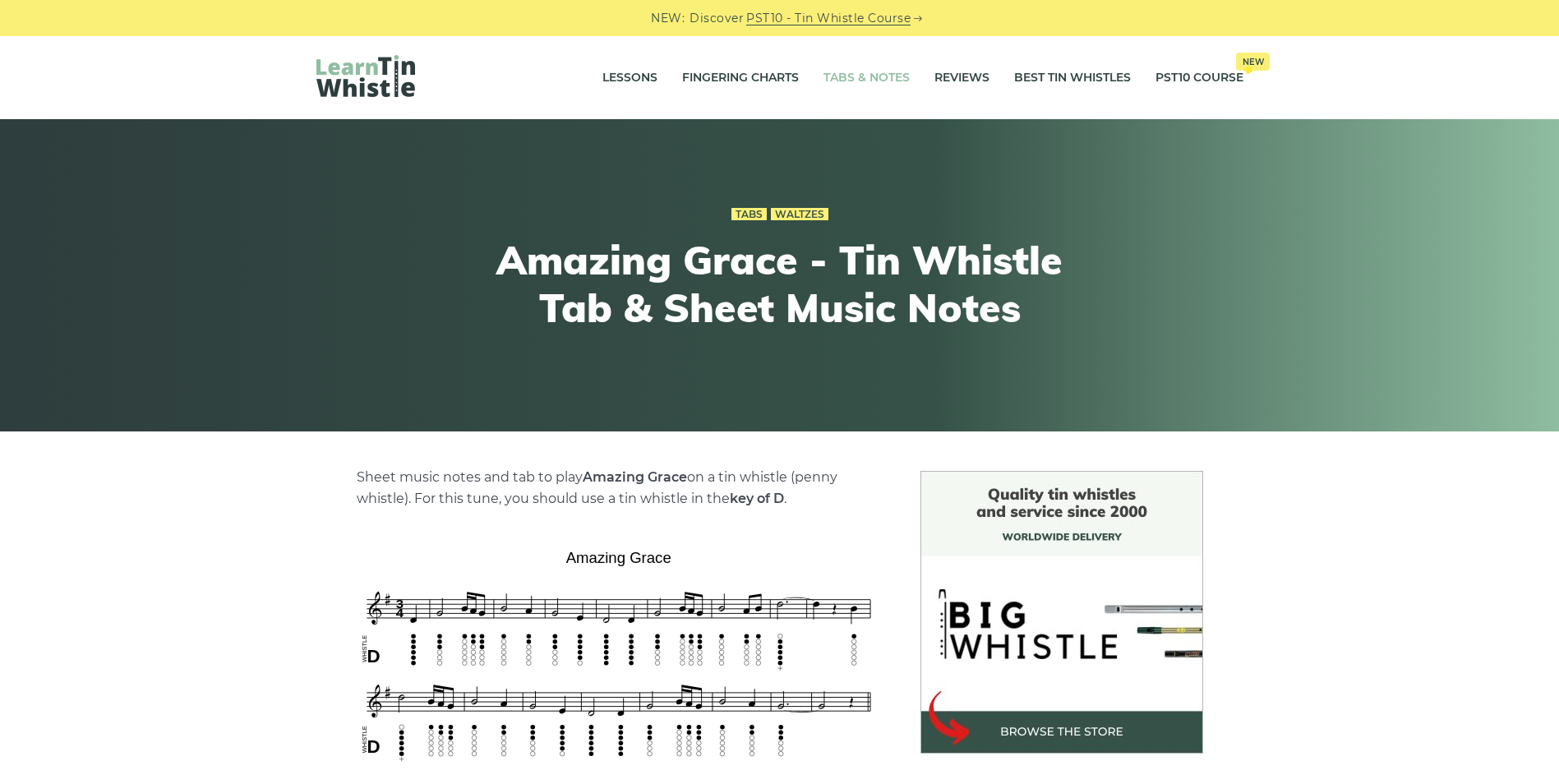
click at [848, 78] on link "Tabs & Notes" at bounding box center [866, 78] width 87 height 41
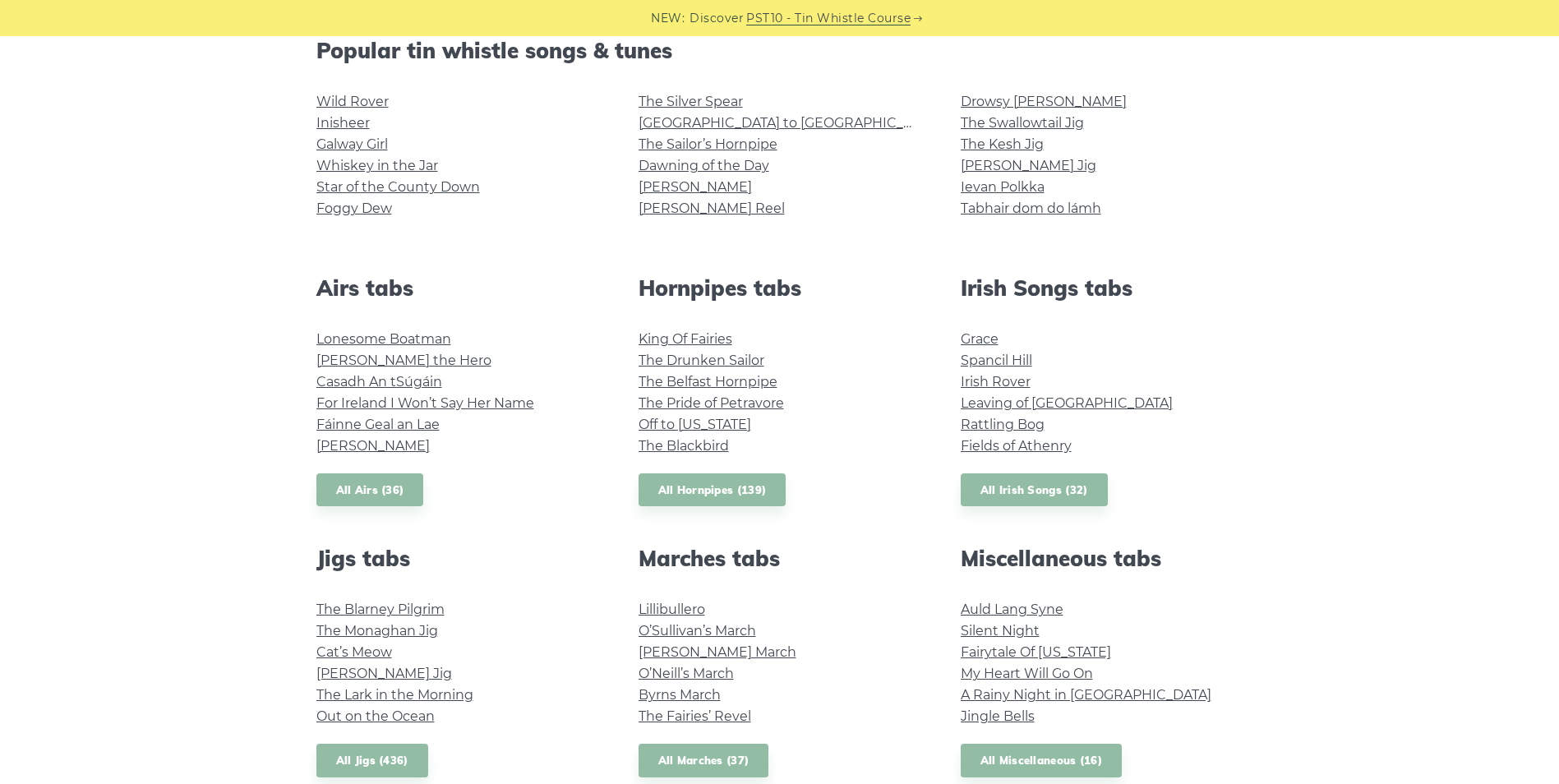
scroll to position [496, 0]
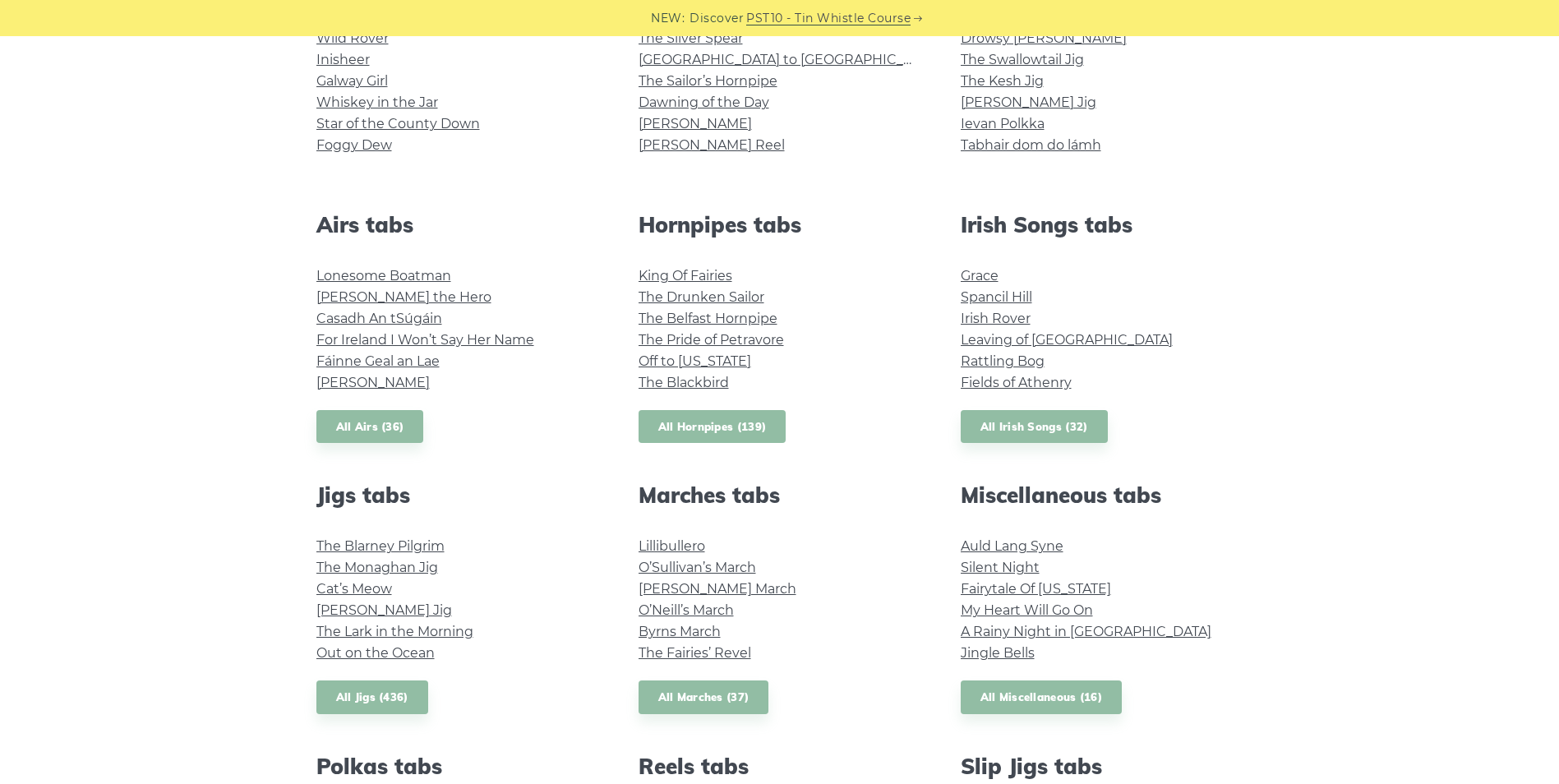
click at [693, 433] on link "All Hornpipes (139)" at bounding box center [712, 426] width 148 height 34
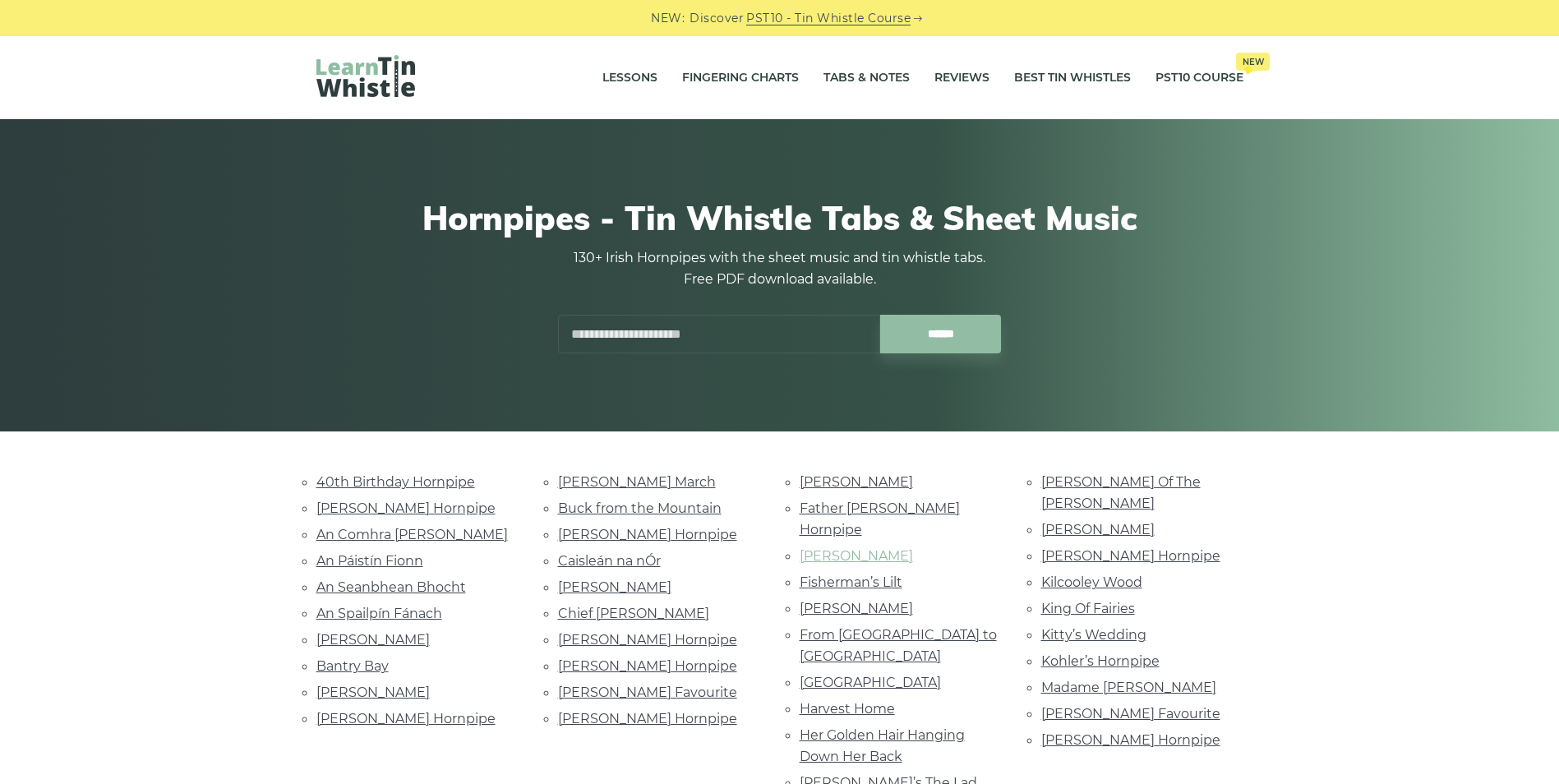
click at [827, 548] on link "[PERSON_NAME]" at bounding box center [857, 556] width 114 height 16
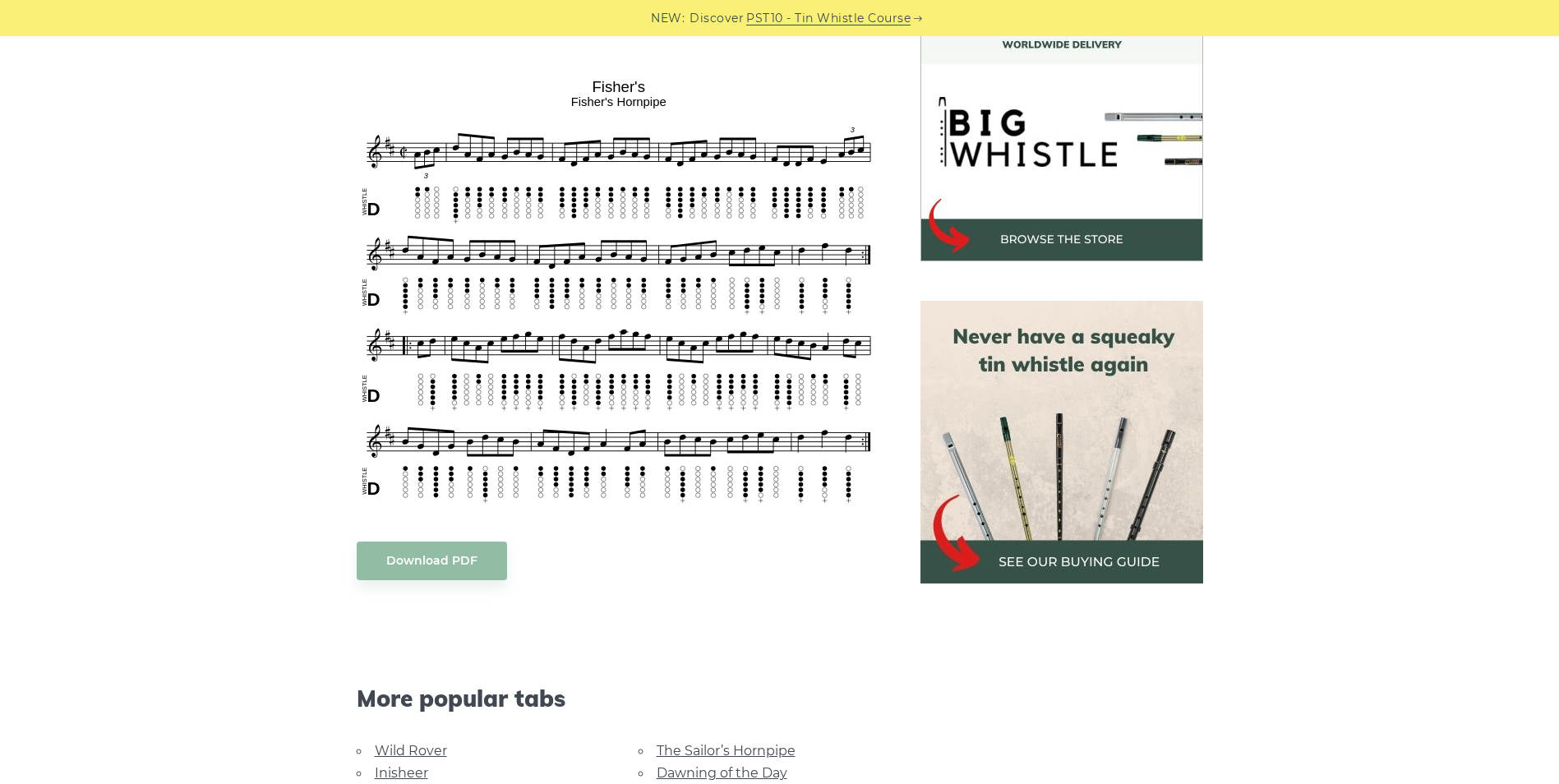
scroll to position [506, 0]
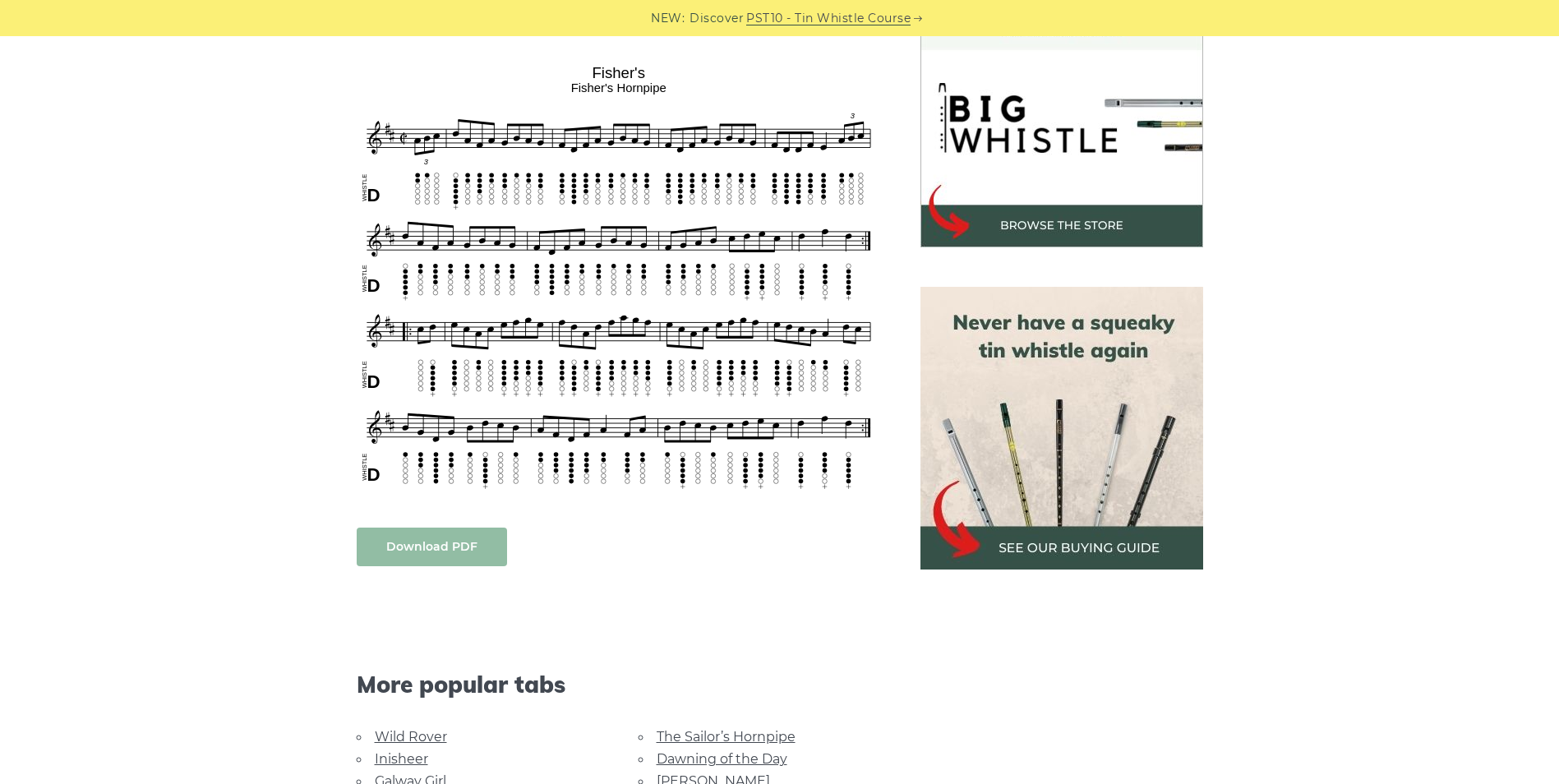
click at [428, 547] on link "Download PDF" at bounding box center [432, 547] width 150 height 39
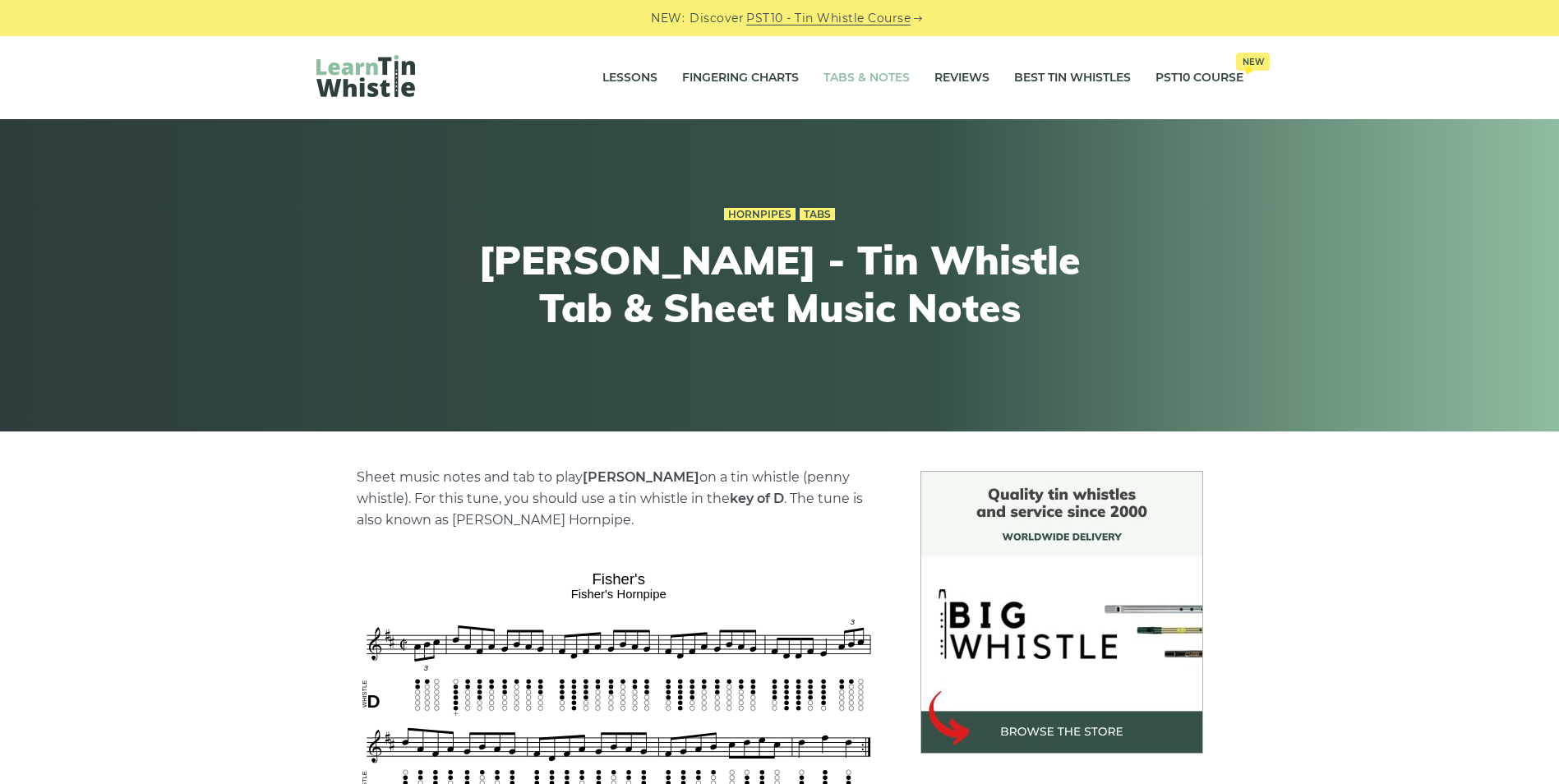
click at [865, 75] on link "Tabs & Notes" at bounding box center [866, 78] width 87 height 41
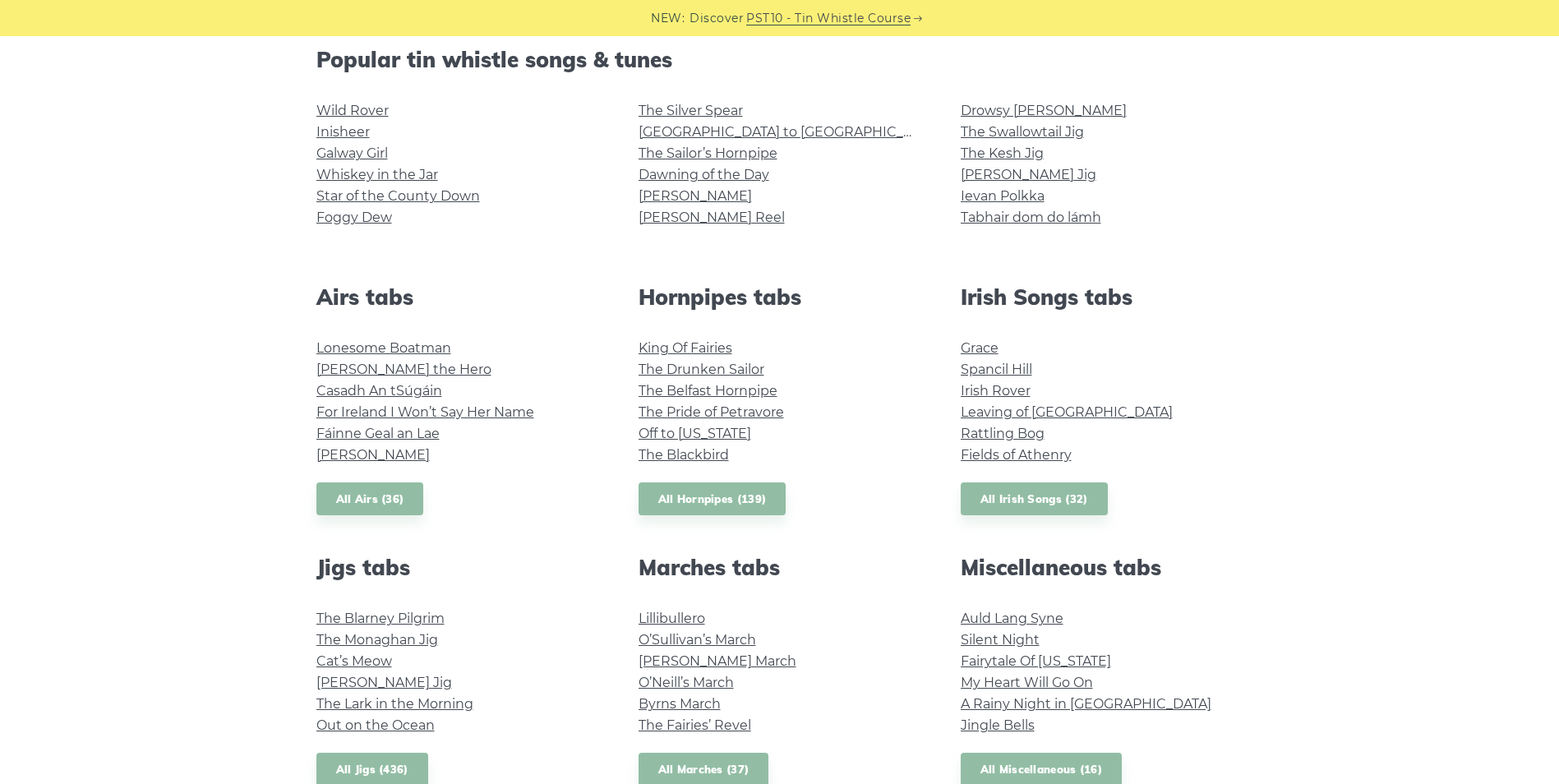
scroll to position [430, 0]
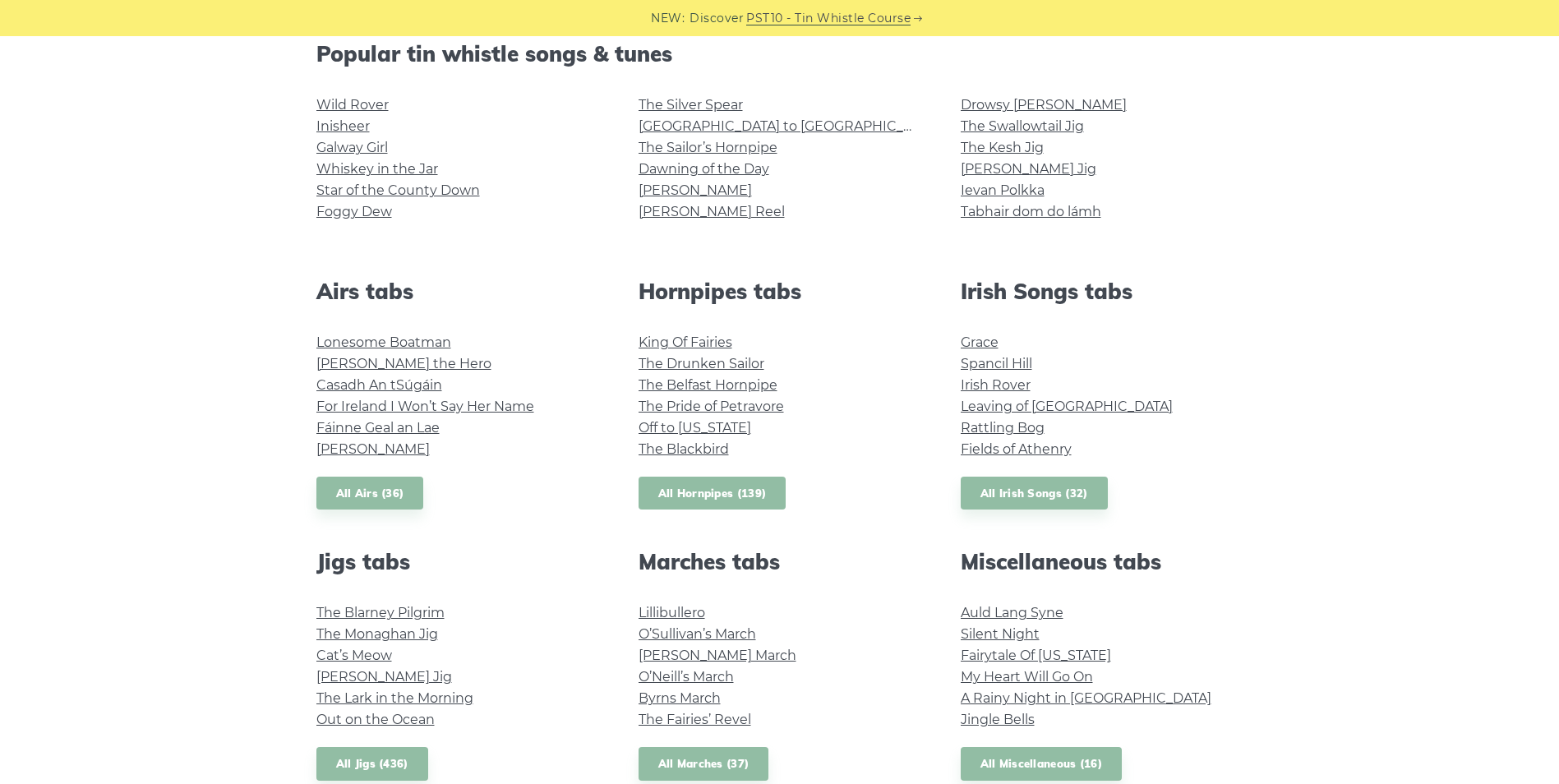
click at [703, 509] on link "All Hornpipes (139)" at bounding box center [712, 493] width 148 height 34
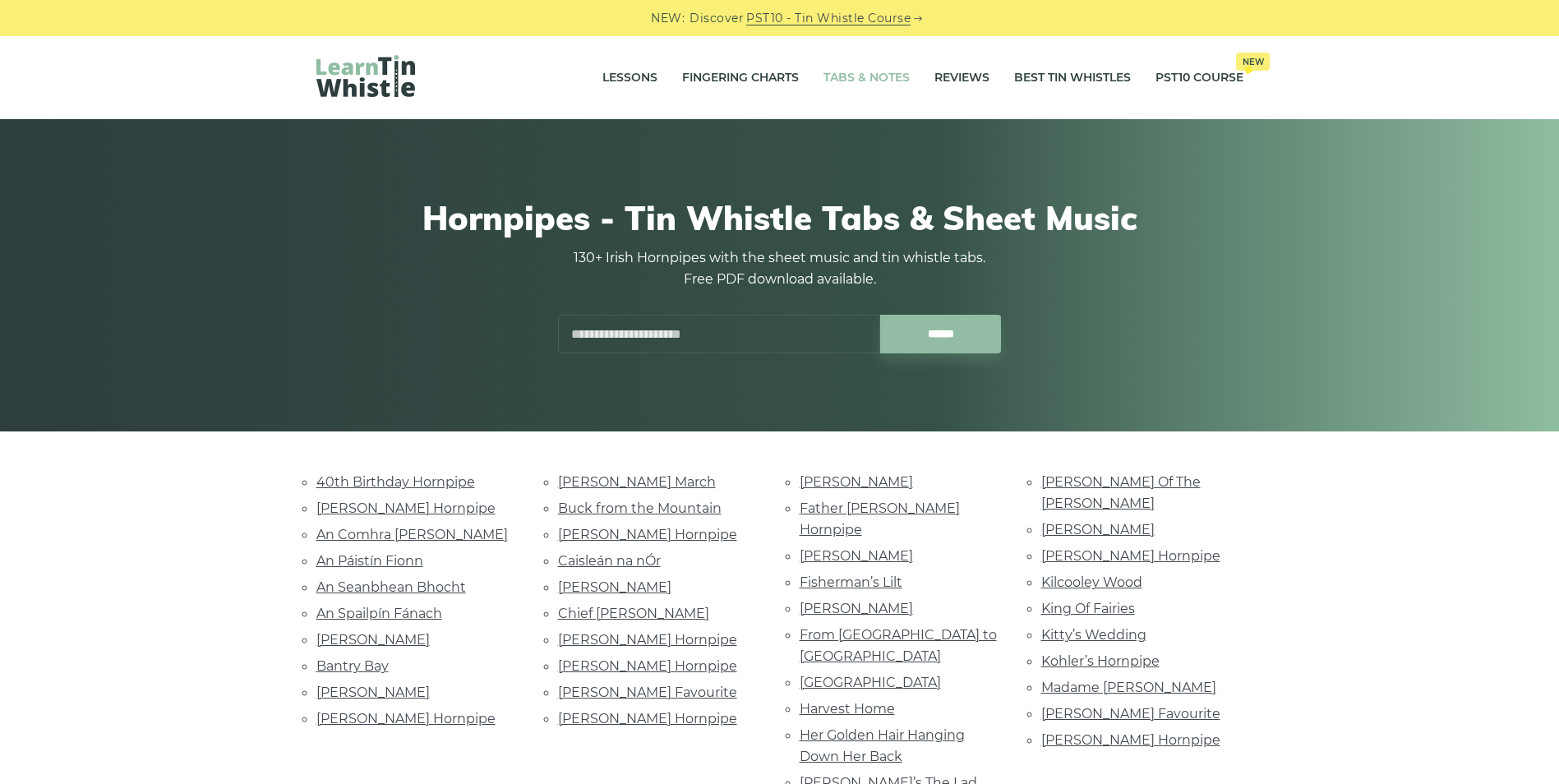
click at [847, 79] on link "Tabs & Notes" at bounding box center [866, 78] width 87 height 41
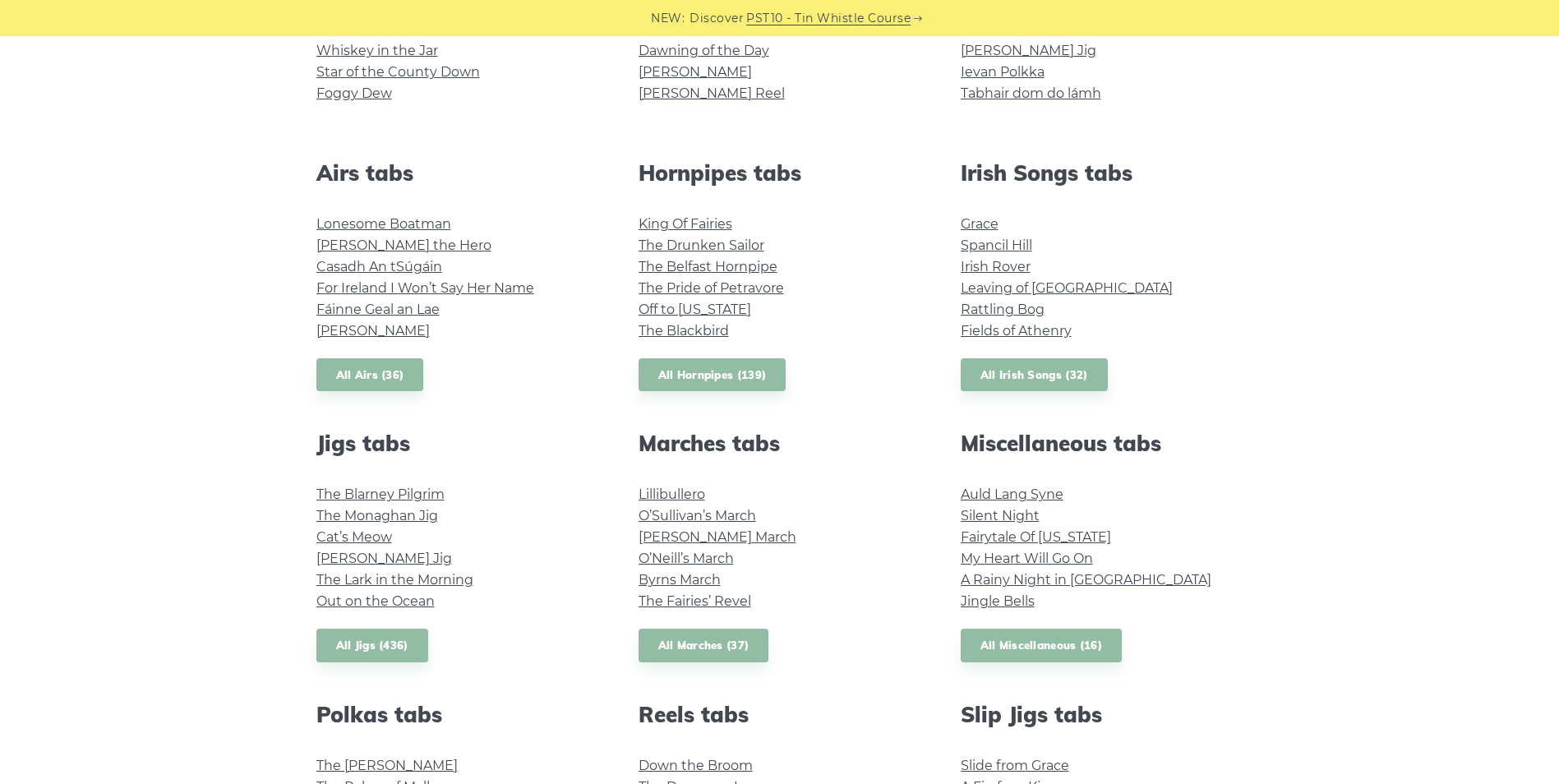
scroll to position [554, 0]
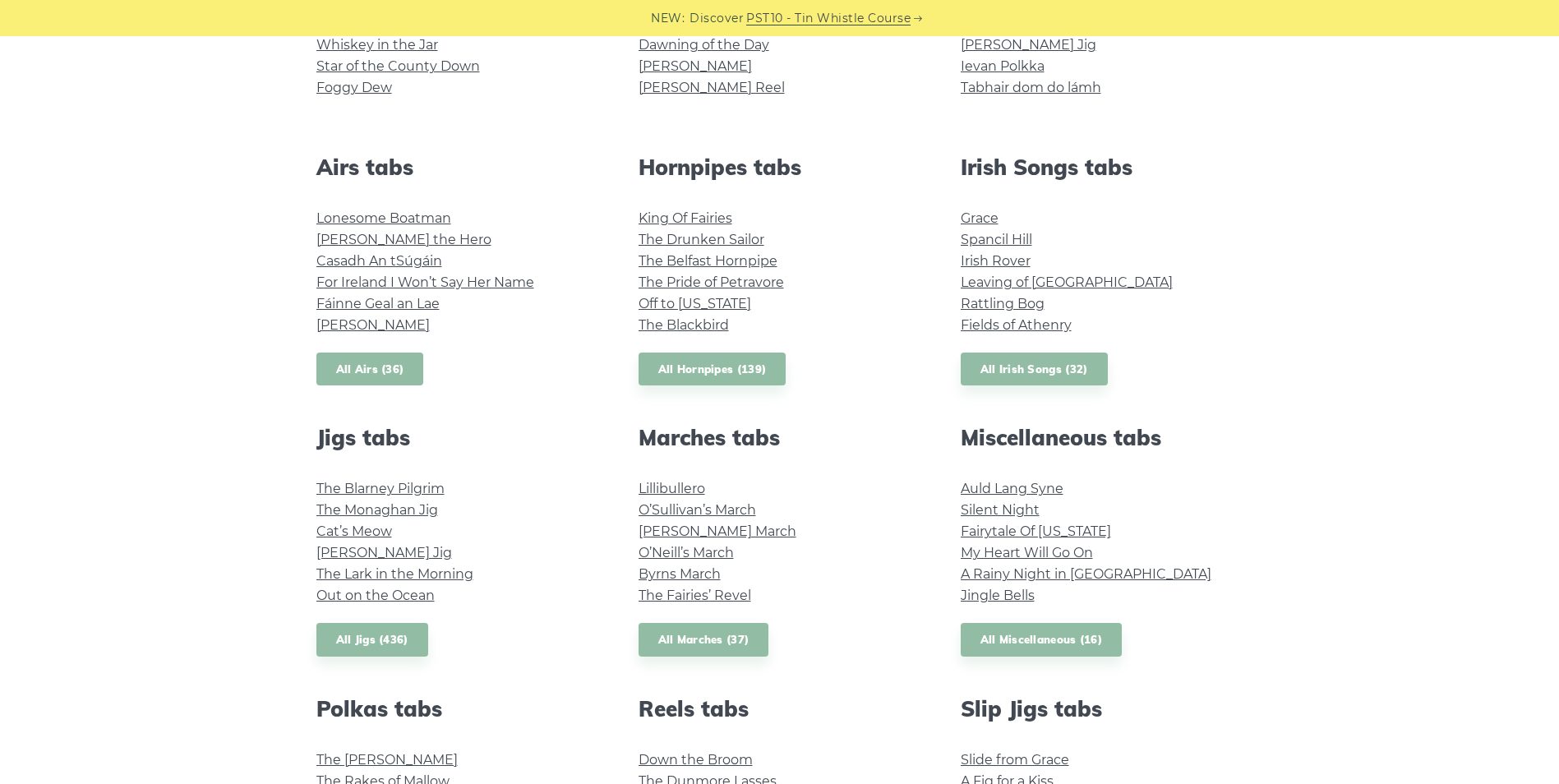
click at [357, 379] on link "All Airs (36)" at bounding box center [370, 369] width 108 height 34
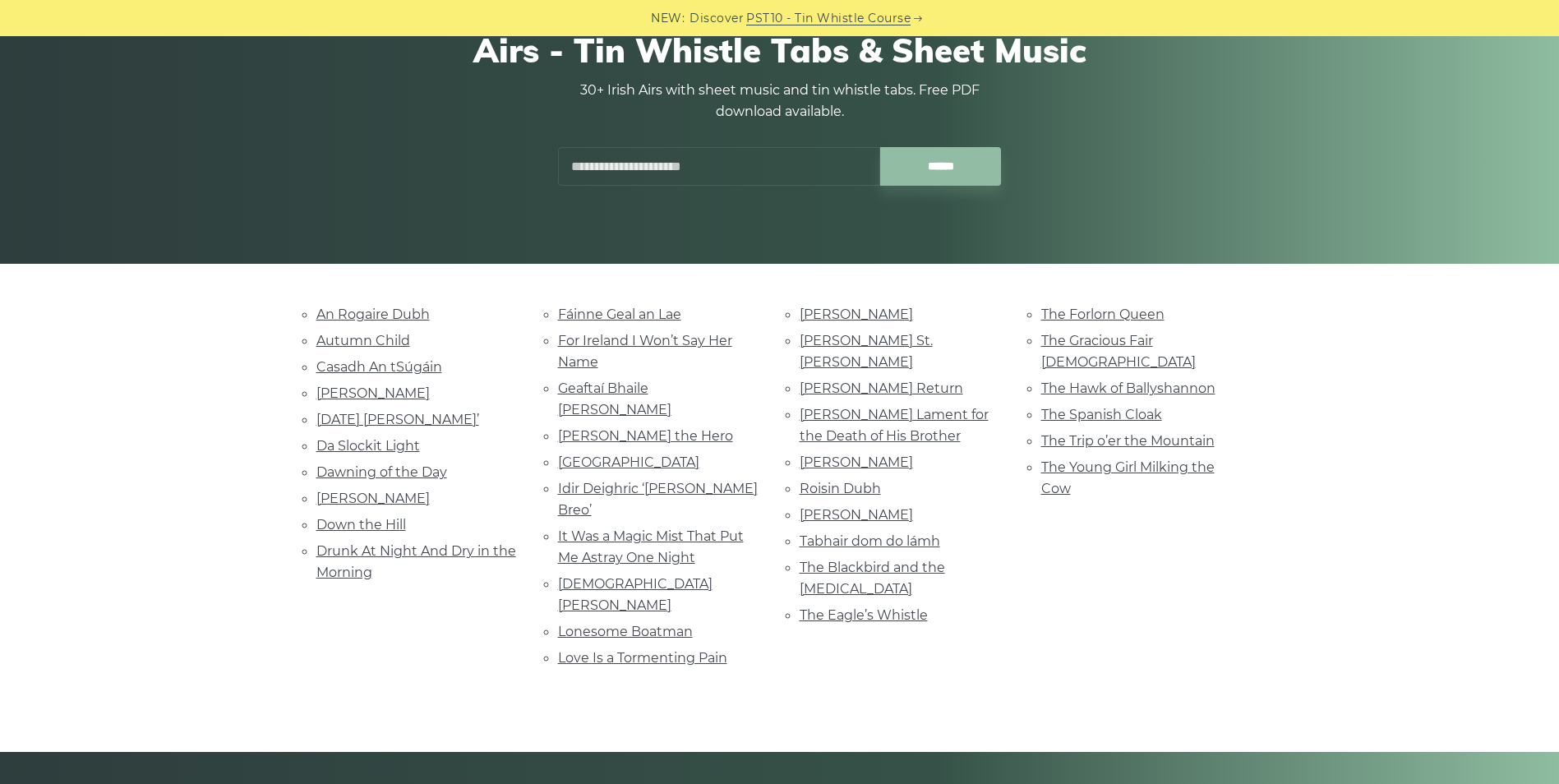
scroll to position [170, 0]
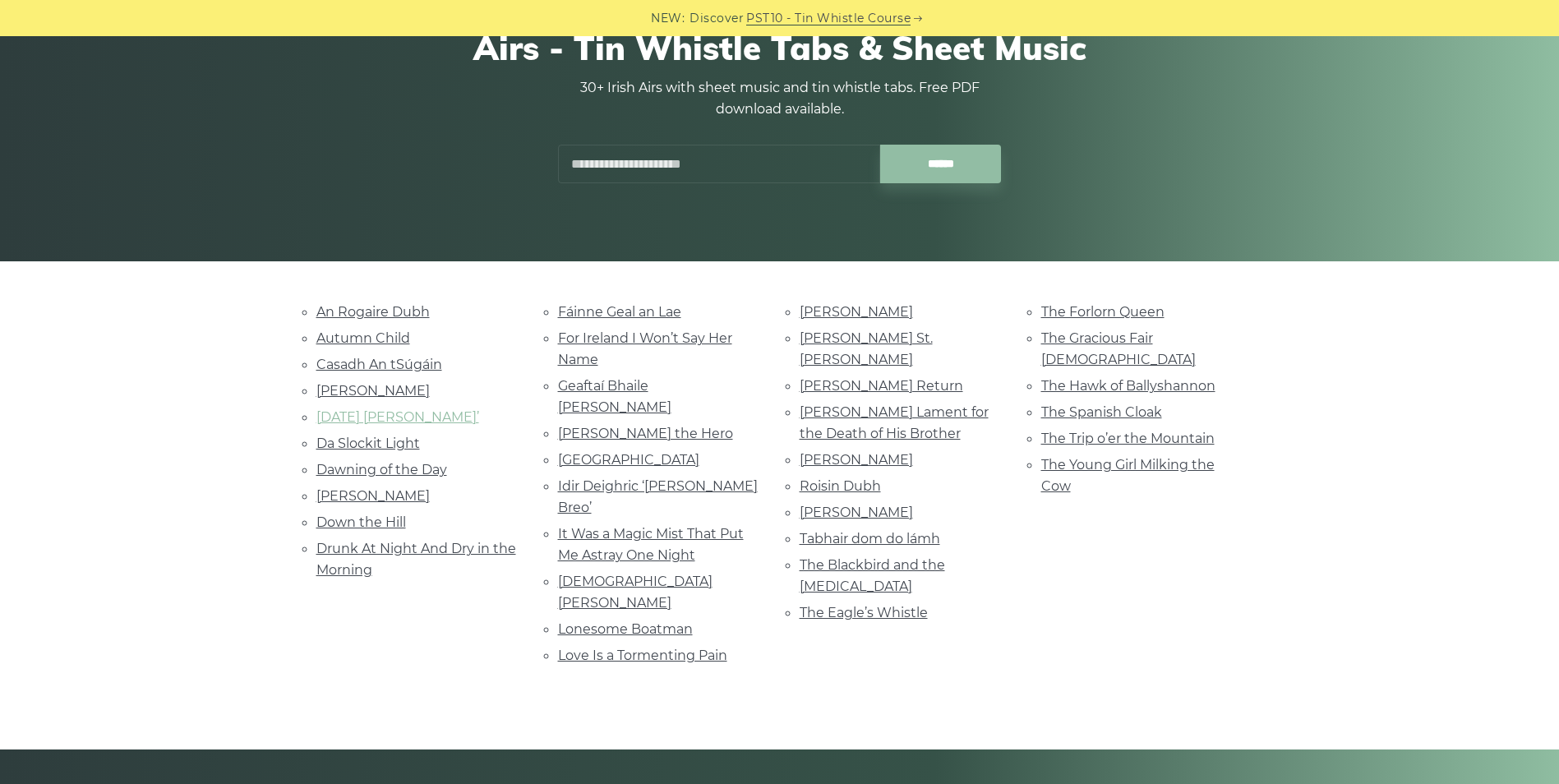
click at [424, 418] on link "[DATE] [PERSON_NAME]’" at bounding box center [397, 416] width 162 height 16
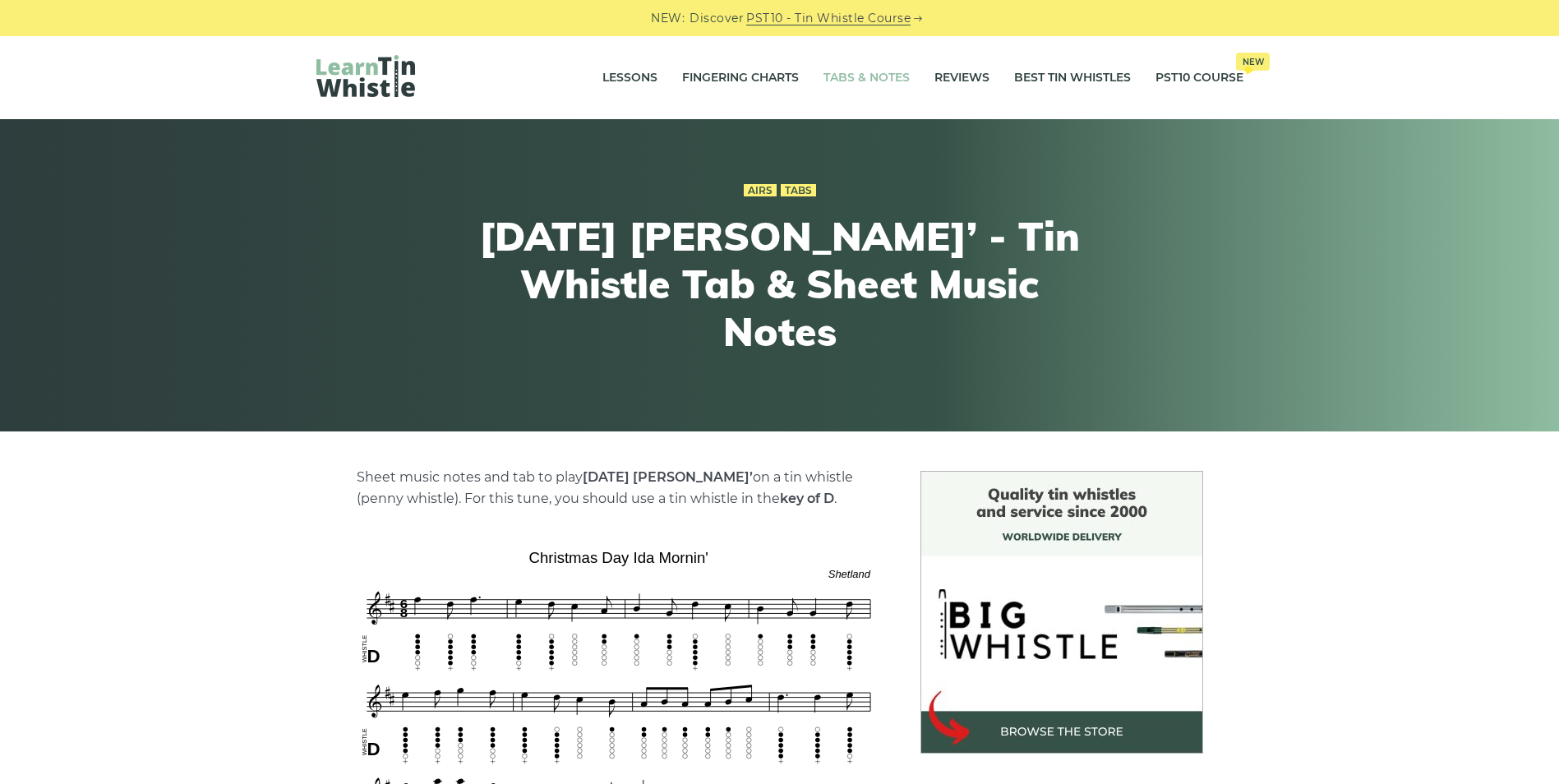
click at [866, 74] on link "Tabs & Notes" at bounding box center [866, 78] width 87 height 41
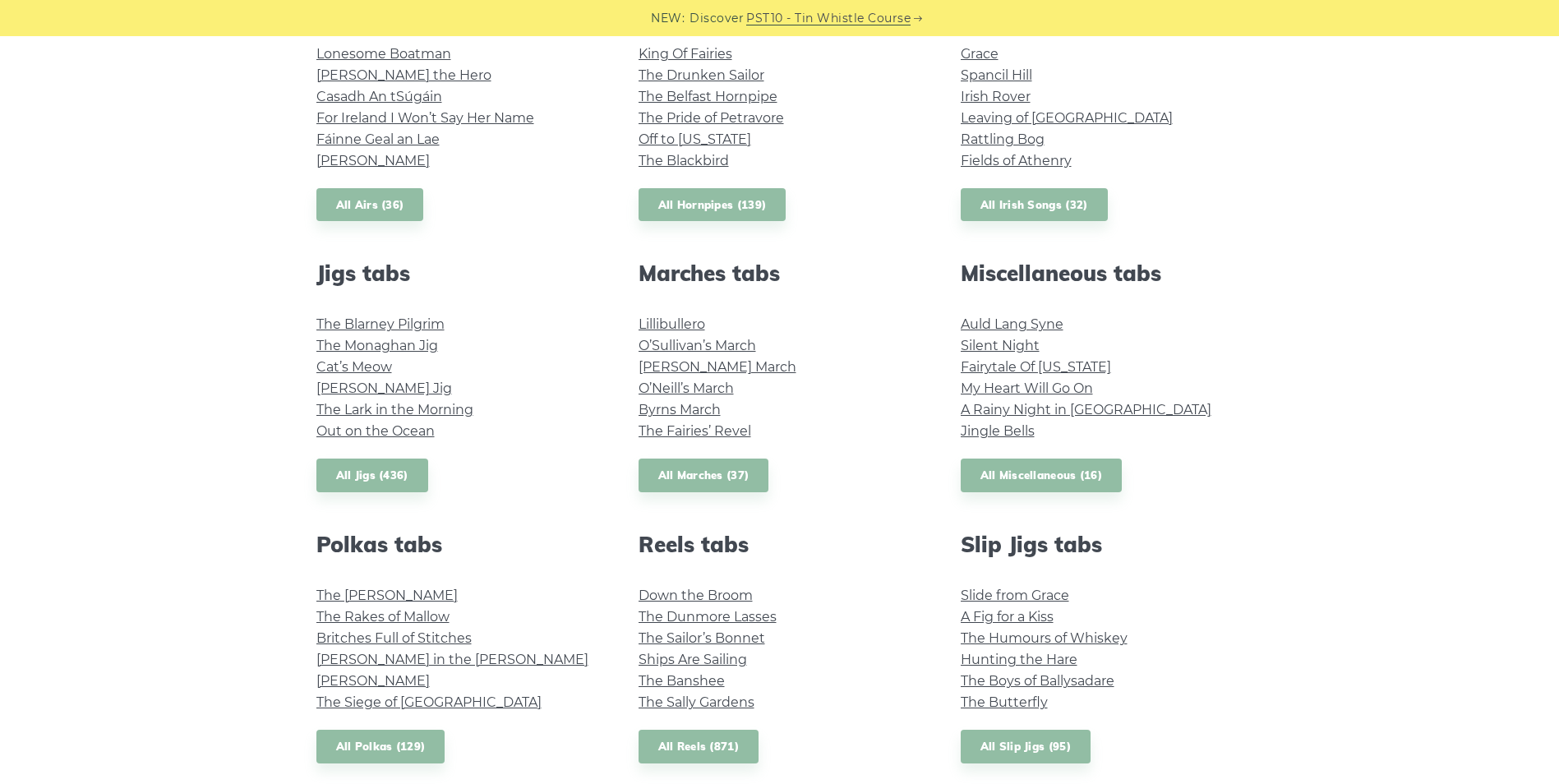
scroll to position [742, 0]
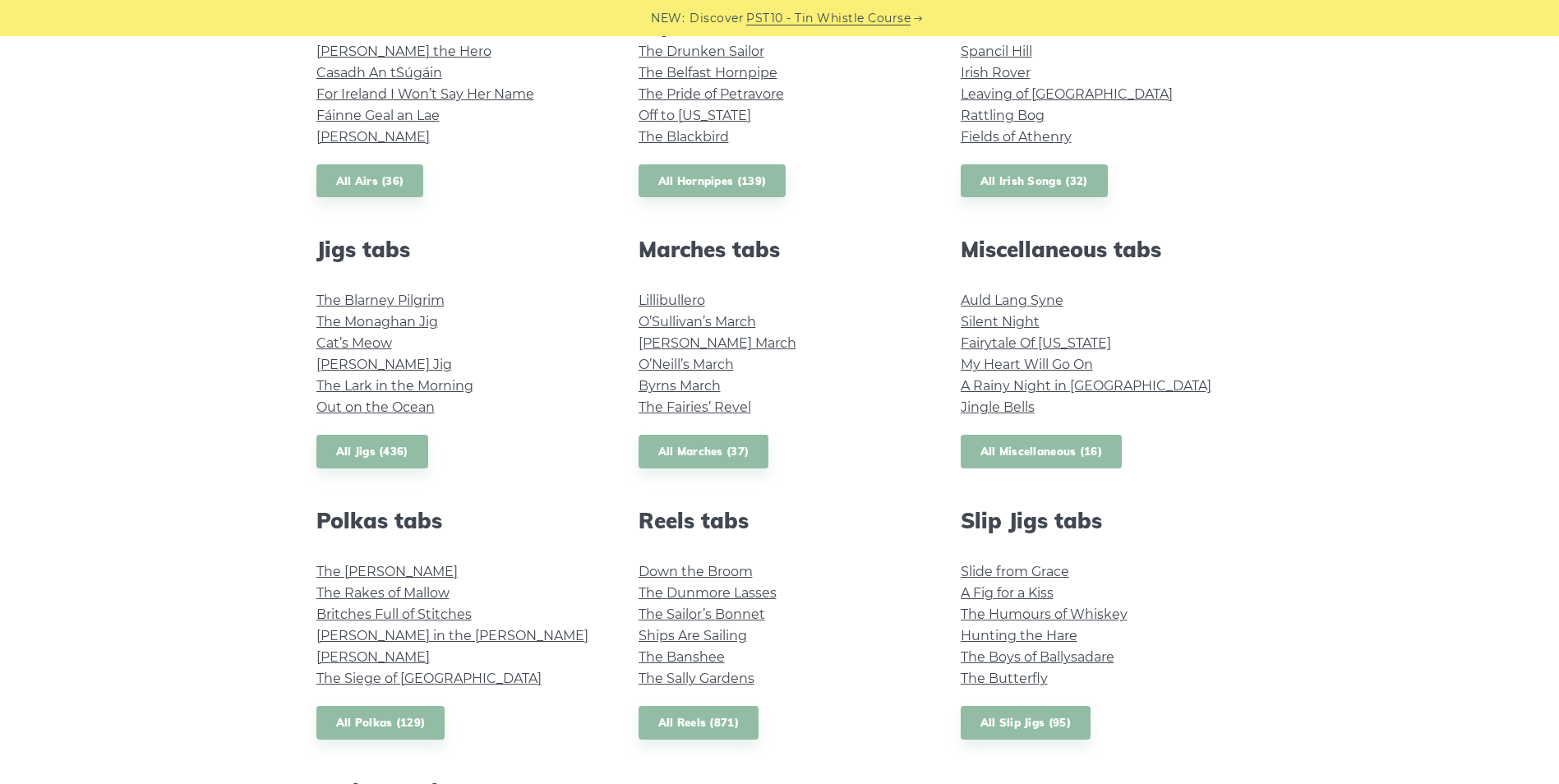
click at [1006, 448] on link "All Miscellaneous (16)" at bounding box center [1041, 451] width 162 height 34
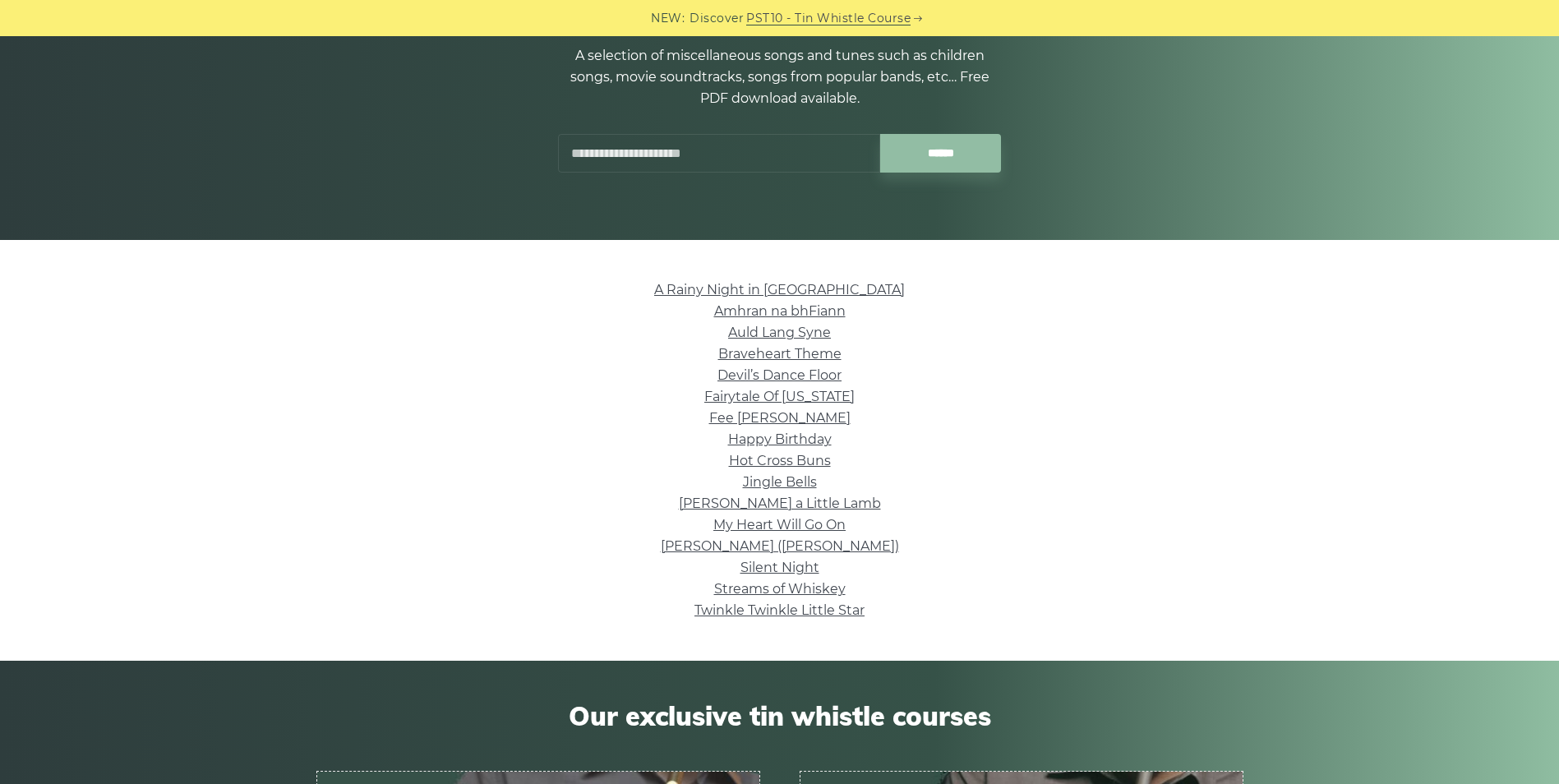
scroll to position [193, 0]
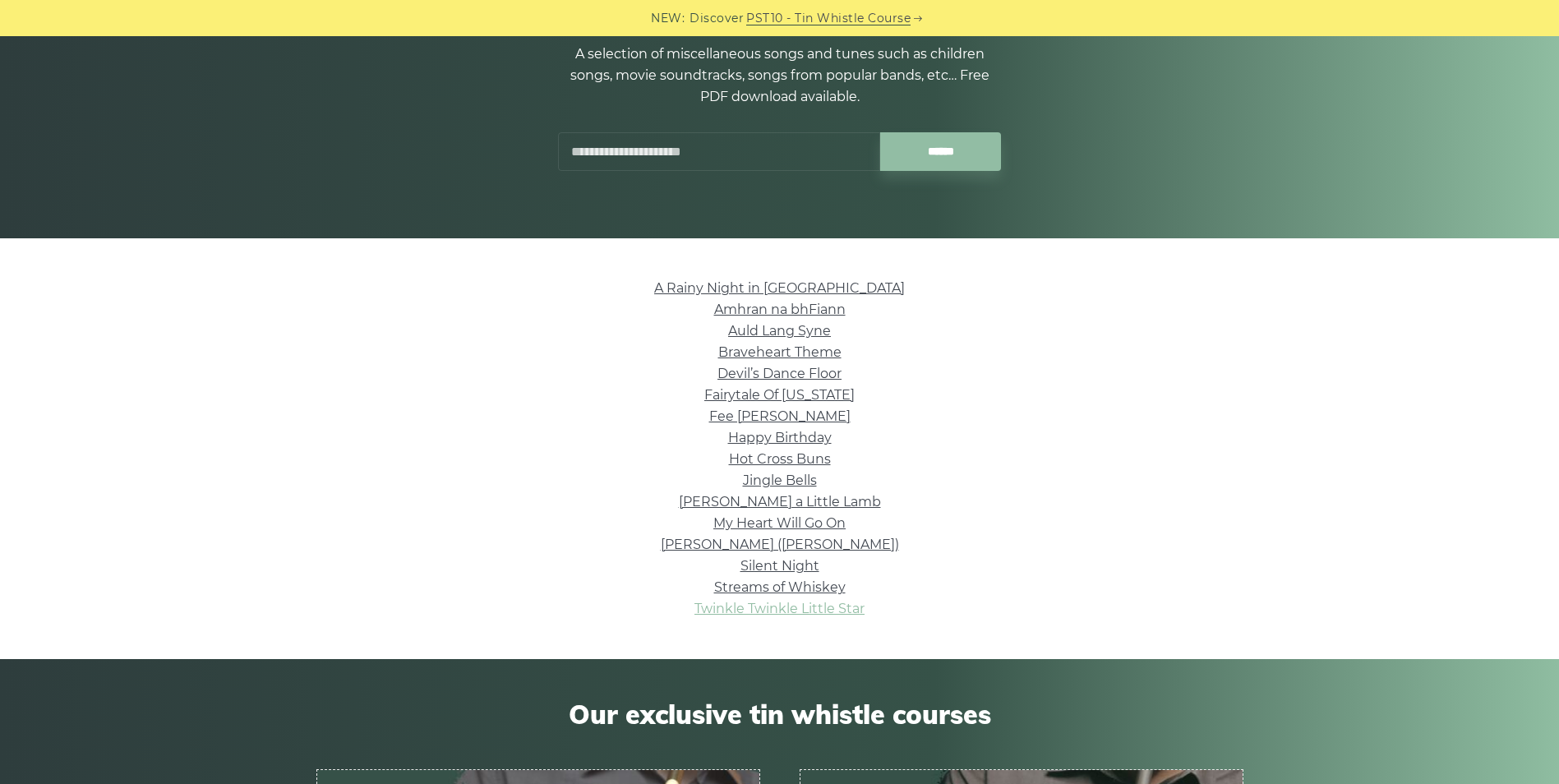
click at [767, 613] on link "Twinkle Twinkle Little Star" at bounding box center [779, 608] width 170 height 16
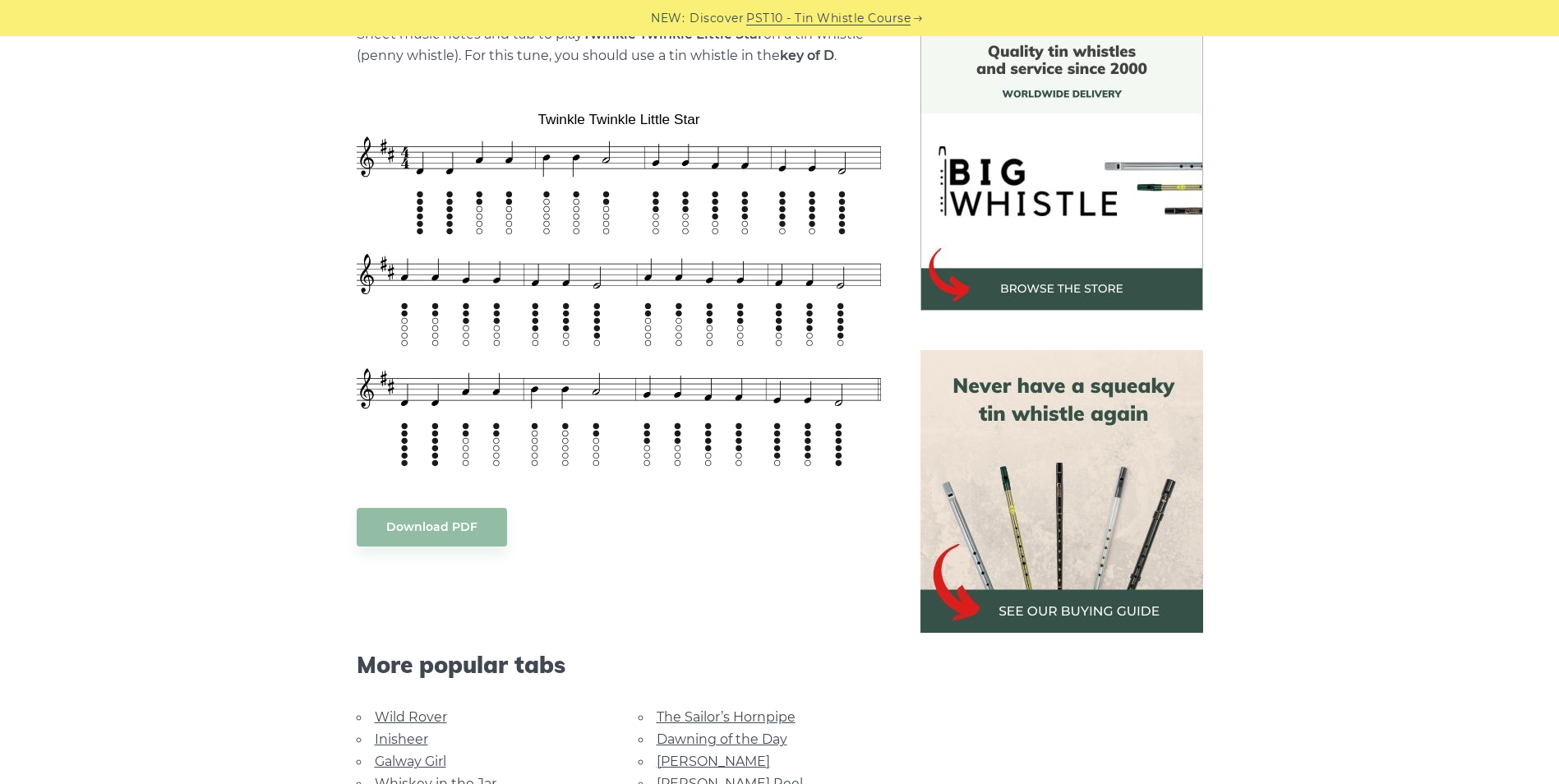
scroll to position [467, 0]
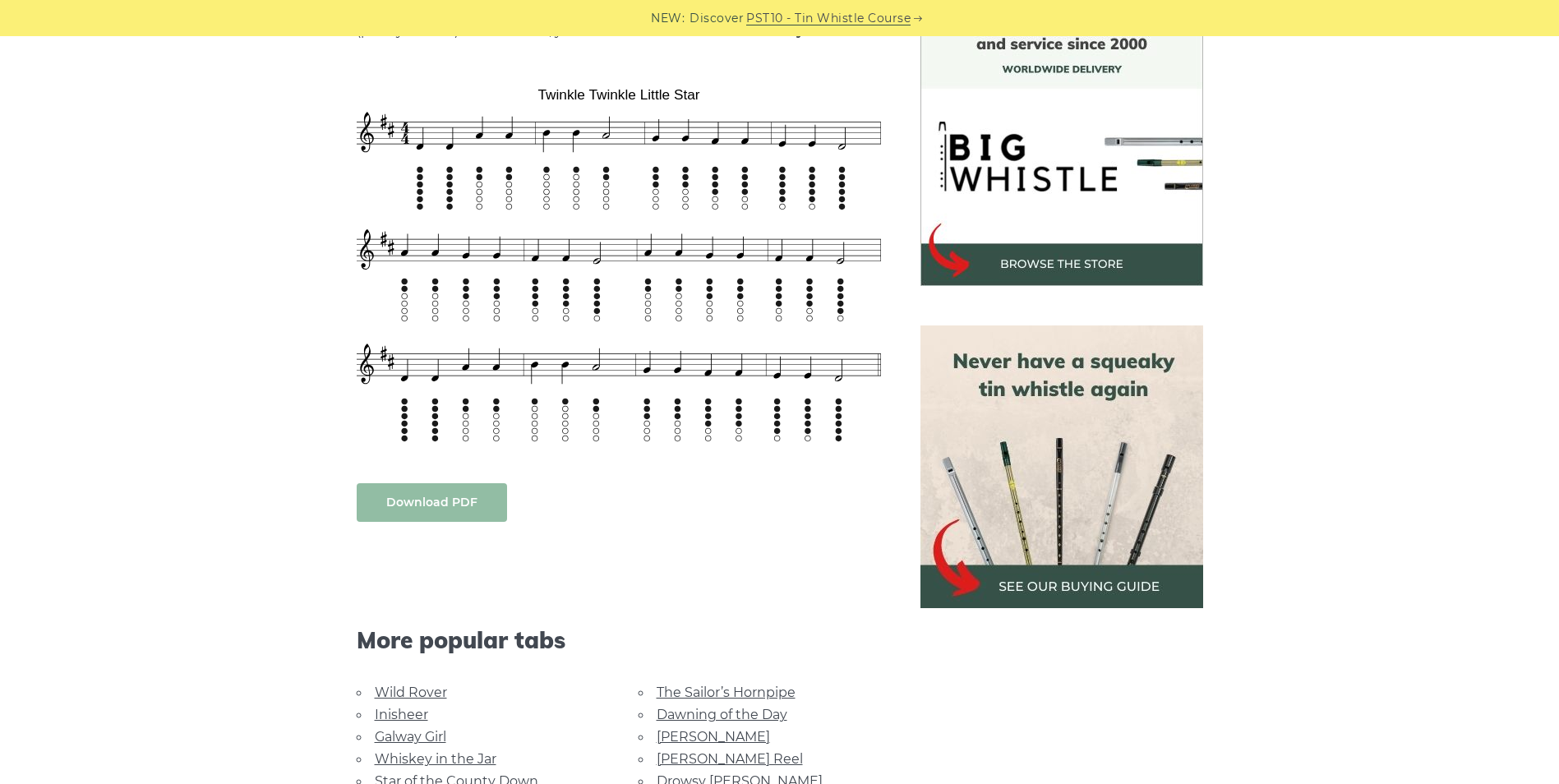
click at [416, 496] on link "Download PDF" at bounding box center [432, 502] width 150 height 39
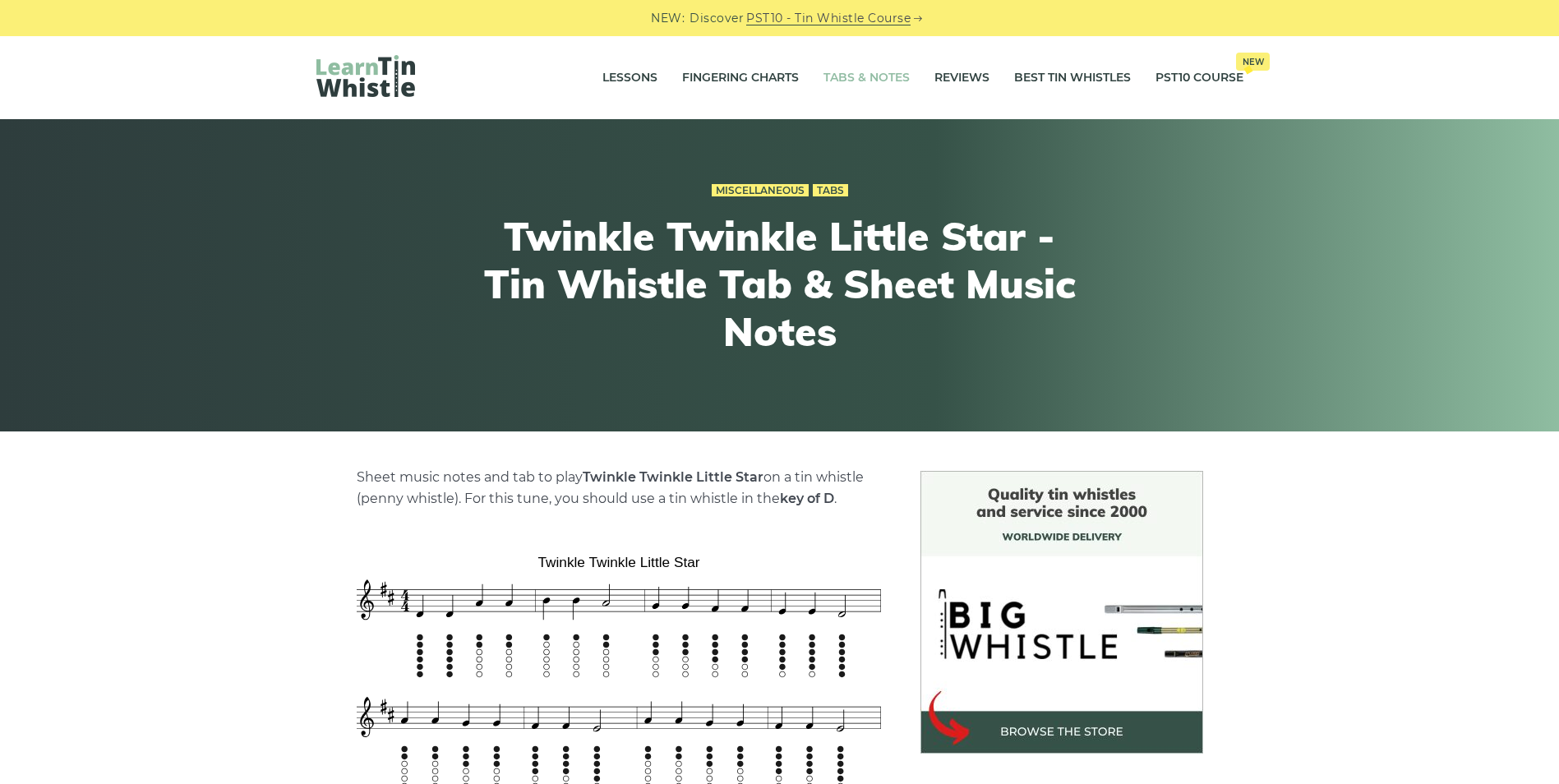
click at [871, 90] on link "Tabs & Notes" at bounding box center [866, 78] width 87 height 41
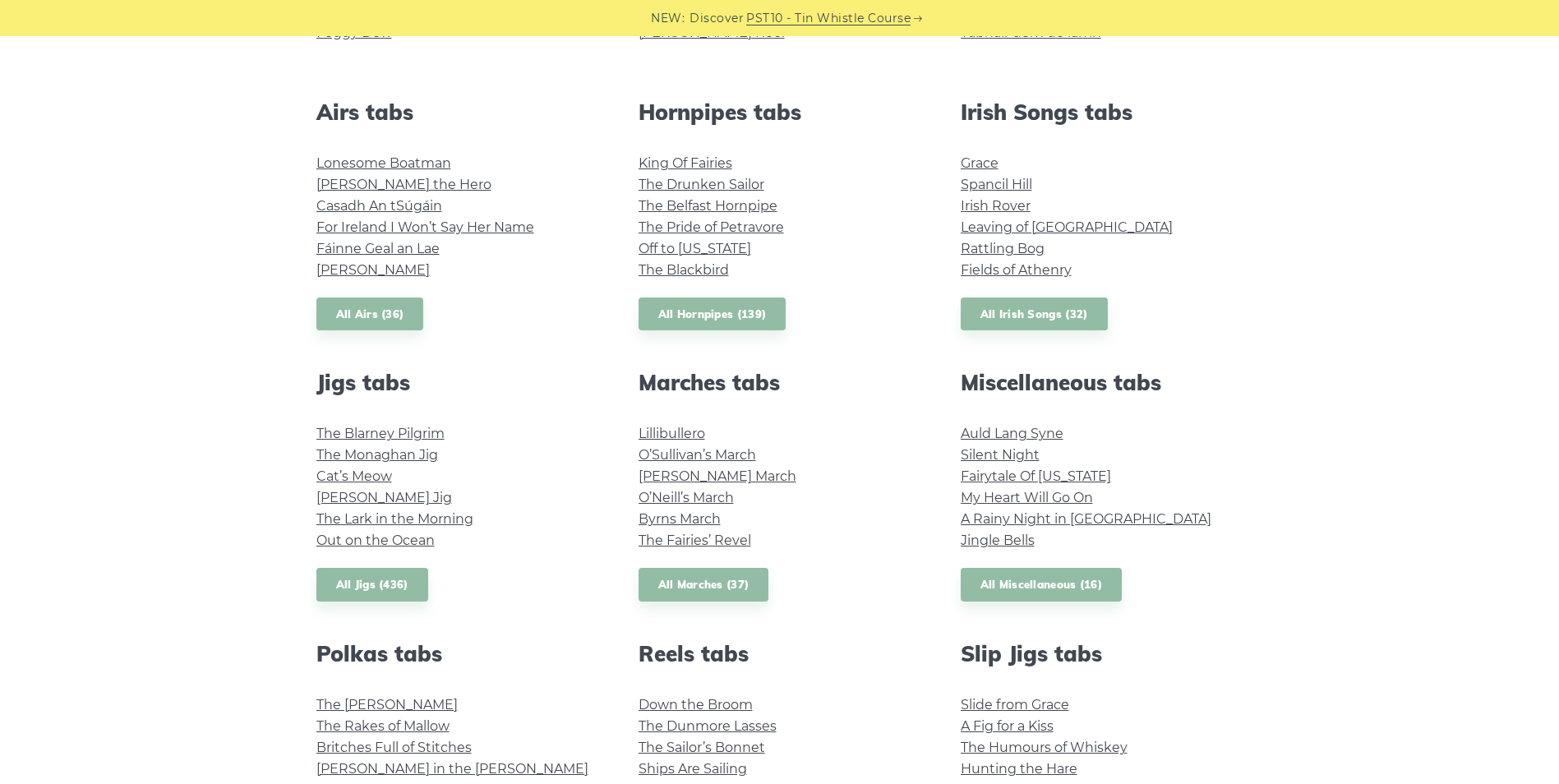
scroll to position [649, 0]
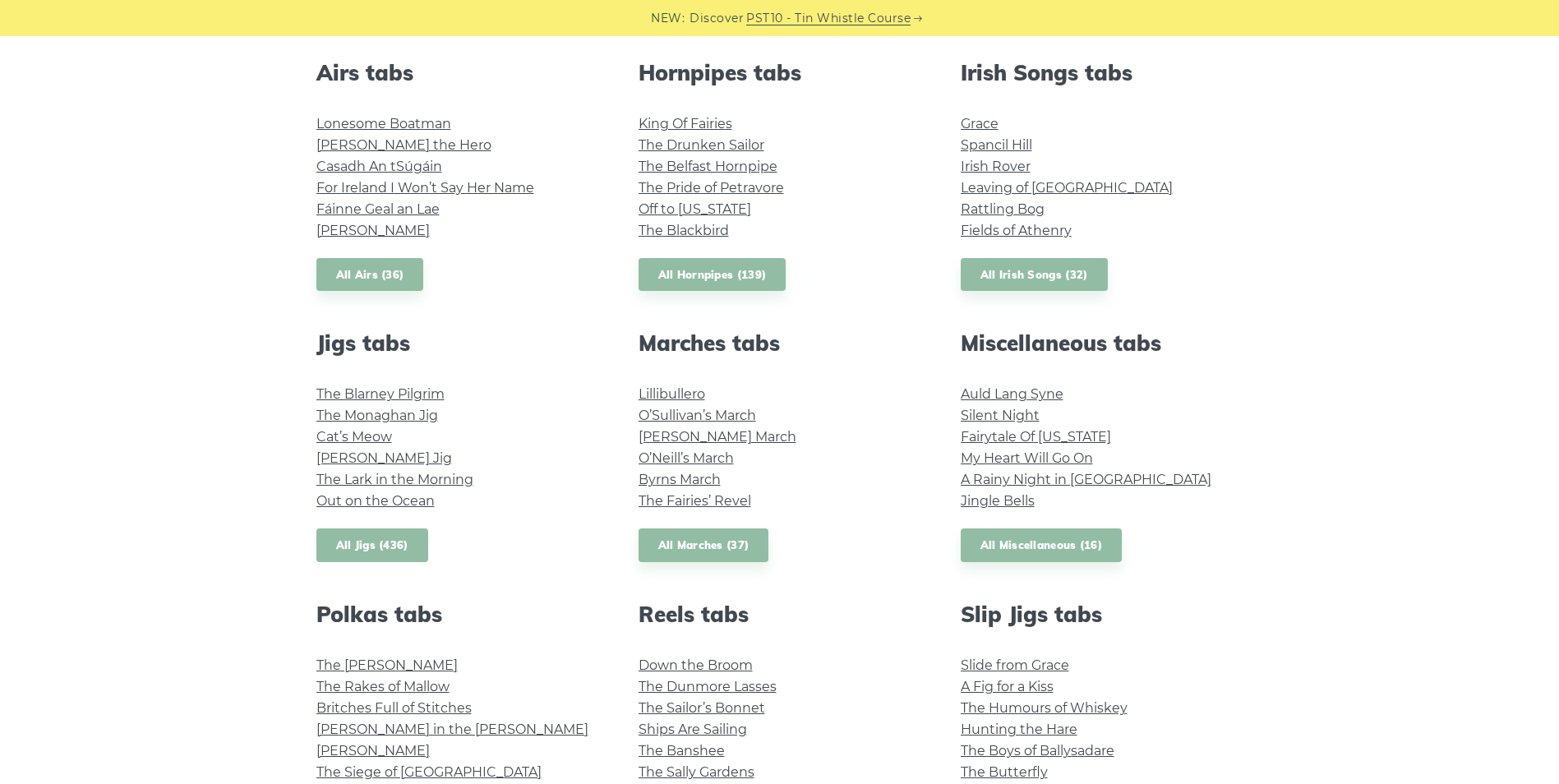
click at [377, 548] on link "All Jigs (436)" at bounding box center [373, 545] width 112 height 34
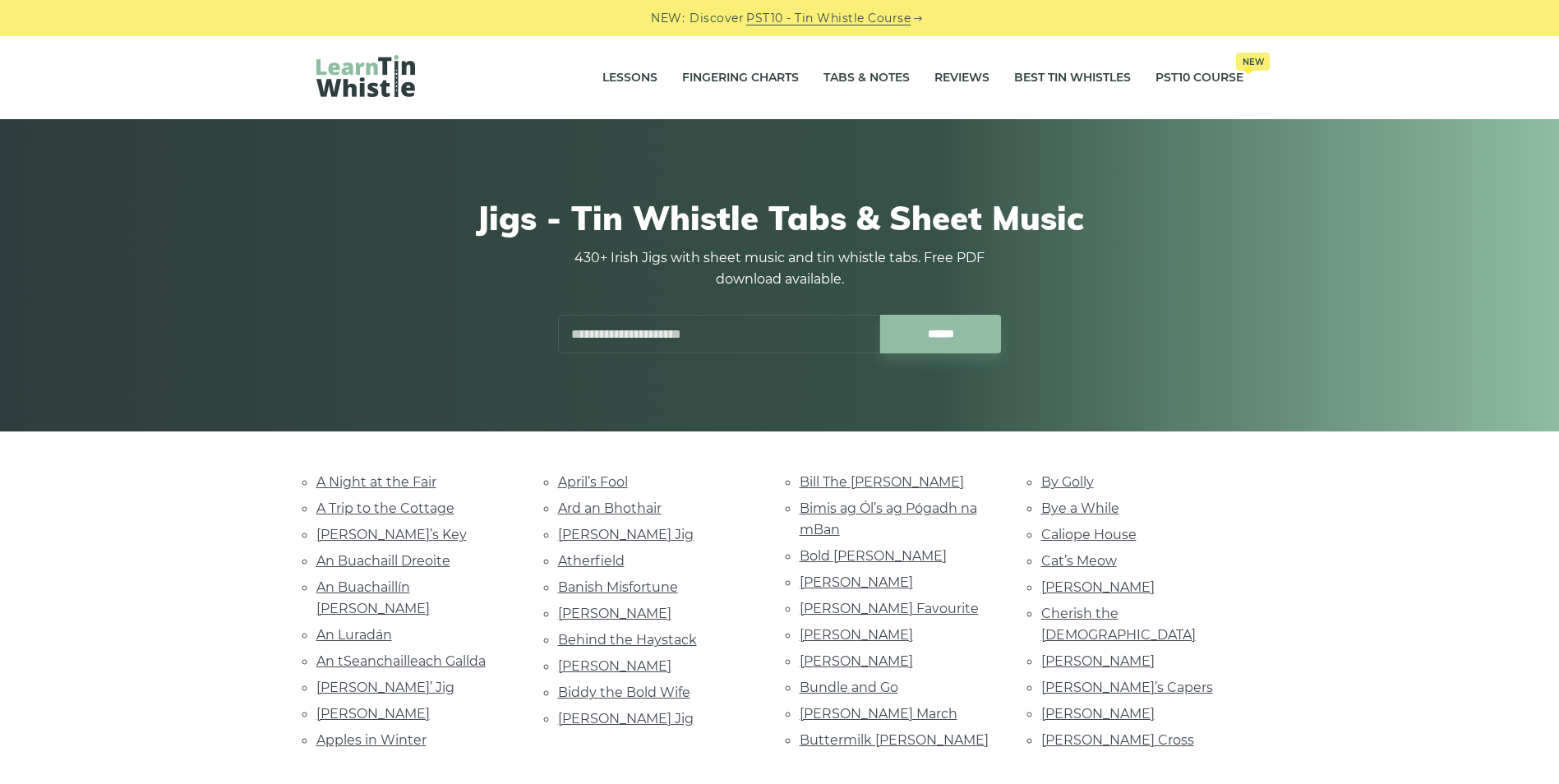
click at [596, 332] on input "text" at bounding box center [719, 334] width 322 height 39
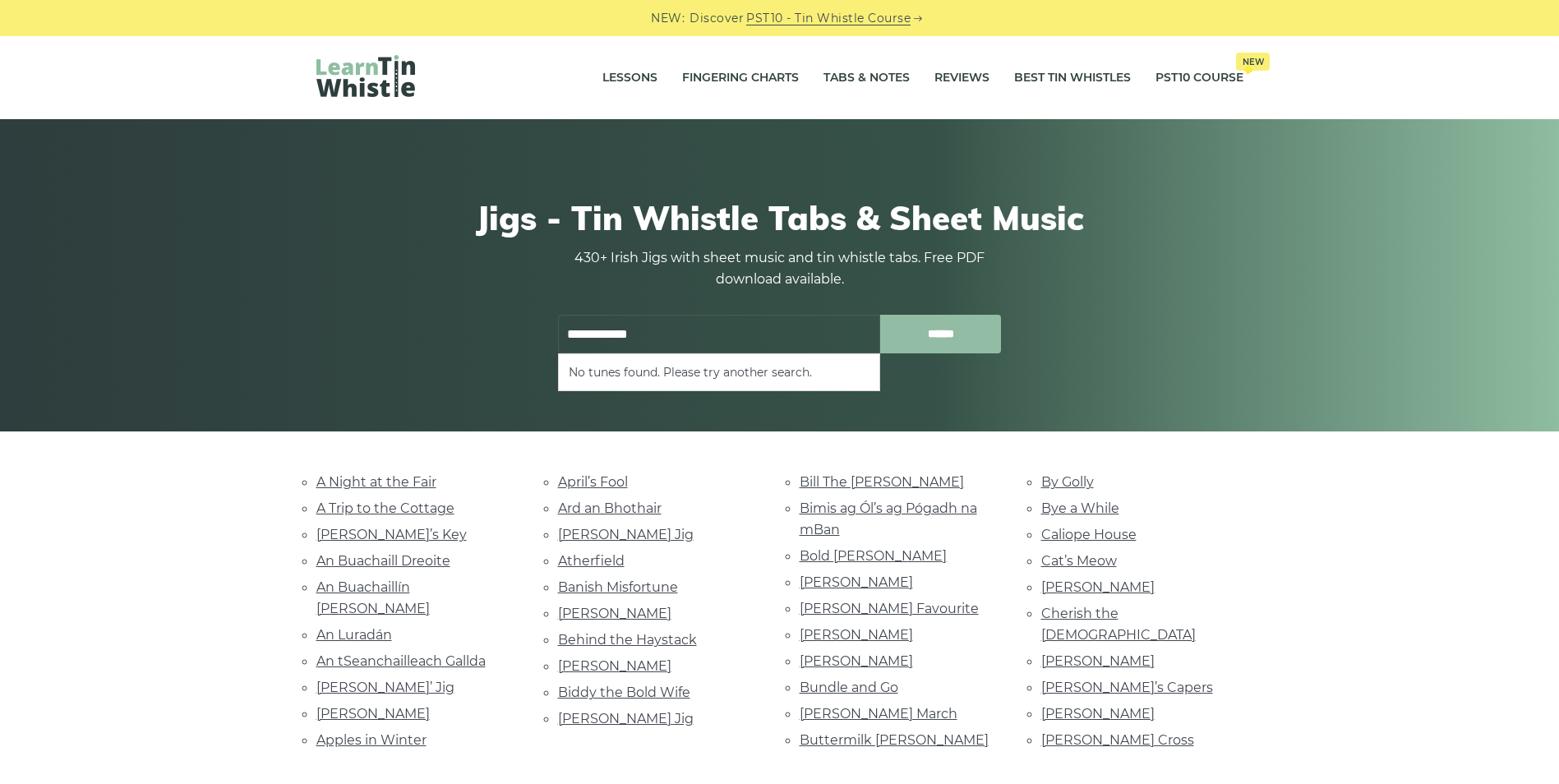
type input "**********"
click at [942, 331] on input "******" at bounding box center [941, 334] width 121 height 39
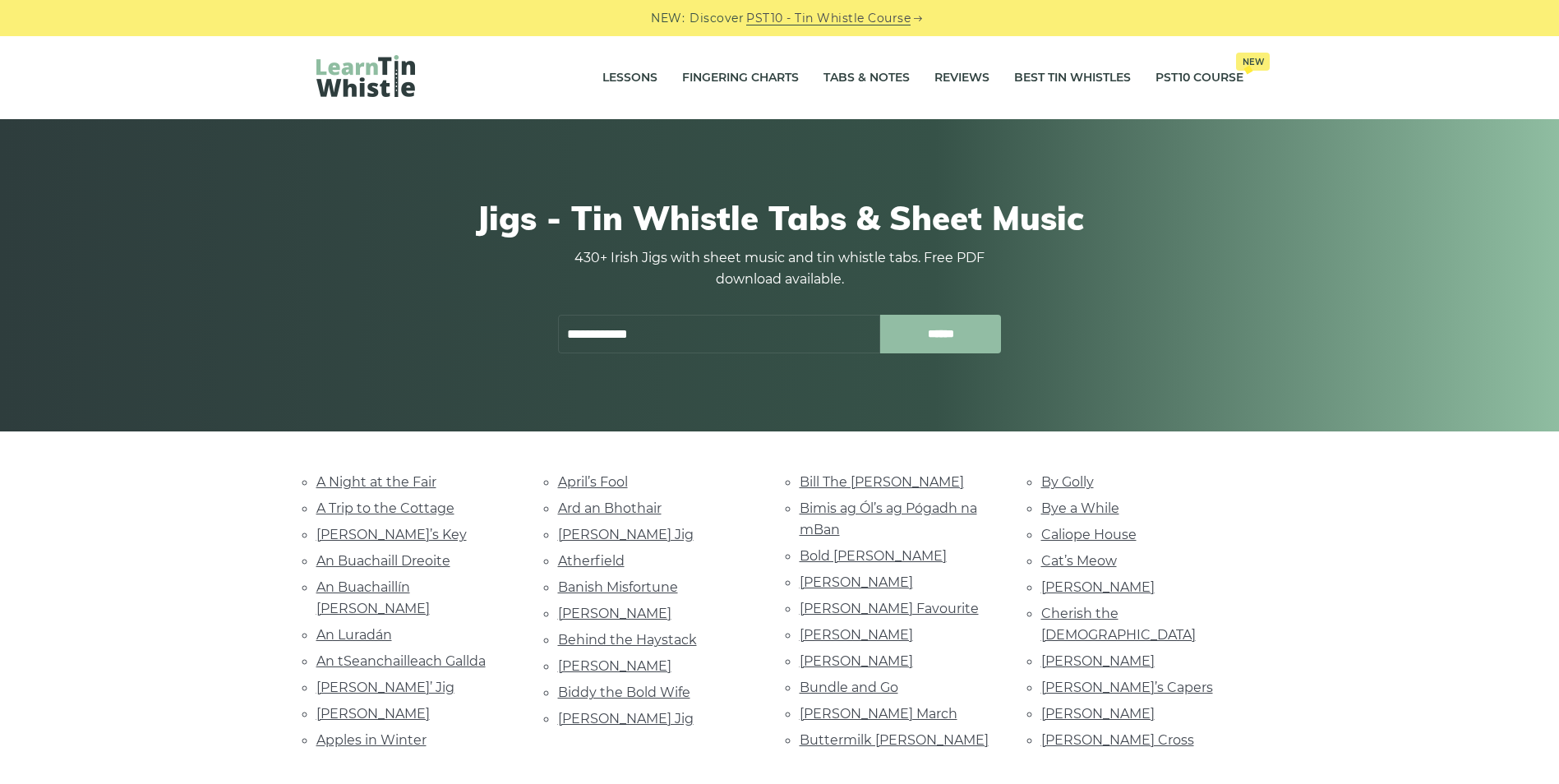
click at [942, 330] on input "******" at bounding box center [941, 334] width 121 height 39
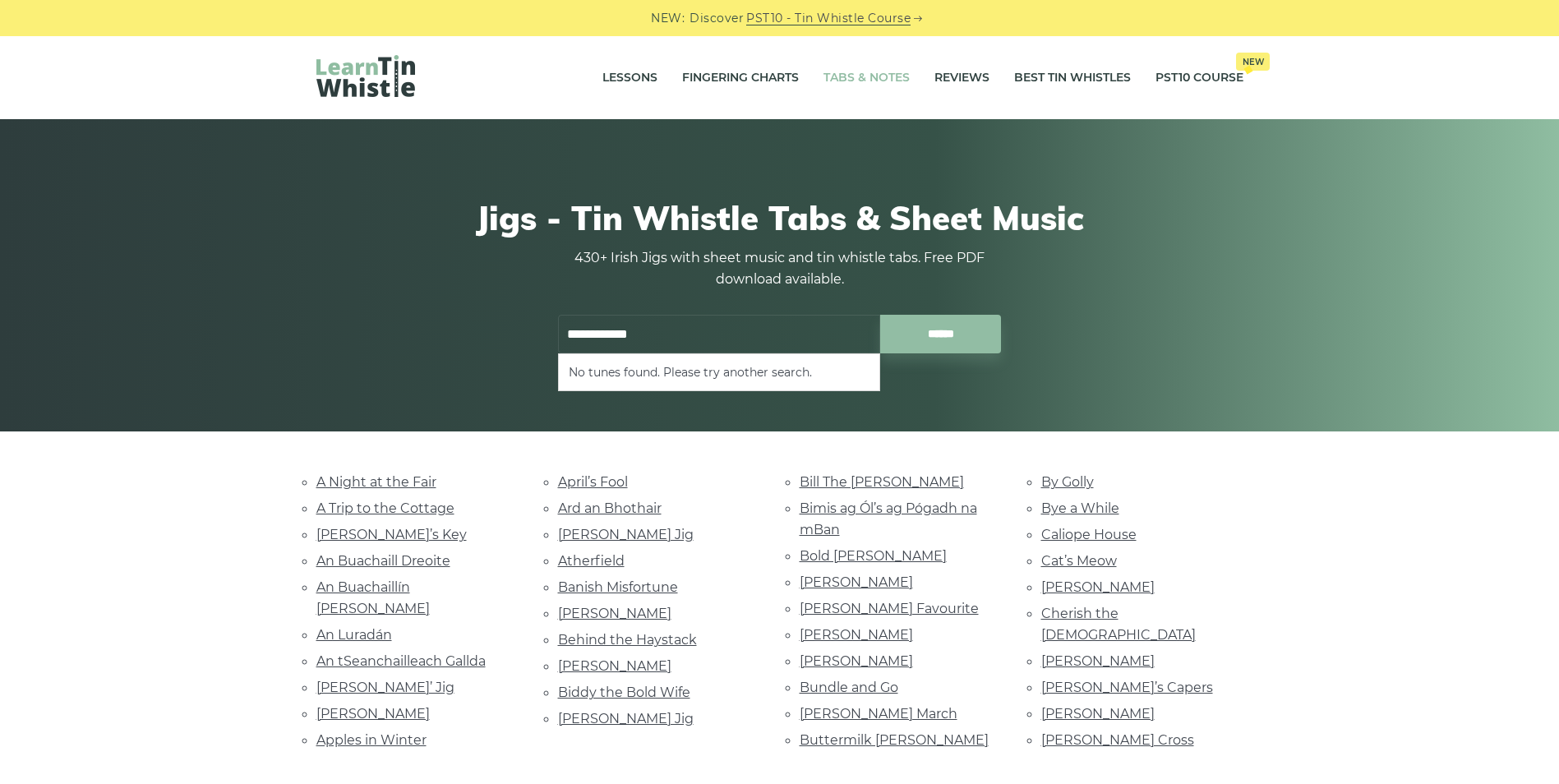
click at [862, 68] on link "Tabs & Notes" at bounding box center [866, 78] width 87 height 41
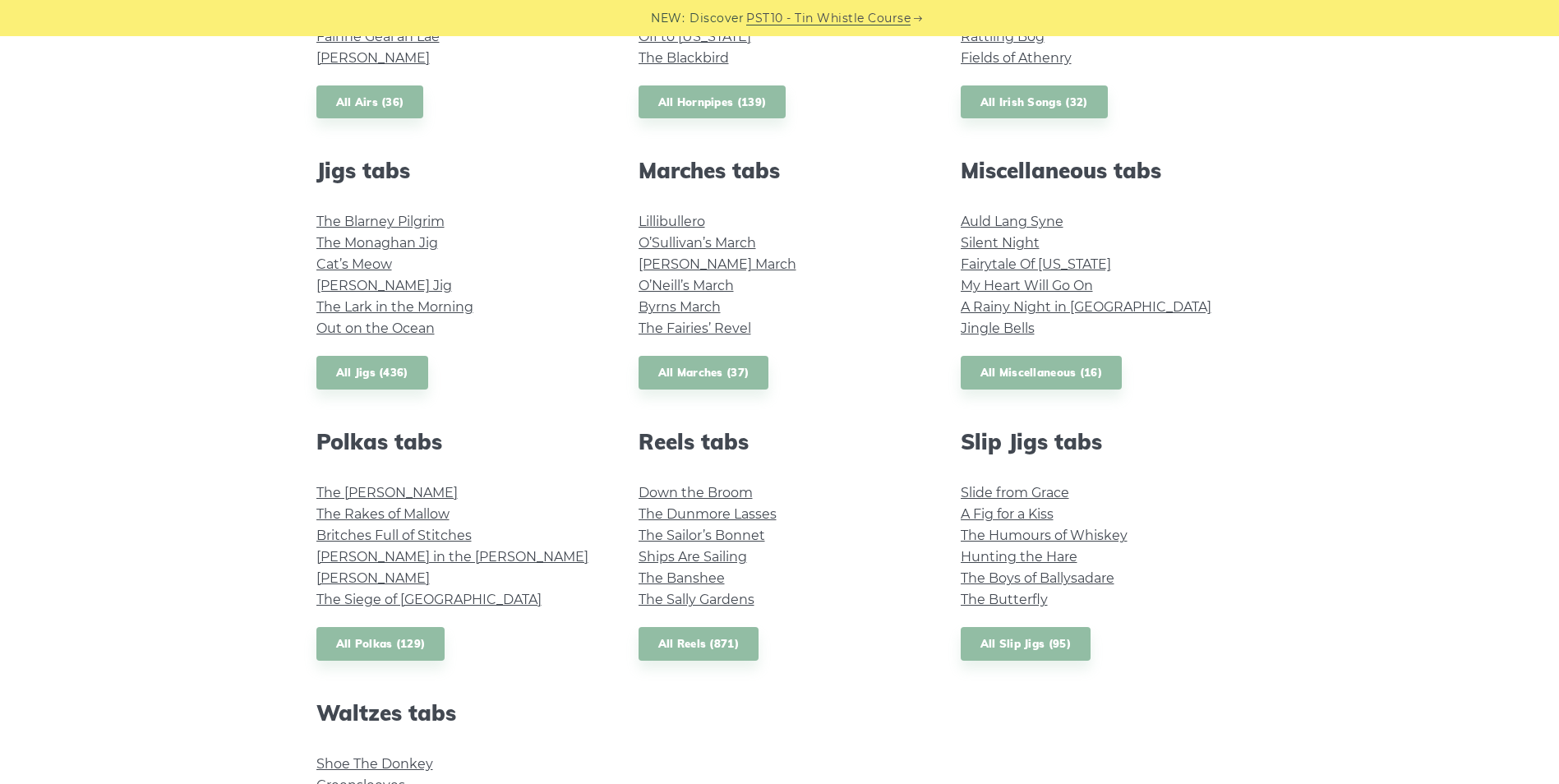
scroll to position [830, 0]
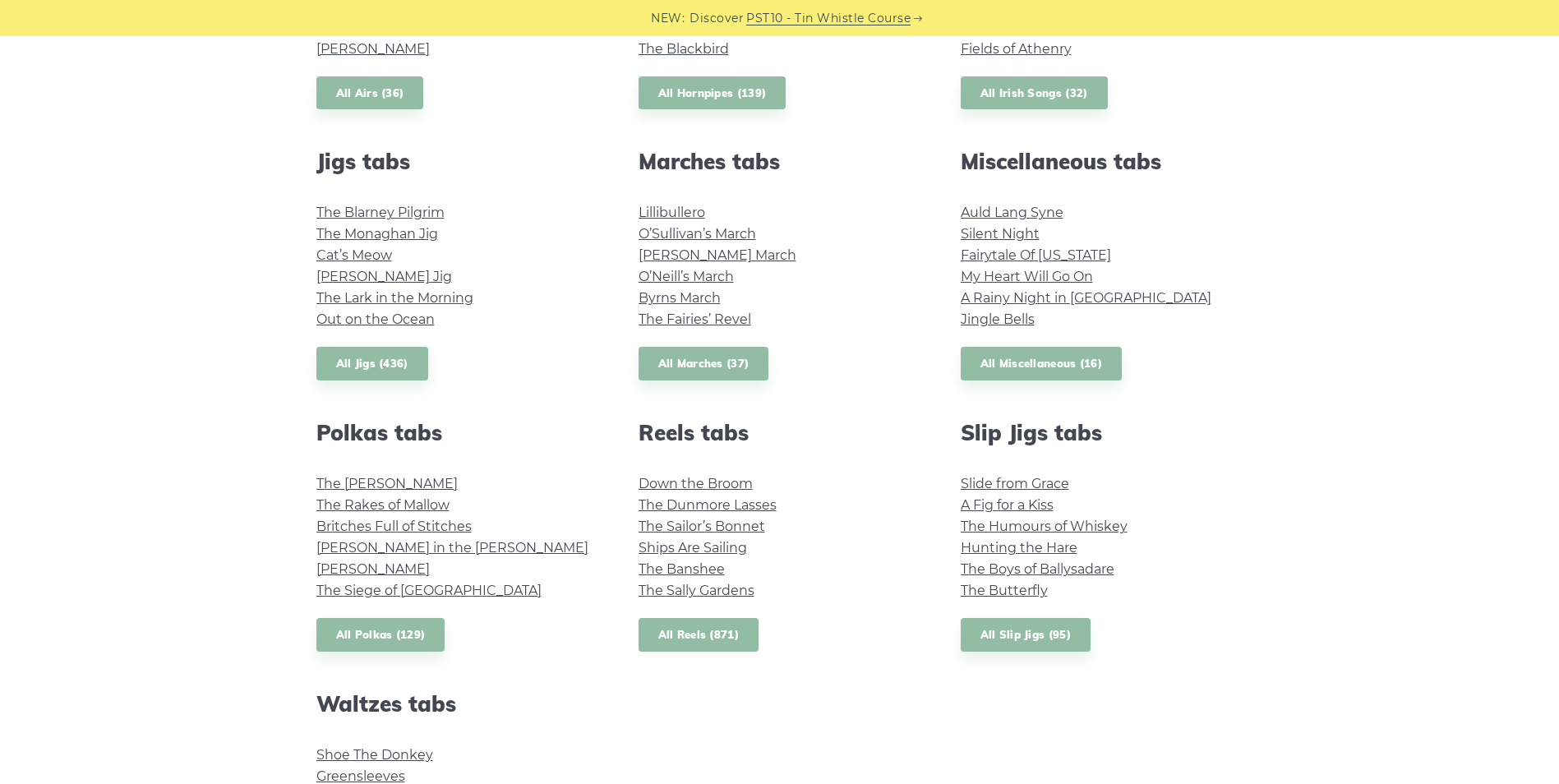
click at [678, 622] on link "All Reels (871)" at bounding box center [699, 635] width 121 height 34
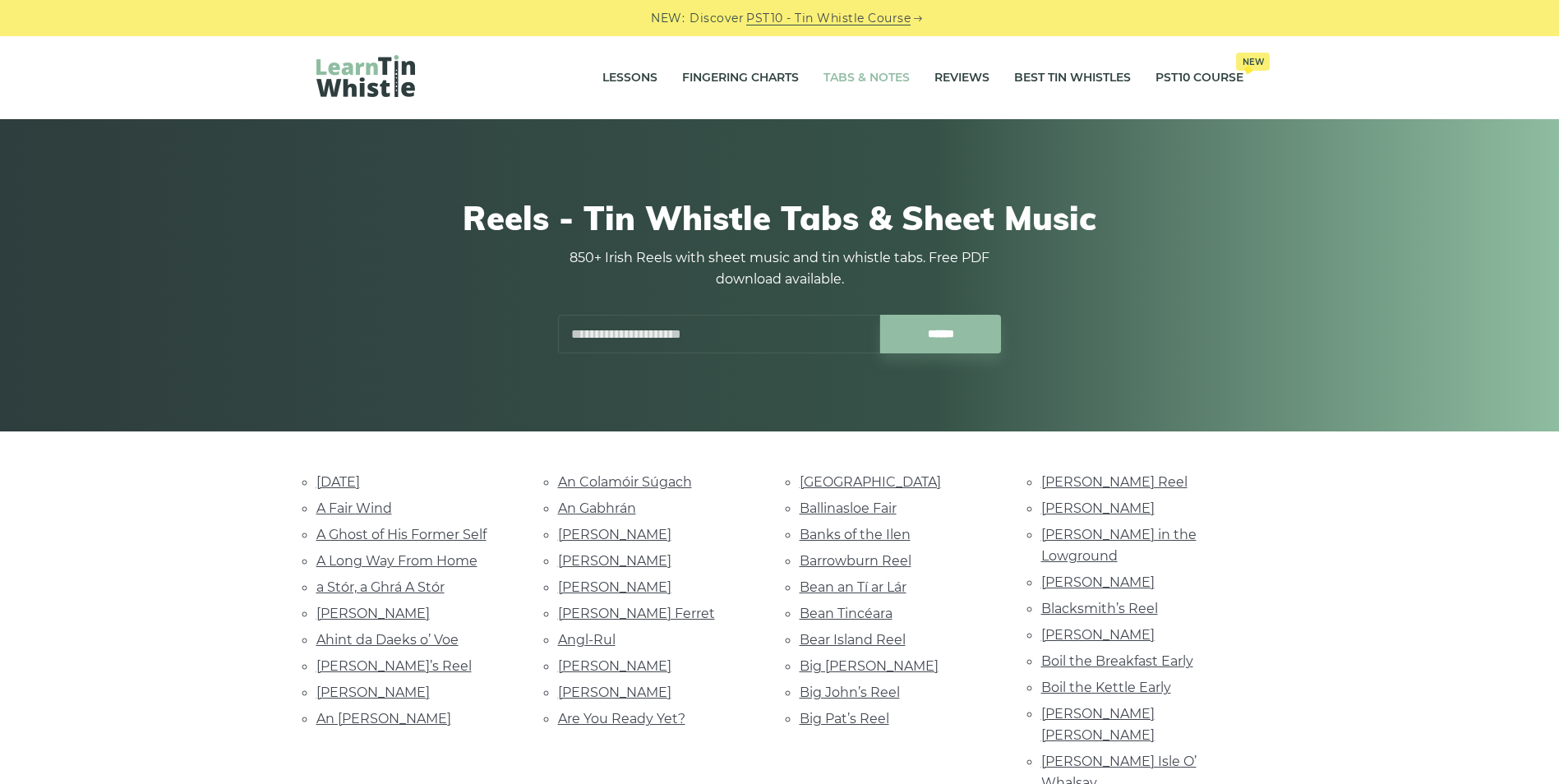
click at [838, 77] on link "Tabs & Notes" at bounding box center [866, 78] width 87 height 41
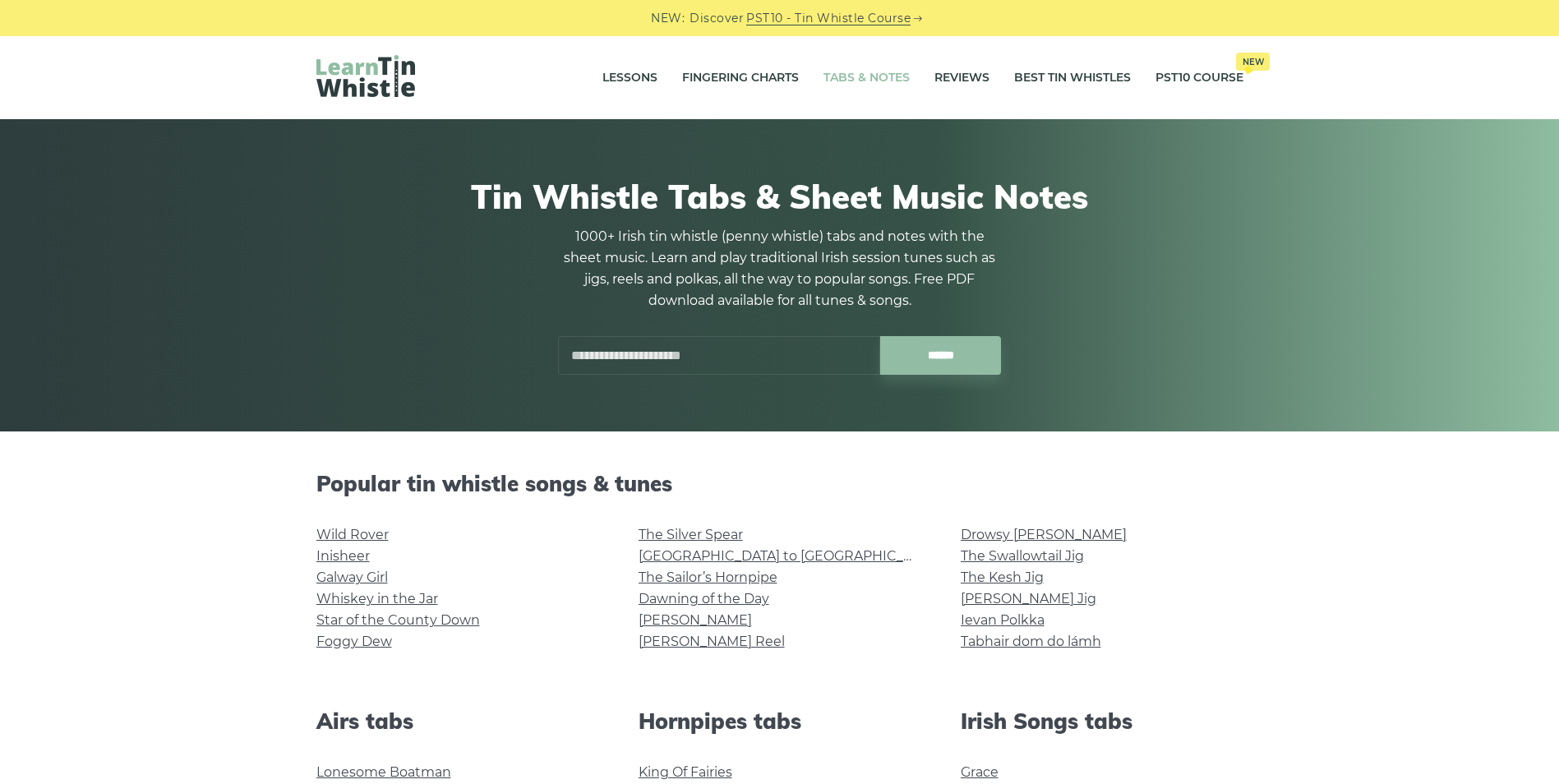
click at [613, 355] on input "text" at bounding box center [719, 355] width 322 height 39
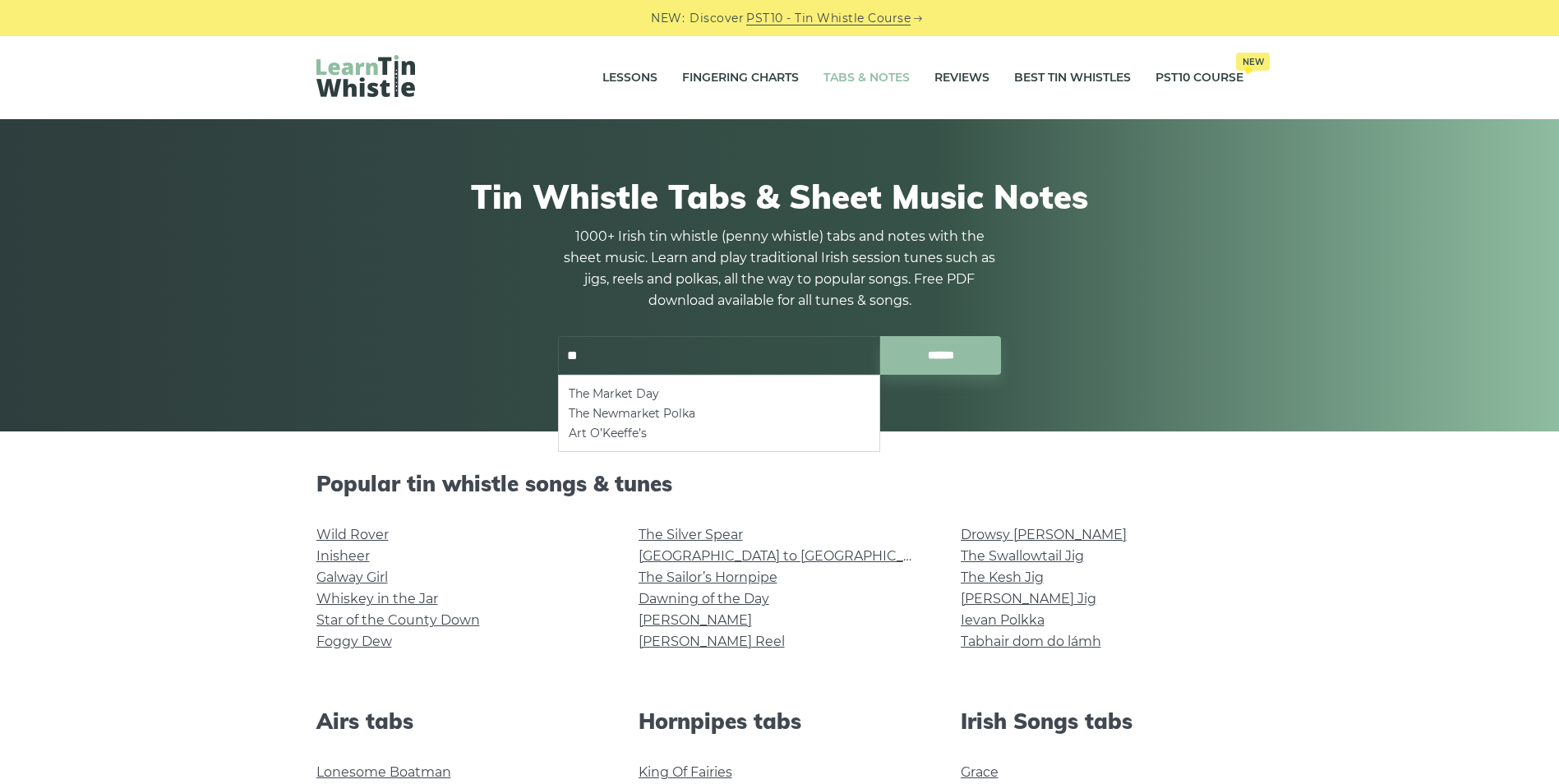
type input "*"
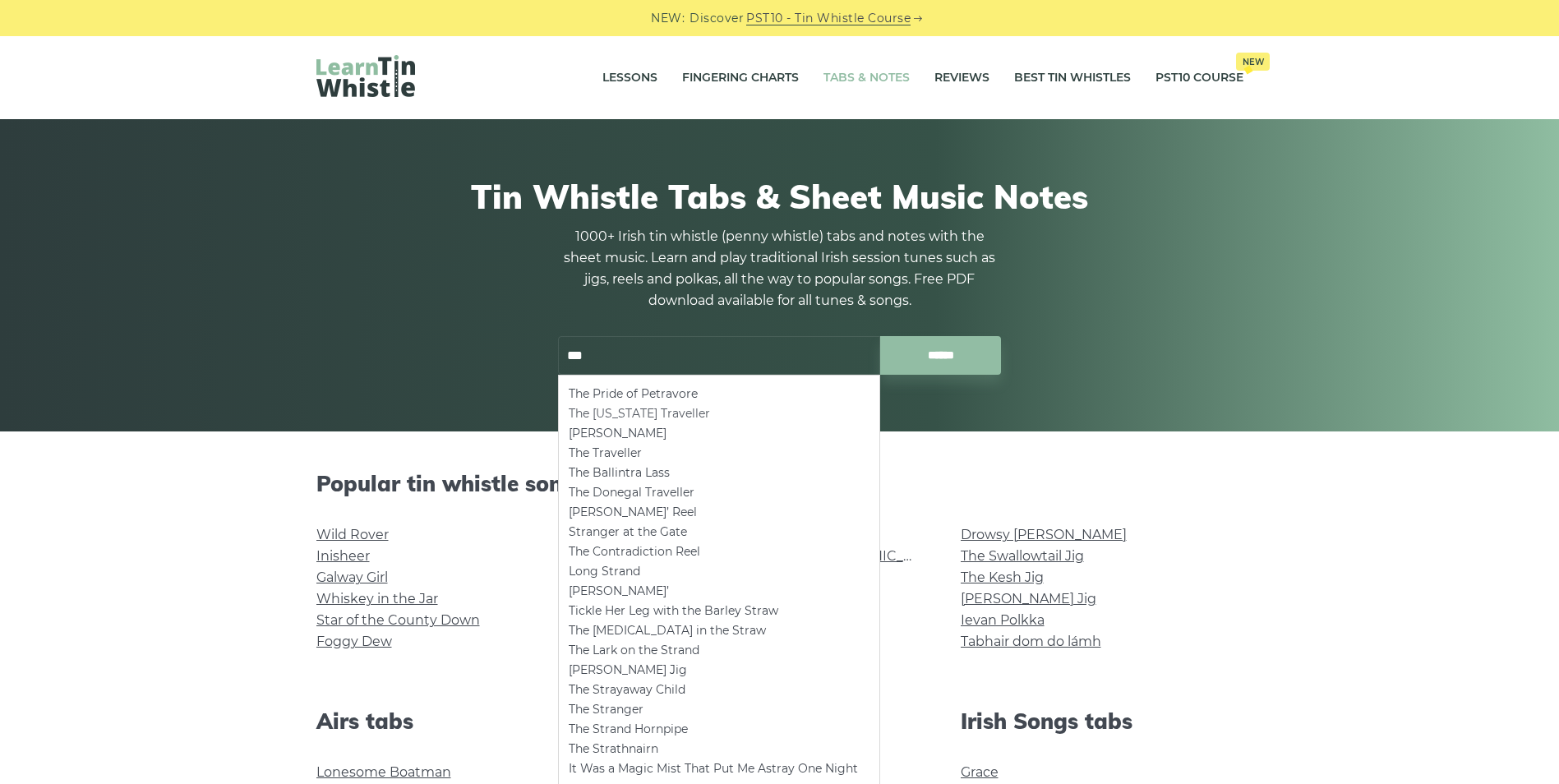
click at [644, 415] on li "The [US_STATE] Traveller" at bounding box center [719, 413] width 301 height 20
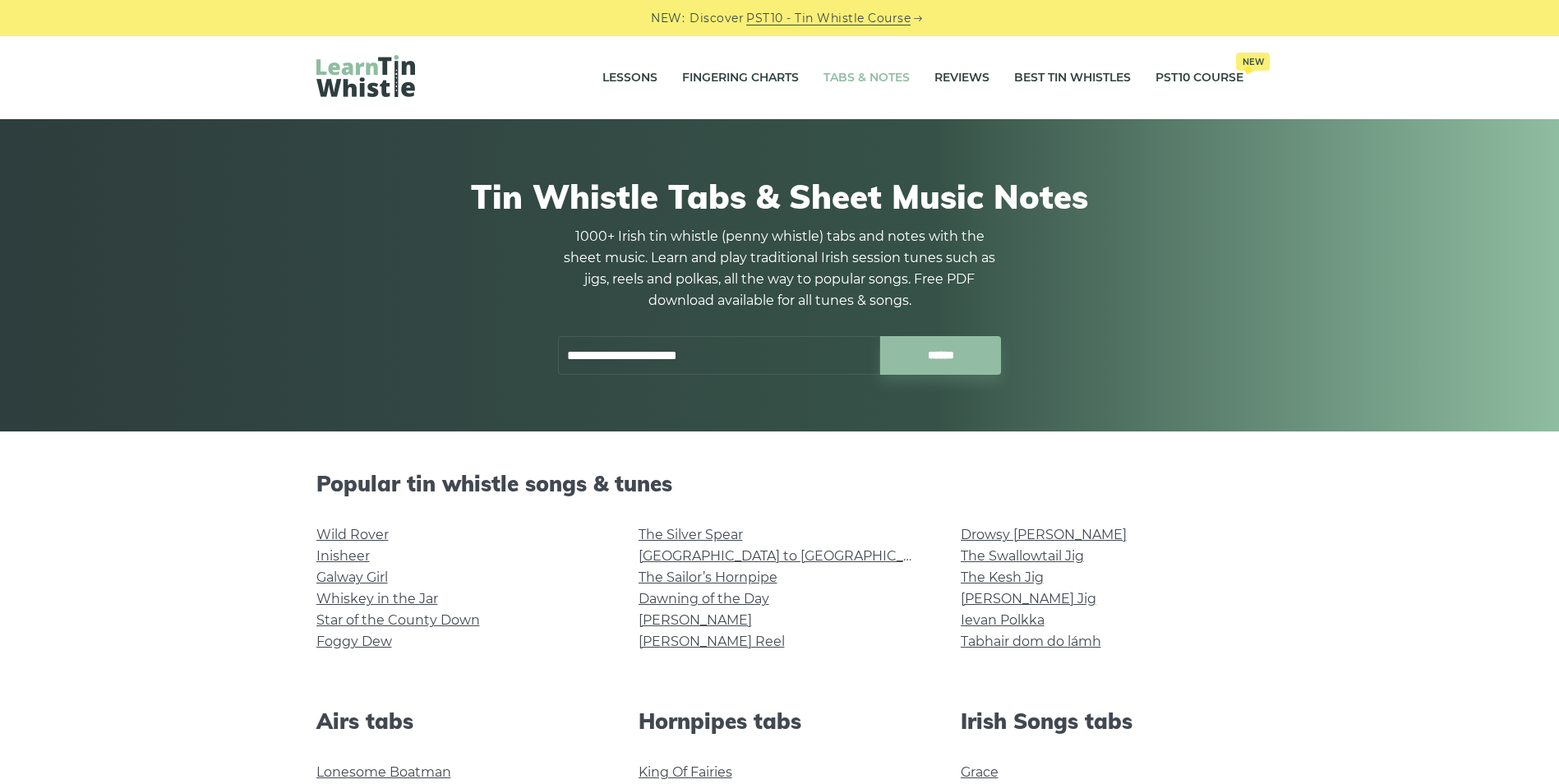
type input "**********"
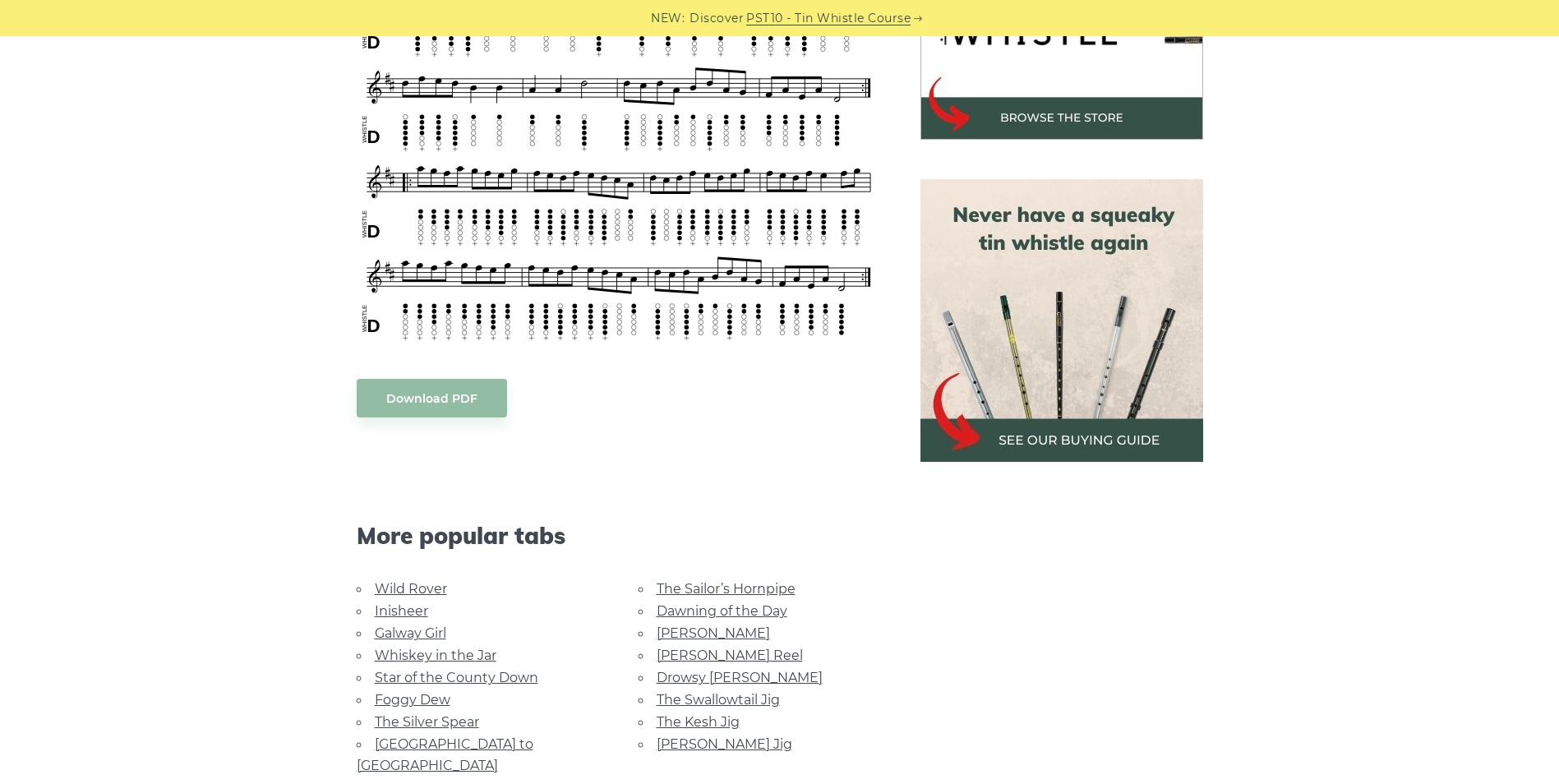
scroll to position [625, 0]
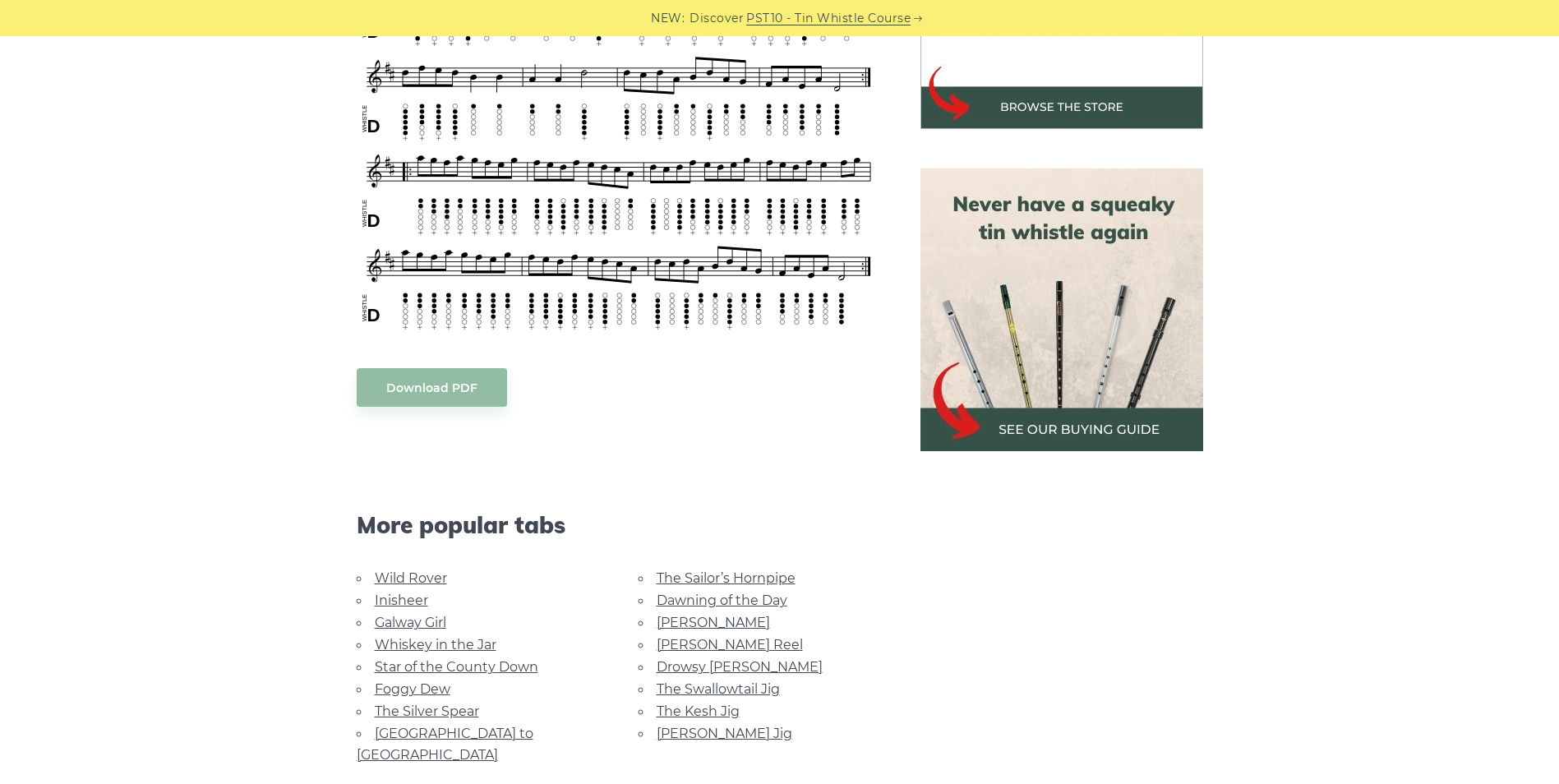
click at [444, 368] on div "Sheet music notes and tab to play The [US_STATE] Traveller on a tin whistle ([P…" at bounding box center [619, 397] width 524 height 1110
click at [446, 375] on link "Download PDF" at bounding box center [432, 387] width 150 height 39
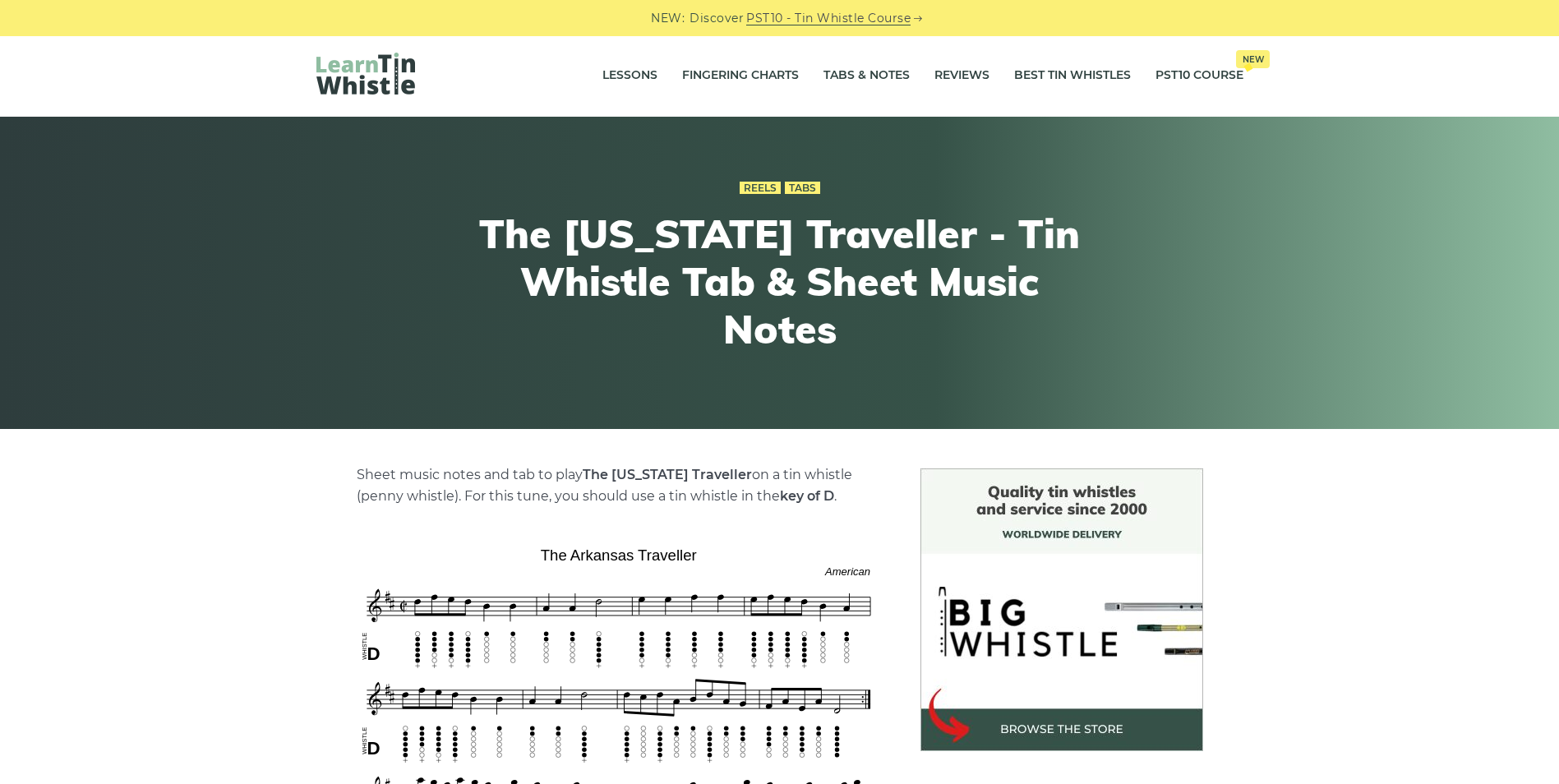
scroll to position [0, 0]
